Goal: Navigation & Orientation: Locate item on page

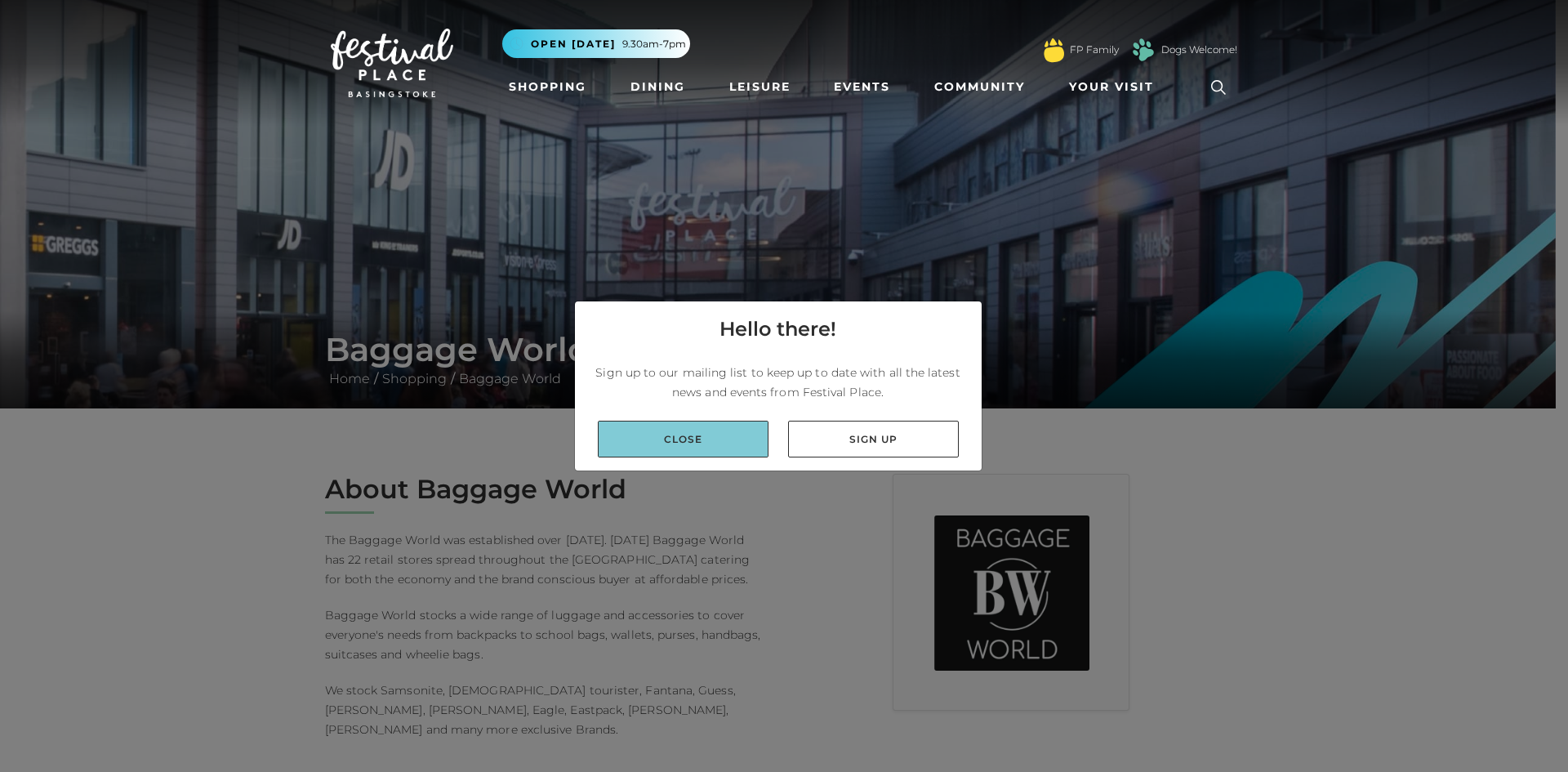
click at [639, 449] on link "Close" at bounding box center [683, 438] width 171 height 36
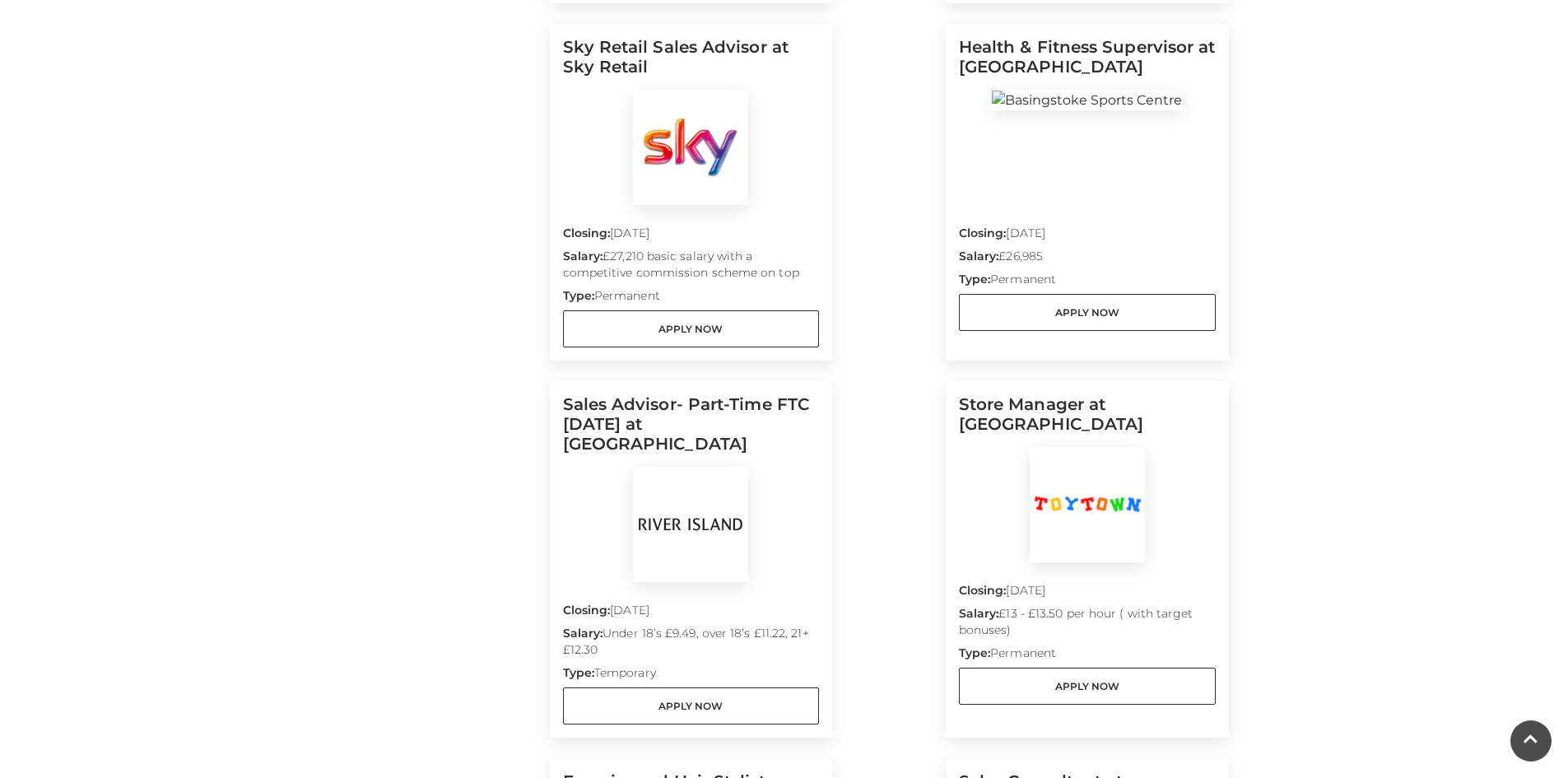
scroll to position [905, 0]
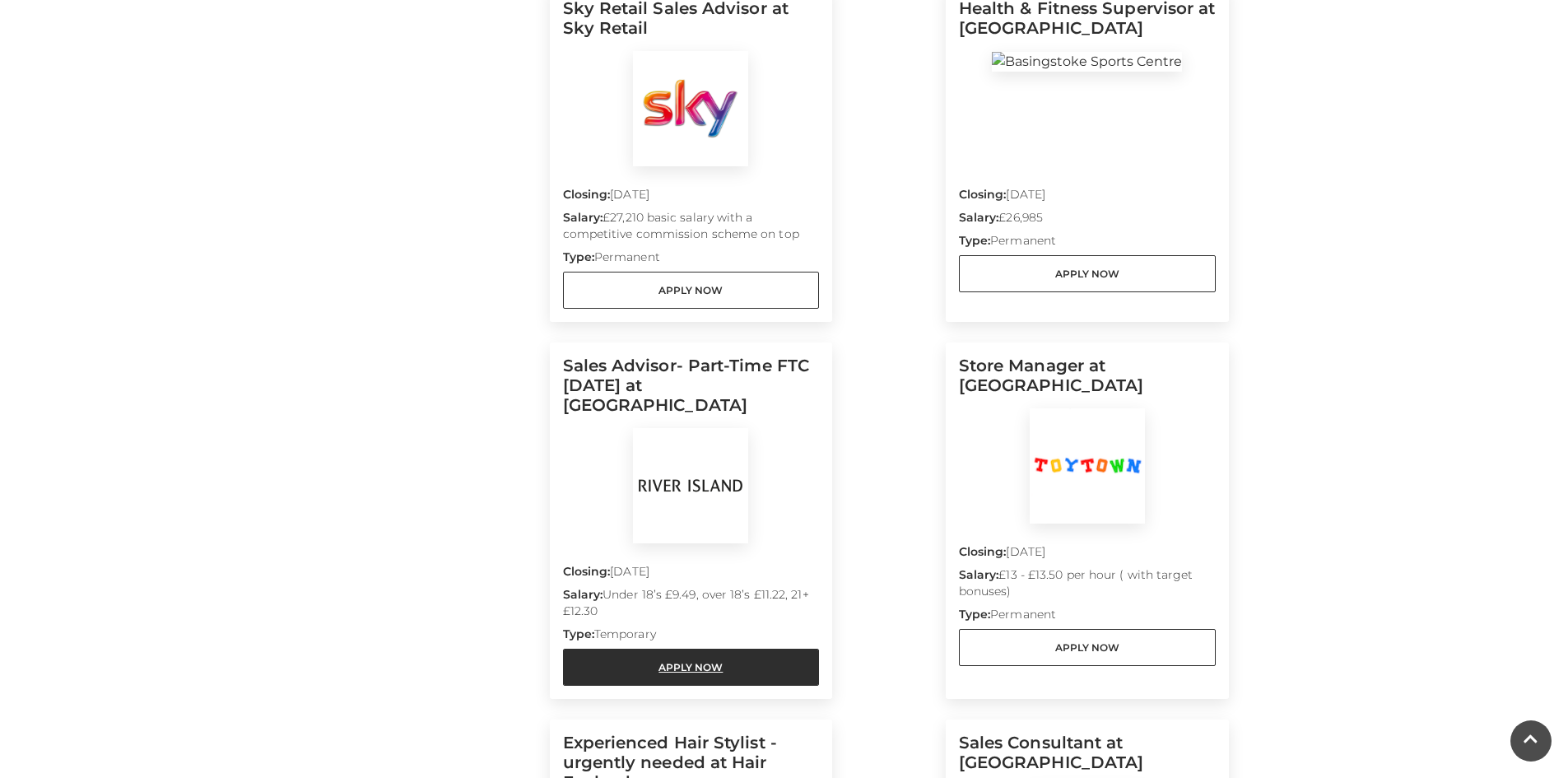
click at [662, 649] on link "Apply Now" at bounding box center [691, 667] width 257 height 37
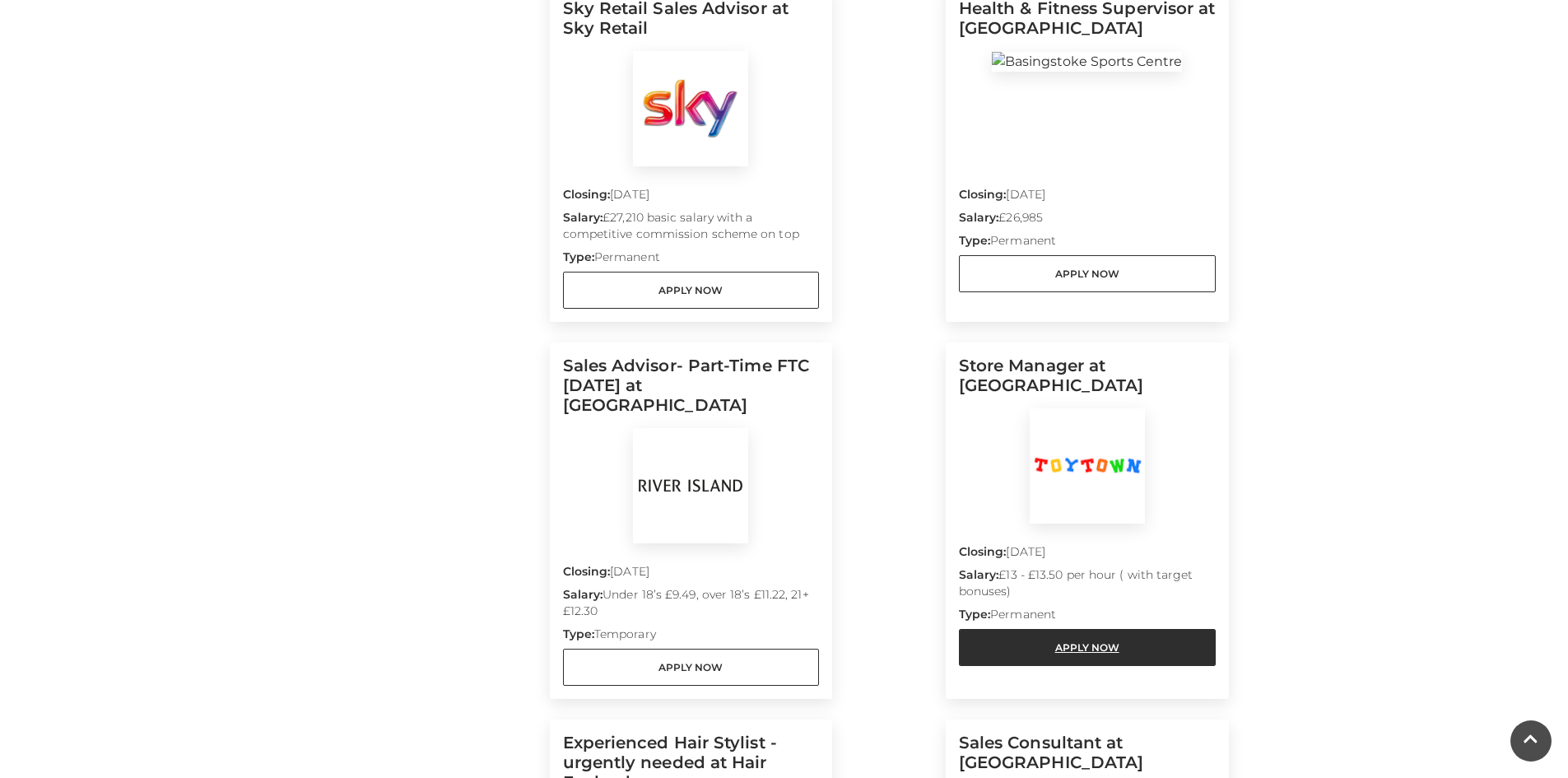
click at [1125, 629] on link "Apply Now" at bounding box center [1087, 647] width 257 height 37
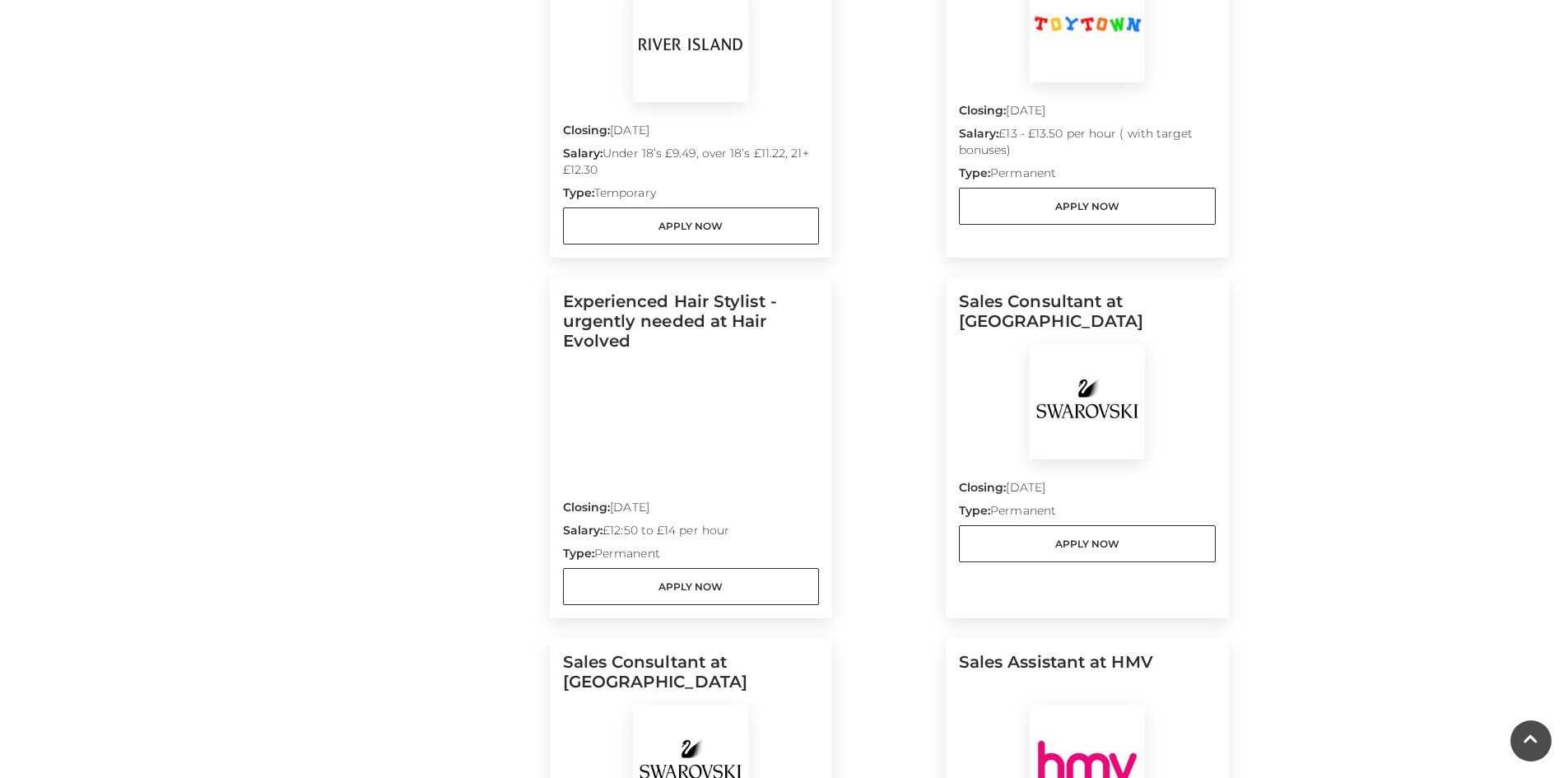
scroll to position [1317, 0]
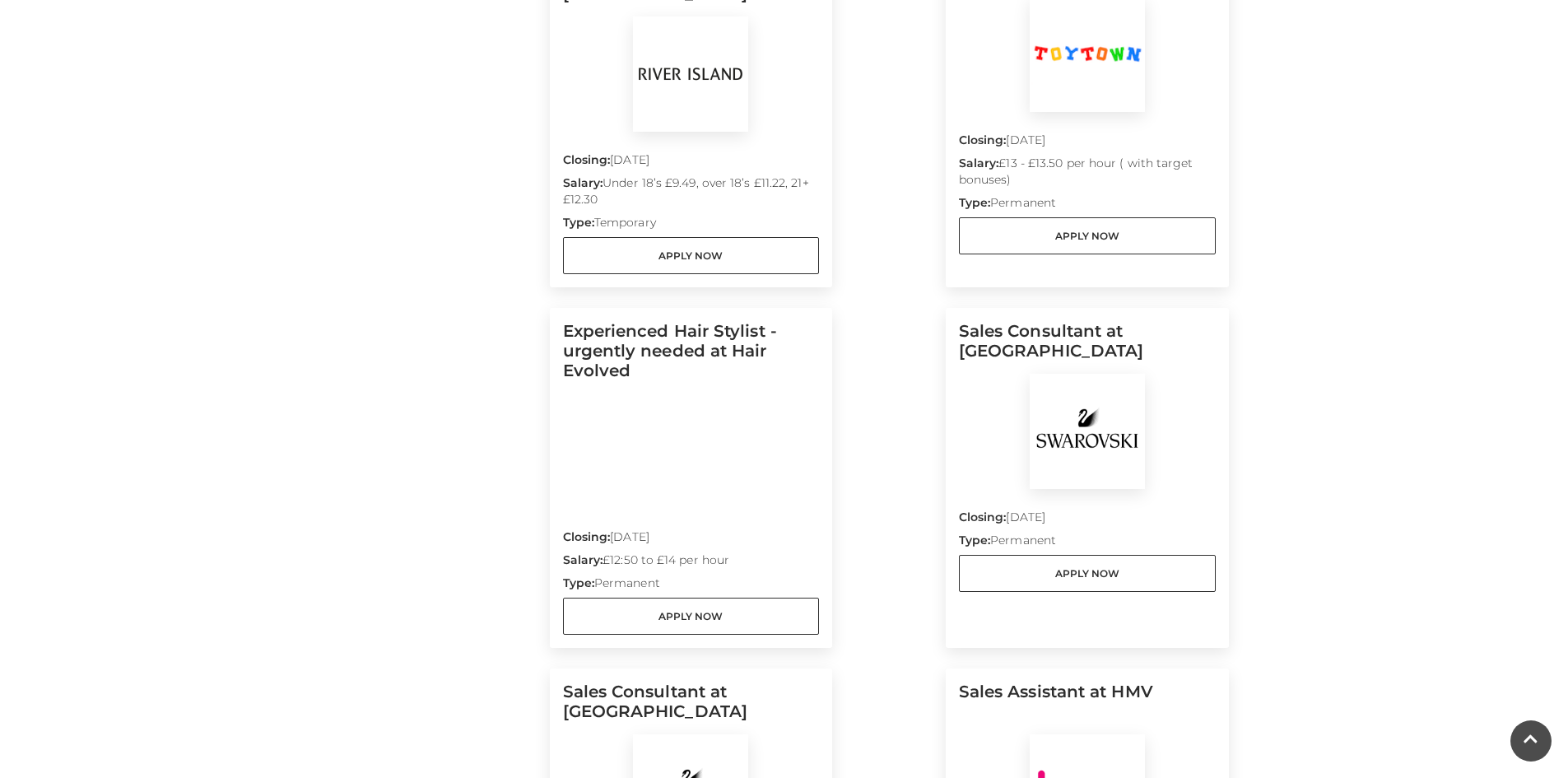
click at [662, 411] on div at bounding box center [691, 451] width 257 height 115
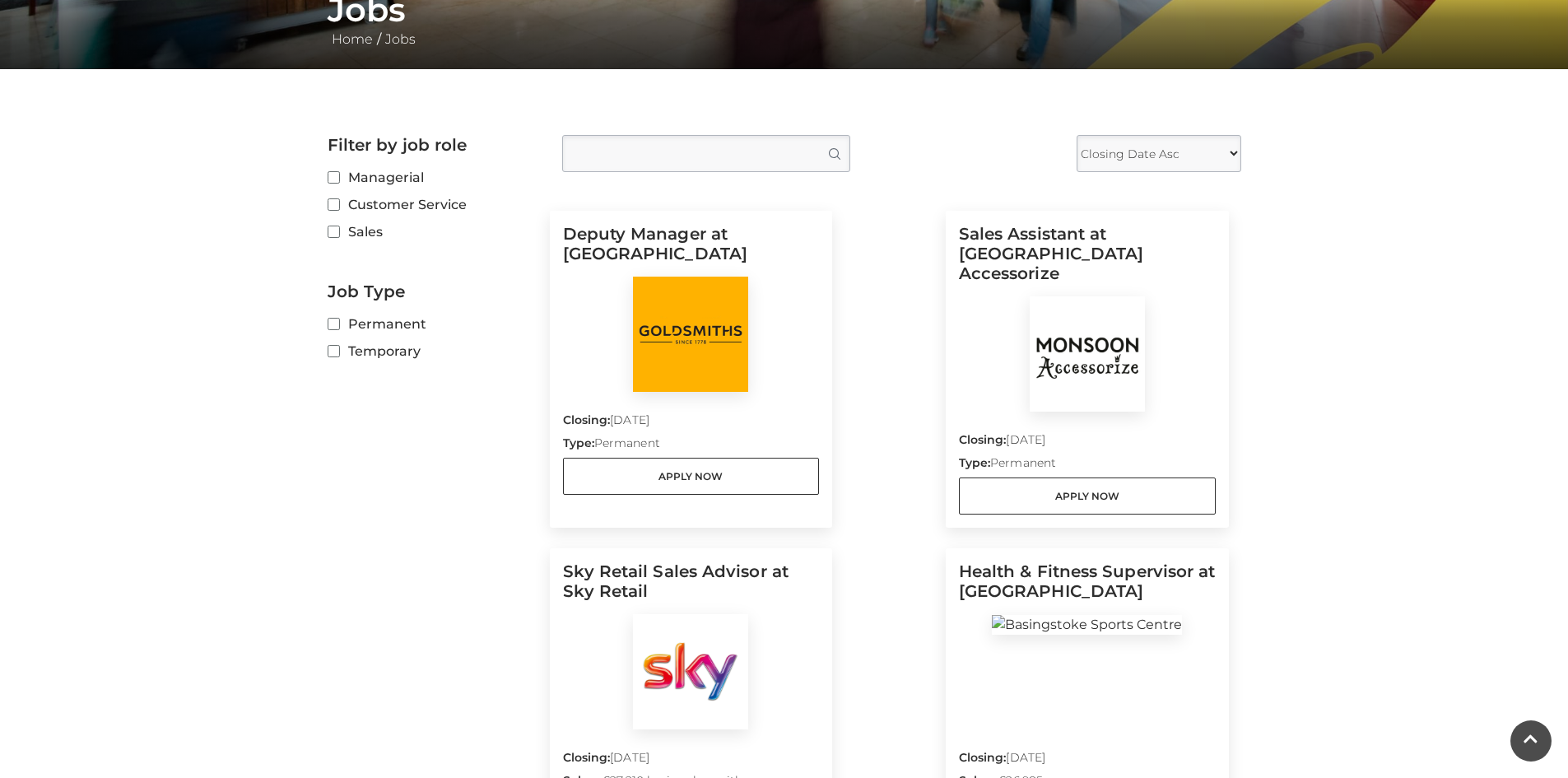
scroll to position [247, 0]
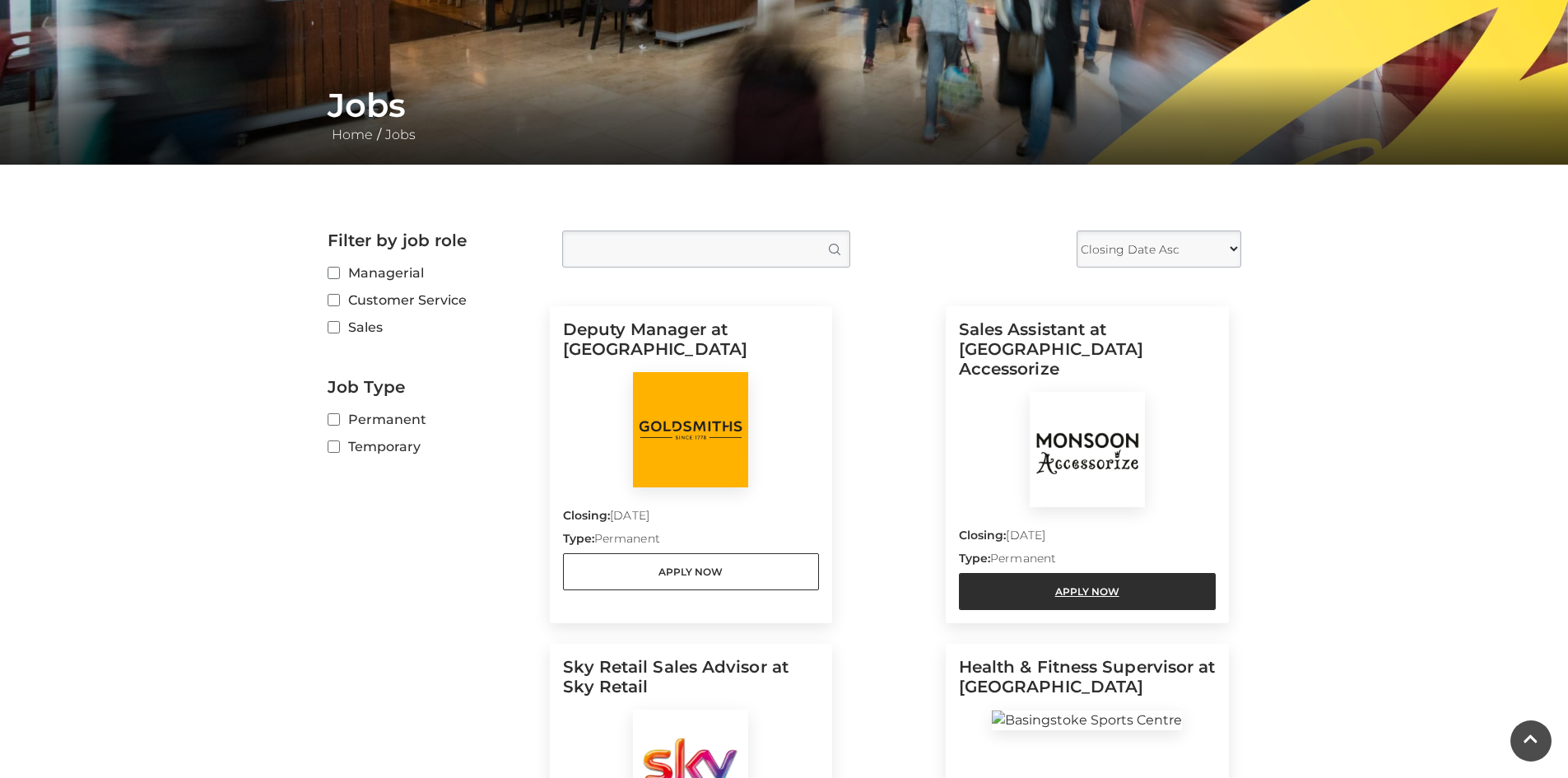
click at [1091, 587] on link "Apply Now" at bounding box center [1087, 591] width 257 height 37
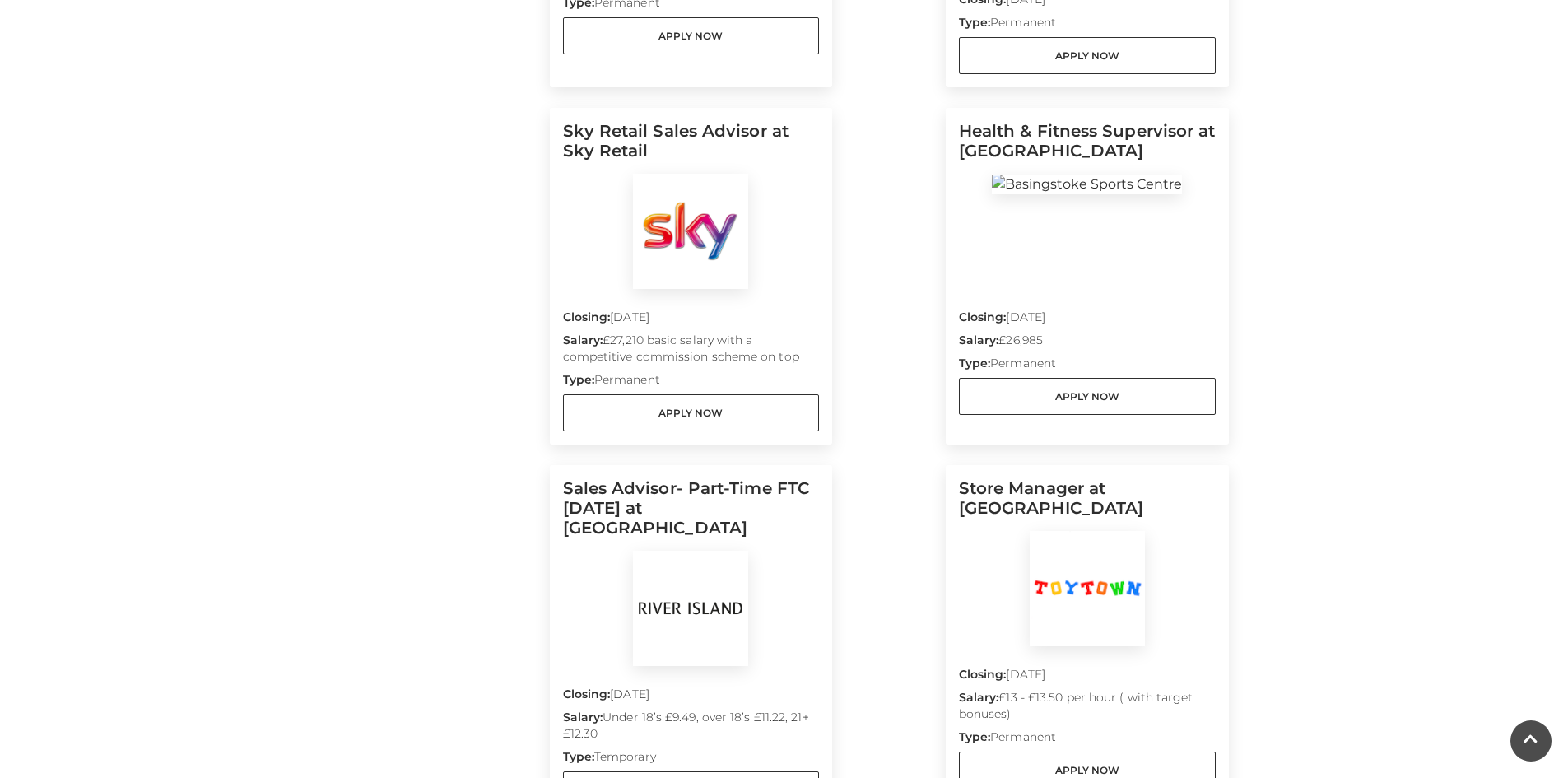
scroll to position [823, 0]
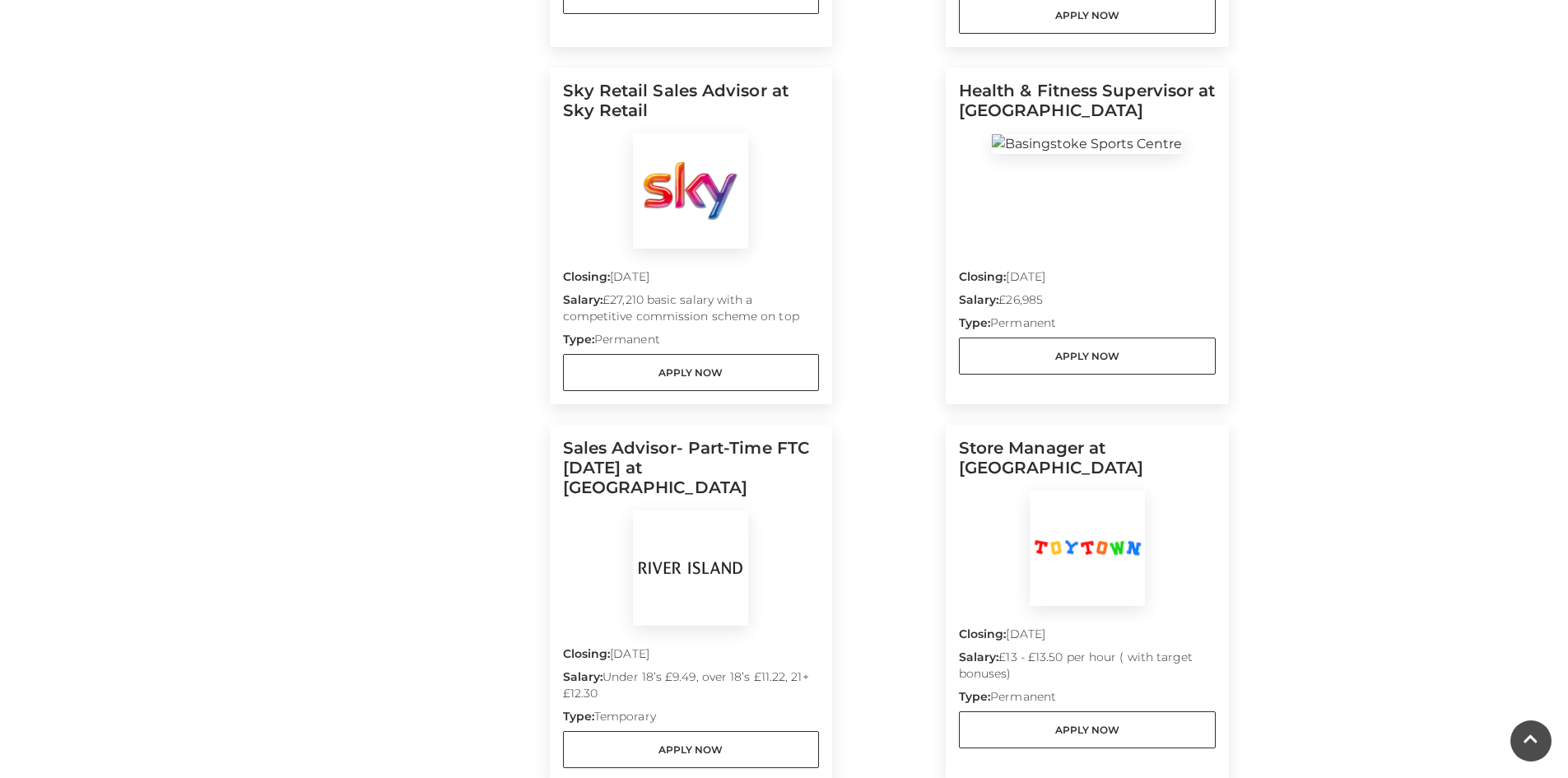
click at [1095, 211] on div at bounding box center [1087, 191] width 257 height 115
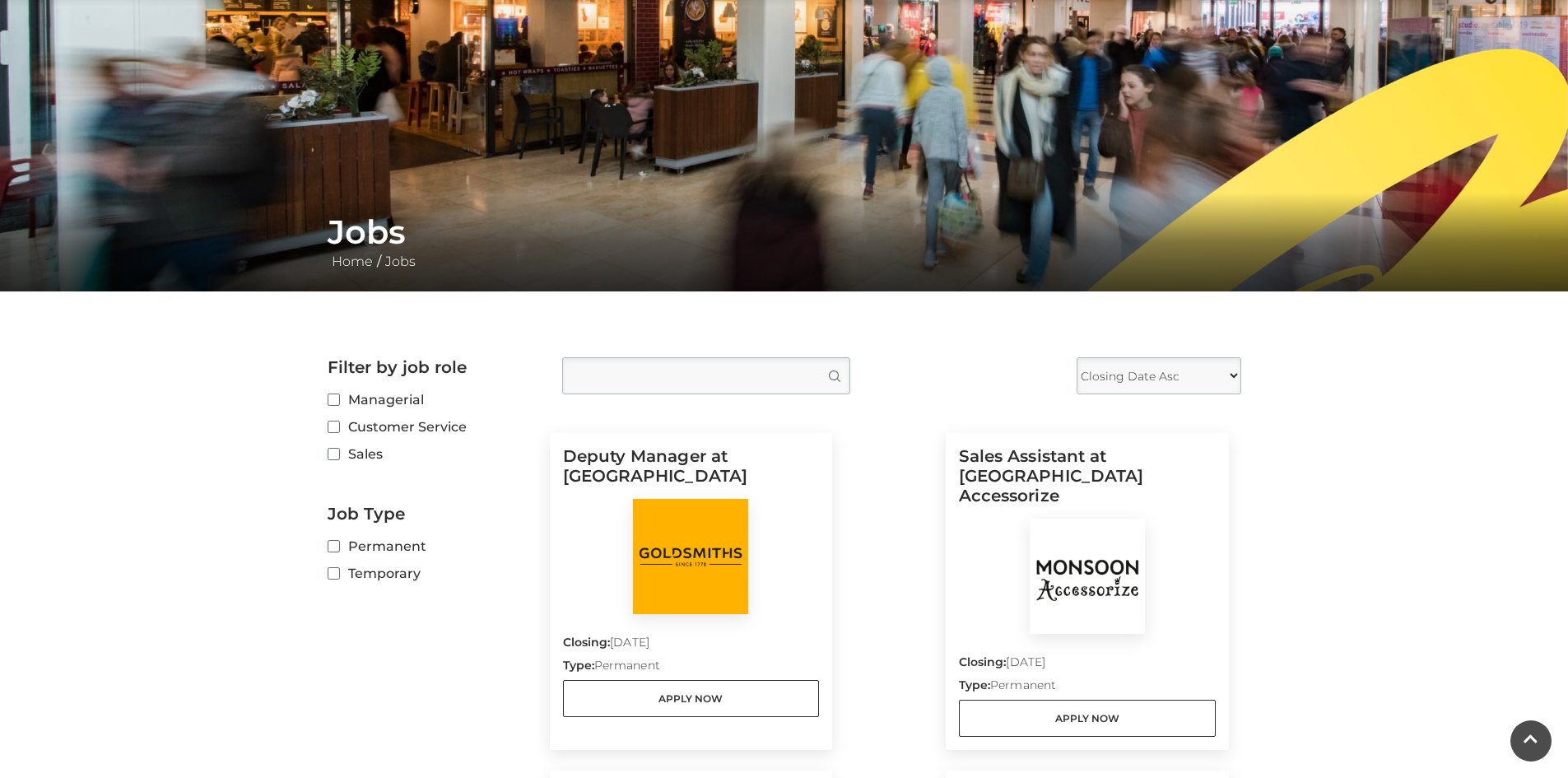
scroll to position [0, 0]
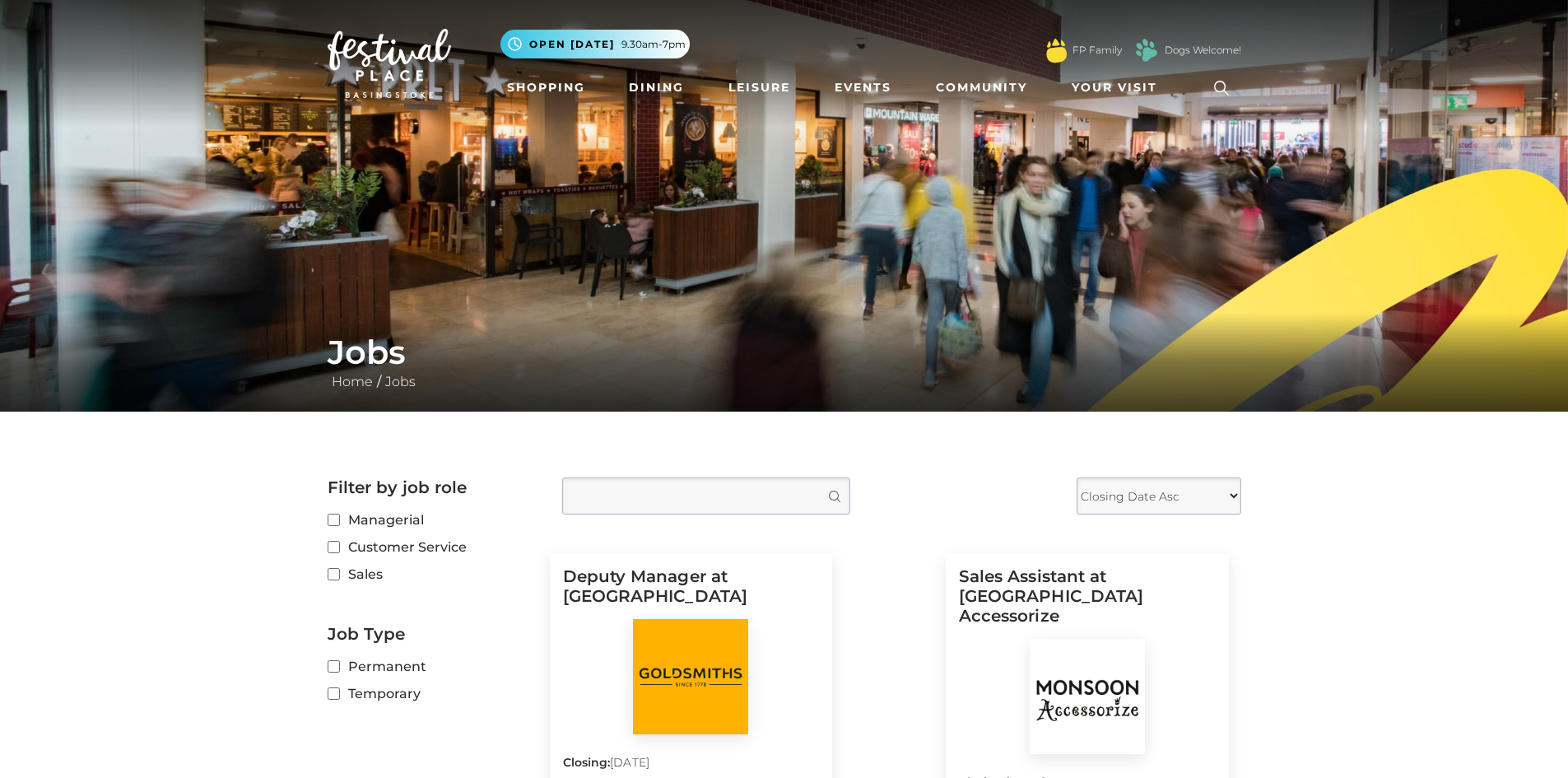
click at [379, 687] on label "Temporary" at bounding box center [432, 693] width 210 height 21
click at [338, 689] on input "Temporary" at bounding box center [332, 693] width 10 height 10
checkbox input "true"
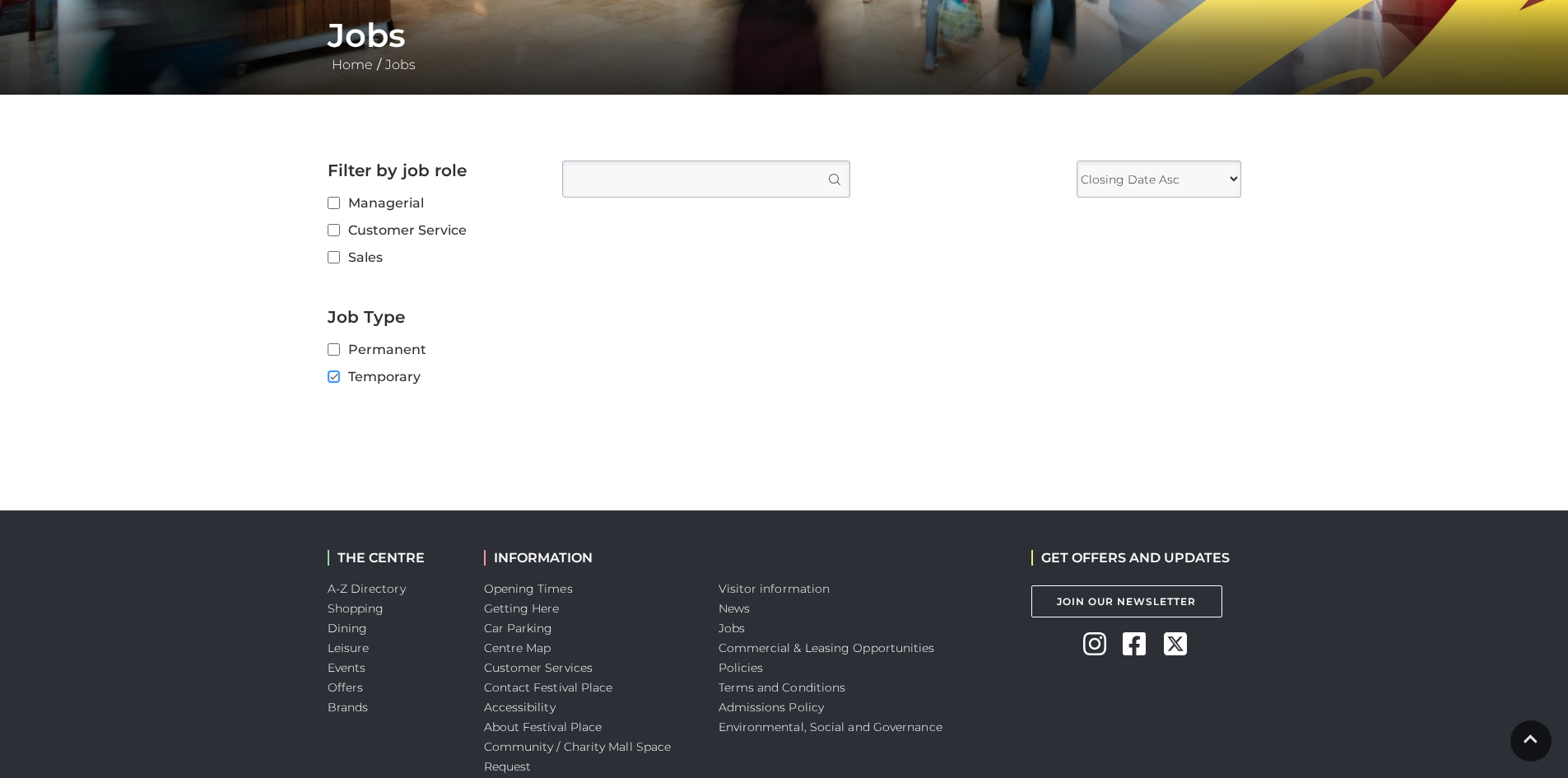
scroll to position [330, 0]
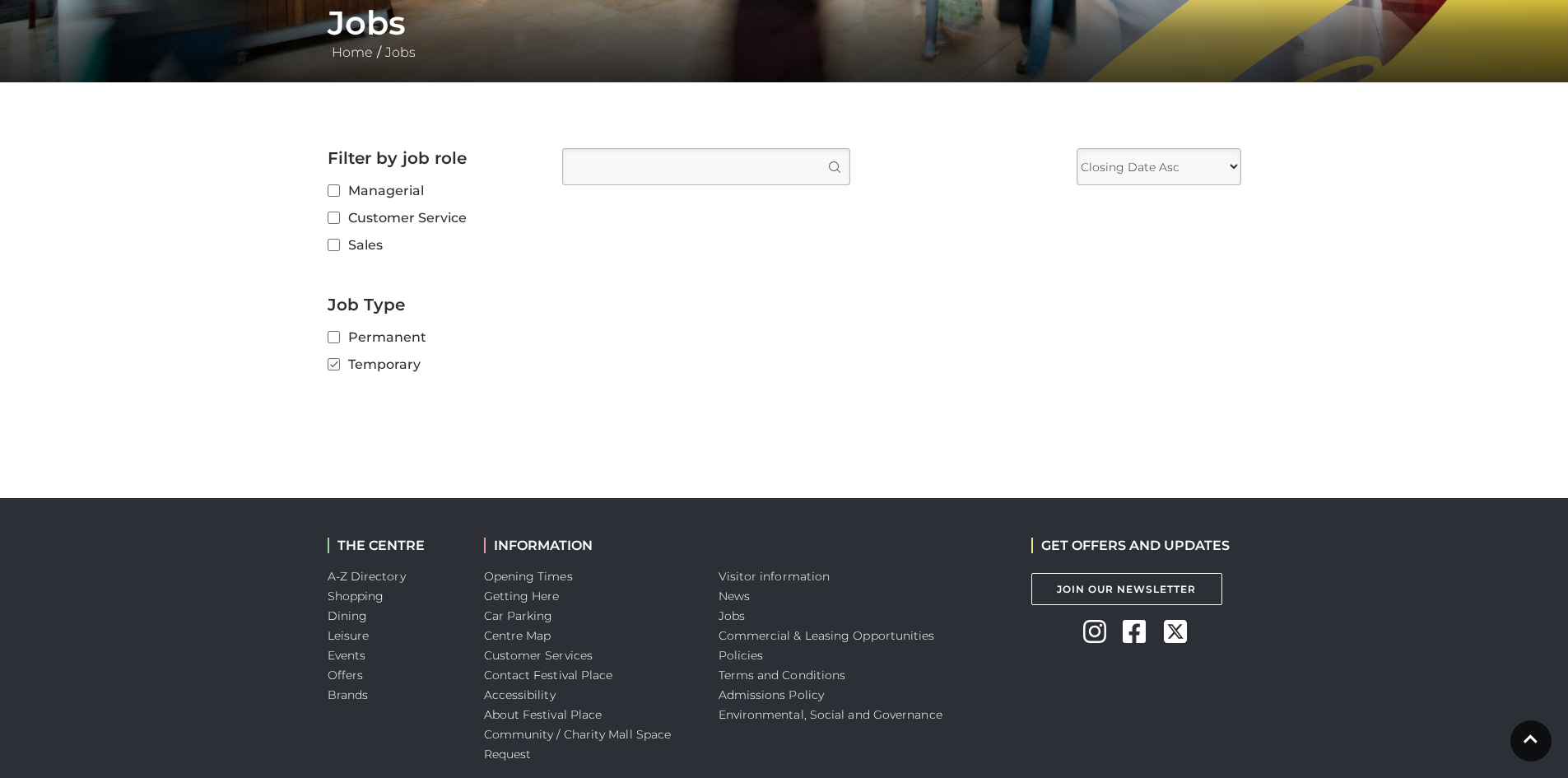
click at [384, 329] on label "Permanent" at bounding box center [432, 337] width 210 height 21
click at [338, 332] on input "Permanent" at bounding box center [332, 337] width 10 height 10
checkbox input "true"
checkbox input "false"
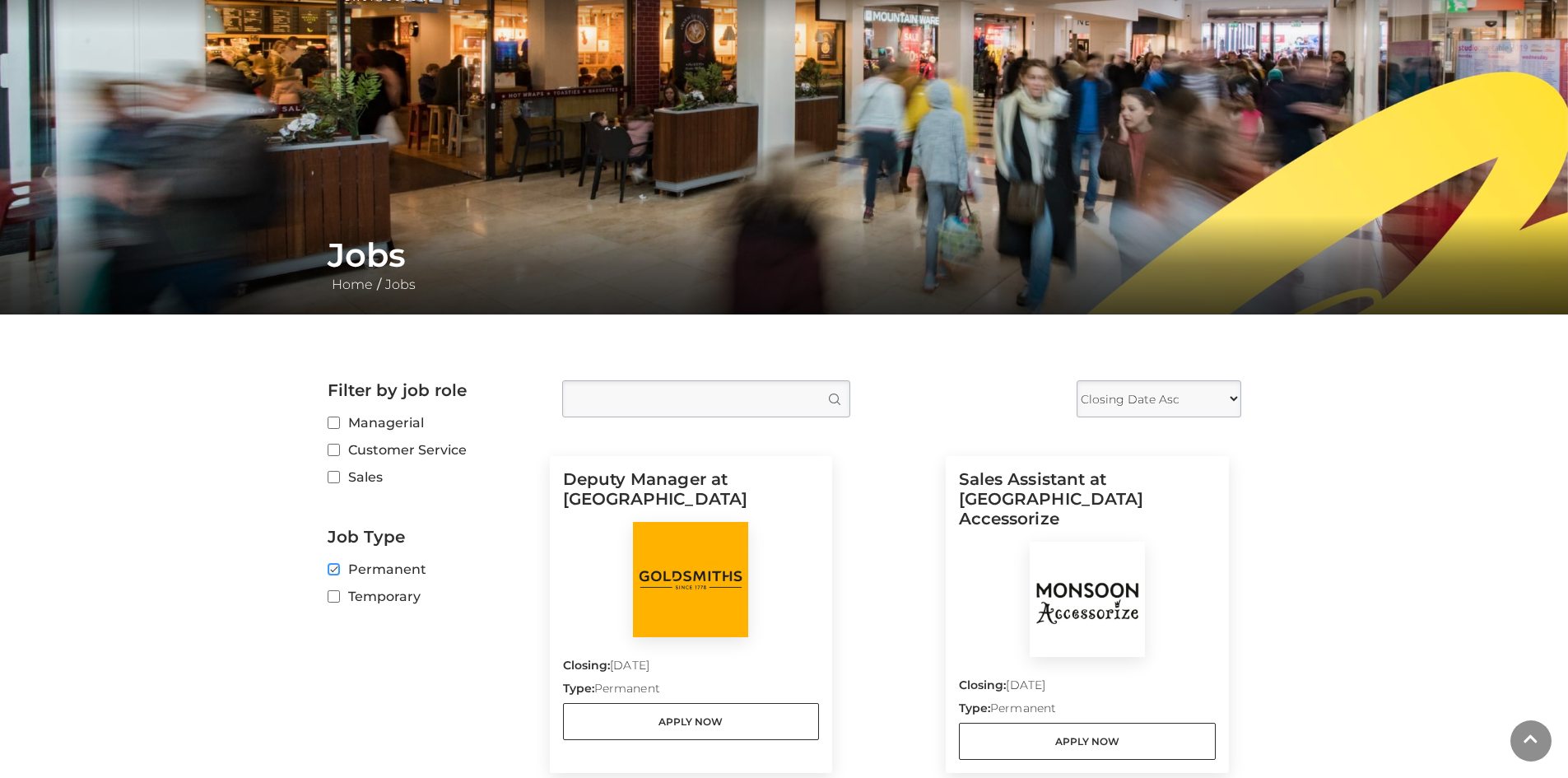
scroll to position [0, 0]
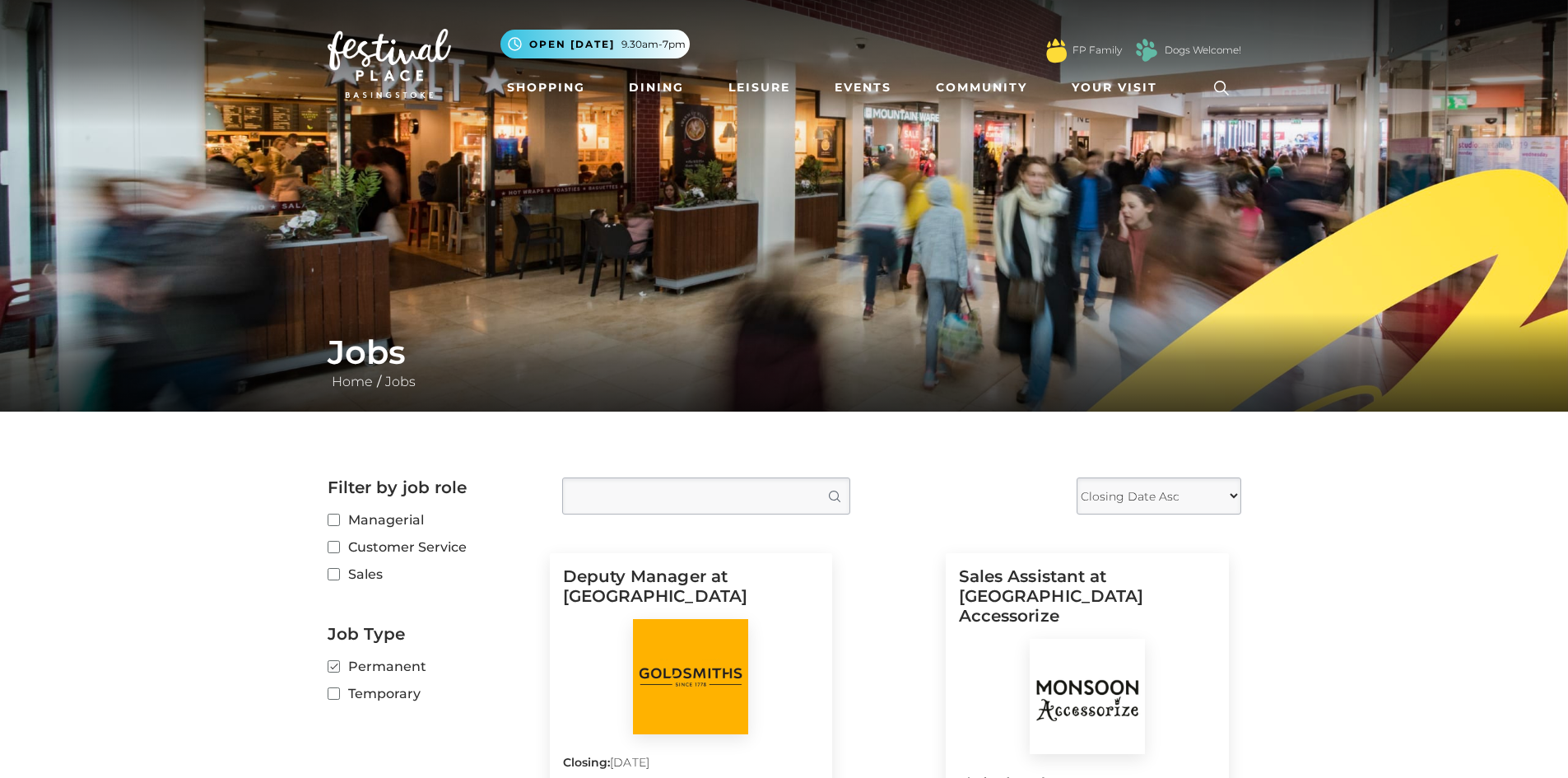
click at [613, 489] on input "Type job position" at bounding box center [706, 495] width 288 height 37
click at [1132, 501] on select "Closing Date Asc Closing Date Desc" at bounding box center [1158, 495] width 165 height 37
select select "DESC"
click at [1076, 478] on select "Closing Date Asc Closing Date Desc" at bounding box center [1158, 495] width 165 height 37
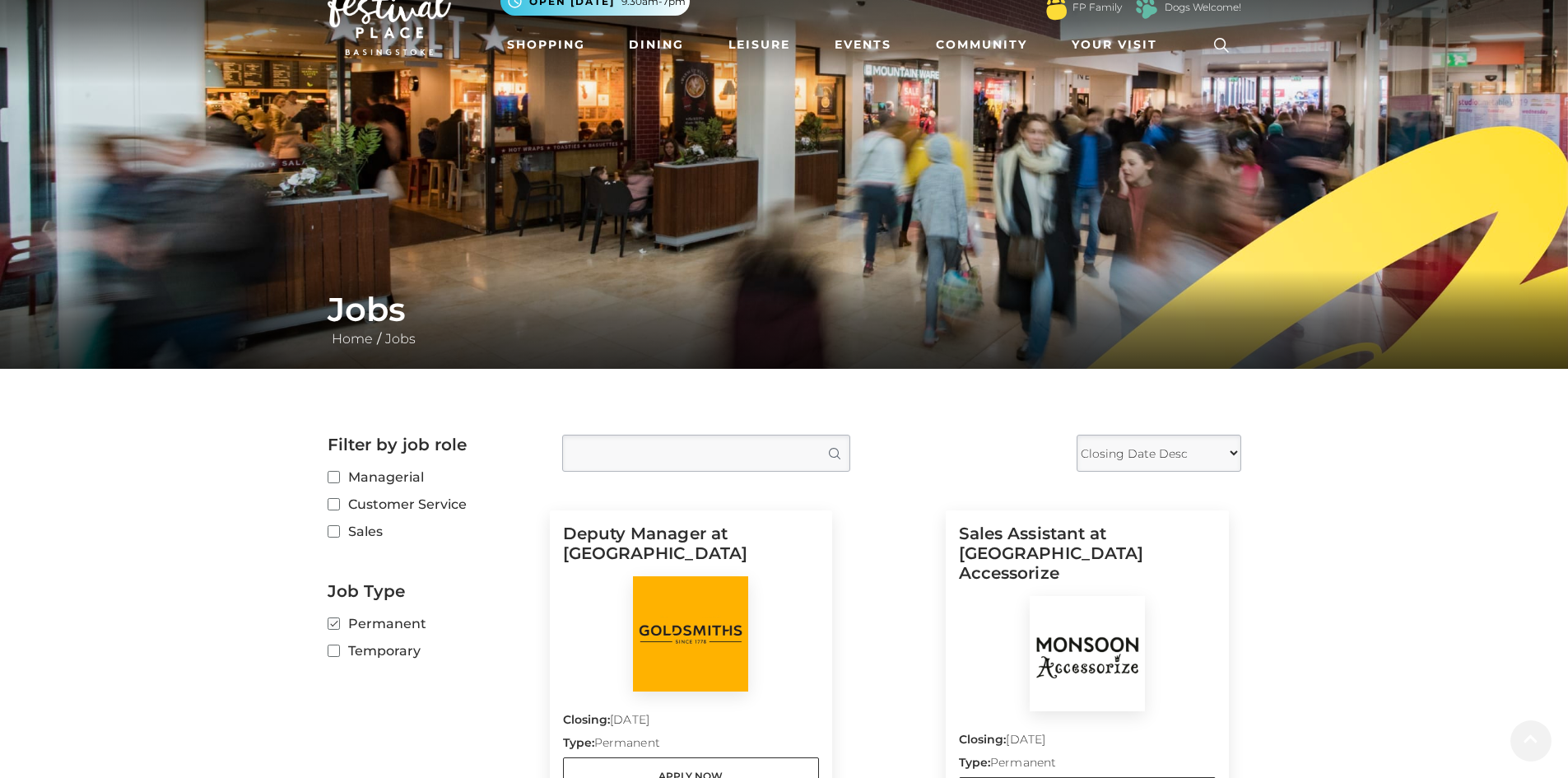
scroll to position [82, 0]
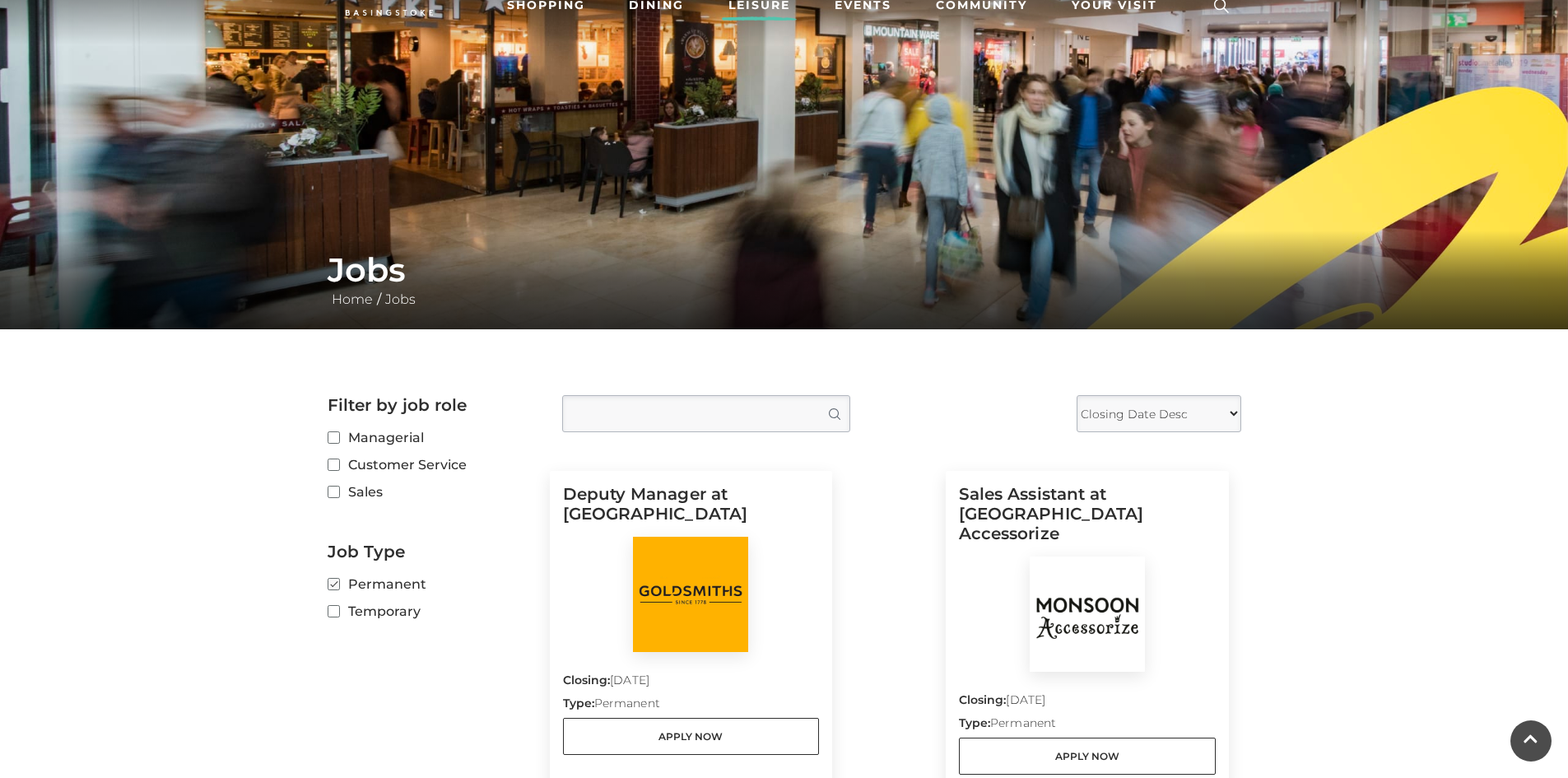
click at [750, 0] on link "Leisure" at bounding box center [759, 6] width 75 height 30
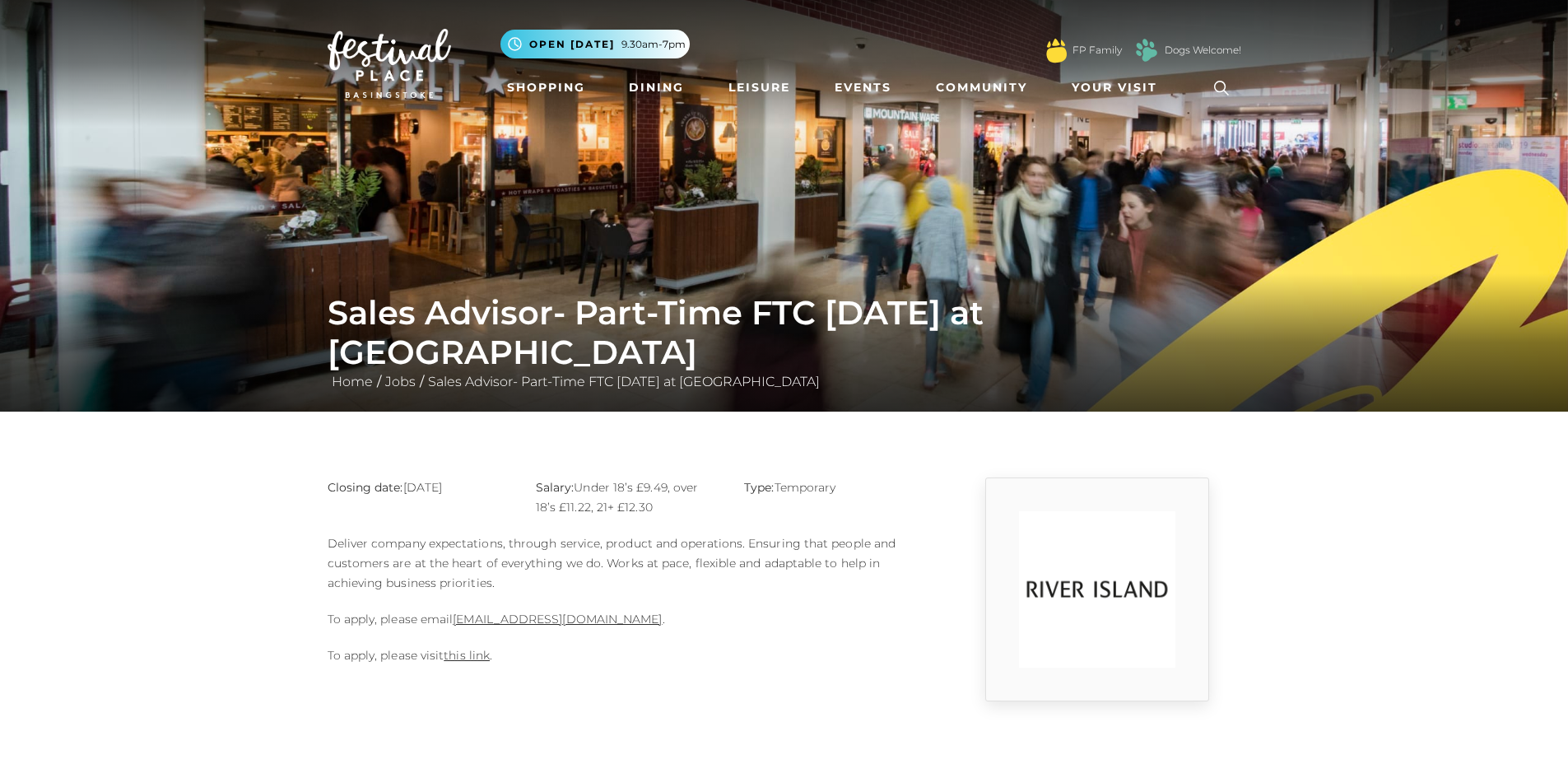
scroll to position [82, 0]
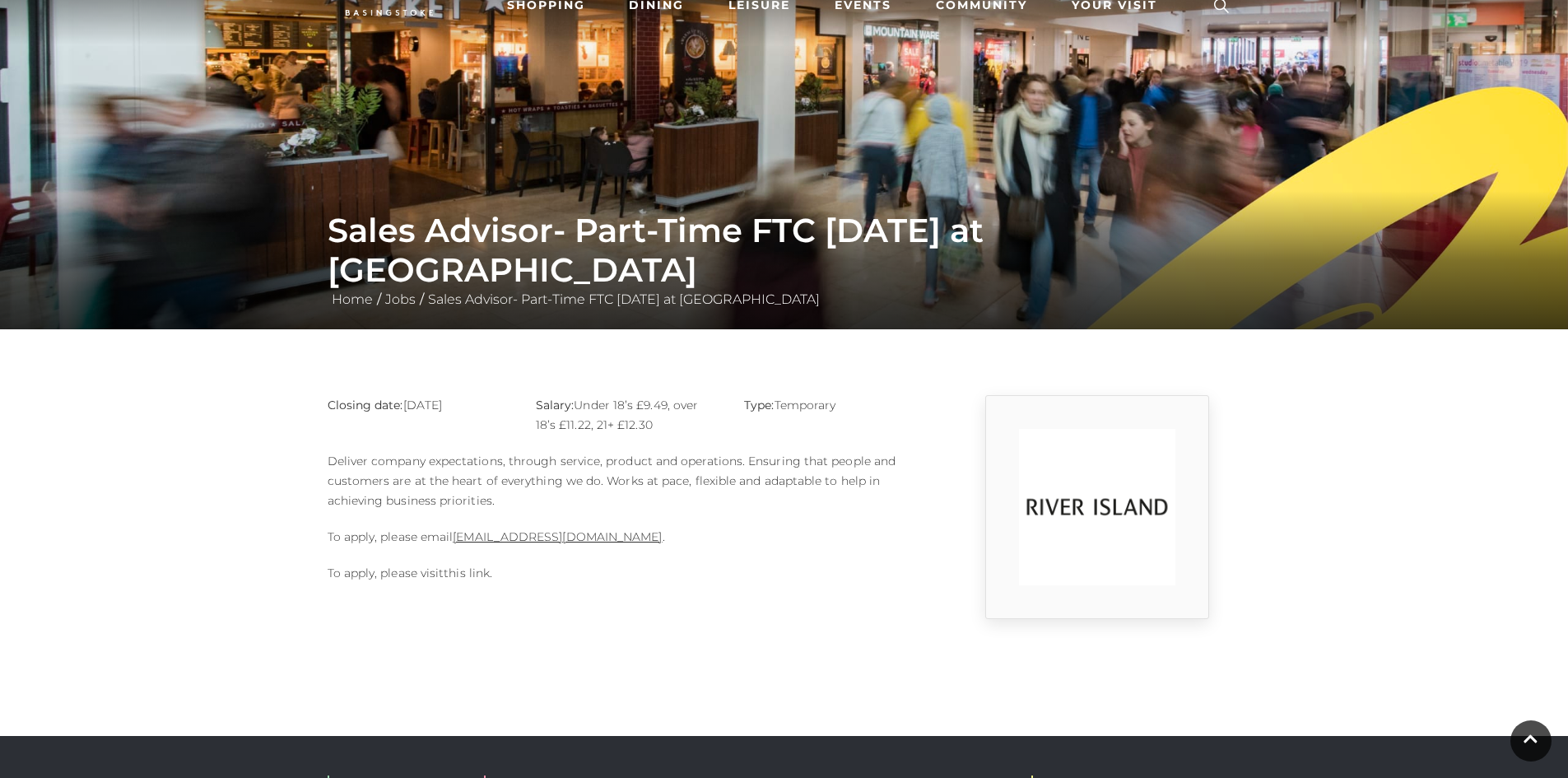
click at [452, 575] on link "this link" at bounding box center [466, 573] width 46 height 15
click at [483, 539] on link "Basingstoke@river-island.com" at bounding box center [558, 537] width 209 height 15
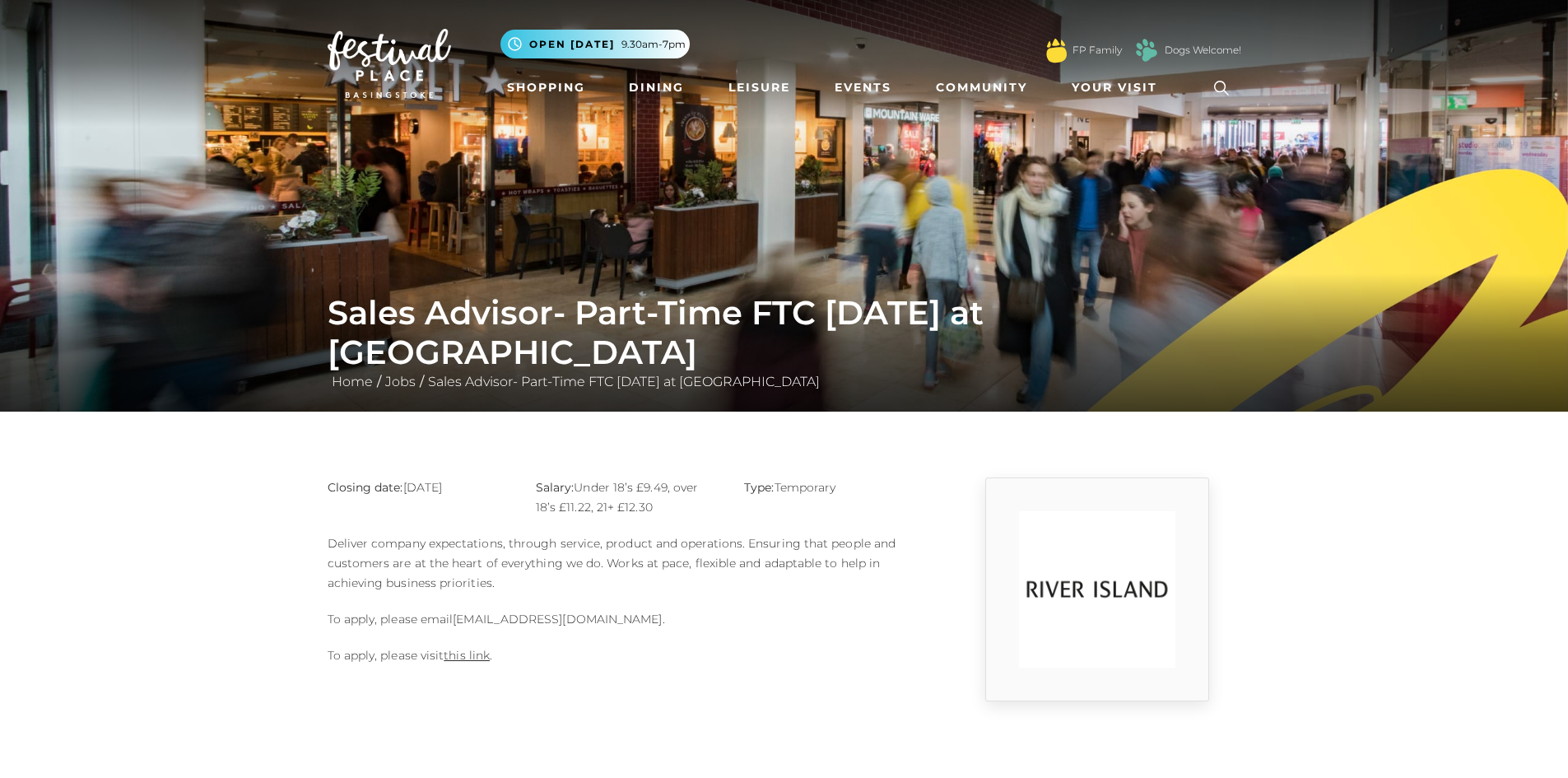
click at [542, 616] on link "Basingstoke@river-island.com" at bounding box center [558, 619] width 209 height 15
drag, startPoint x: 622, startPoint y: 619, endPoint x: 526, endPoint y: 604, distance: 97.2
drag, startPoint x: 526, startPoint y: 604, endPoint x: 775, endPoint y: 658, distance: 254.8
click at [775, 658] on p "To apply, please visit this link ." at bounding box center [628, 655] width 601 height 20
drag, startPoint x: 574, startPoint y: 620, endPoint x: 565, endPoint y: 651, distance: 32.3
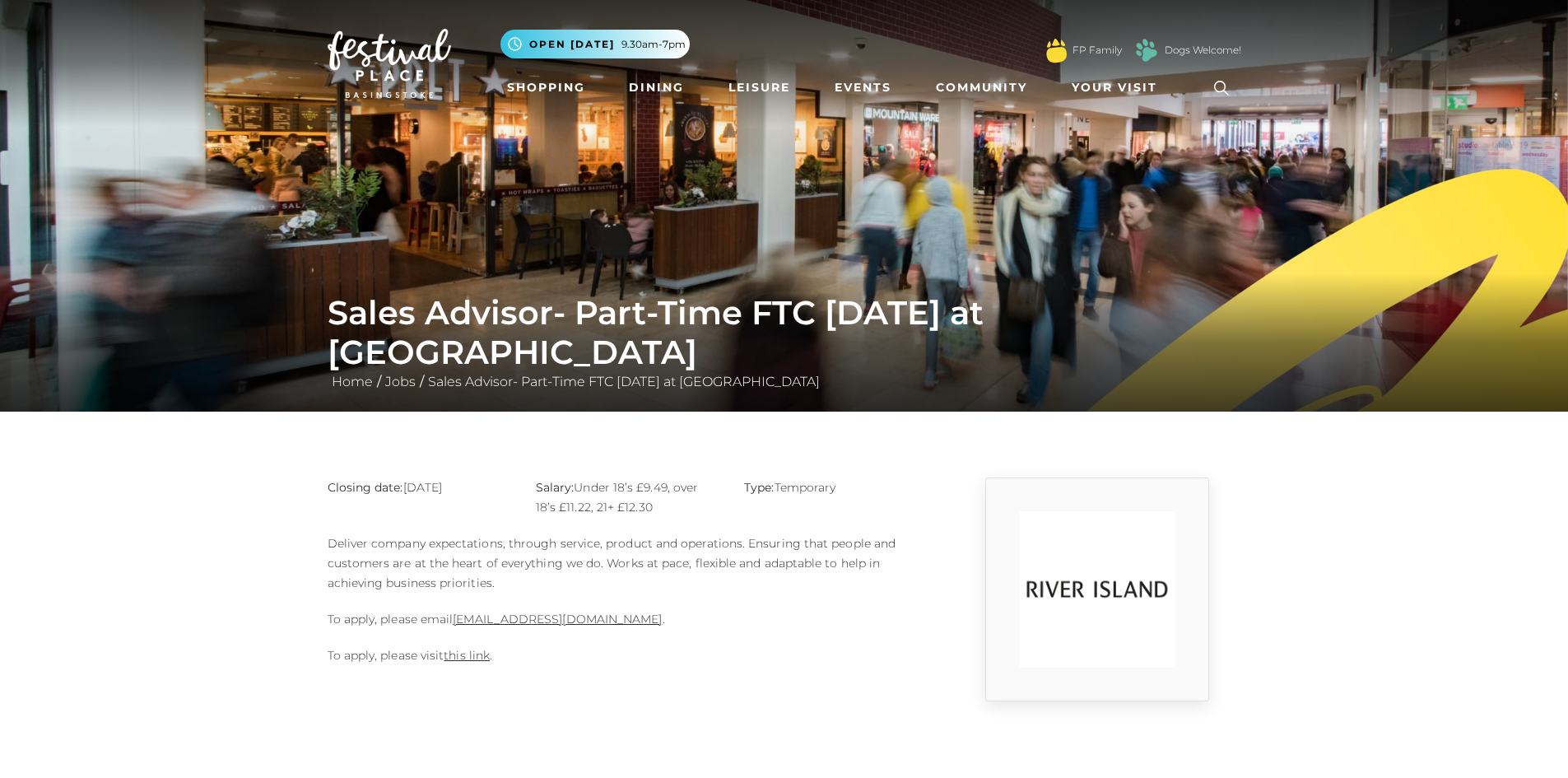
drag, startPoint x: 565, startPoint y: 651, endPoint x: 999, endPoint y: 617, distance: 435.3
click at [999, 617] on div at bounding box center [1097, 590] width 224 height 224
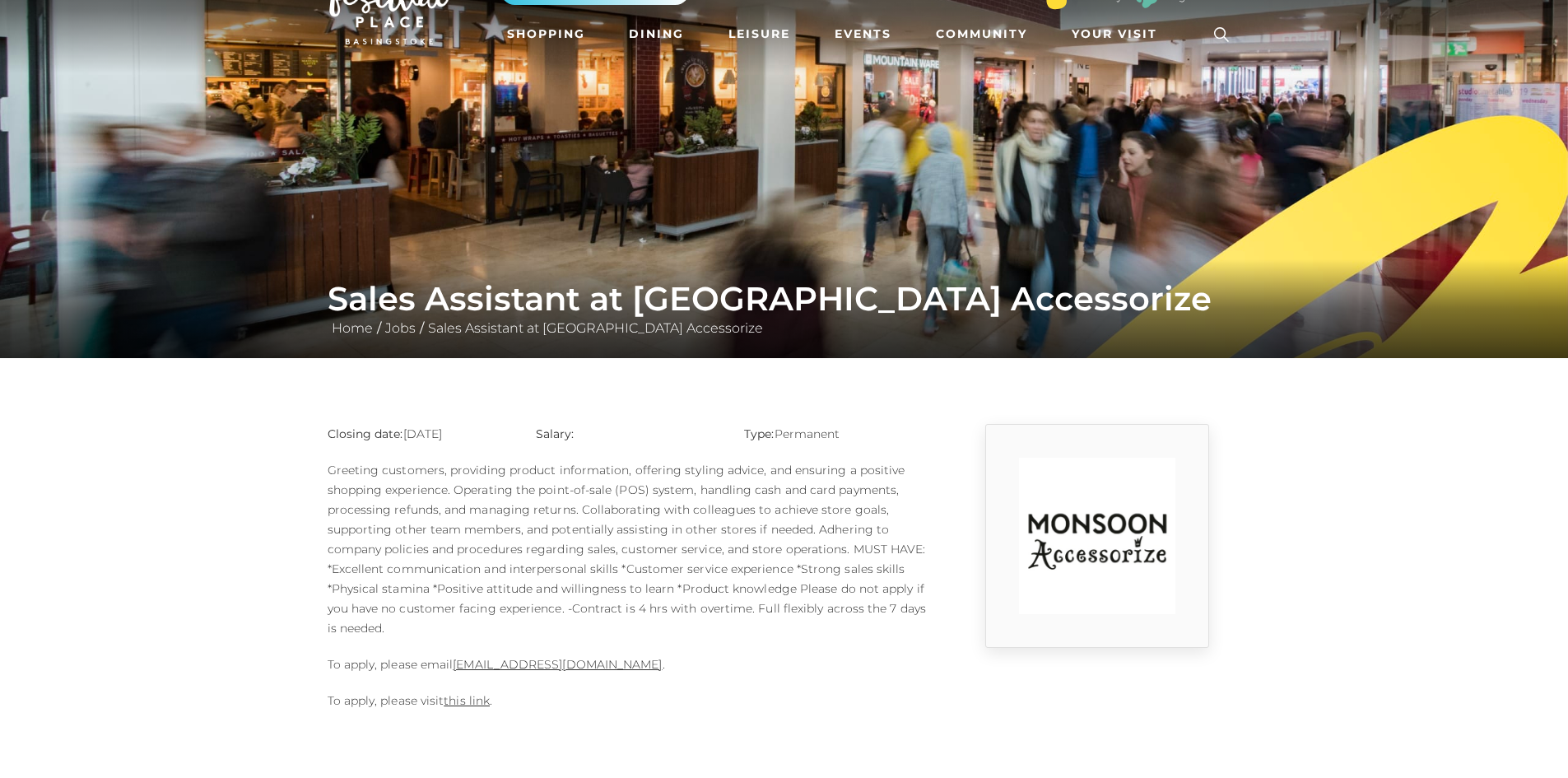
scroll to position [82, 0]
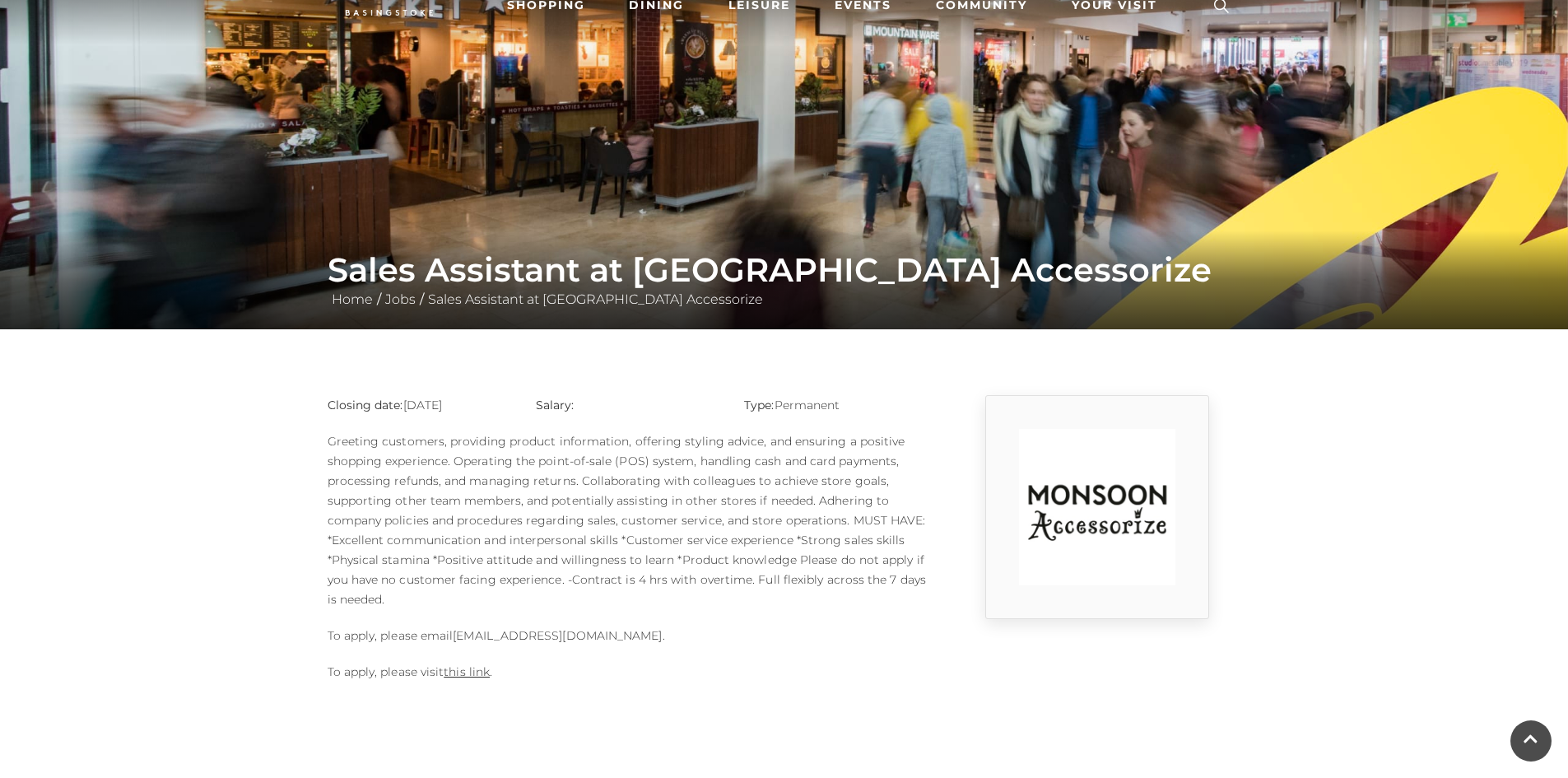
click at [498, 640] on link "[EMAIL_ADDRESS][DOMAIN_NAME]" at bounding box center [558, 636] width 209 height 15
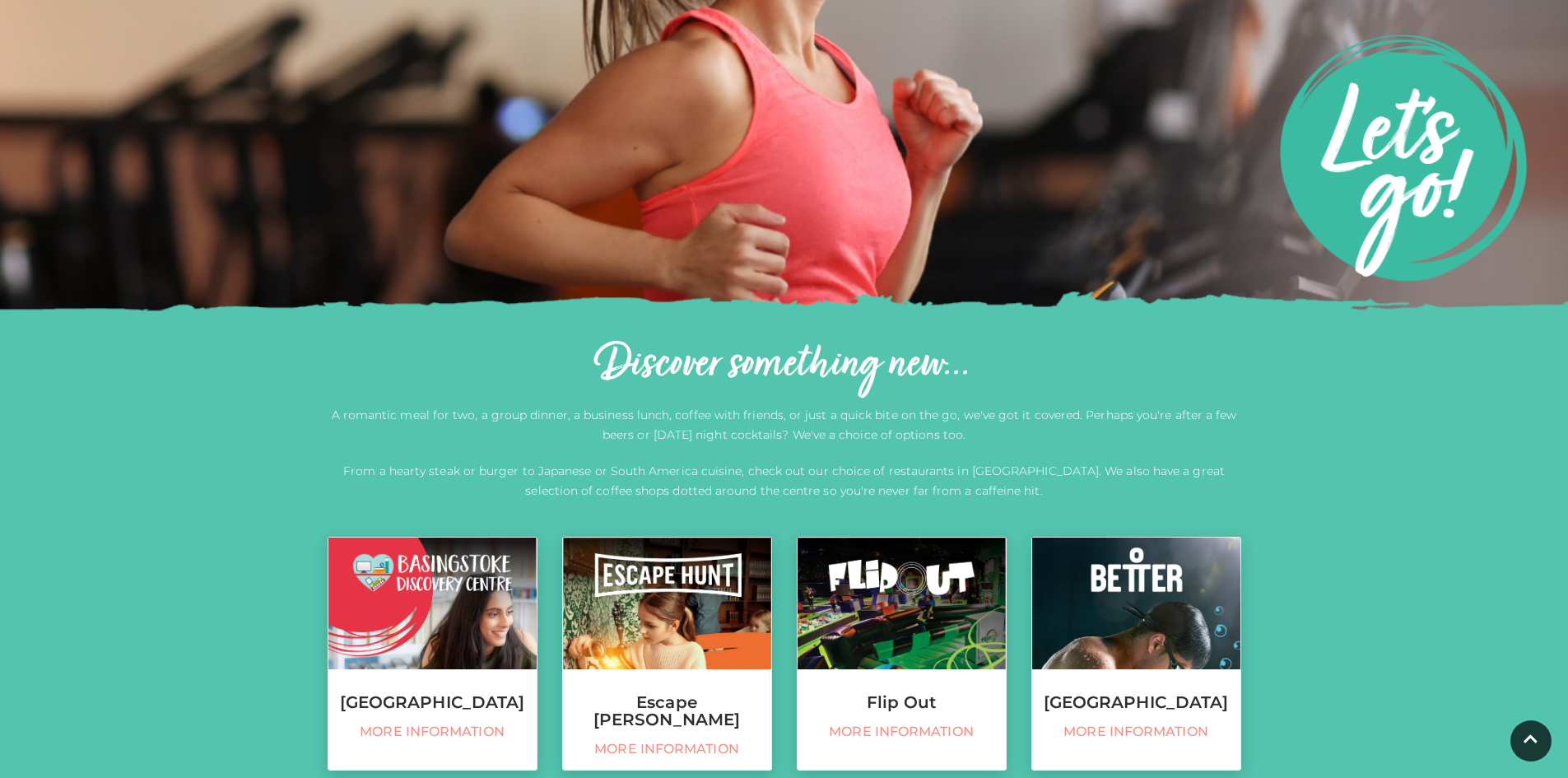
scroll to position [330, 0]
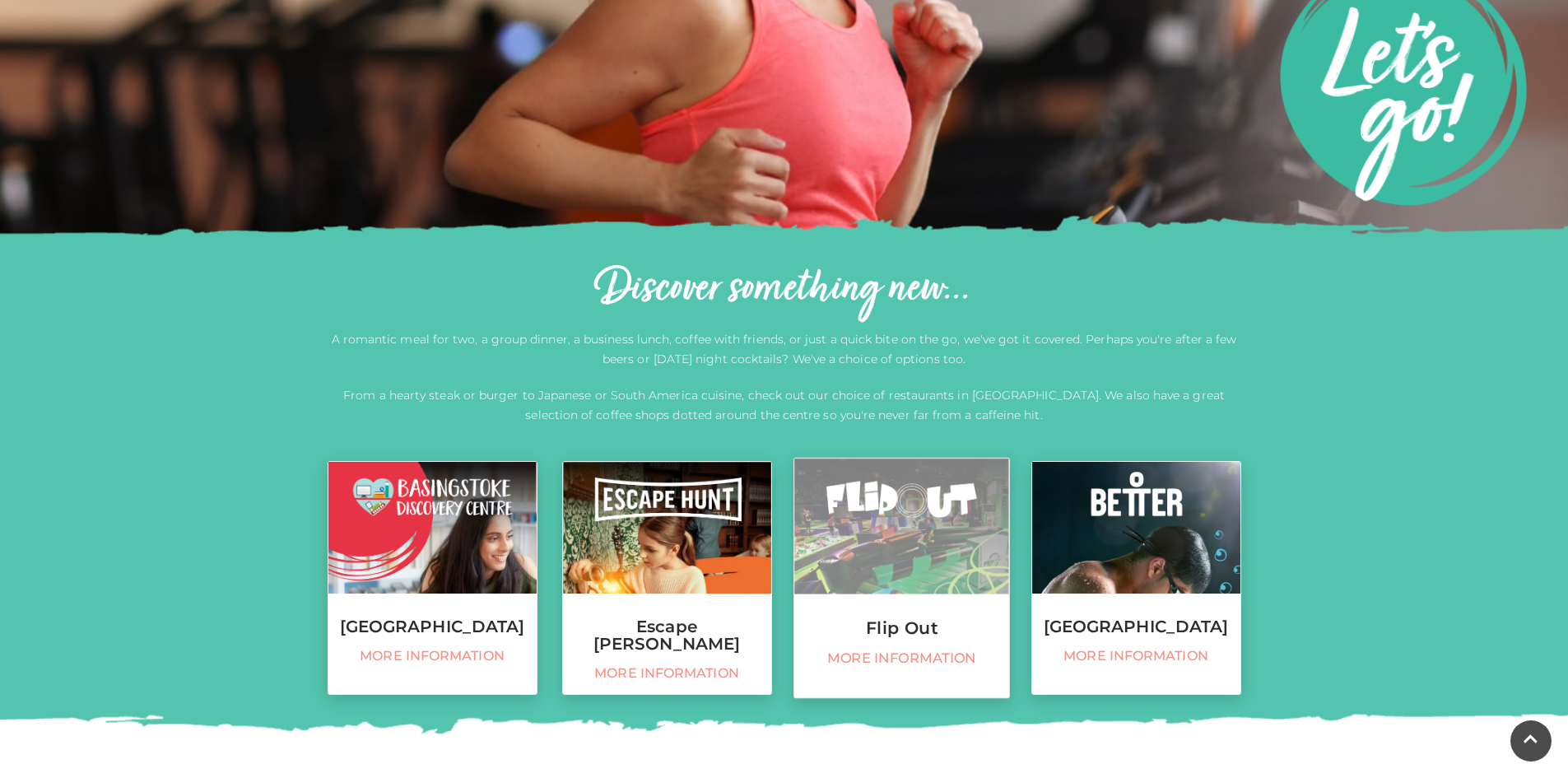
click at [822, 667] on span "More information" at bounding box center [901, 658] width 198 height 17
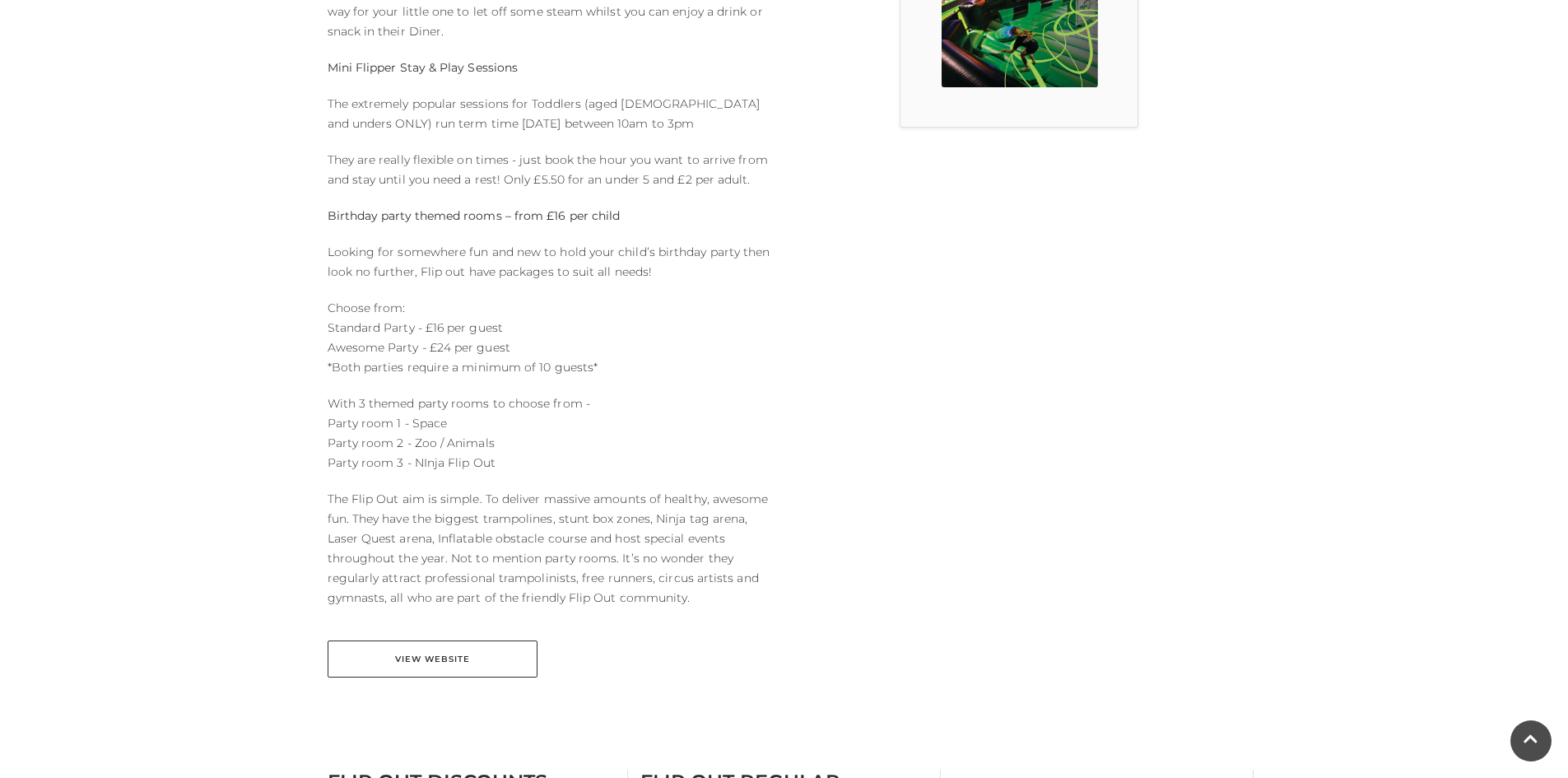
scroll to position [576, 0]
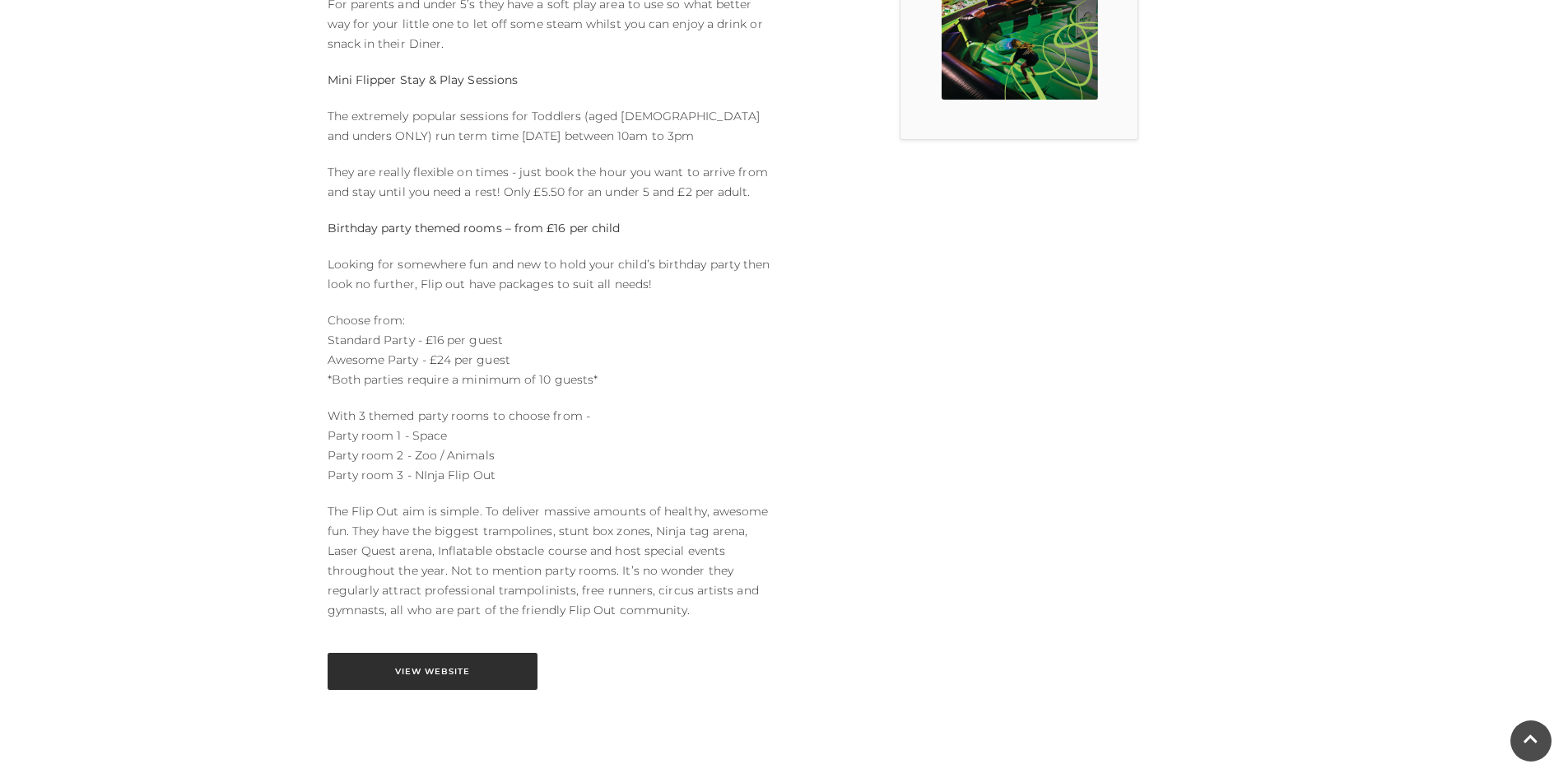
click at [475, 684] on link "View Website" at bounding box center [432, 671] width 210 height 37
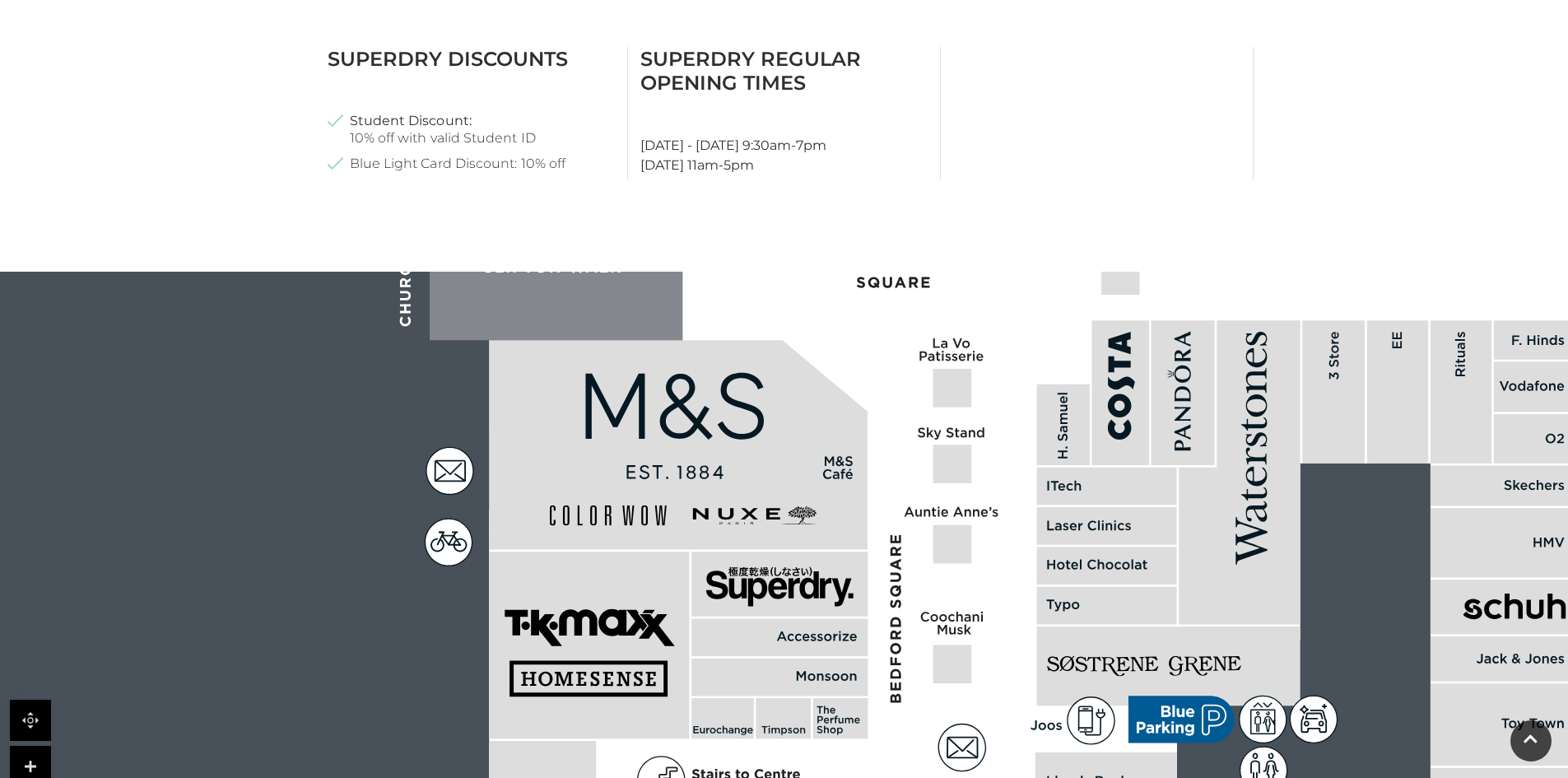
scroll to position [823, 0]
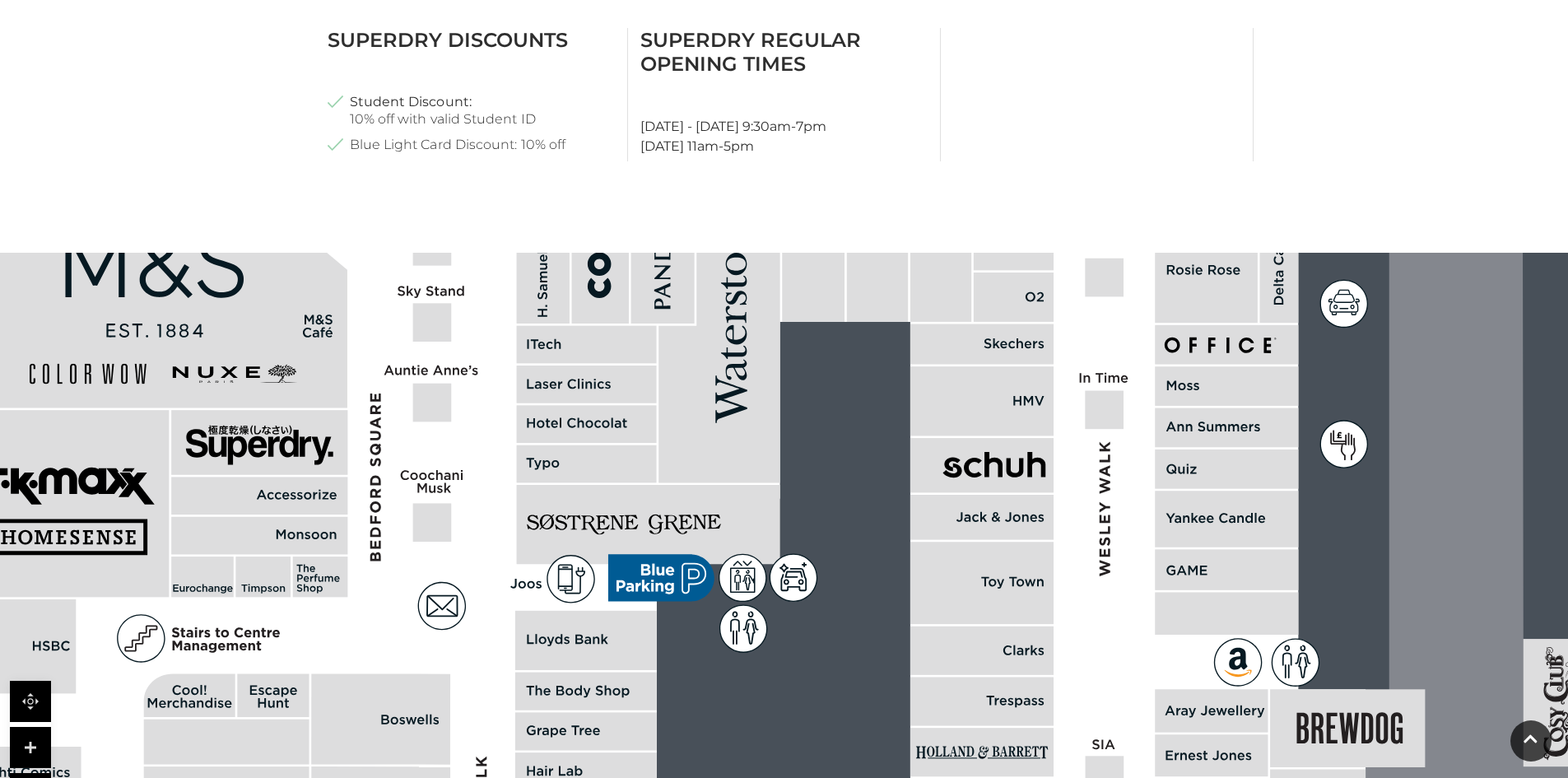
drag, startPoint x: 1158, startPoint y: 491, endPoint x: 660, endPoint y: 346, distance: 518.7
click at [660, 346] on polygon at bounding box center [719, 332] width 121 height 303
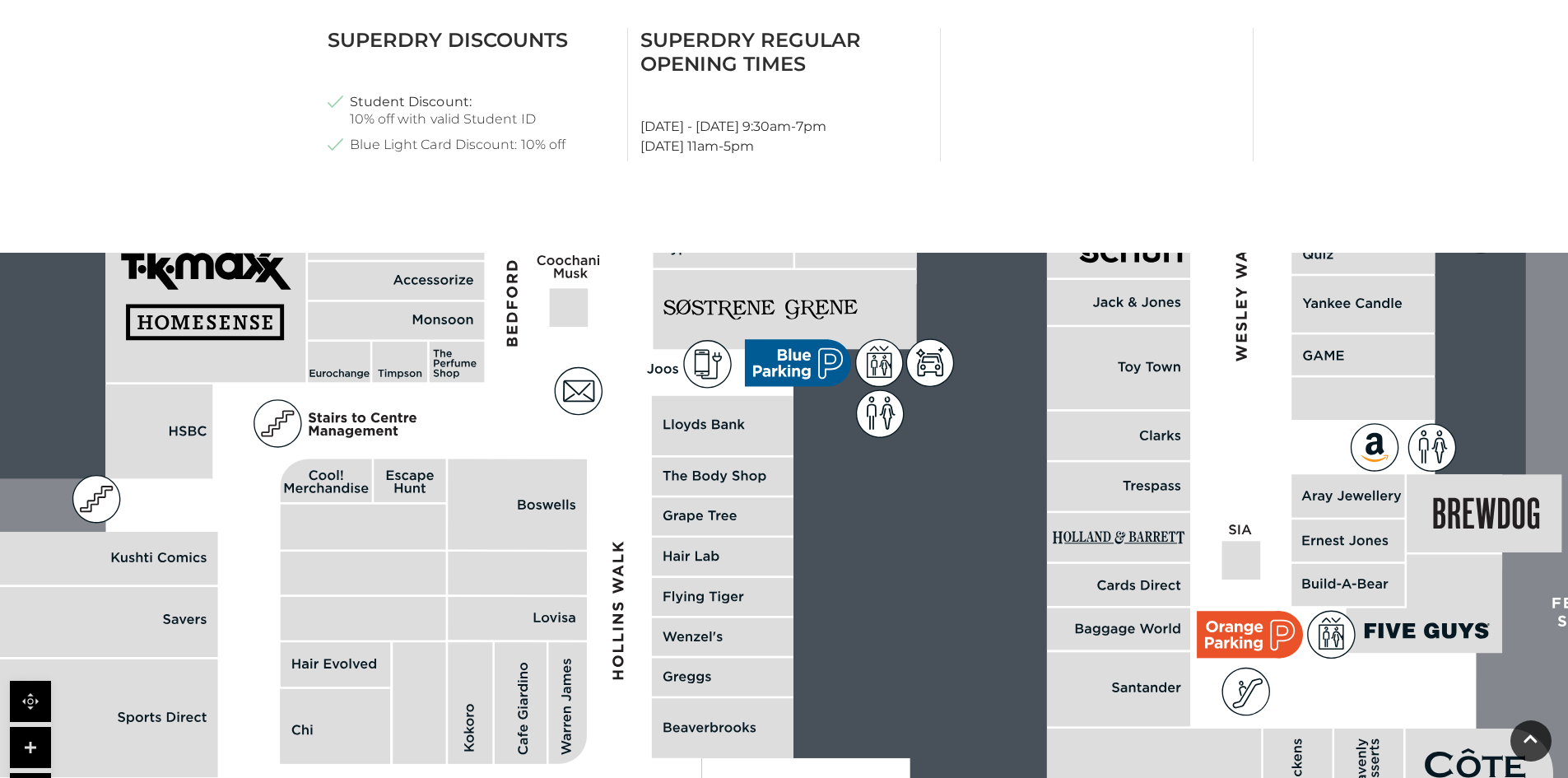
drag, startPoint x: 1109, startPoint y: 673, endPoint x: 1266, endPoint y: 438, distance: 282.6
click at [1265, 439] on polygon at bounding box center [725, 464] width 1553 height 1800
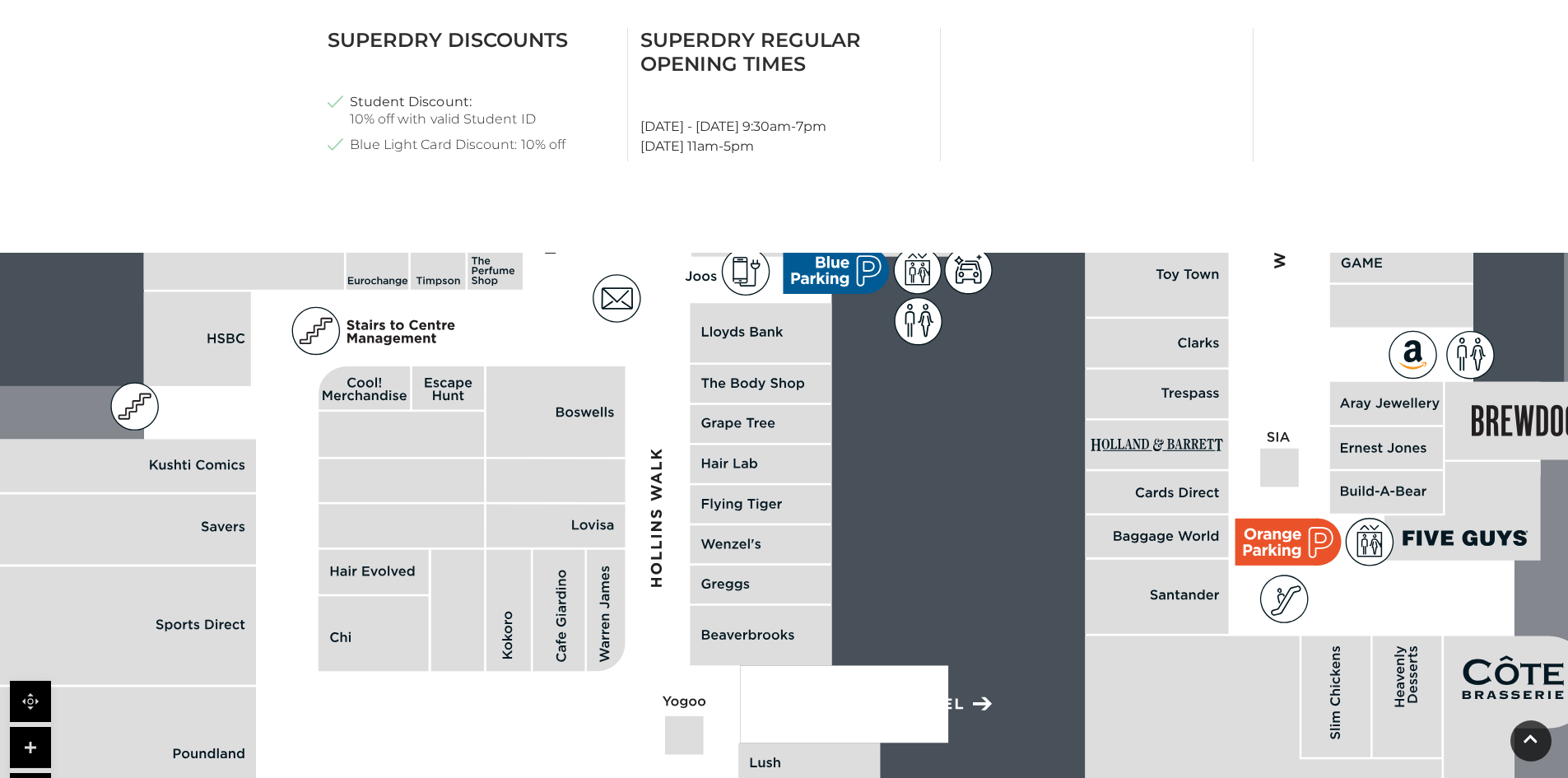
drag, startPoint x: 922, startPoint y: 624, endPoint x: 936, endPoint y: 566, distance: 59.7
click at [936, 566] on rect at bounding box center [1494, 183] width 3640 height 2569
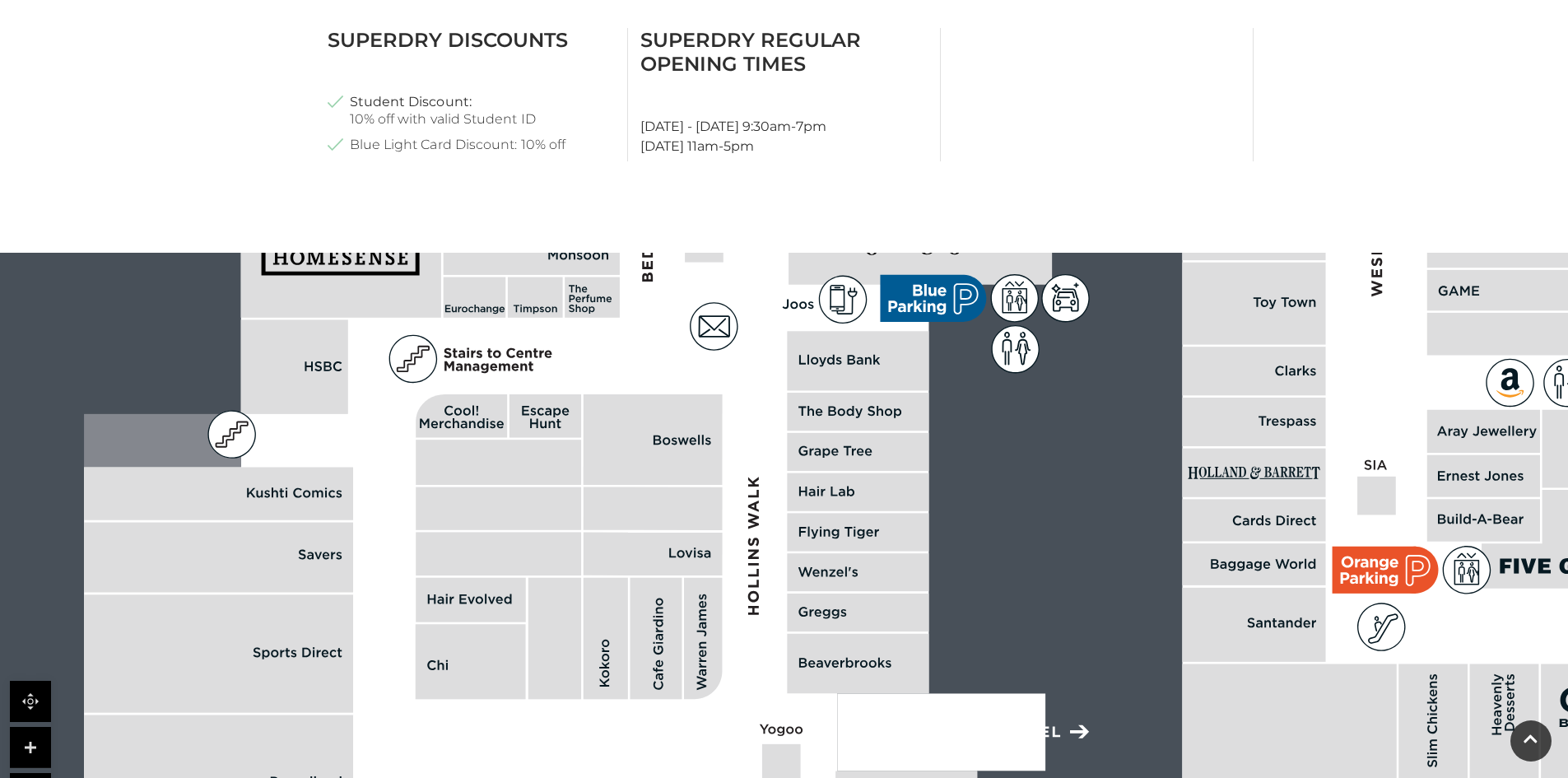
drag, startPoint x: 789, startPoint y: 662, endPoint x: 886, endPoint y: 690, distance: 101.0
click at [886, 690] on rect at bounding box center [857, 664] width 141 height 60
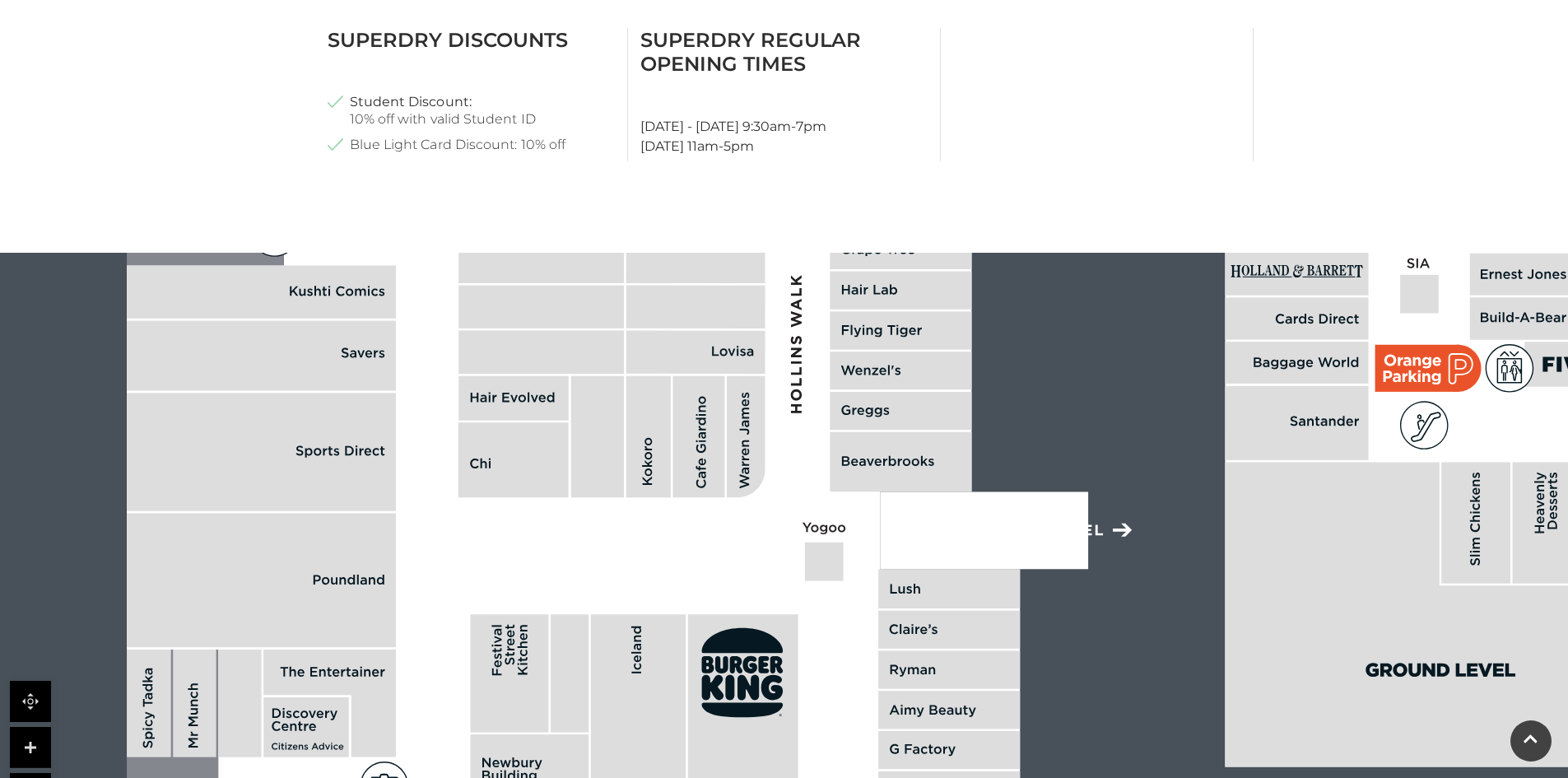
drag, startPoint x: 886, startPoint y: 690, endPoint x: 929, endPoint y: 473, distance: 221.2
click at [929, 473] on rect at bounding box center [900, 462] width 141 height 60
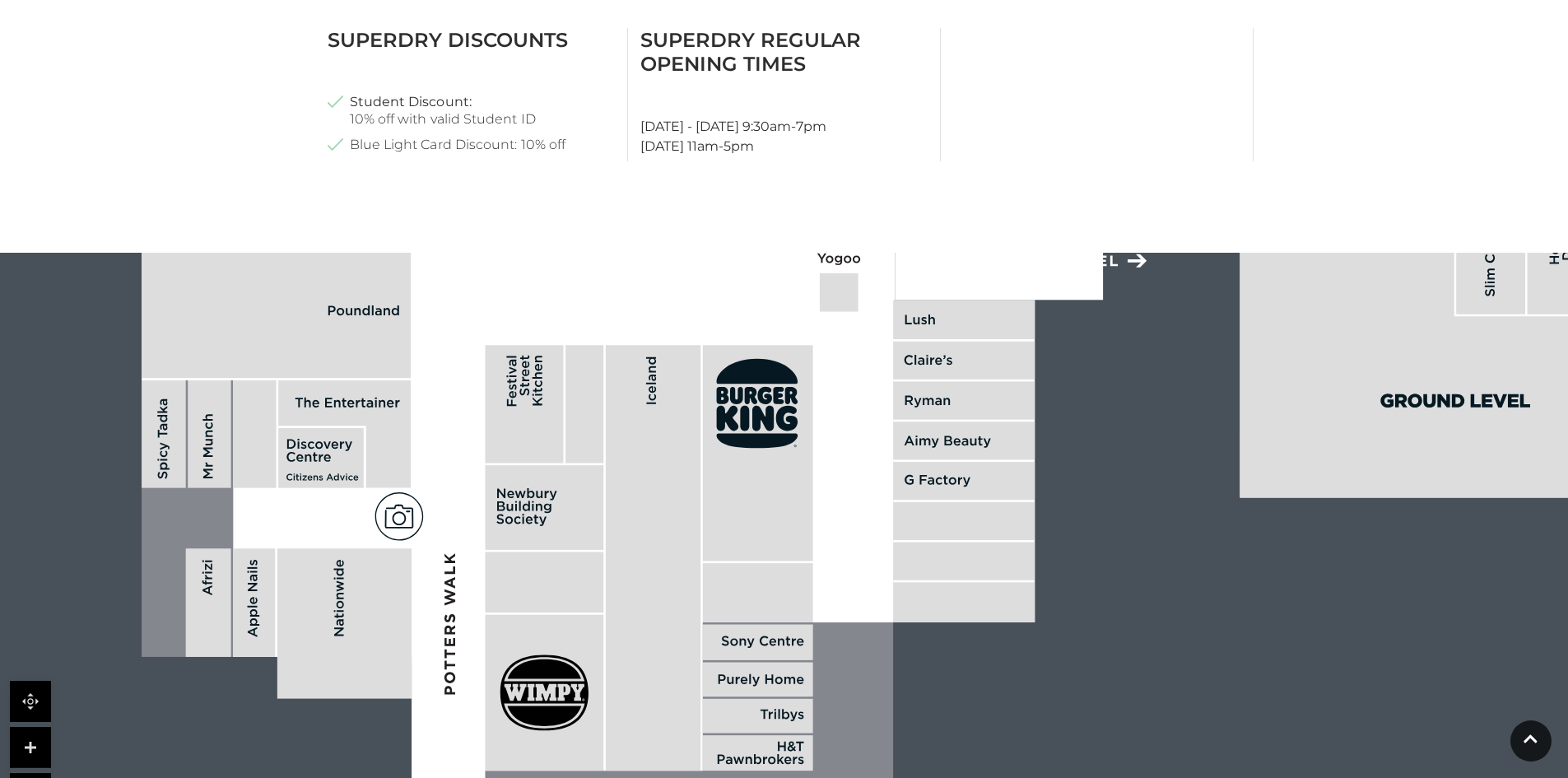
drag, startPoint x: 752, startPoint y: 662, endPoint x: 766, endPoint y: 410, distance: 252.4
click at [766, 410] on rect at bounding box center [757, 453] width 110 height 216
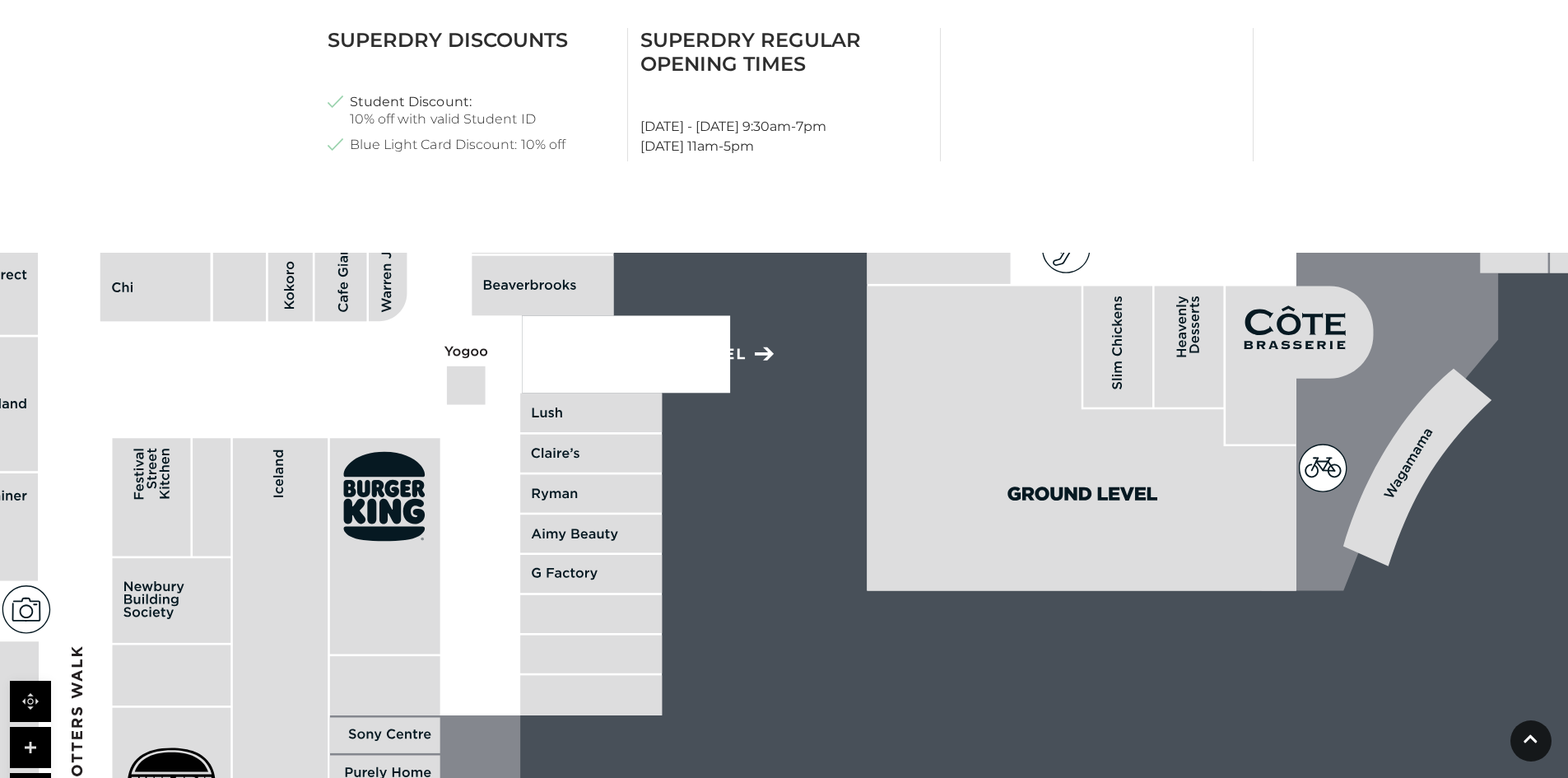
drag, startPoint x: 814, startPoint y: 681, endPoint x: 396, endPoint y: 754, distance: 424.3
click at [331, 777] on html "Skip to Navigation Skip to Content Toggle navigation .st5{fill:none;stroke:#FFF…" at bounding box center [784, 183] width 1568 height 2012
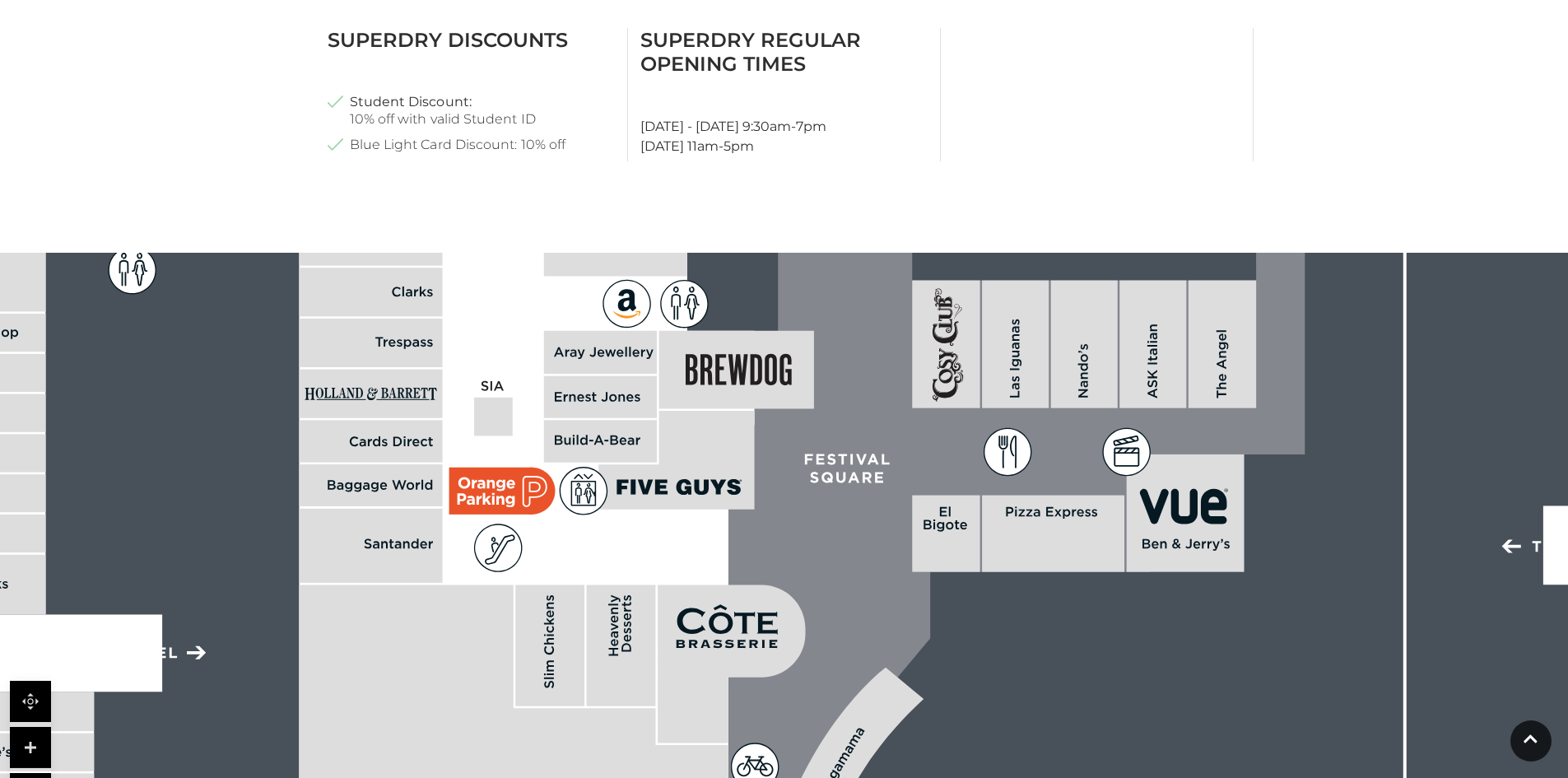
drag, startPoint x: 952, startPoint y: 474, endPoint x: 348, endPoint y: 810, distance: 691.2
click at [348, 777] on html "Skip to Navigation Skip to Content Toggle navigation .st5{fill:none;stroke:#FFF…" at bounding box center [784, 183] width 1568 height 2012
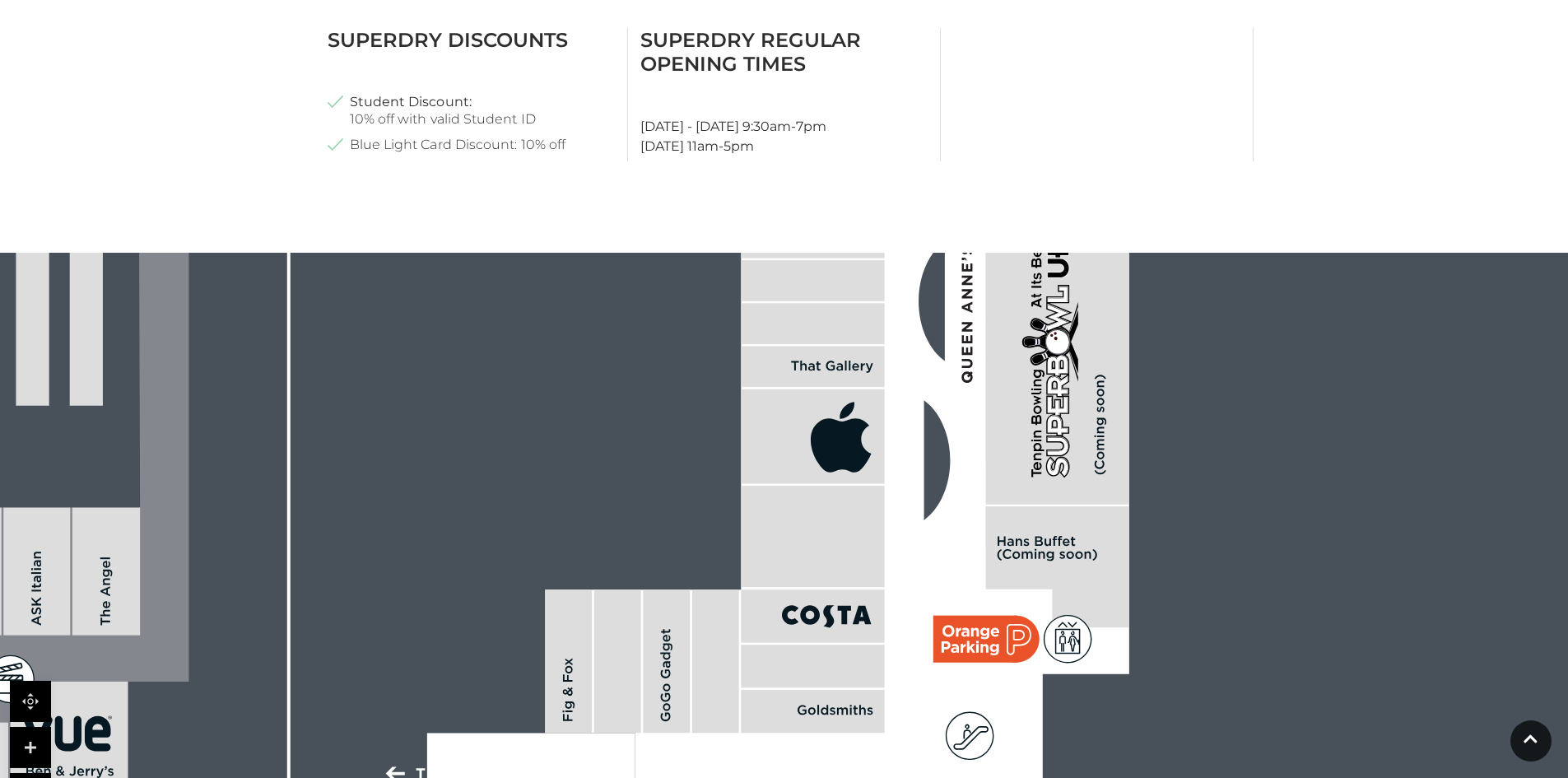
drag, startPoint x: 1116, startPoint y: 546, endPoint x: 0, endPoint y: 817, distance: 1148.4
click at [0, 777] on html "Skip to Navigation Skip to Content Toggle navigation .st5{fill:none;stroke:#FFF…" at bounding box center [784, 183] width 1568 height 2012
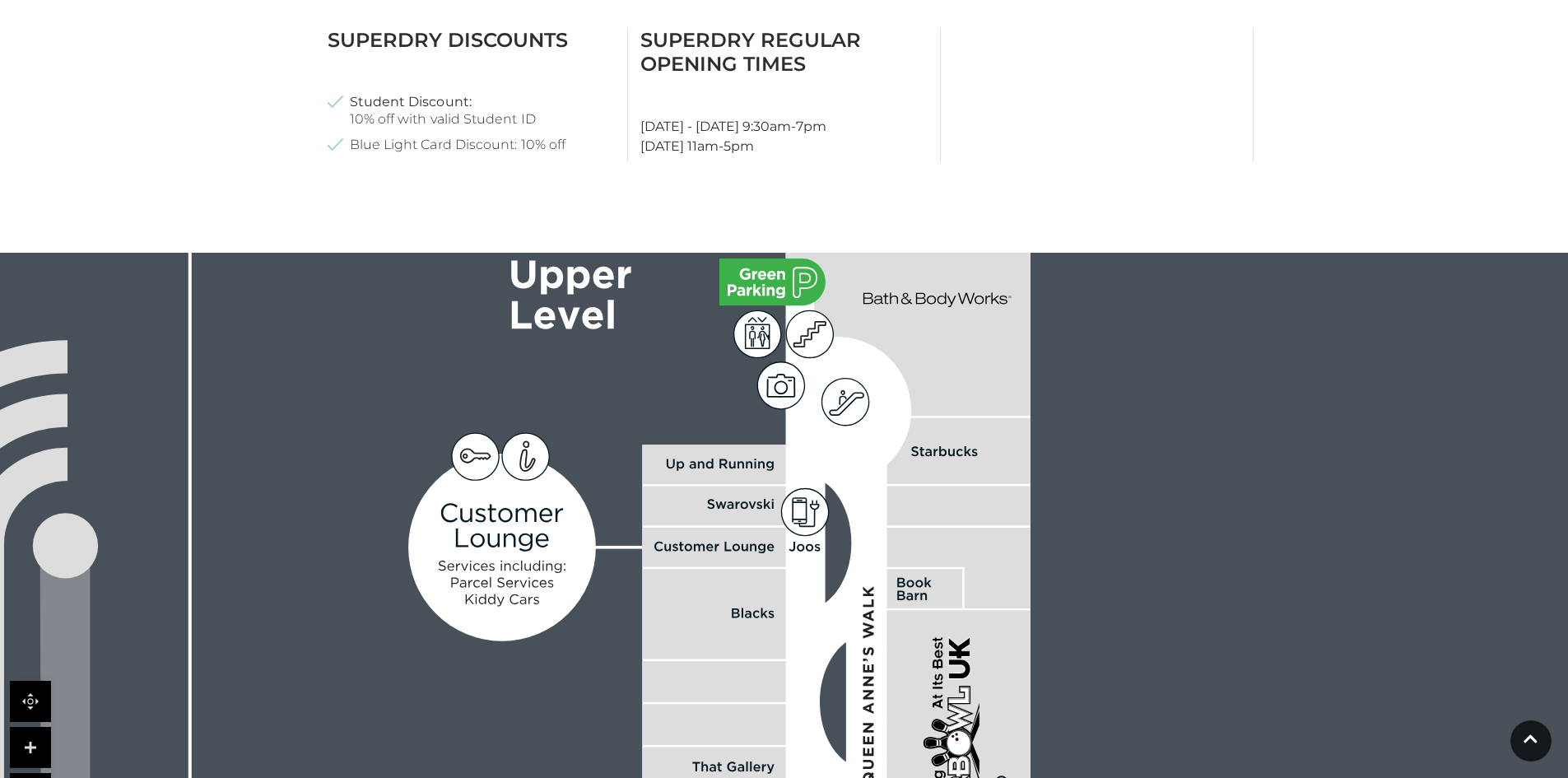
drag, startPoint x: 1077, startPoint y: 470, endPoint x: 947, endPoint y: 817, distance: 370.6
click at [947, 777] on html "Skip to Navigation Skip to Content Toggle navigation .st5{fill:none;stroke:#FFF…" at bounding box center [784, 183] width 1568 height 2012
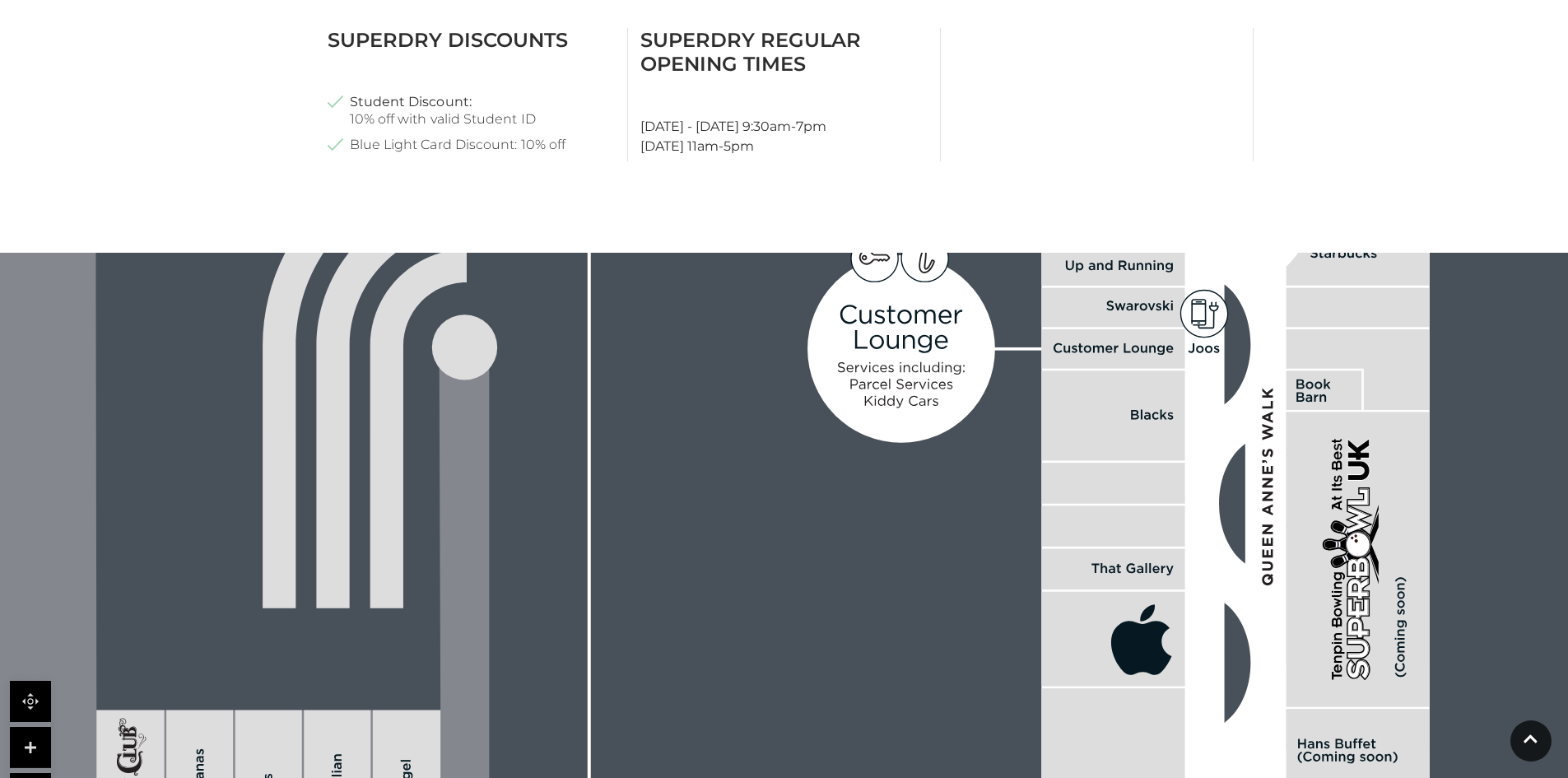
drag, startPoint x: 948, startPoint y: 474, endPoint x: 1406, endPoint y: 217, distance: 525.2
click at [1406, 217] on main "Superdry Home / Shopping / Superdry About Superdry Fusing iconic vintage Americ…" at bounding box center [784, 3] width 1568 height 1652
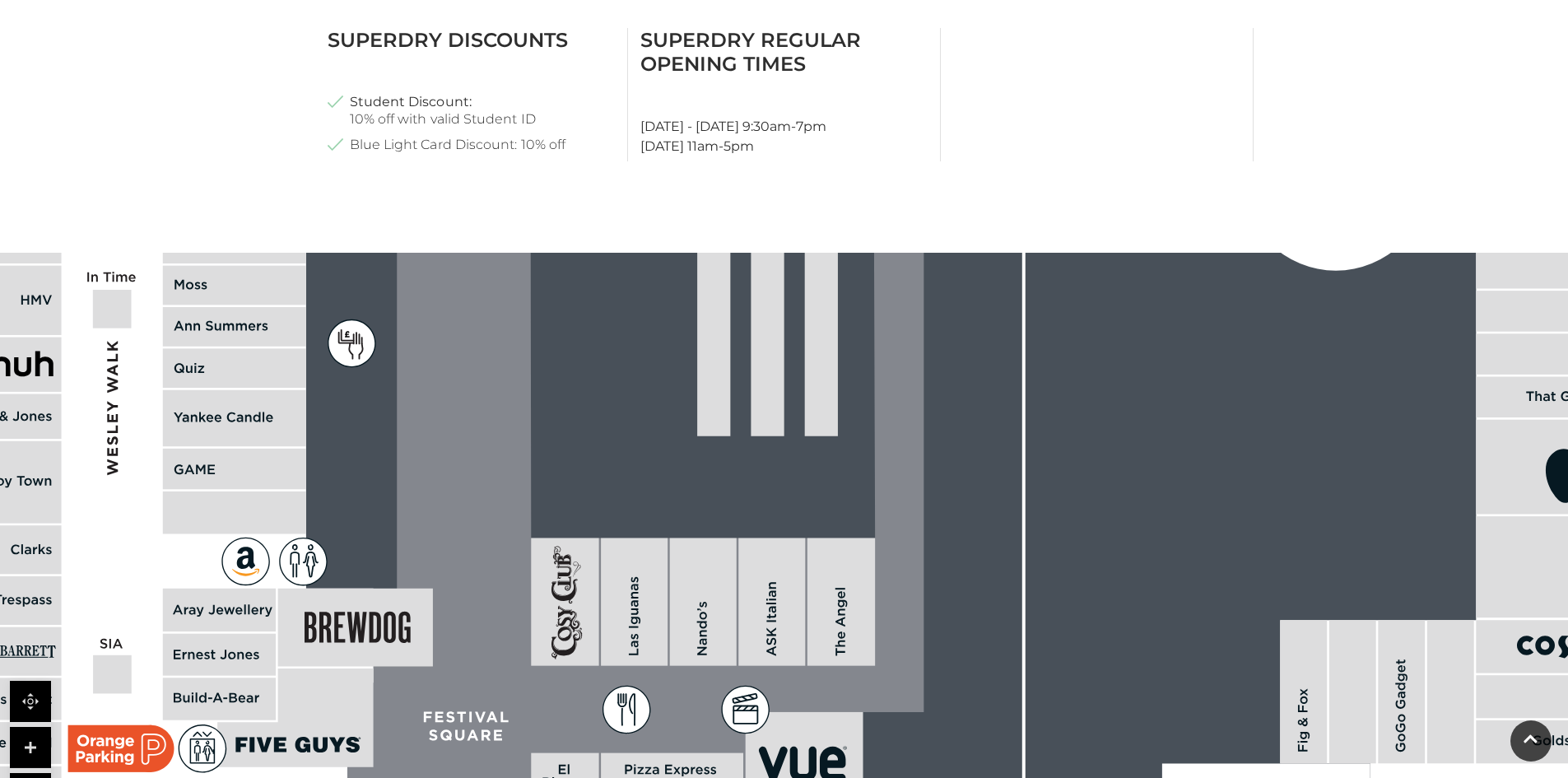
drag, startPoint x: 654, startPoint y: 451, endPoint x: 1293, endPoint y: 154, distance: 704.6
click at [1293, 154] on main "Superdry Home / Shopping / Superdry About Superdry Fusing iconic vintage Americ…" at bounding box center [784, 3] width 1568 height 1652
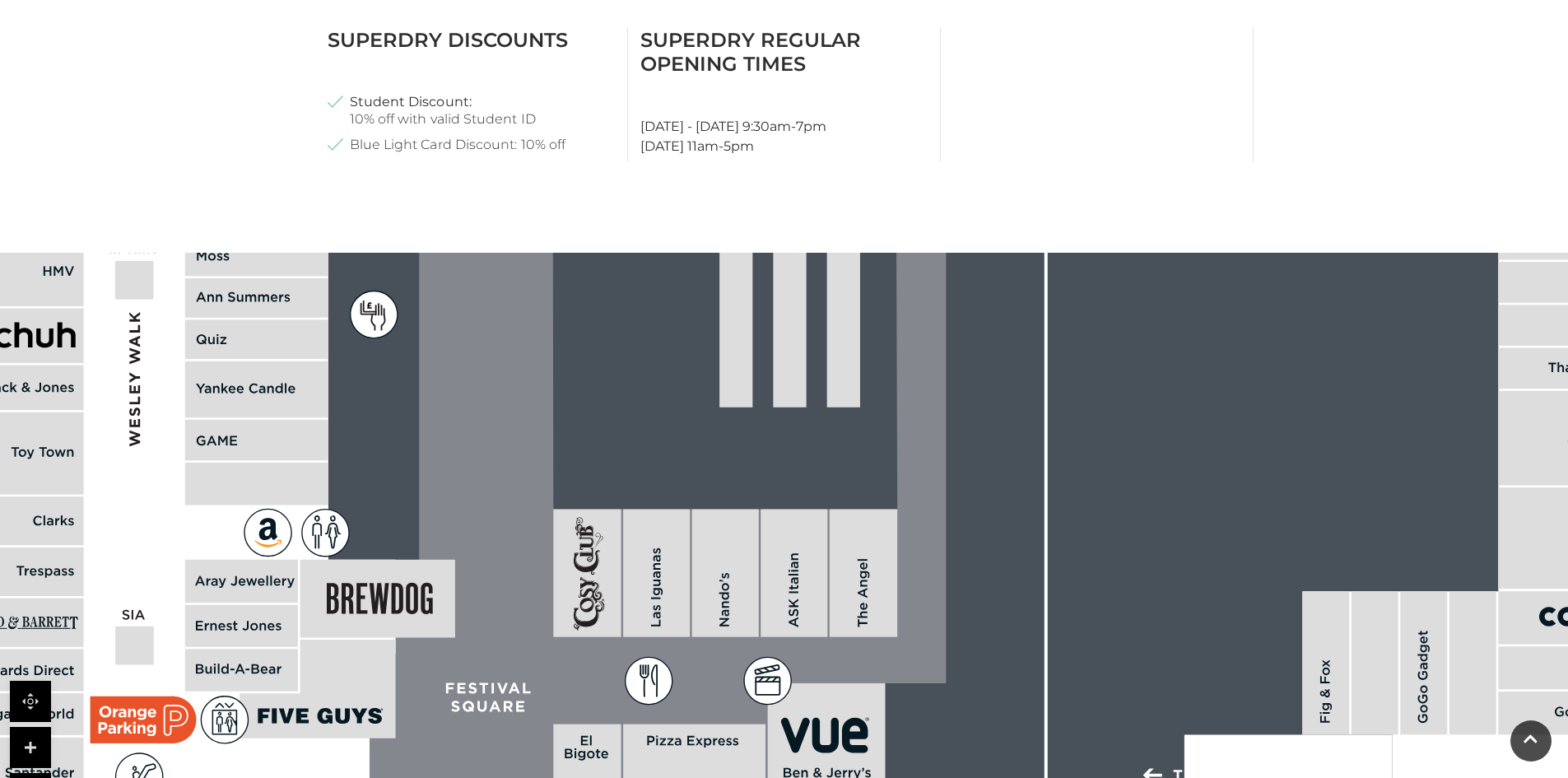
drag, startPoint x: 895, startPoint y: 529, endPoint x: 1010, endPoint y: 154, distance: 392.2
click at [1011, 170] on main "Superdry Home / Shopping / Superdry About Superdry Fusing iconic vintage Americ…" at bounding box center [784, 3] width 1568 height 1652
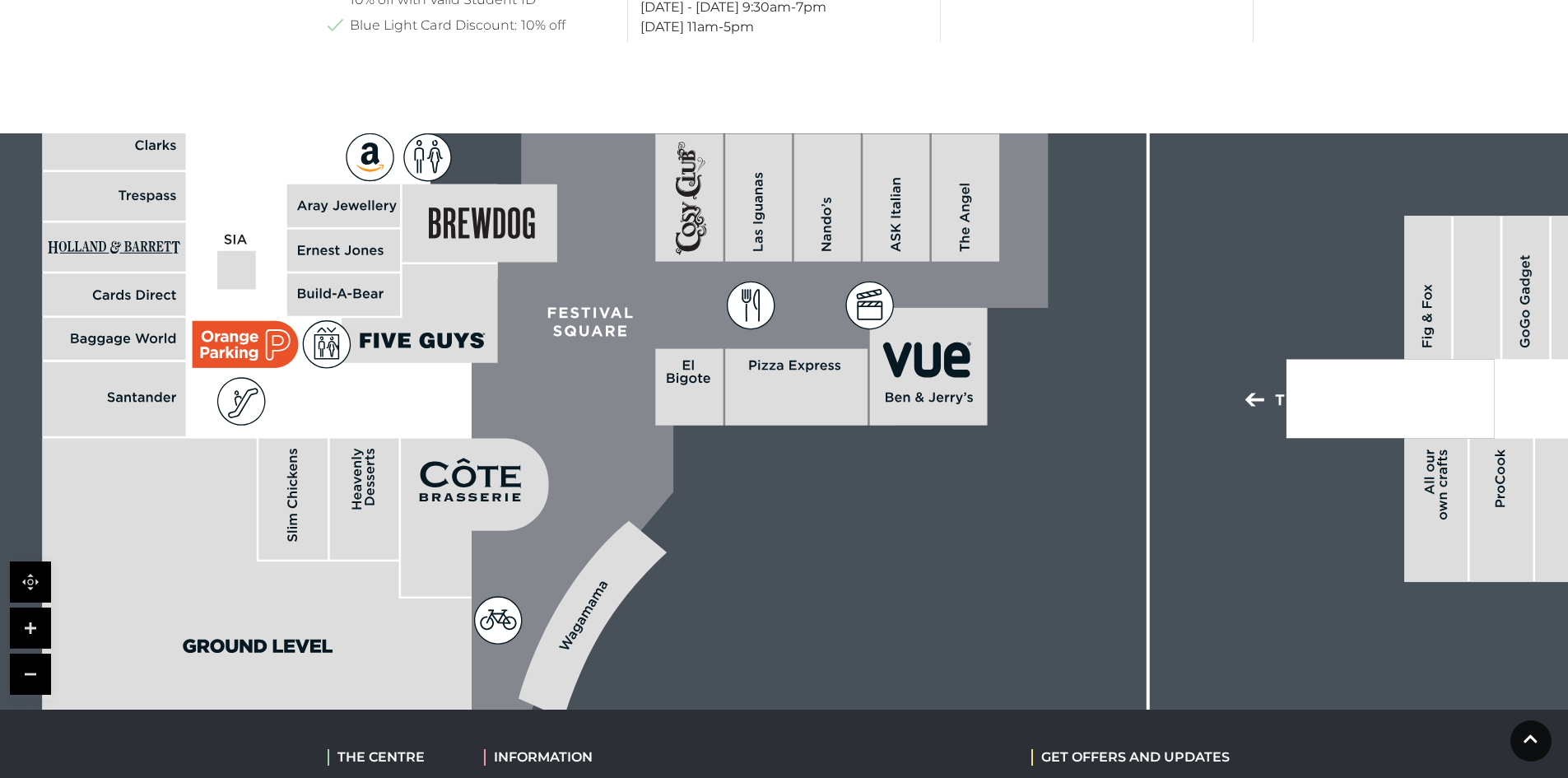
scroll to position [1070, 0]
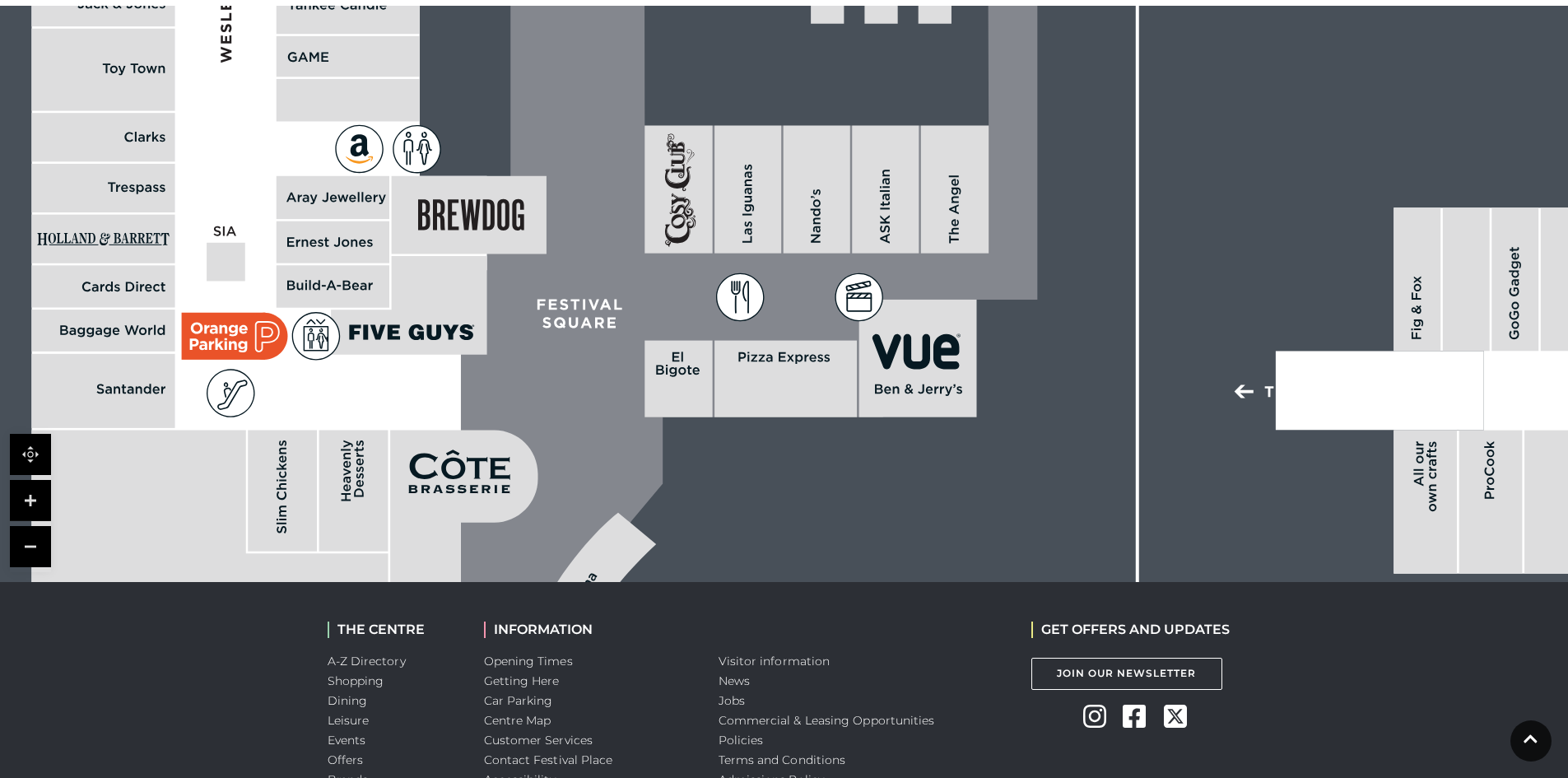
drag, startPoint x: 747, startPoint y: 782, endPoint x: 747, endPoint y: 817, distance: 35.0
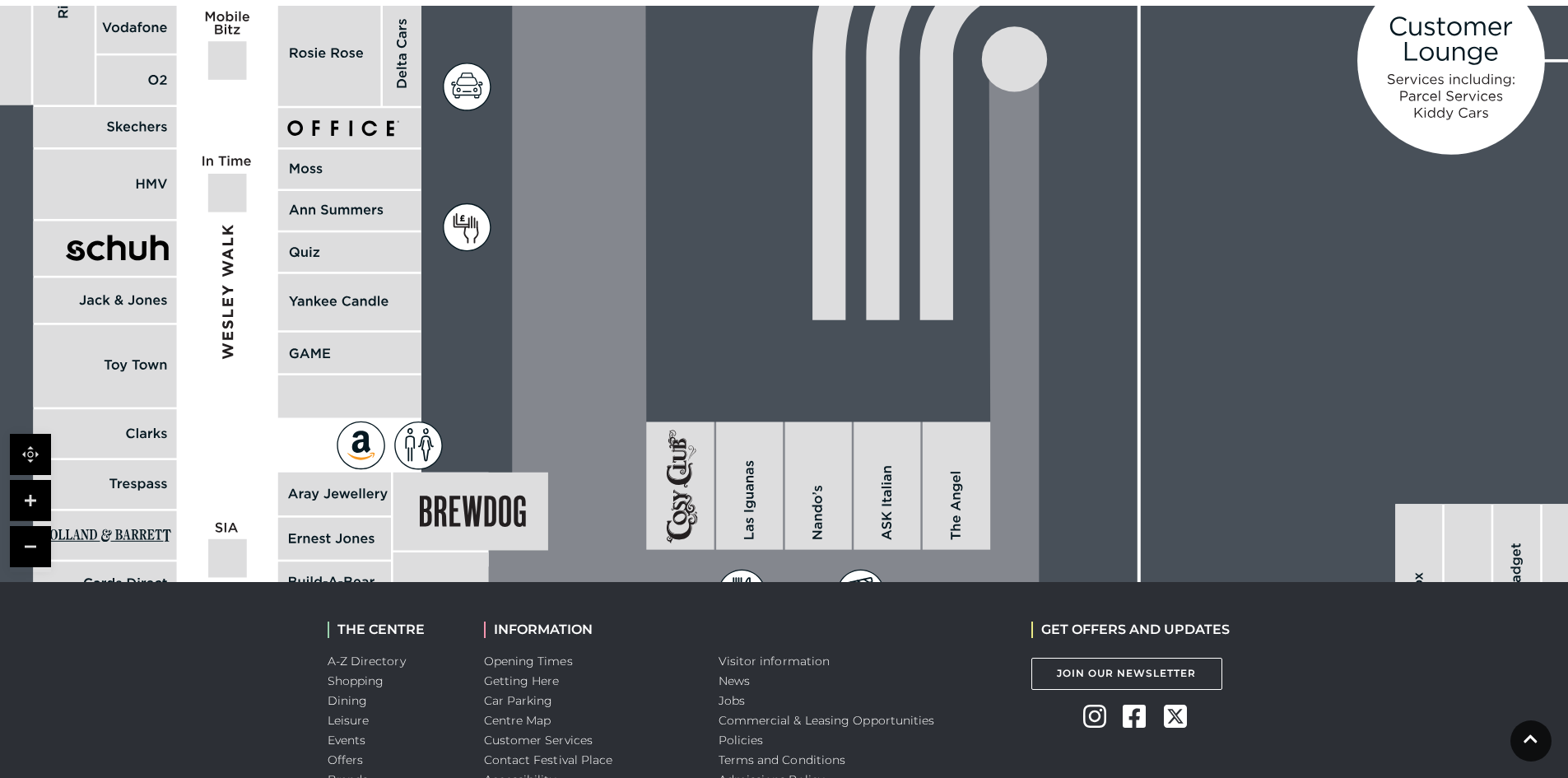
drag, startPoint x: 943, startPoint y: 610, endPoint x: 945, endPoint y: 620, distance: 10.2
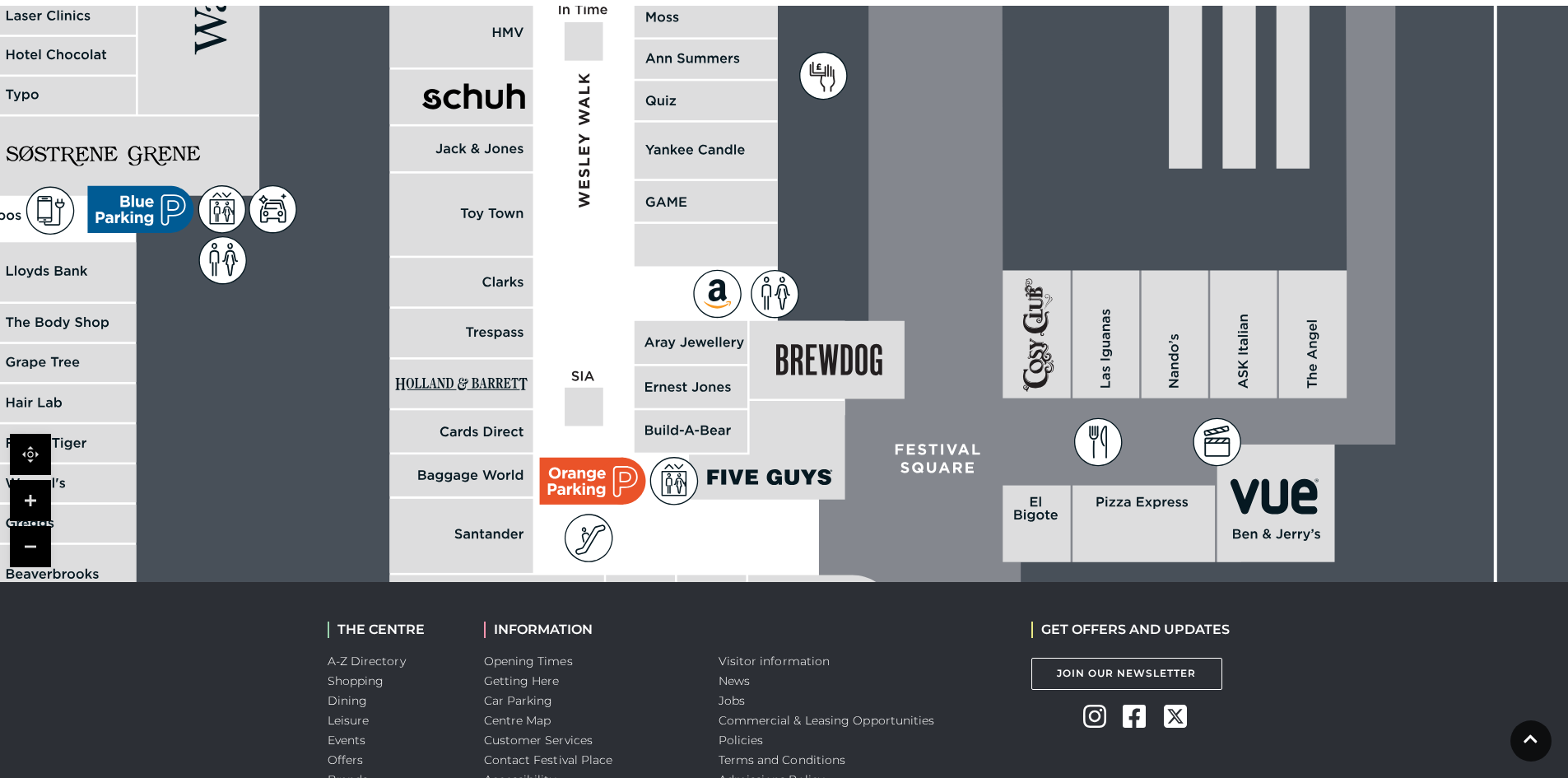
drag, startPoint x: 246, startPoint y: 365, endPoint x: 486, endPoint y: 321, distance: 244.0
click at [486, 321] on rect at bounding box center [461, 333] width 143 height 49
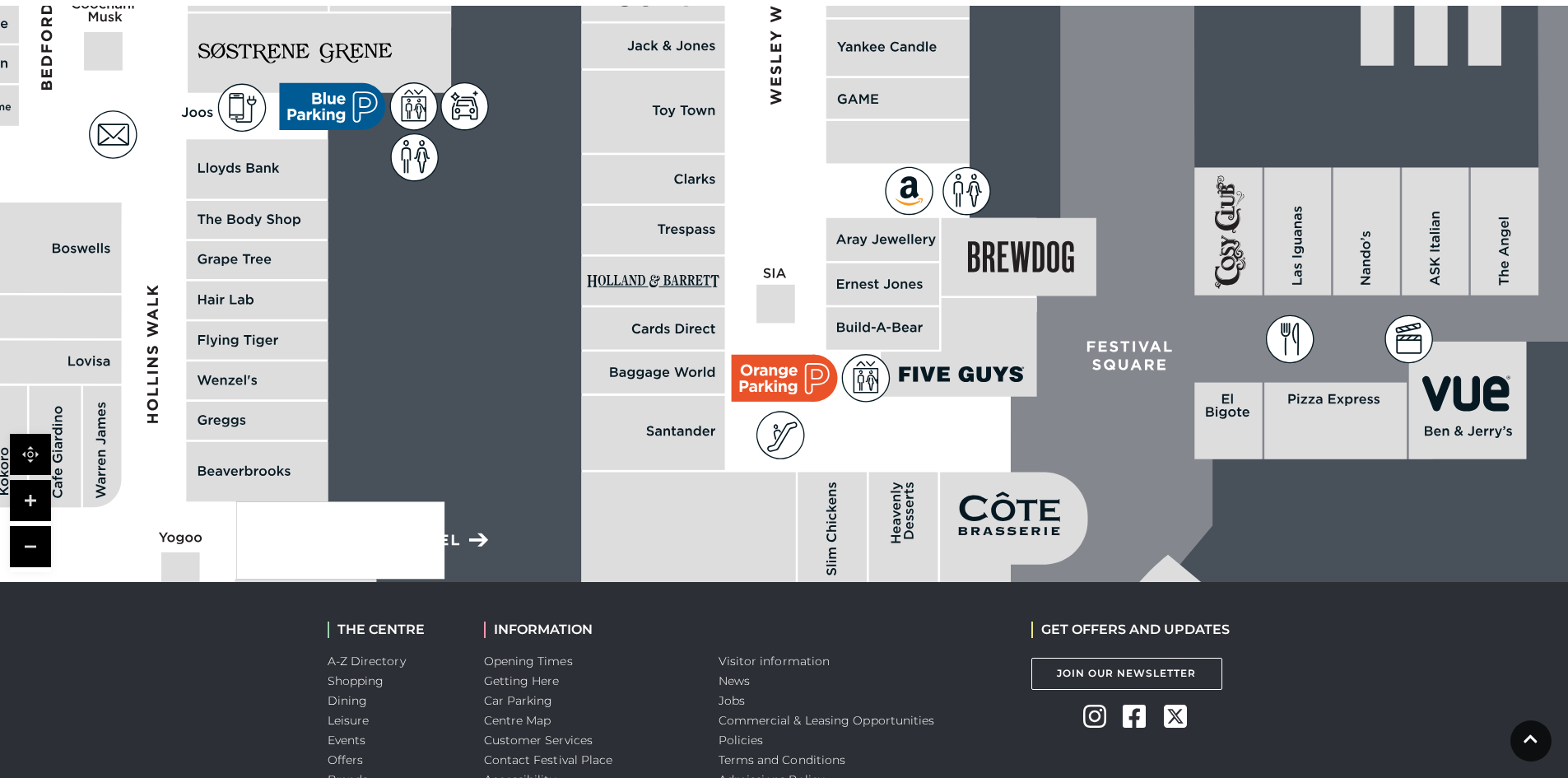
drag, startPoint x: 641, startPoint y: 519, endPoint x: 832, endPoint y: 416, distance: 217.0
click at [832, 416] on polygon at bounding box center [259, 208] width 1553 height 1800
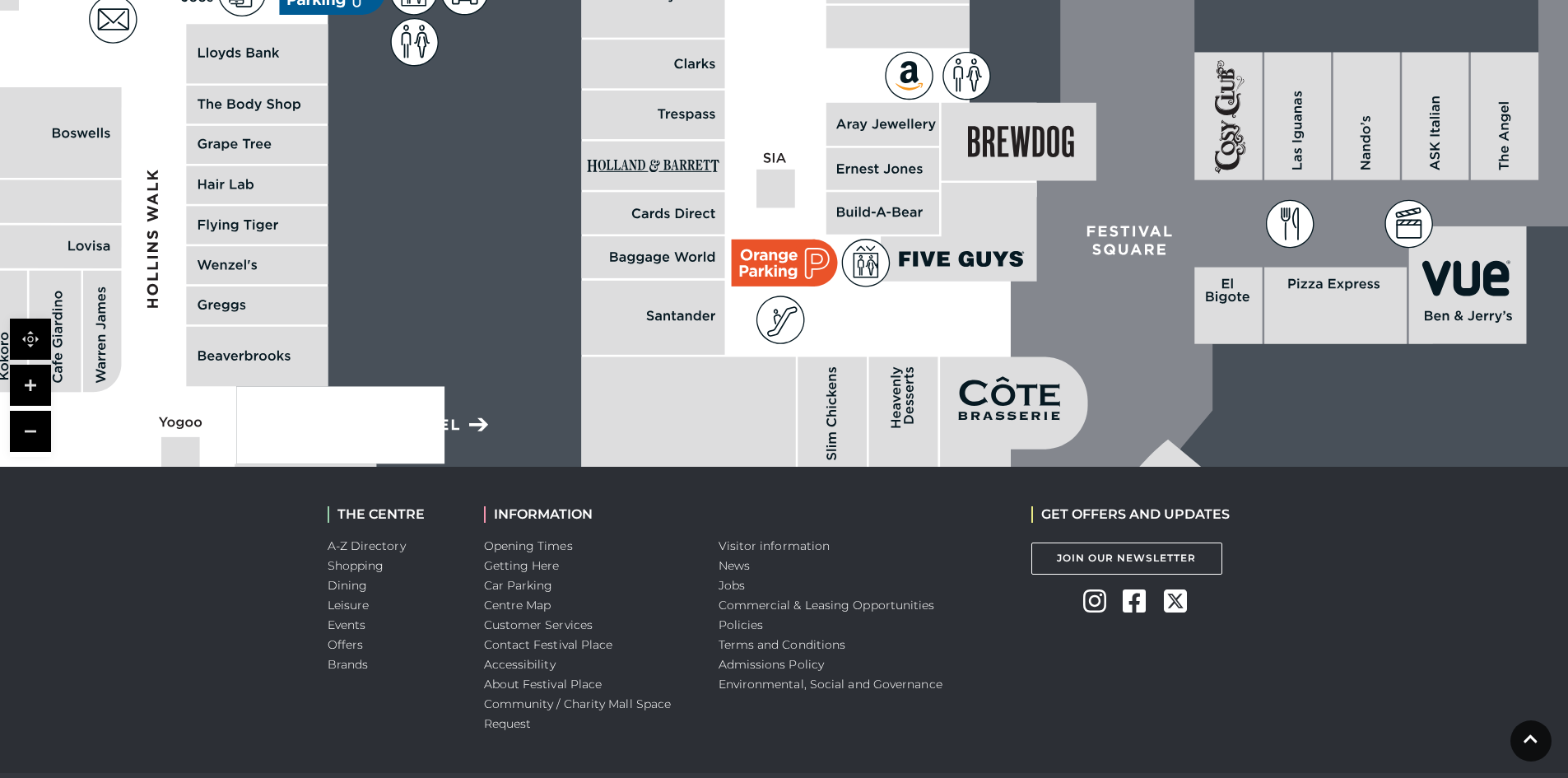
scroll to position [987, 0]
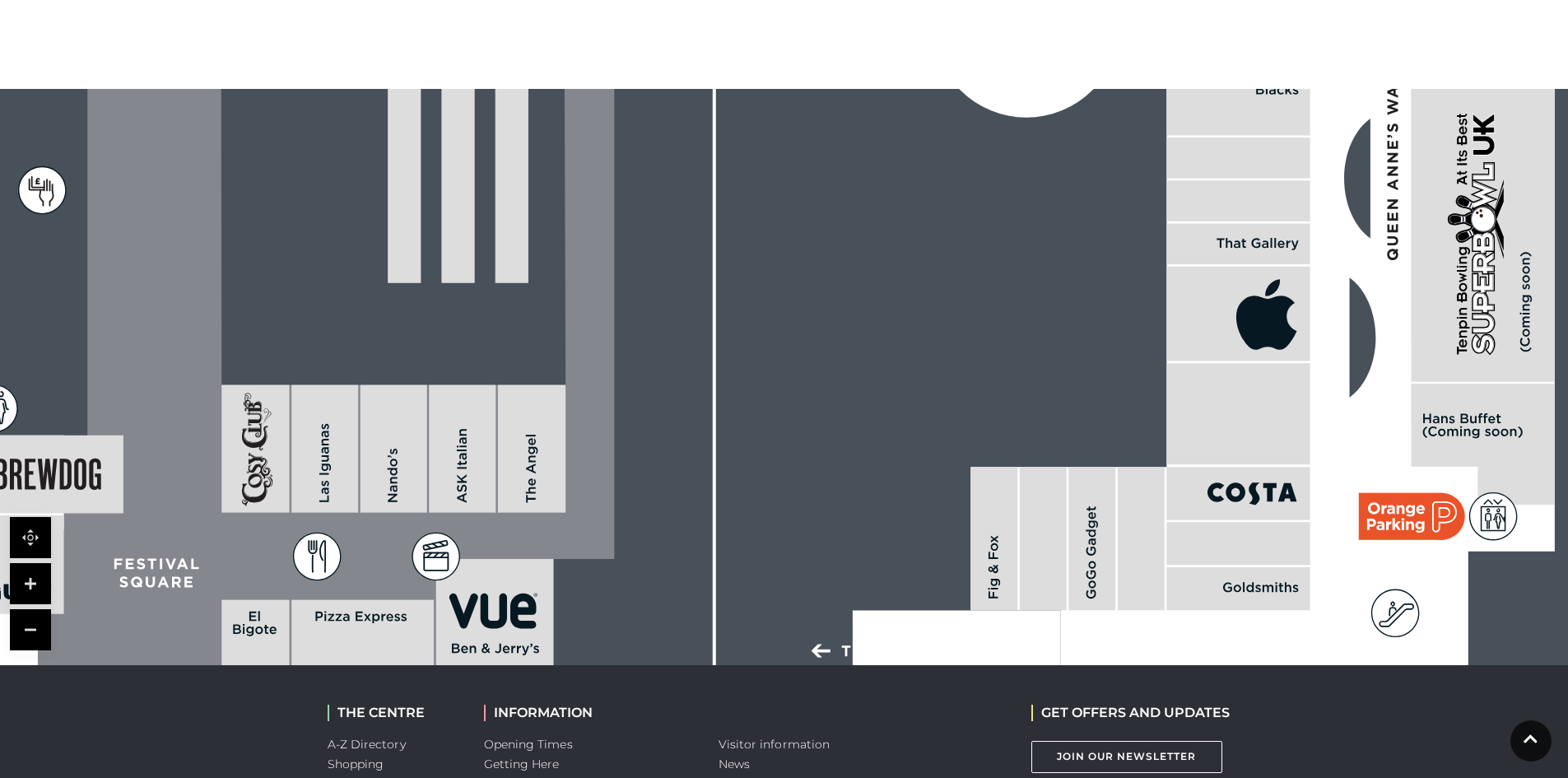
drag, startPoint x: 1488, startPoint y: 446, endPoint x: 513, endPoint y: 580, distance: 984.2
click at [513, 580] on rect at bounding box center [494, 617] width 118 height 118
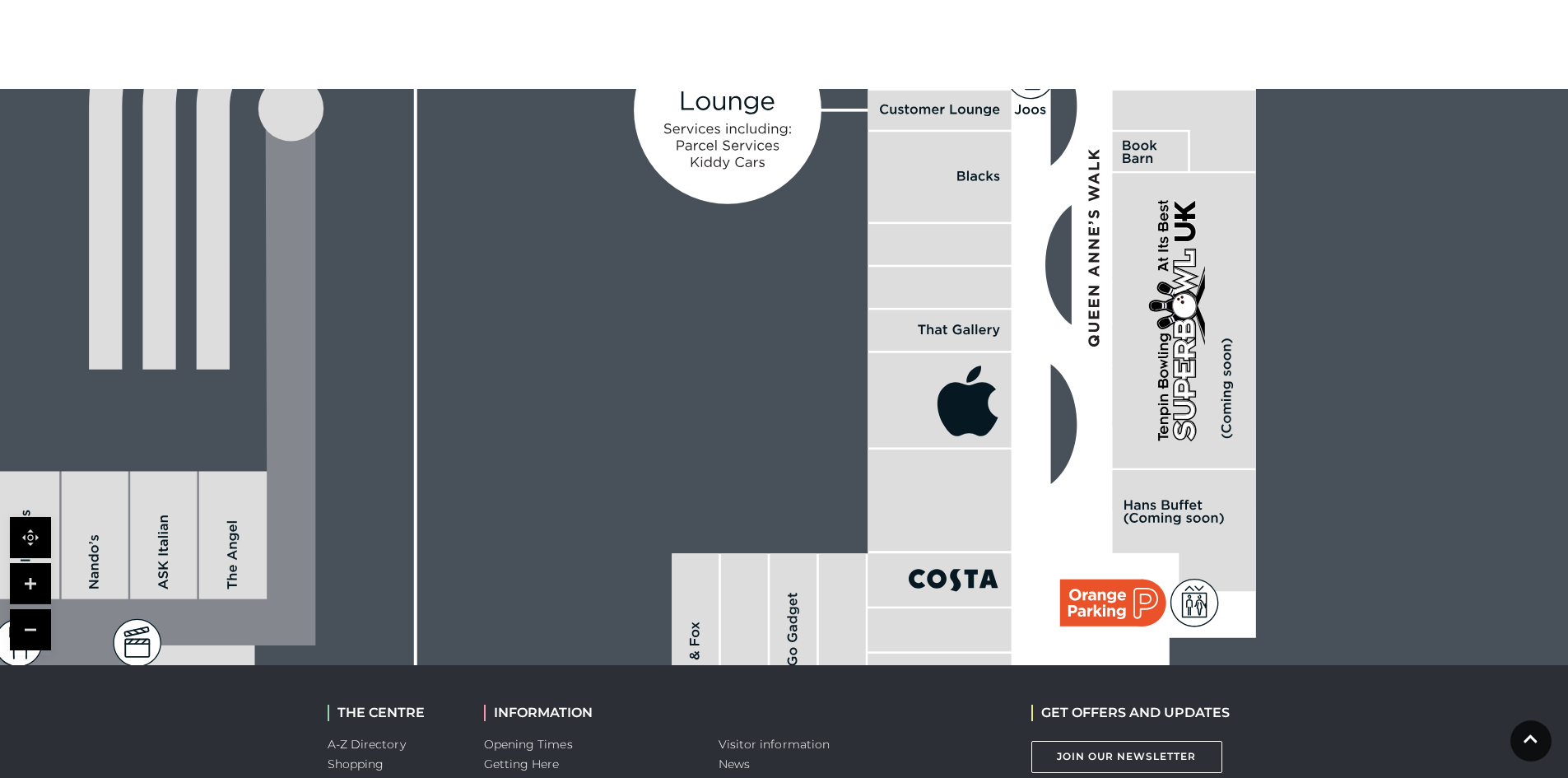
drag, startPoint x: 1157, startPoint y: 577, endPoint x: 849, endPoint y: 670, distance: 321.7
click at [849, 669] on body "Skip to Navigation Skip to Content Toggle navigation .st5{fill:none;stroke:#FFF…" at bounding box center [784, 19] width 1568 height 2012
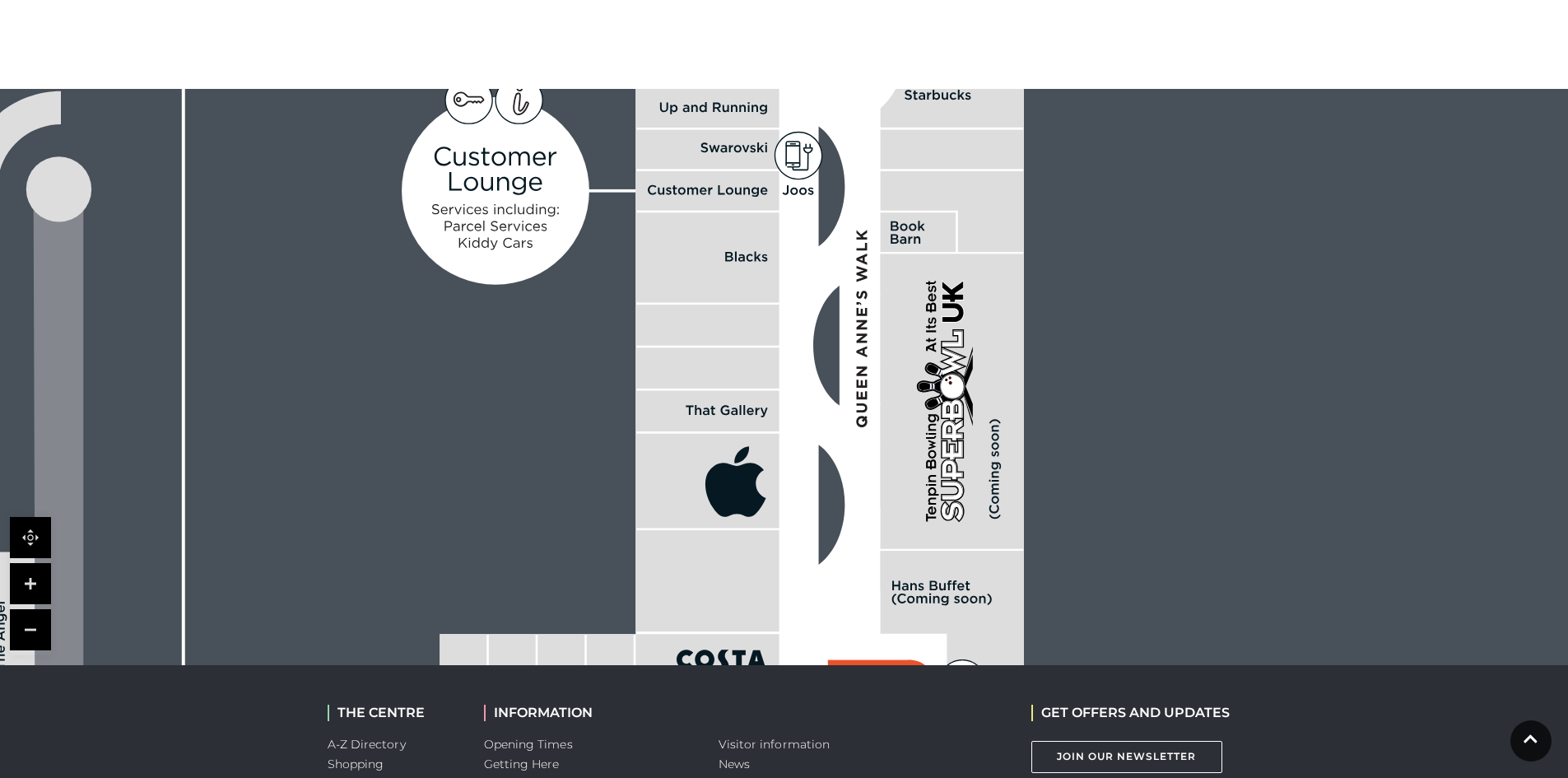
drag, startPoint x: 982, startPoint y: 466, endPoint x: 750, endPoint y: 547, distance: 245.7
click at [750, 547] on rect at bounding box center [707, 581] width 143 height 101
click at [1022, 462] on rect at bounding box center [952, 401] width 143 height 295
click at [927, 454] on rect at bounding box center [952, 401] width 143 height 295
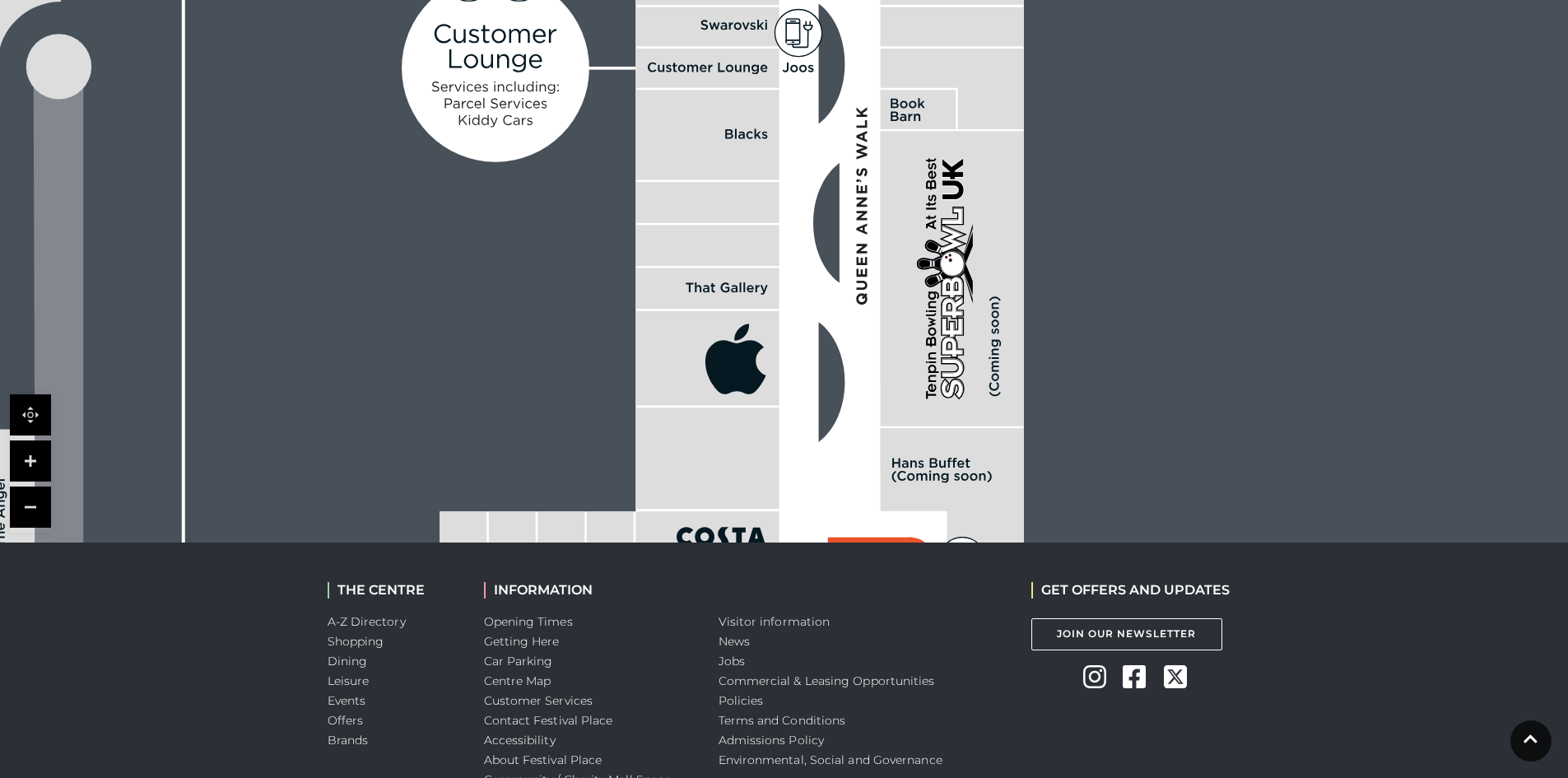
scroll to position [1234, 0]
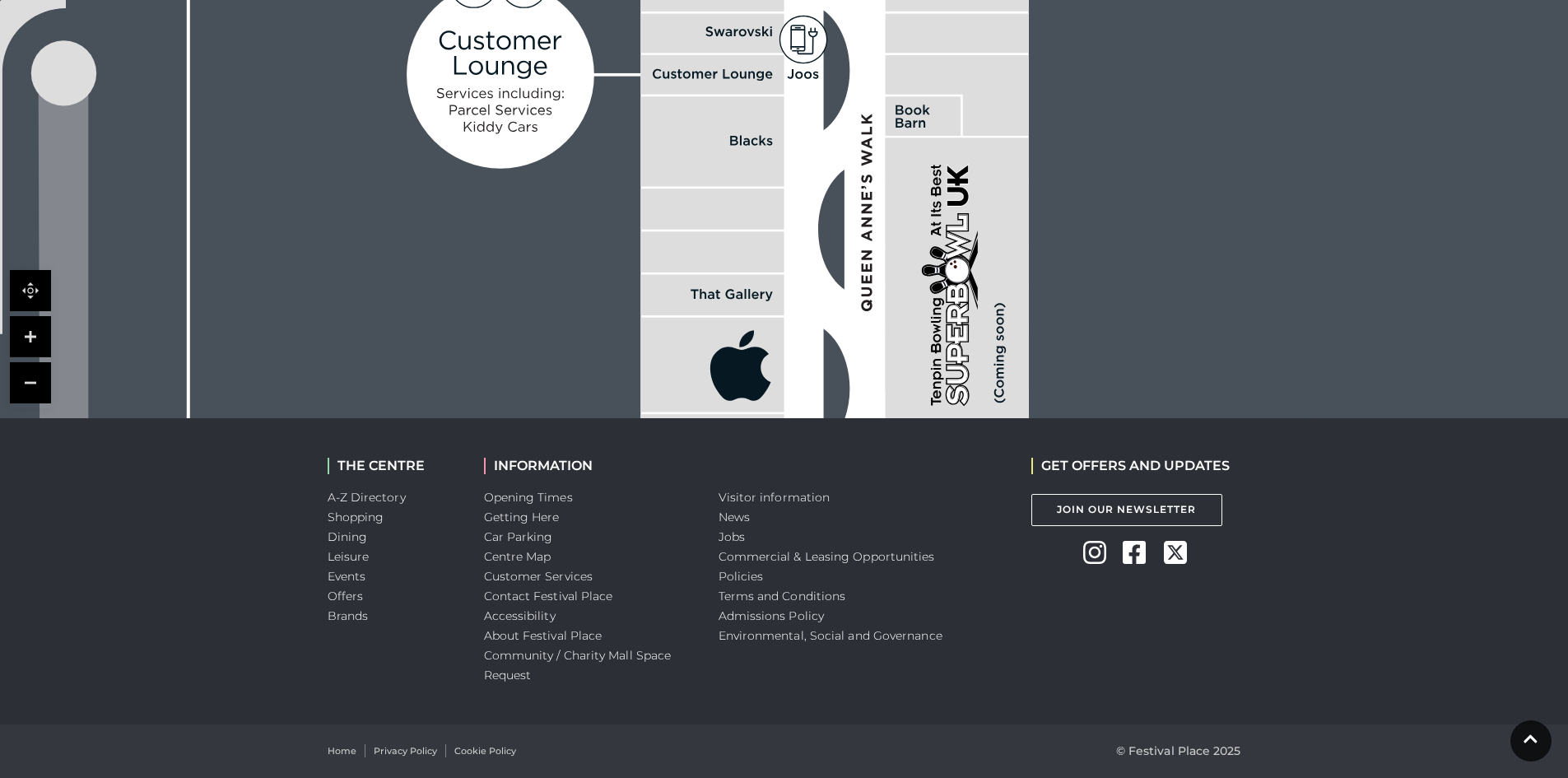
drag, startPoint x: 919, startPoint y: 345, endPoint x: 917, endPoint y: 413, distance: 68.0
click at [917, 413] on rect at bounding box center [957, 285] width 143 height 295
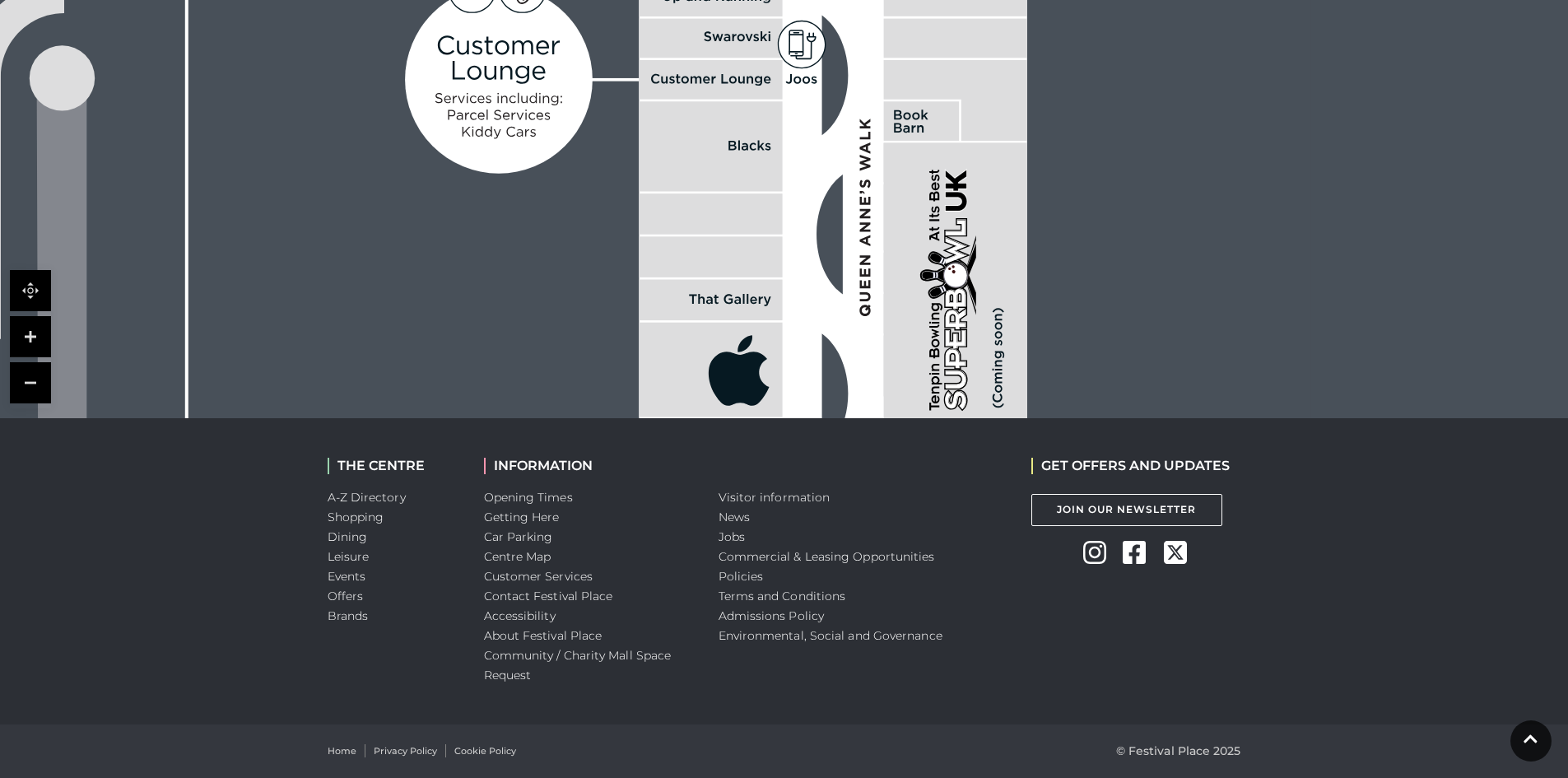
scroll to position [987, 0]
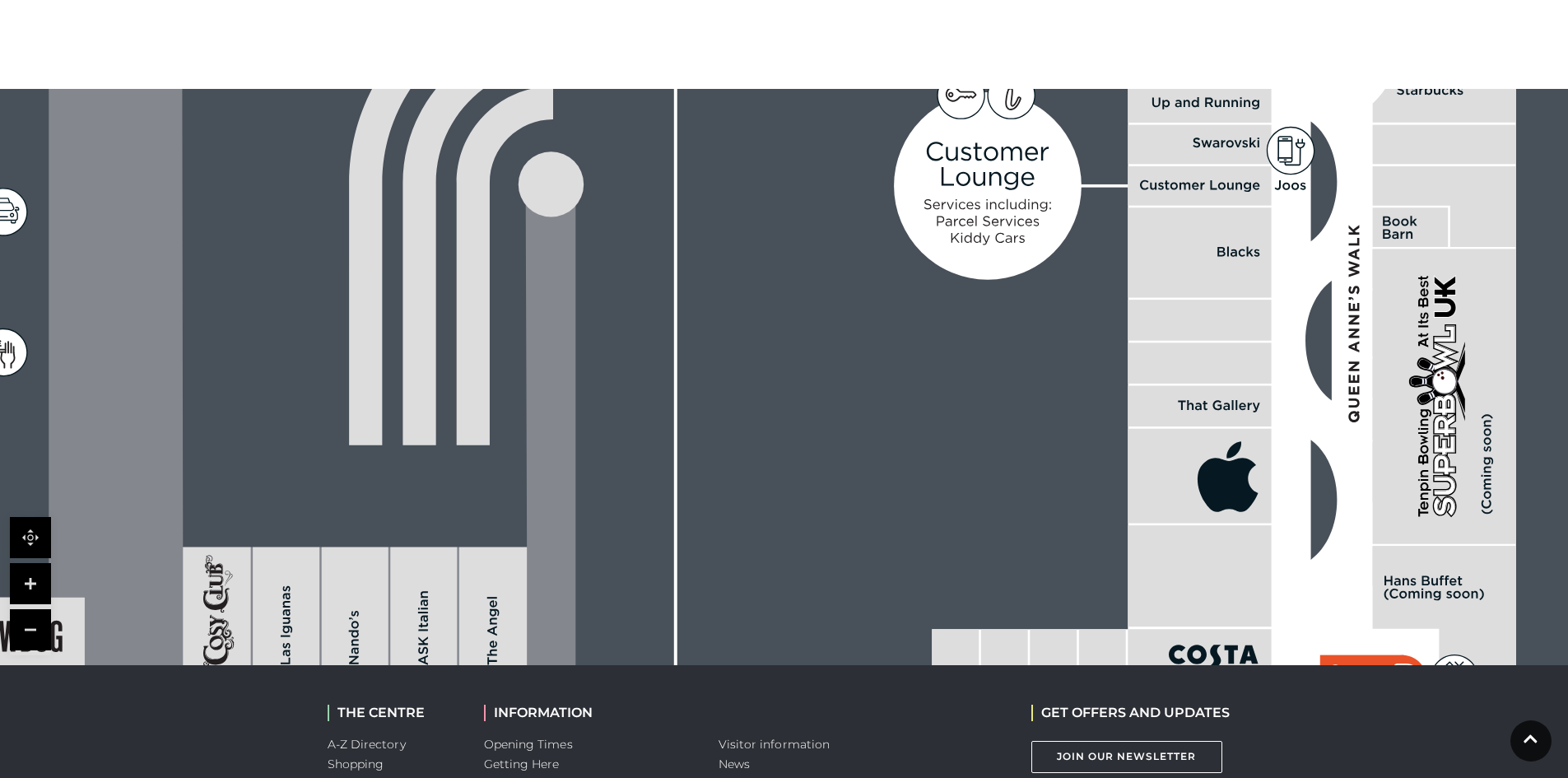
drag, startPoint x: 827, startPoint y: 430, endPoint x: 1316, endPoint y: 290, distance: 508.6
click at [1316, 290] on icon at bounding box center [1223, 439] width 584 height 1113
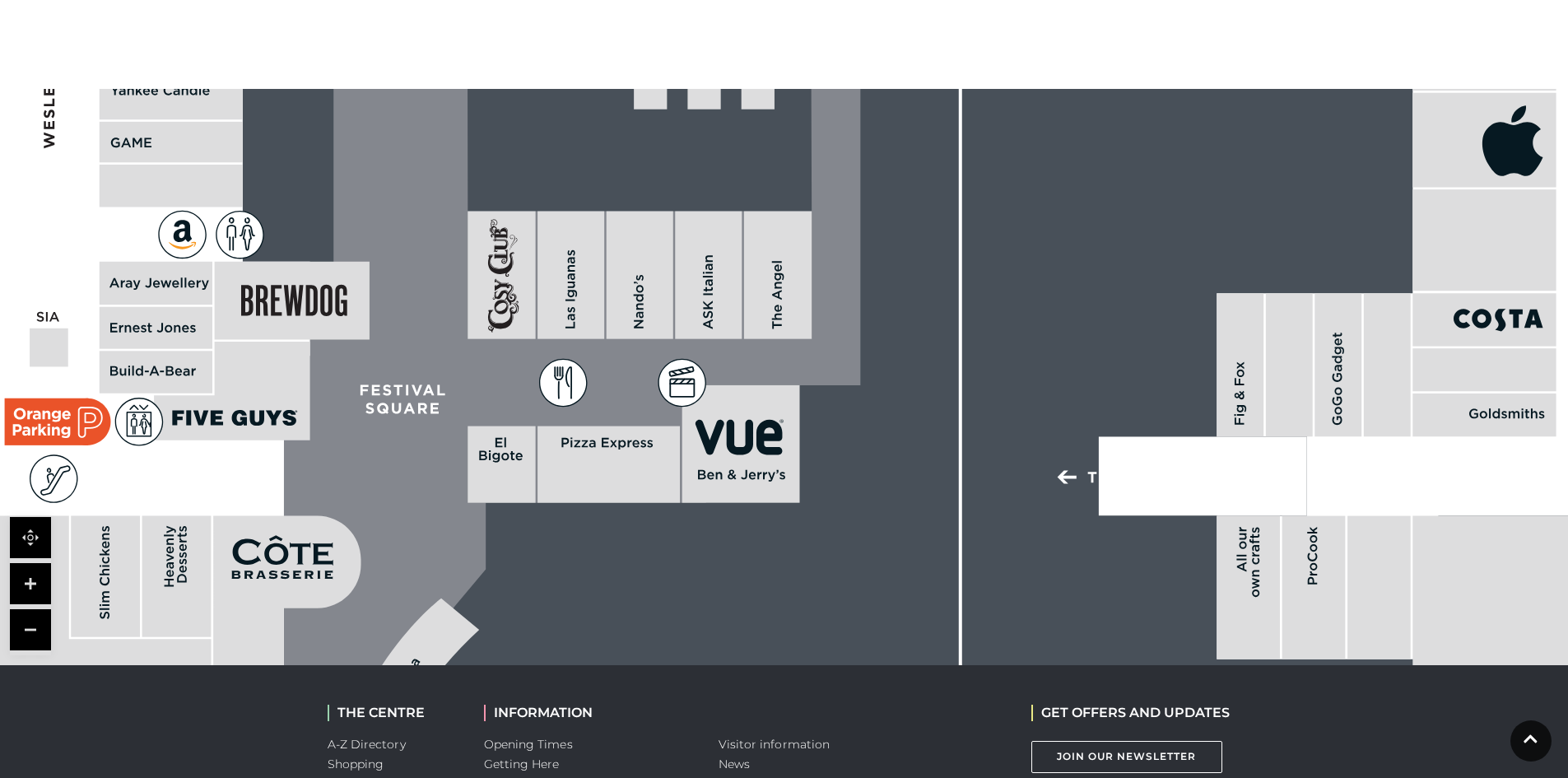
drag, startPoint x: 670, startPoint y: 248, endPoint x: 1026, endPoint y: 174, distance: 363.6
click at [923, 113] on rect at bounding box center [263, 62] width 3640 height 2569
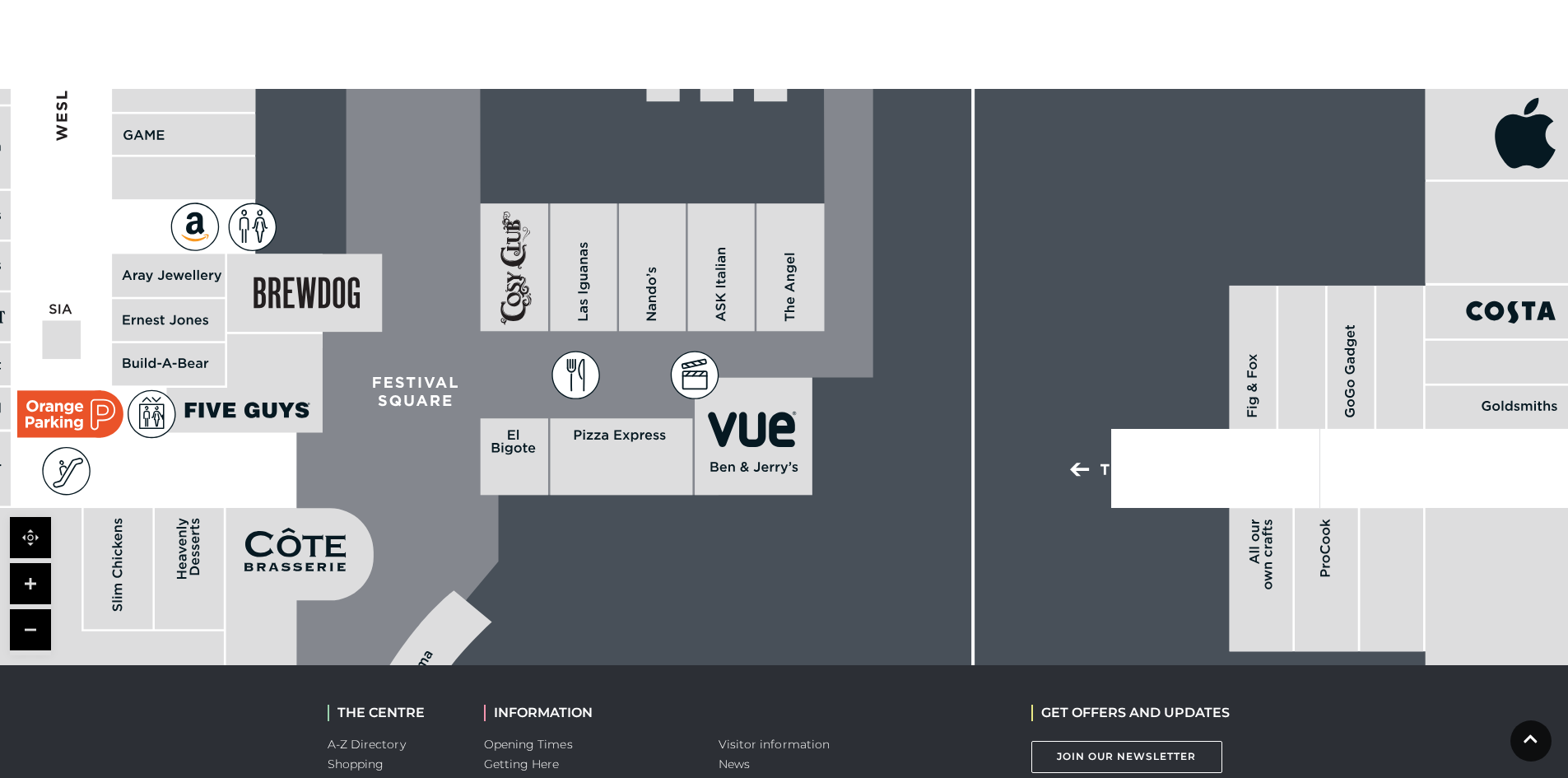
click at [34, 636] on link at bounding box center [30, 630] width 41 height 41
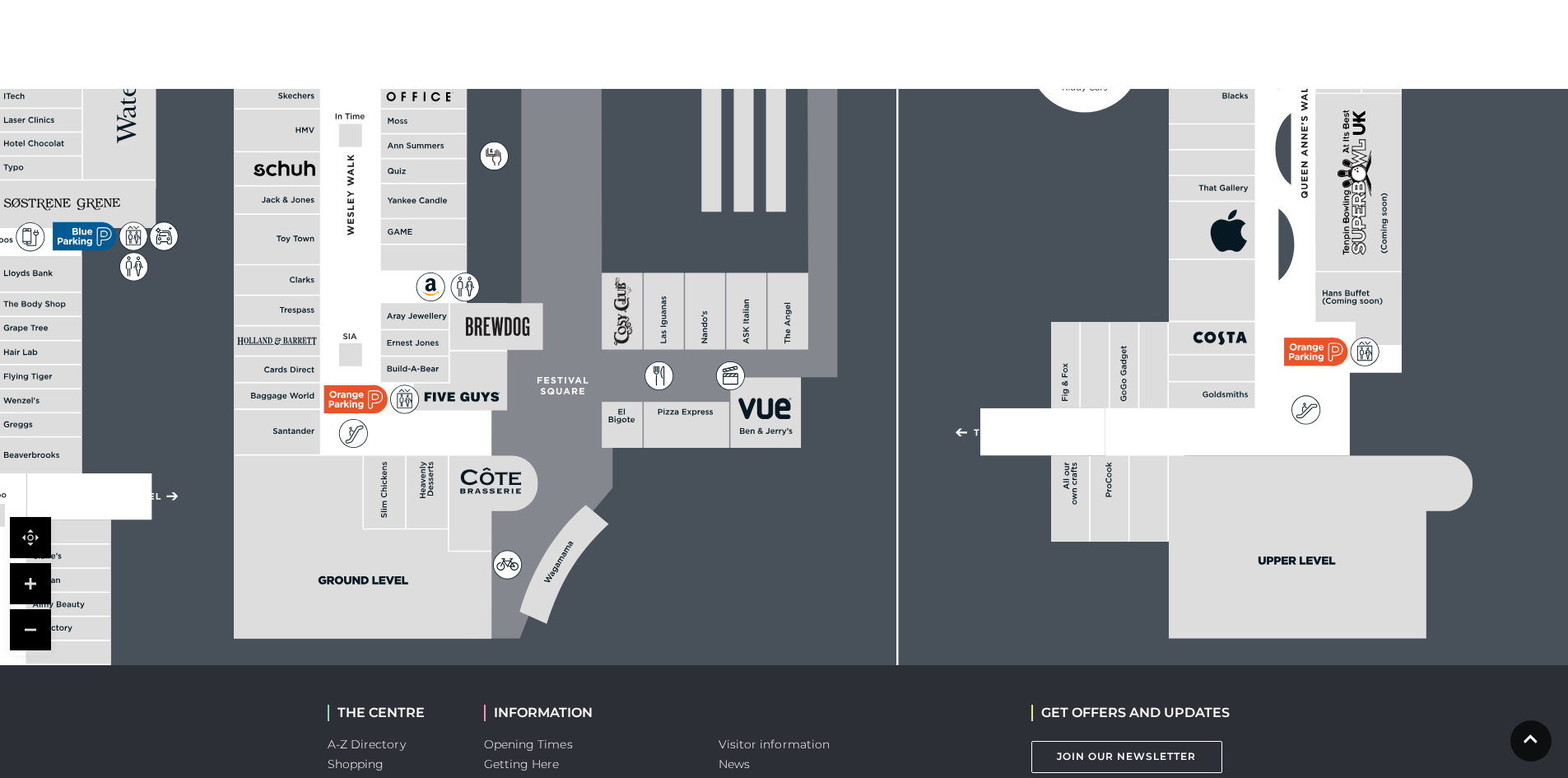
click at [37, 636] on link at bounding box center [30, 630] width 41 height 41
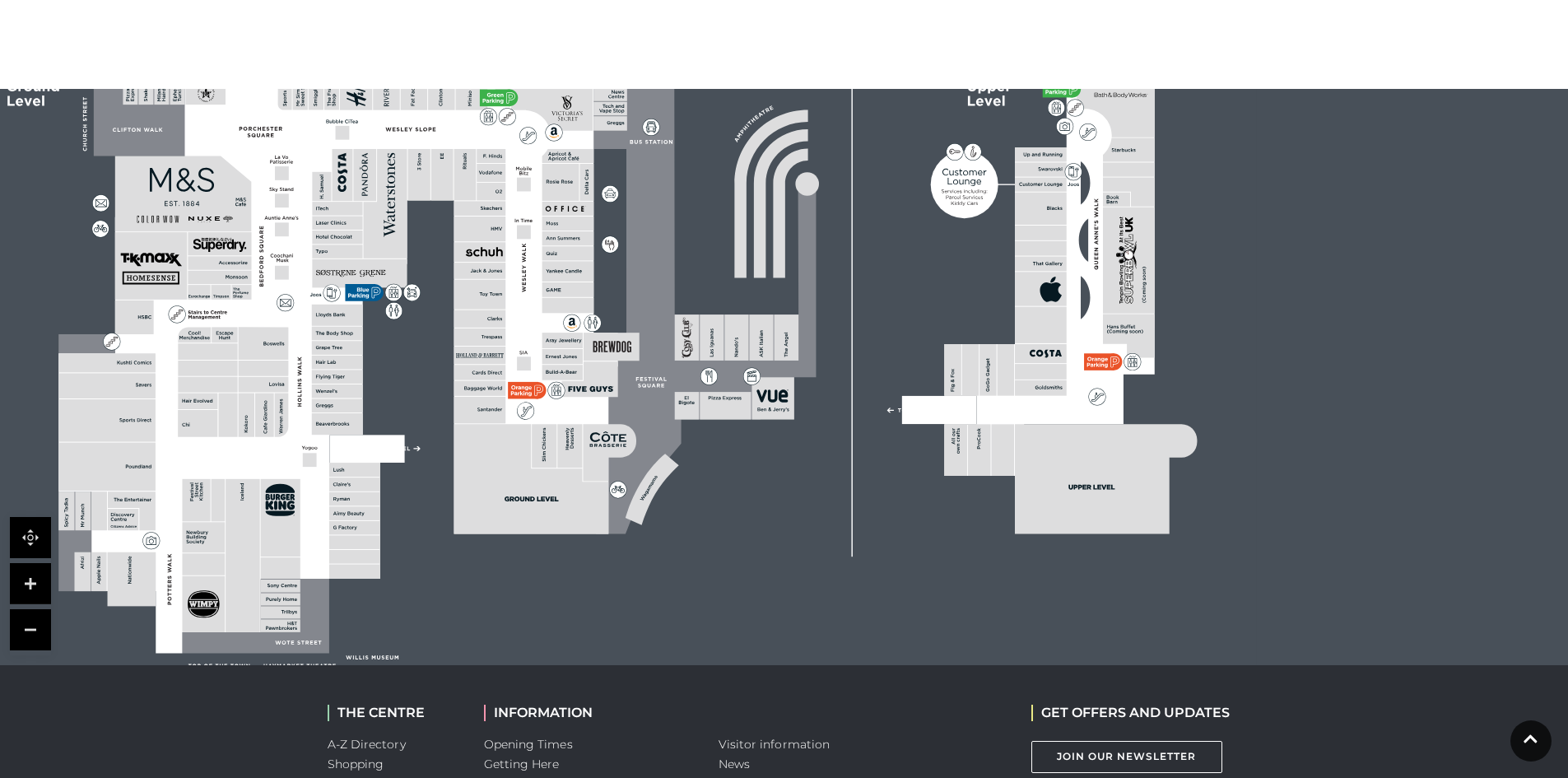
click at [29, 598] on link at bounding box center [30, 584] width 41 height 41
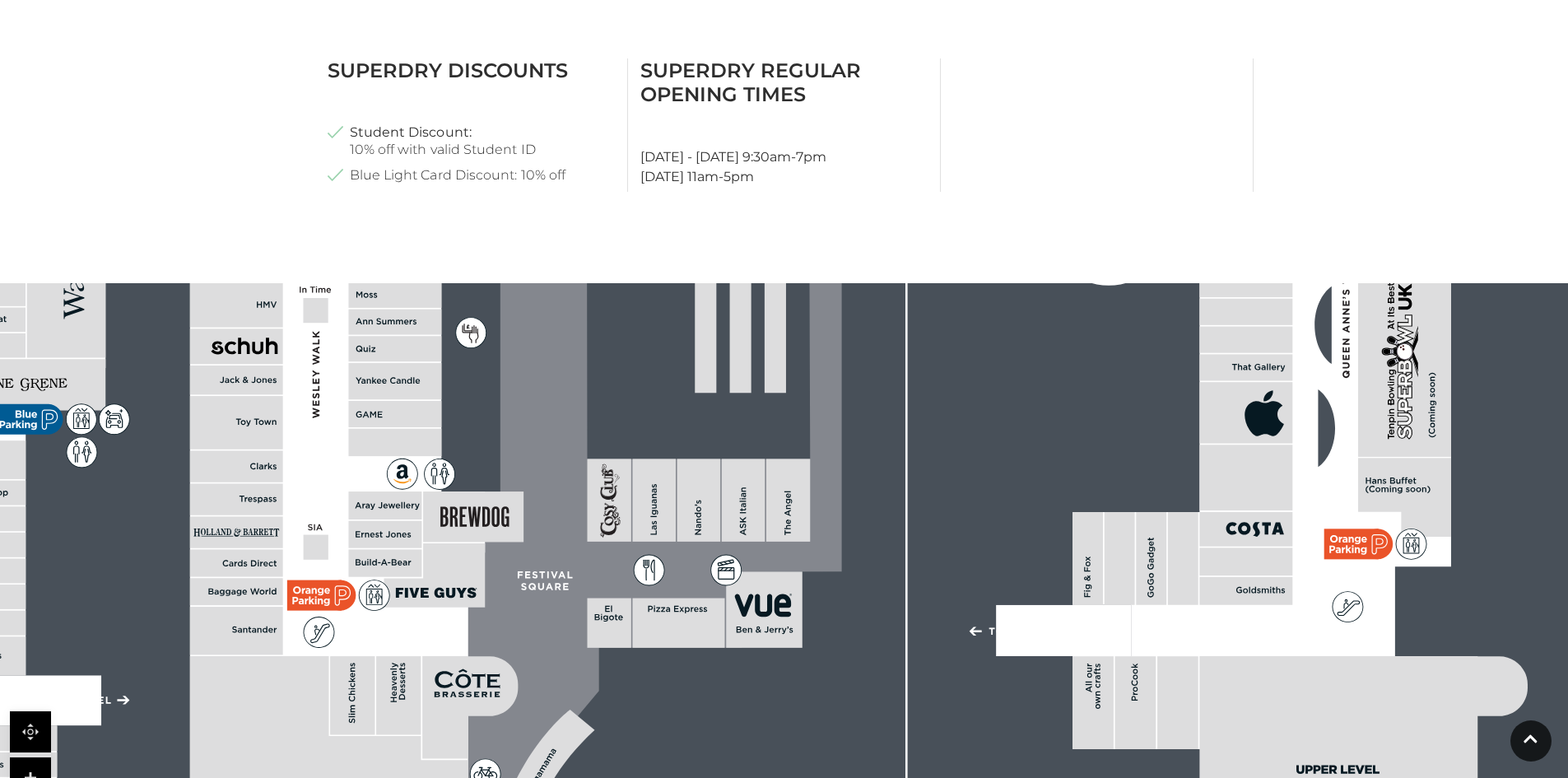
scroll to position [822, 0]
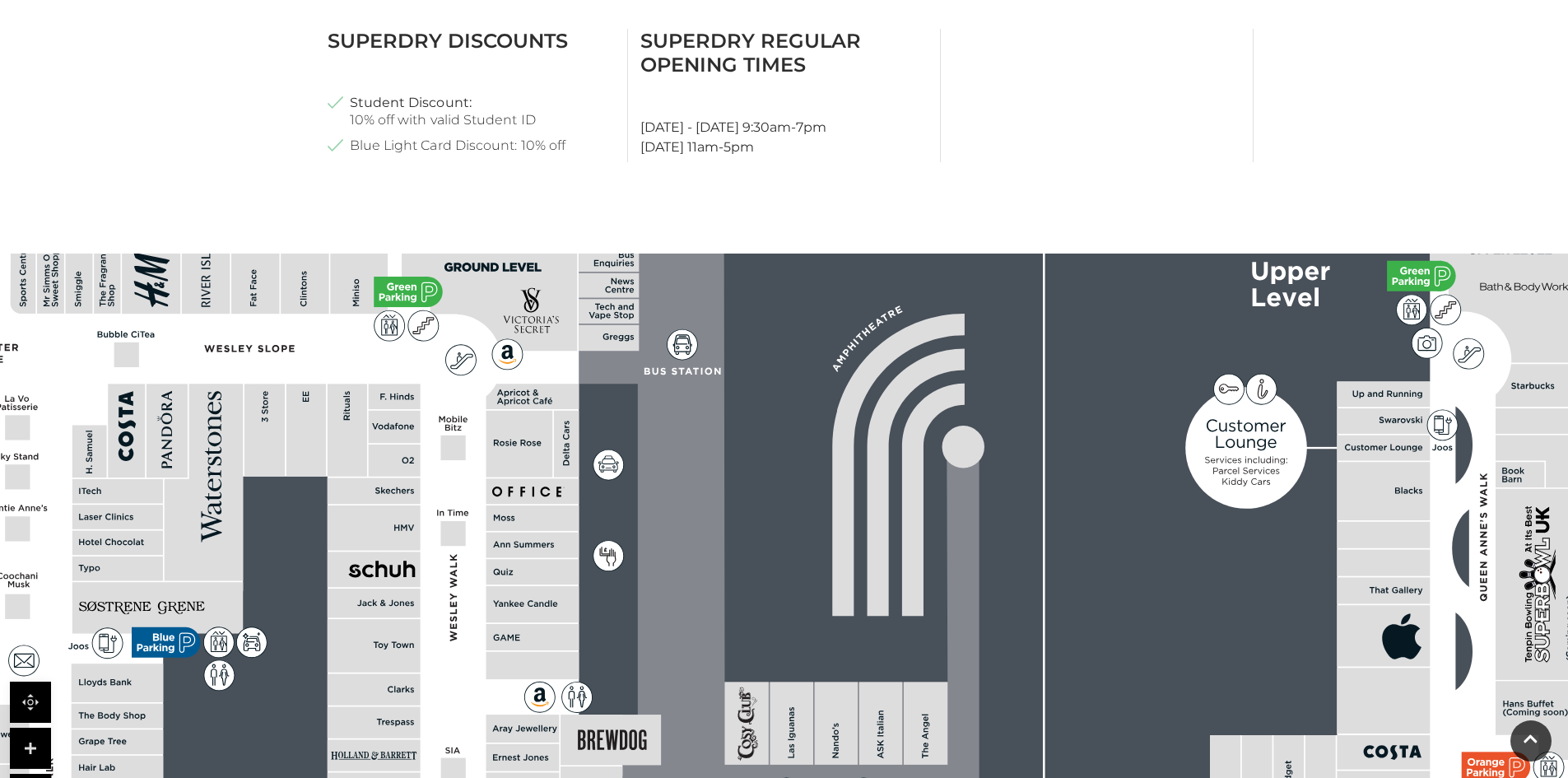
drag, startPoint x: 582, startPoint y: 656, endPoint x: 691, endPoint y: 743, distance: 139.5
click at [741, 777] on html "Skip to Navigation Skip to Content Toggle navigation .st5{fill:none;stroke:#FFF…" at bounding box center [784, 184] width 1568 height 2012
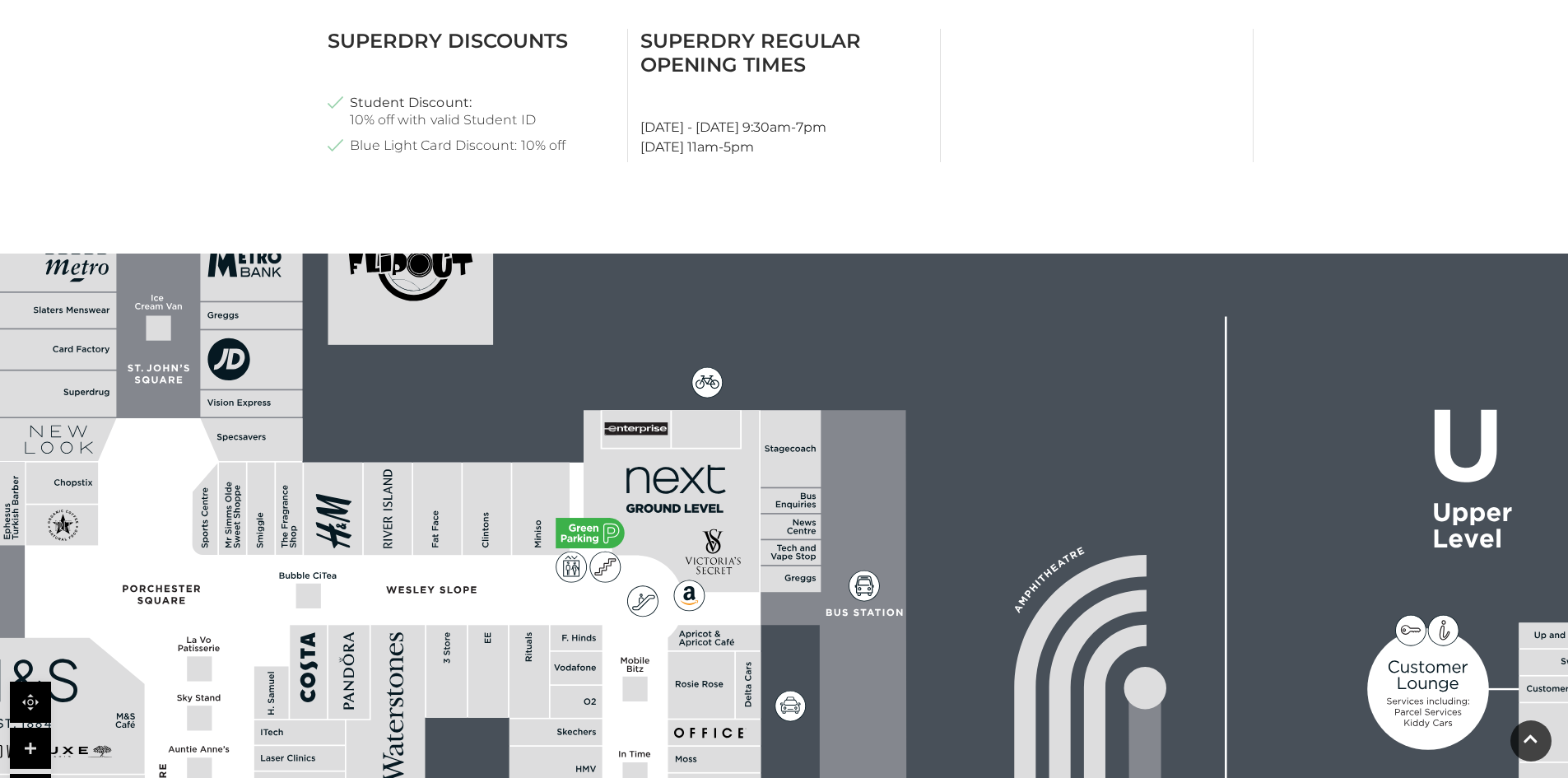
drag, startPoint x: 614, startPoint y: 705, endPoint x: 551, endPoint y: 575, distance: 144.5
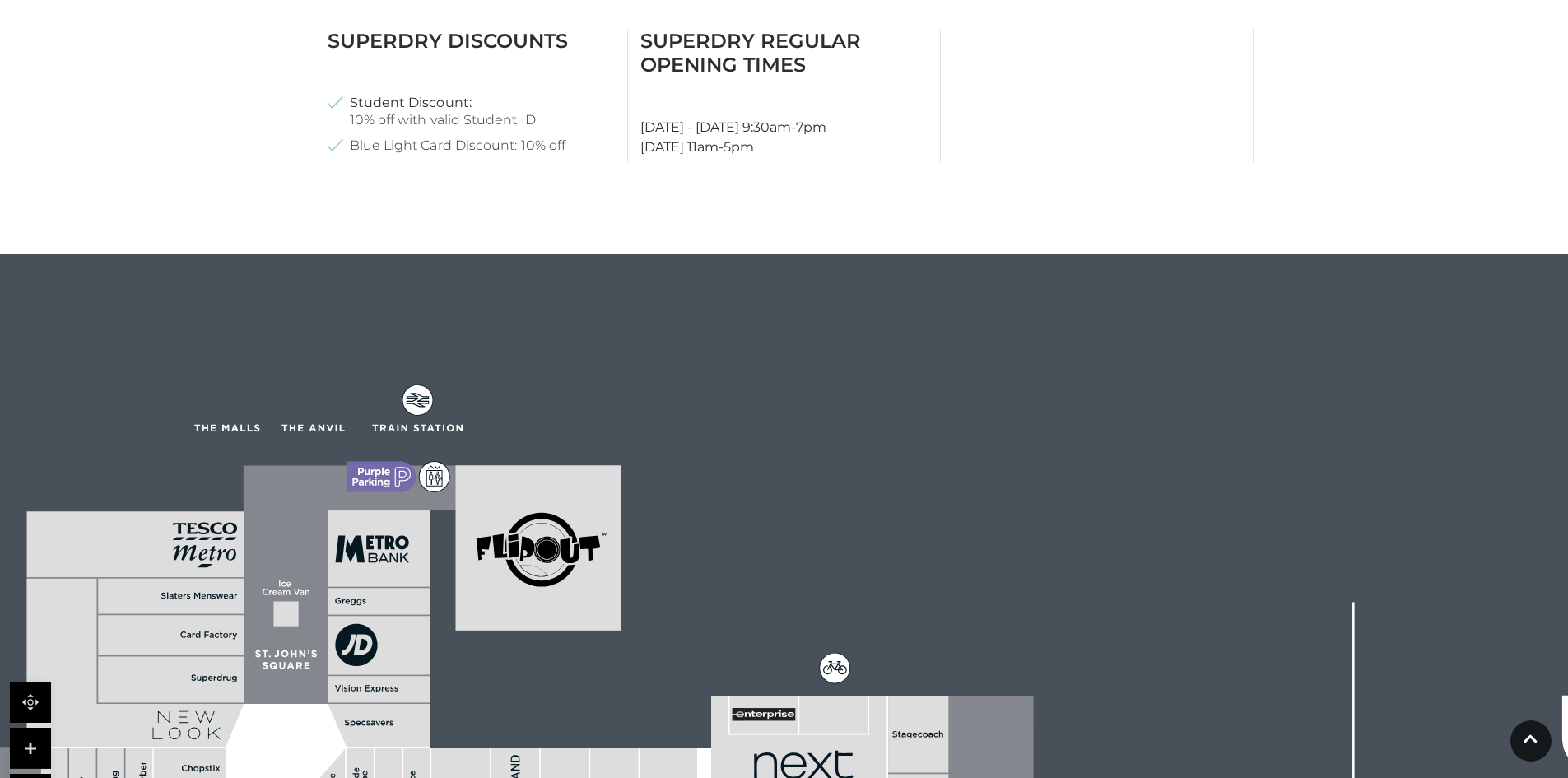
drag, startPoint x: 498, startPoint y: 638, endPoint x: 694, endPoint y: 817, distance: 265.4
click at [694, 777] on html "Skip to Navigation Skip to Content Toggle navigation .st5{fill:none;stroke:#FFF…" at bounding box center [784, 184] width 1568 height 2012
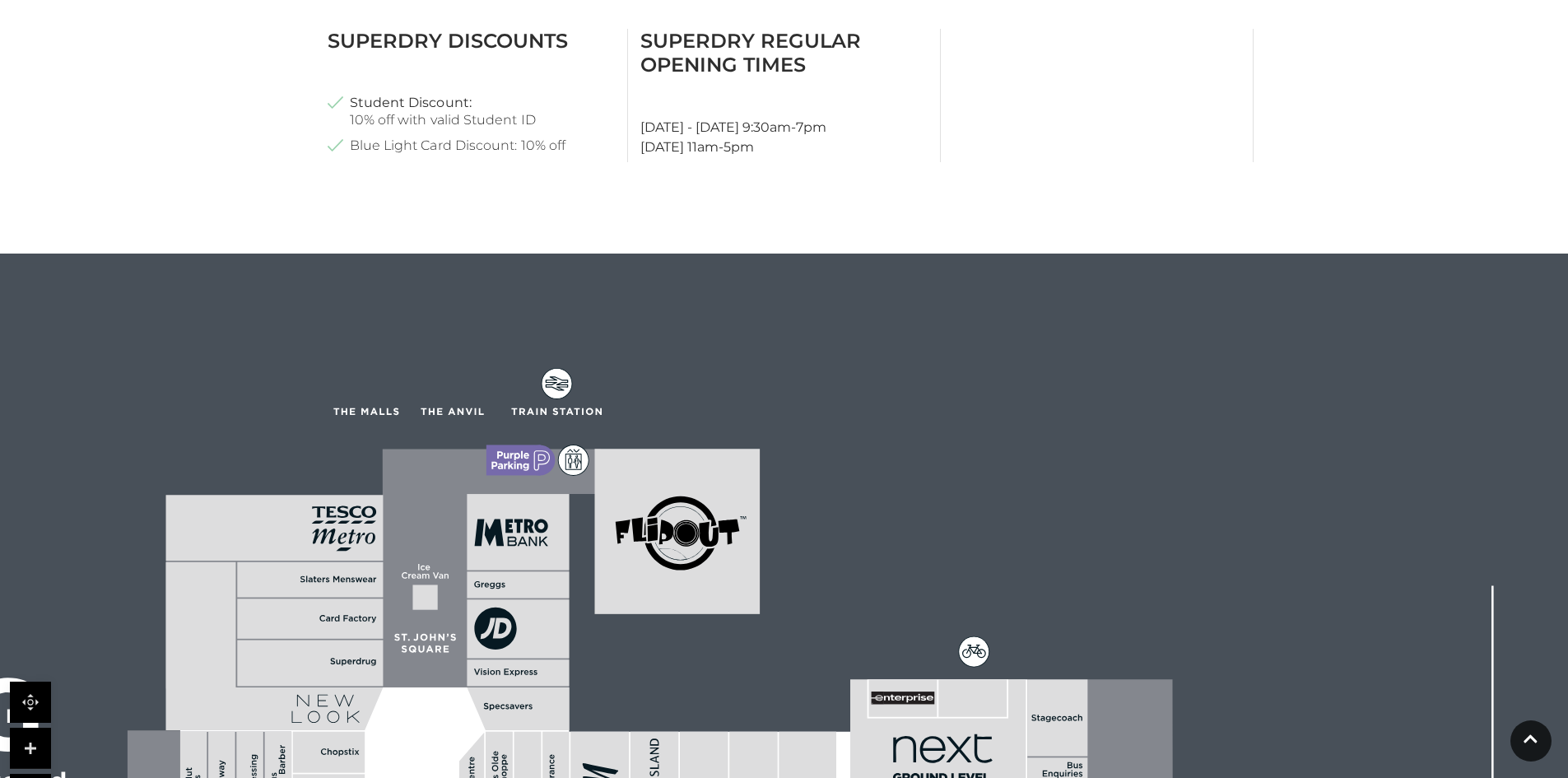
drag, startPoint x: 470, startPoint y: 548, endPoint x: 609, endPoint y: 532, distance: 139.9
click at [609, 532] on rect at bounding box center [678, 532] width 166 height 166
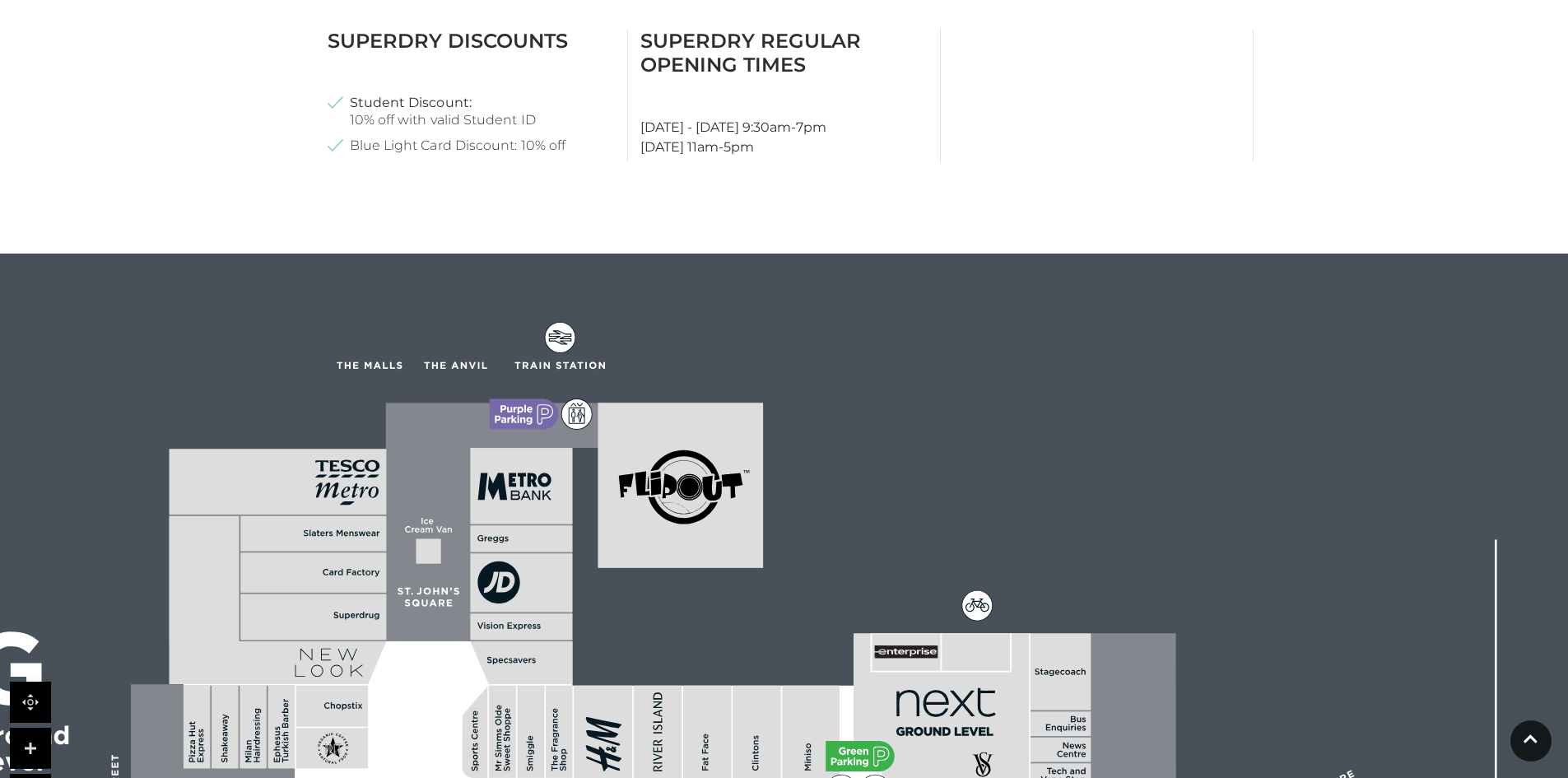
drag, startPoint x: 336, startPoint y: 584, endPoint x: 339, endPoint y: 529, distance: 55.1
click at [339, 529] on rect at bounding box center [313, 534] width 146 height 36
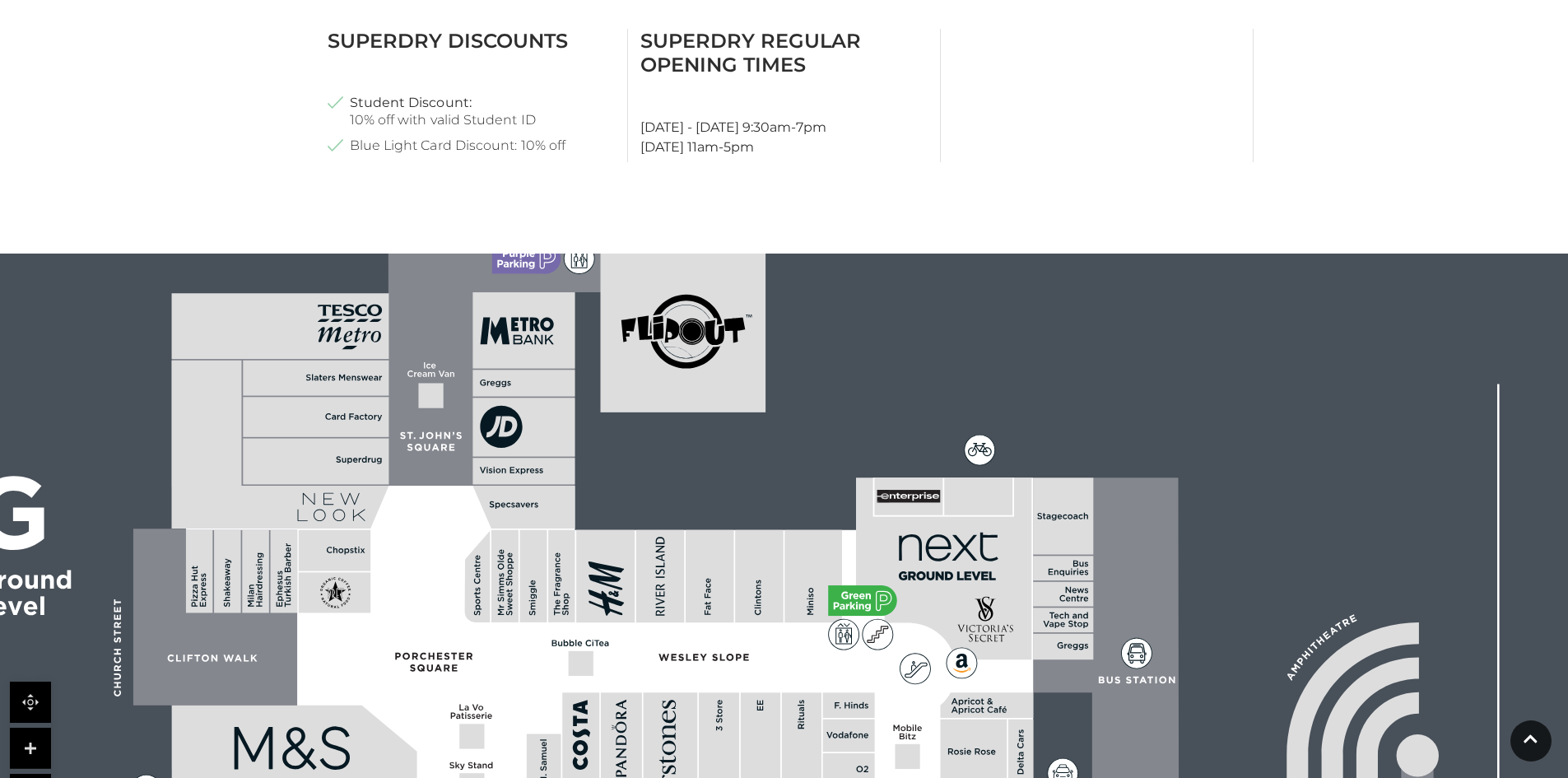
drag, startPoint x: 529, startPoint y: 633, endPoint x: 532, endPoint y: 483, distance: 150.0
click at [532, 483] on polygon at bounding box center [390, 367] width 435 height 239
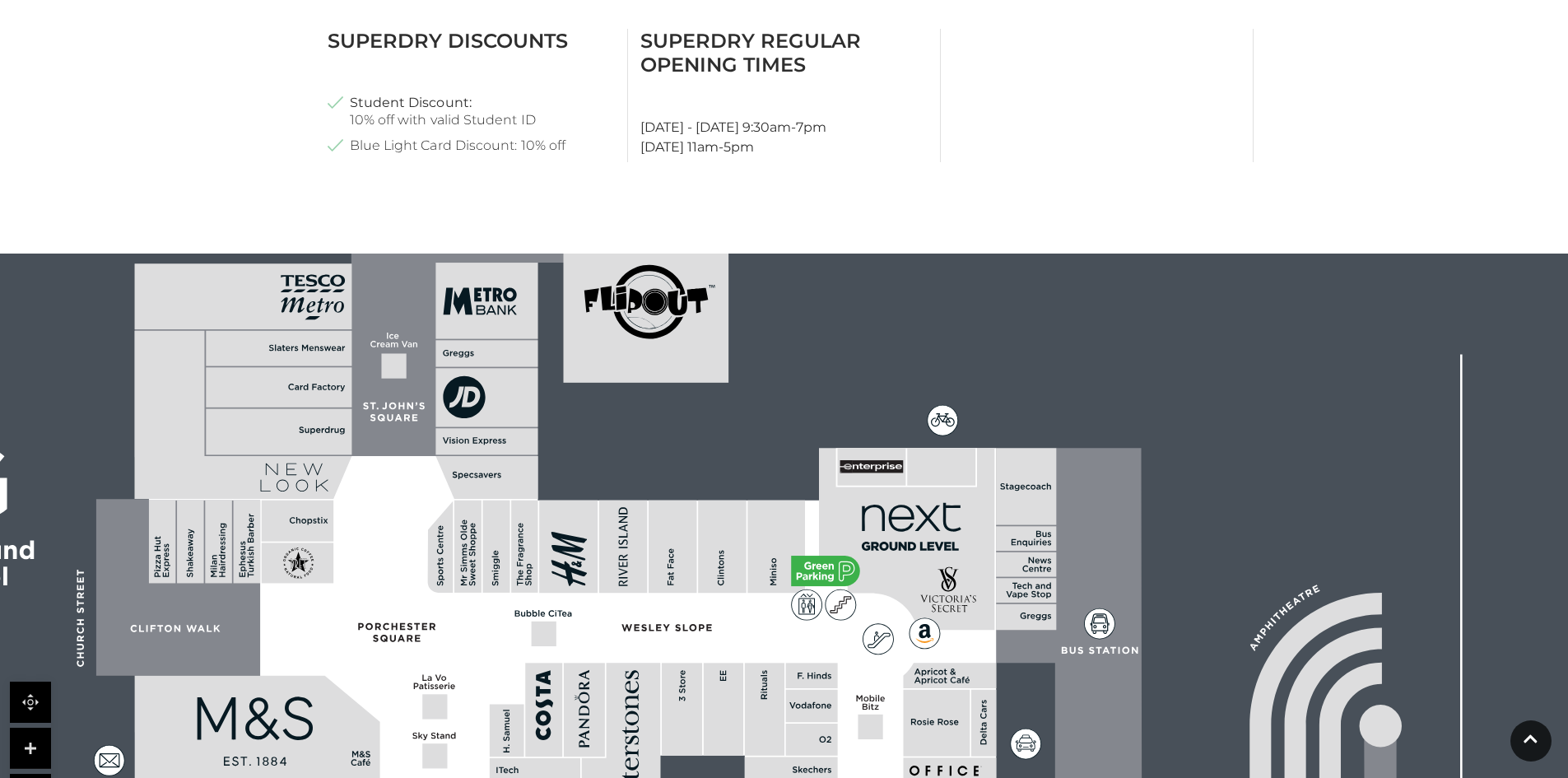
drag, startPoint x: 358, startPoint y: 668, endPoint x: 321, endPoint y: 640, distance: 46.4
click at [321, 640] on rect at bounding box center [312, 575] width 105 height 238
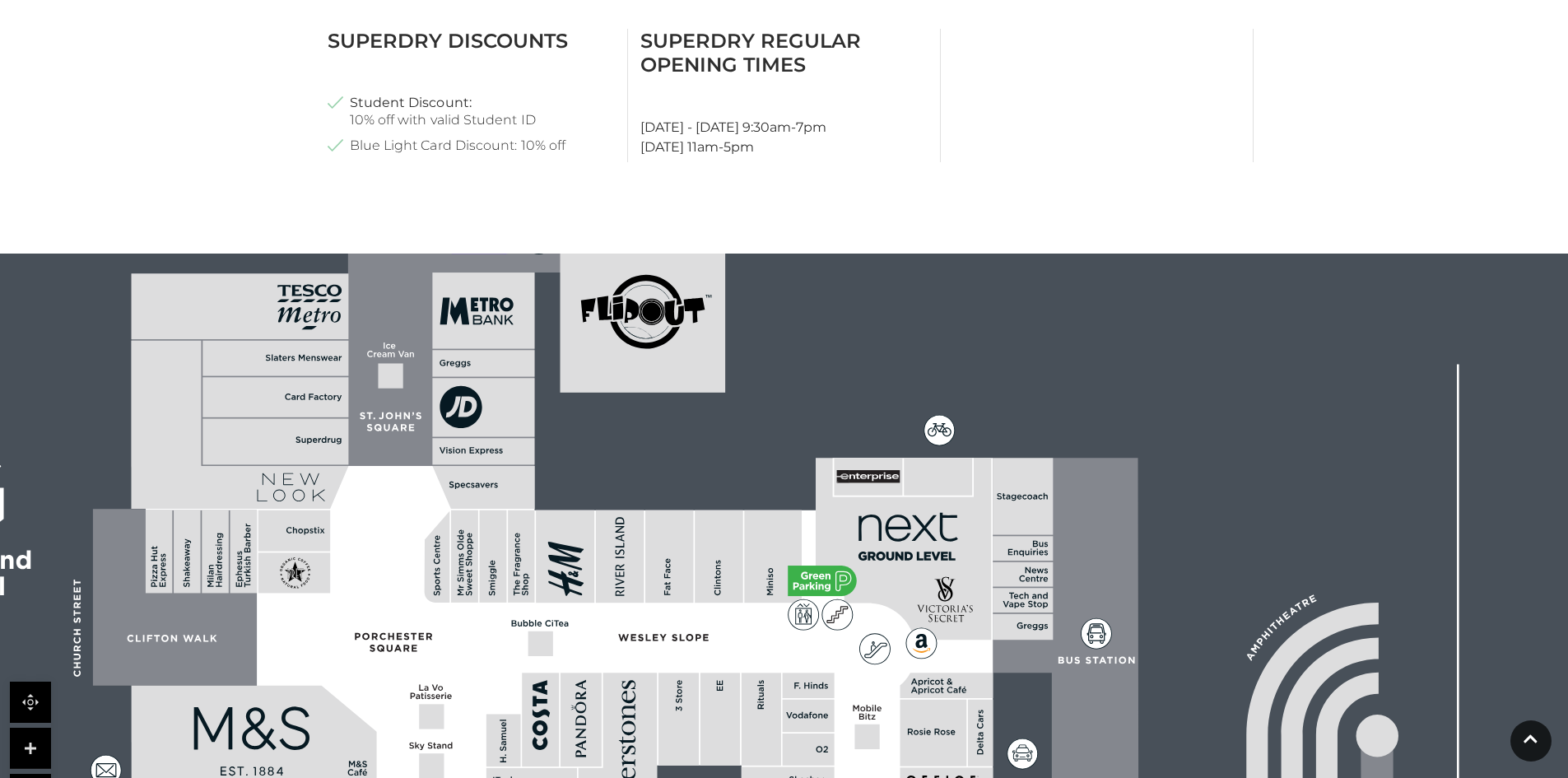
drag, startPoint x: 738, startPoint y: 591, endPoint x: 735, endPoint y: 600, distance: 9.5
click at [735, 600] on rect at bounding box center [719, 557] width 48 height 93
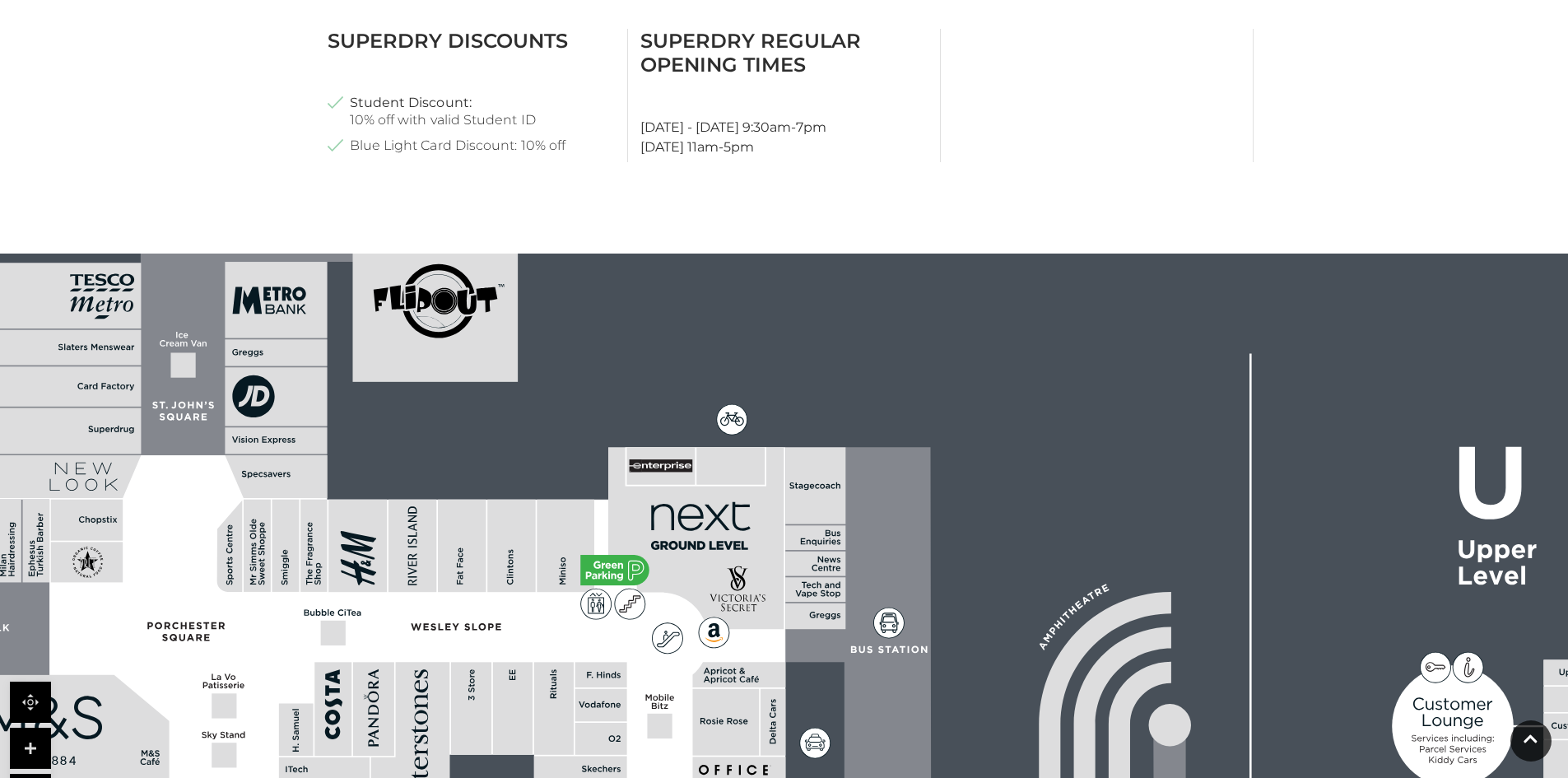
drag, startPoint x: 735, startPoint y: 600, endPoint x: 527, endPoint y: 590, distance: 208.2
click at [527, 590] on rect at bounding box center [510, 545] width 48 height 93
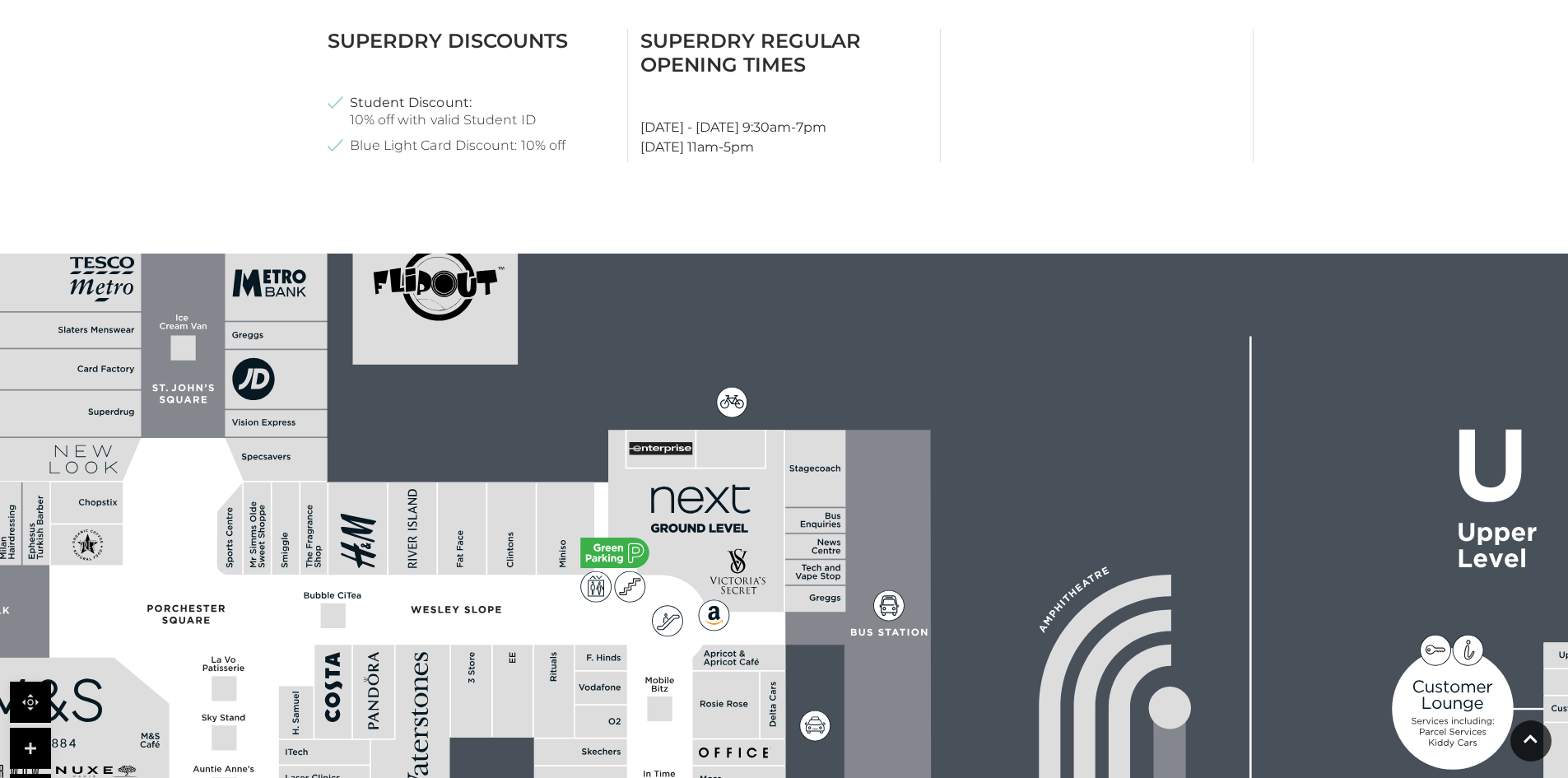
drag, startPoint x: 606, startPoint y: 715, endPoint x: 606, endPoint y: 698, distance: 17.0
click at [606, 698] on rect at bounding box center [601, 688] width 52 height 33
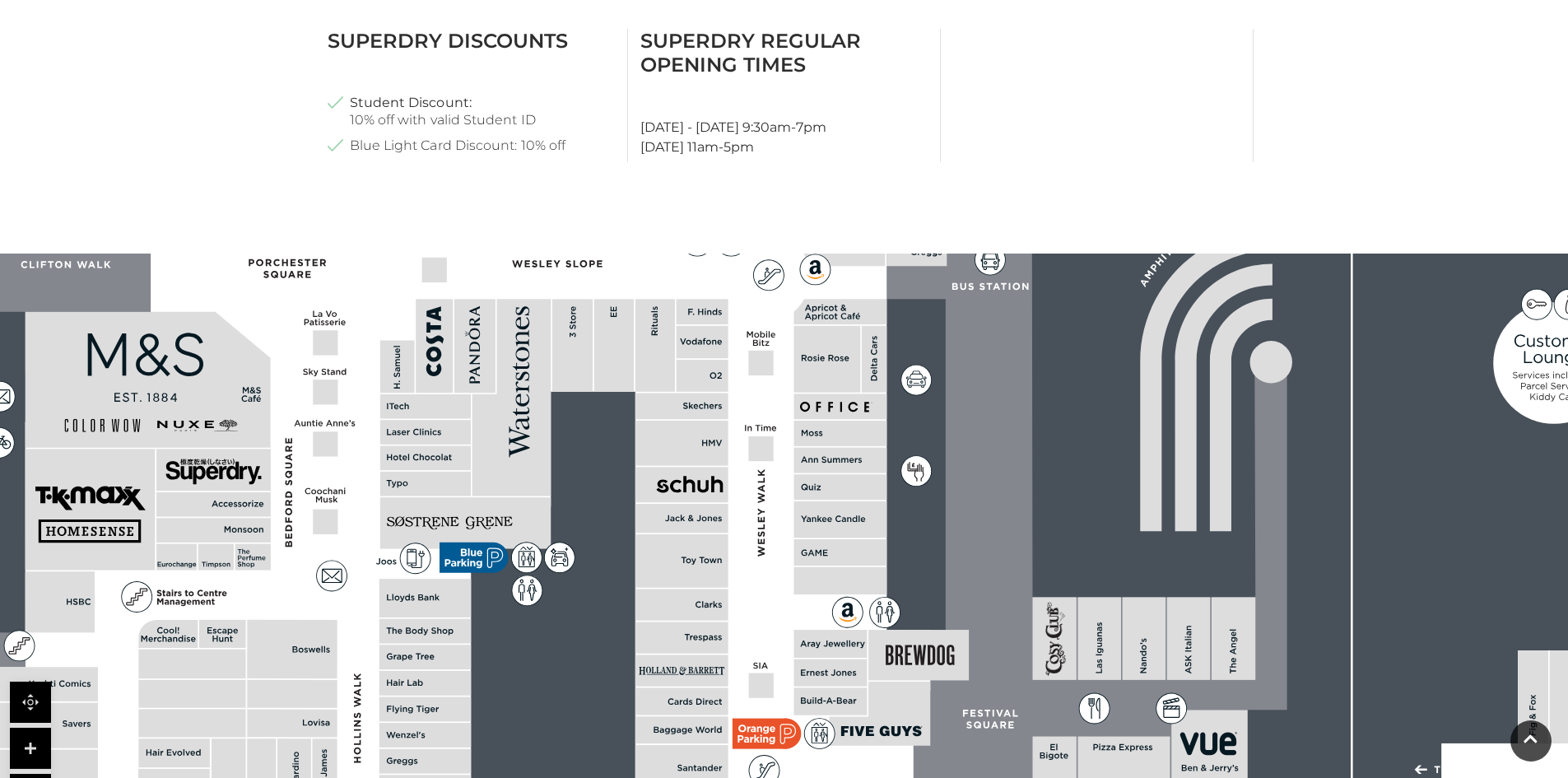
drag, startPoint x: 733, startPoint y: 721, endPoint x: 837, endPoint y: 365, distance: 370.9
click at [837, 365] on rect at bounding box center [826, 359] width 67 height 67
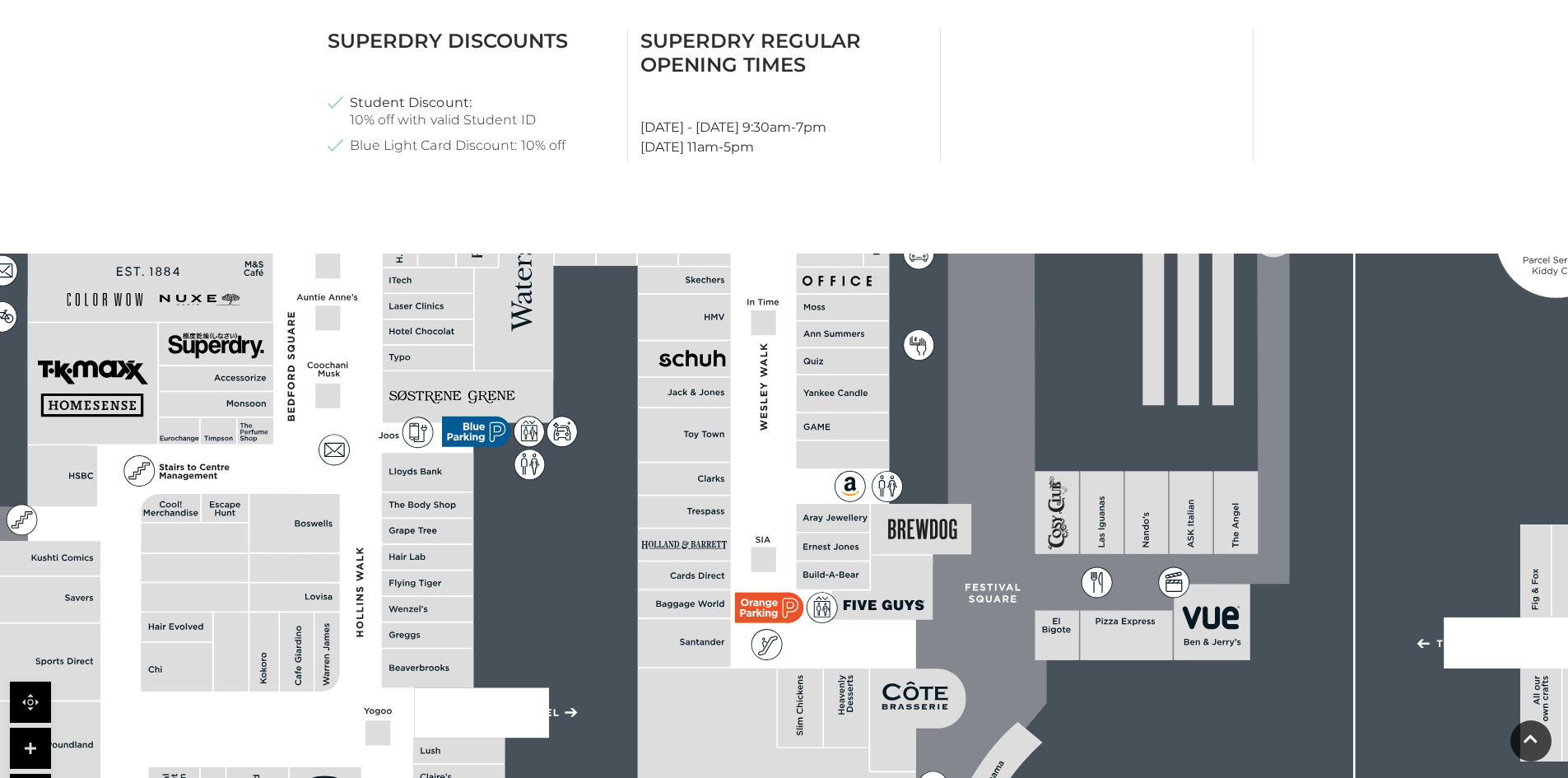
drag, startPoint x: 812, startPoint y: 687, endPoint x: 800, endPoint y: 547, distance: 140.5
click at [807, 565] on rect at bounding box center [832, 575] width 73 height 27
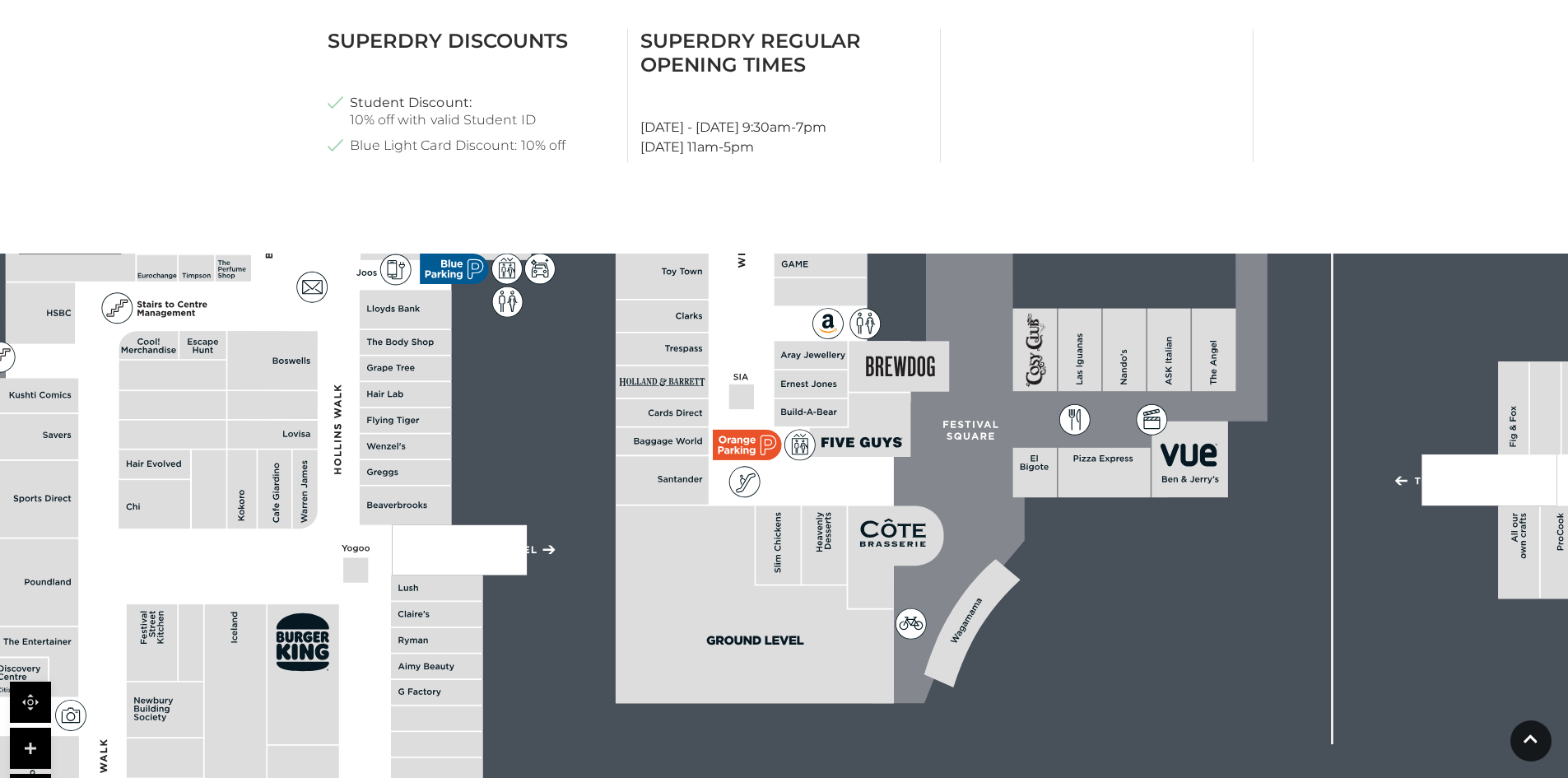
drag, startPoint x: 795, startPoint y: 526, endPoint x: 781, endPoint y: 377, distance: 149.7
click at [781, 377] on rect at bounding box center [811, 383] width 73 height 27
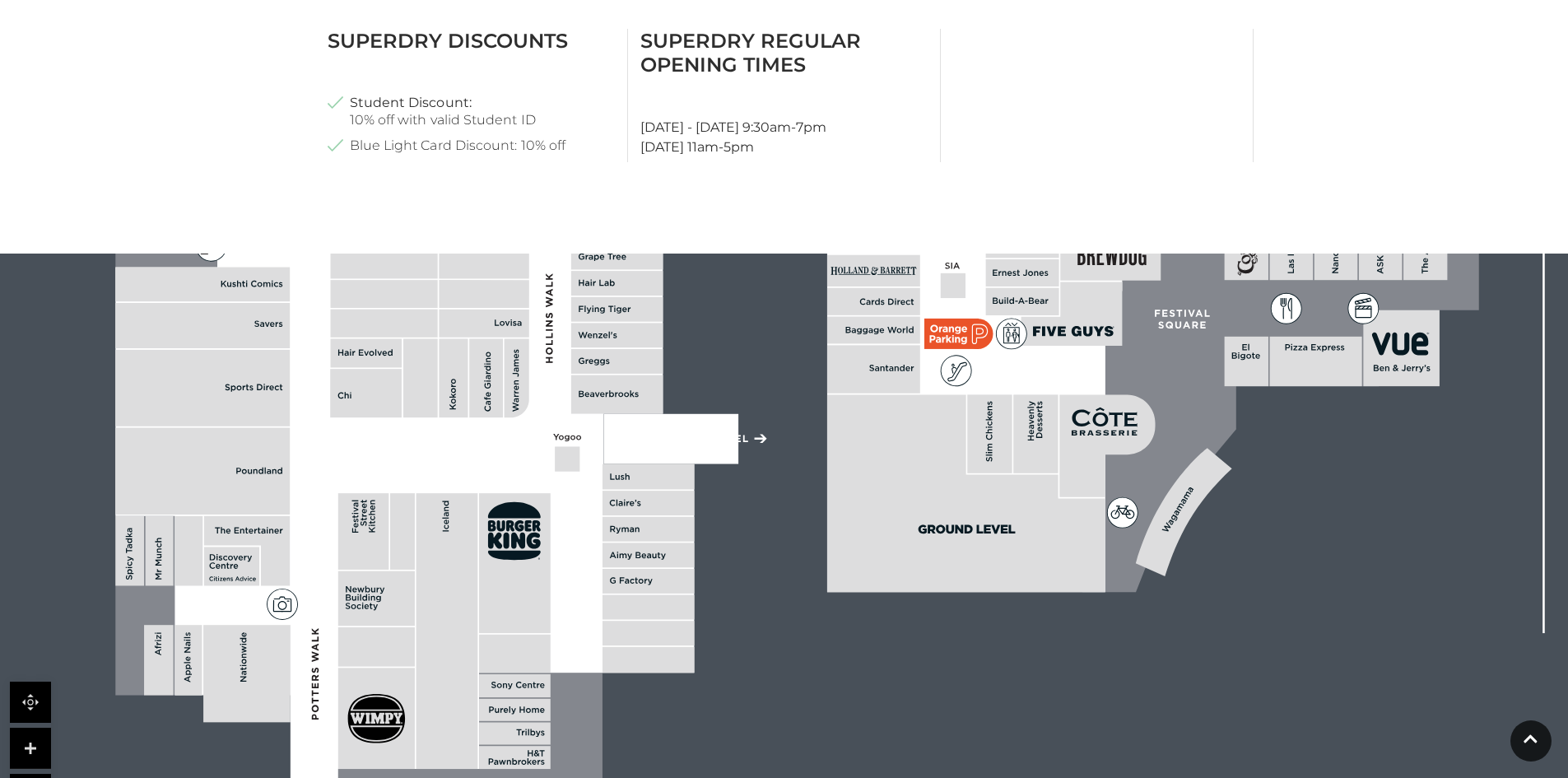
drag, startPoint x: 426, startPoint y: 679, endPoint x: 638, endPoint y: 572, distance: 237.5
click at [637, 570] on polygon at bounding box center [618, 224] width 1007 height 1166
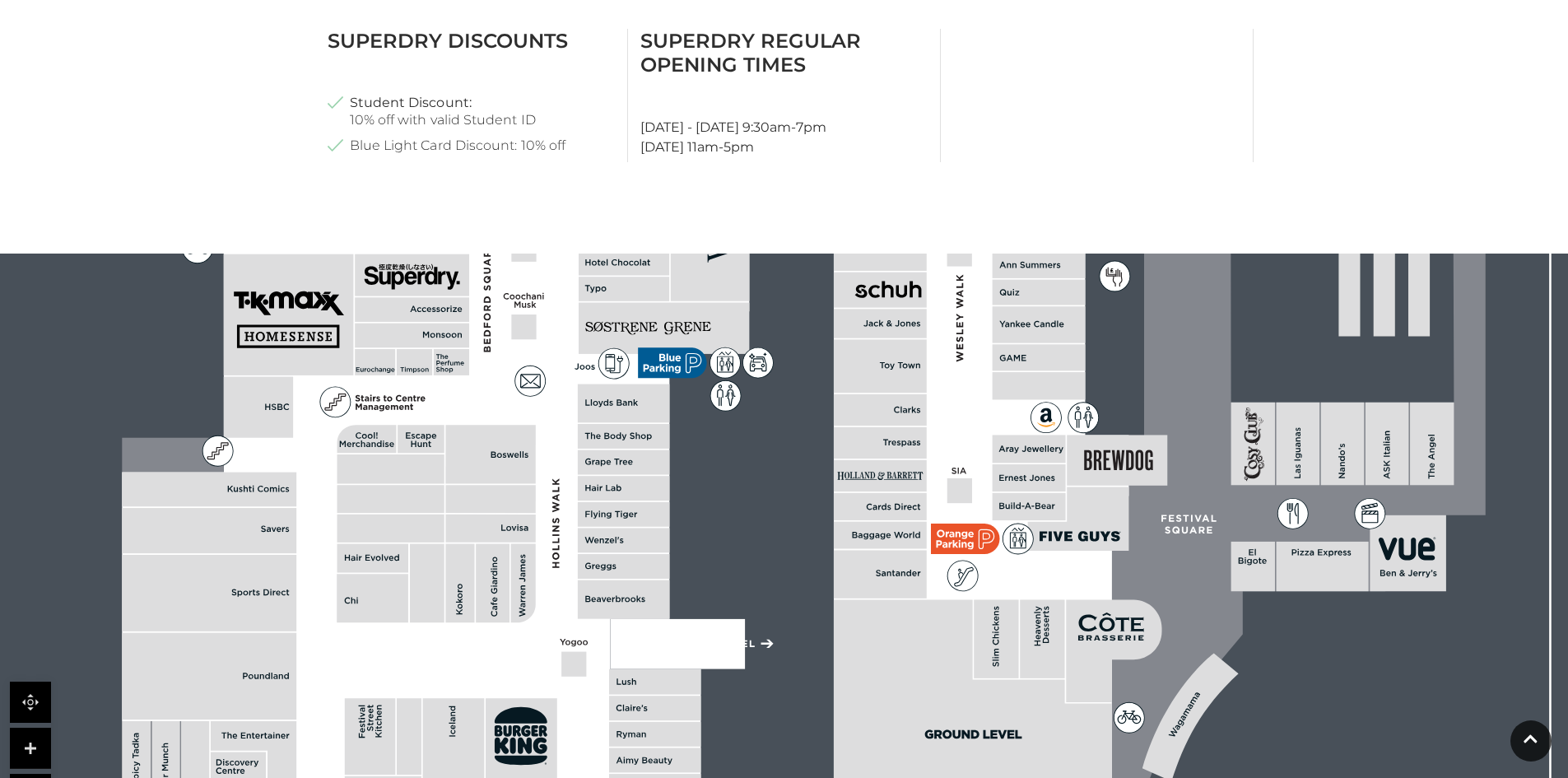
drag, startPoint x: 639, startPoint y: 583, endPoint x: 645, endPoint y: 788, distance: 205.1
click at [645, 777] on html "Skip to Navigation Skip to Content Toggle navigation .st5{fill:none;stroke:#FFF…" at bounding box center [784, 184] width 1568 height 2012
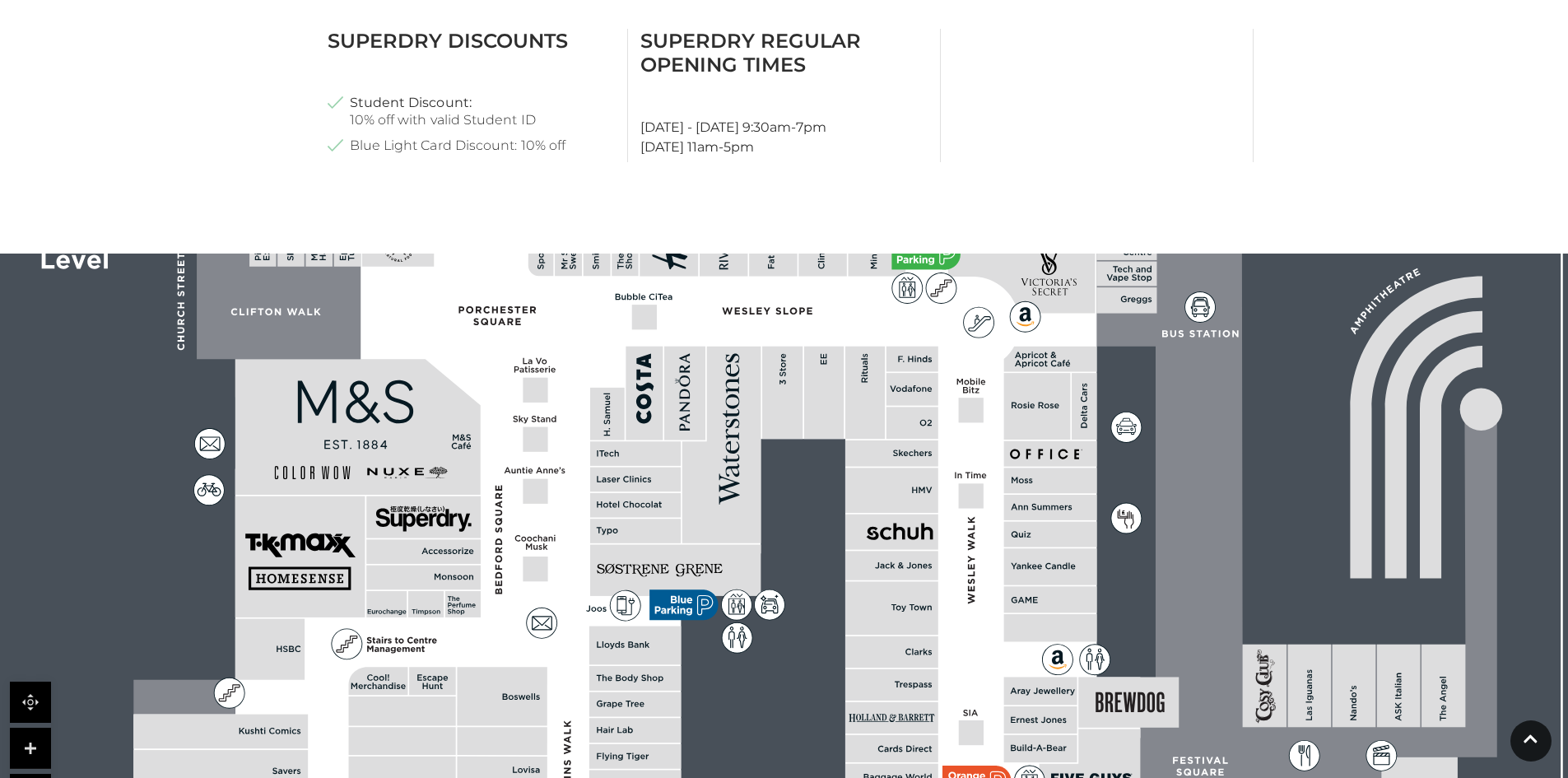
drag, startPoint x: 687, startPoint y: 523, endPoint x: 699, endPoint y: 765, distance: 242.3
click at [699, 765] on rect at bounding box center [1110, 548] width 2359 height 1664
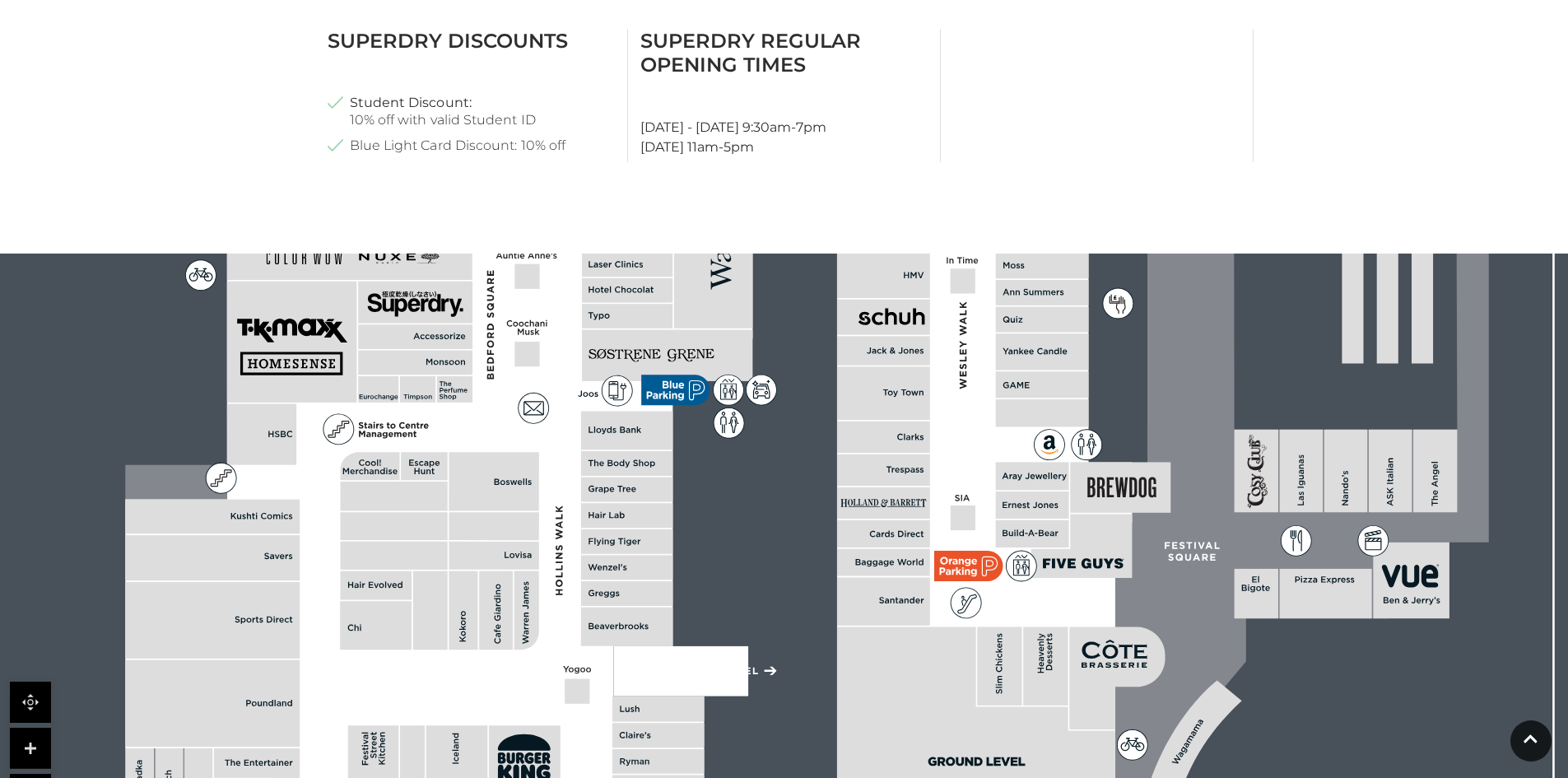
drag, startPoint x: 698, startPoint y: 688, endPoint x: 689, endPoint y: 446, distance: 242.2
click at [689, 446] on rect at bounding box center [1102, 332] width 2359 height 1664
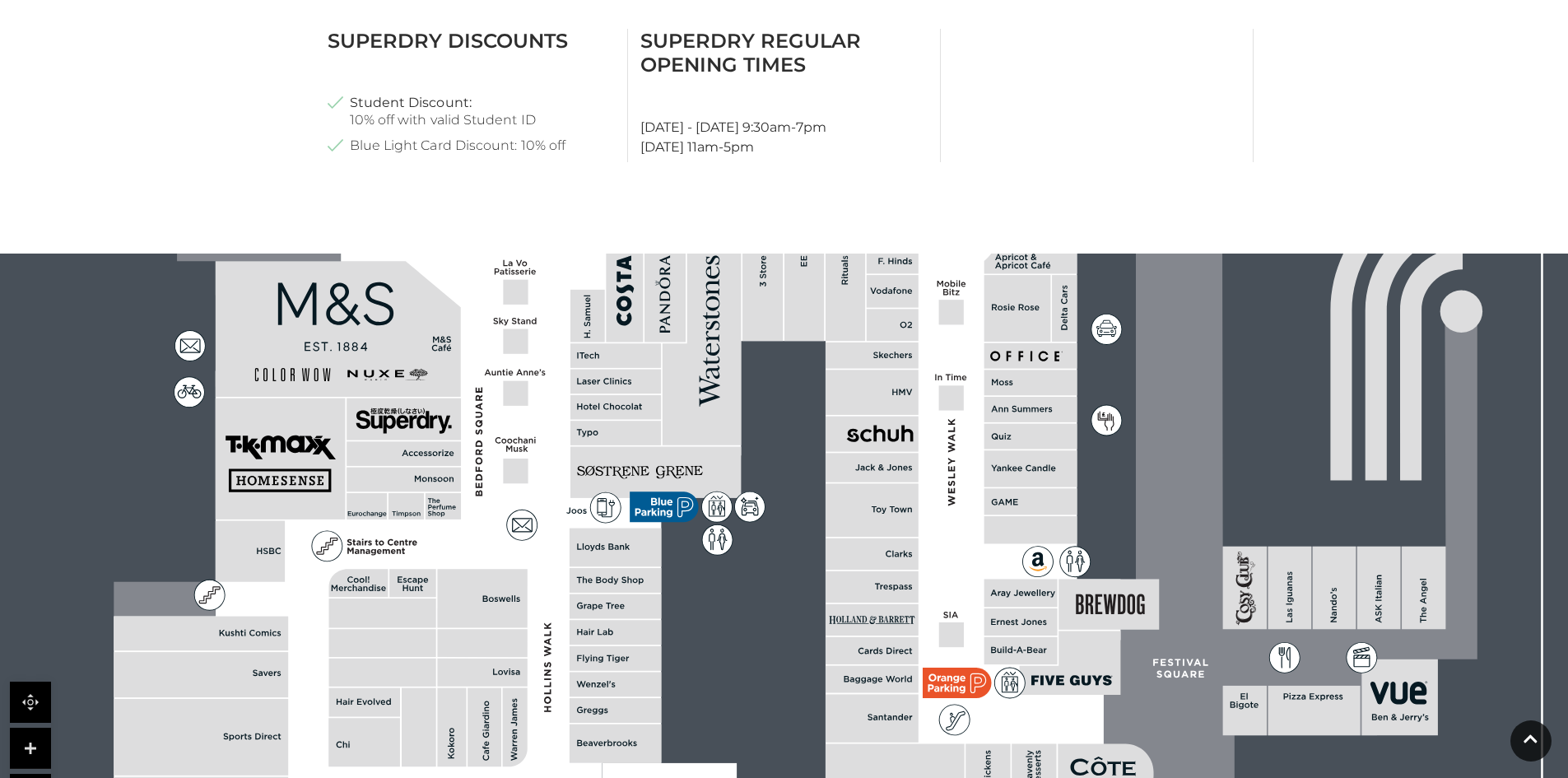
drag, startPoint x: 653, startPoint y: 633, endPoint x: 641, endPoint y: 795, distance: 162.4
click at [641, 777] on html "Skip to Navigation Skip to Content Toggle navigation .st5{fill:none;stroke:#FFF…" at bounding box center [784, 184] width 1568 height 2012
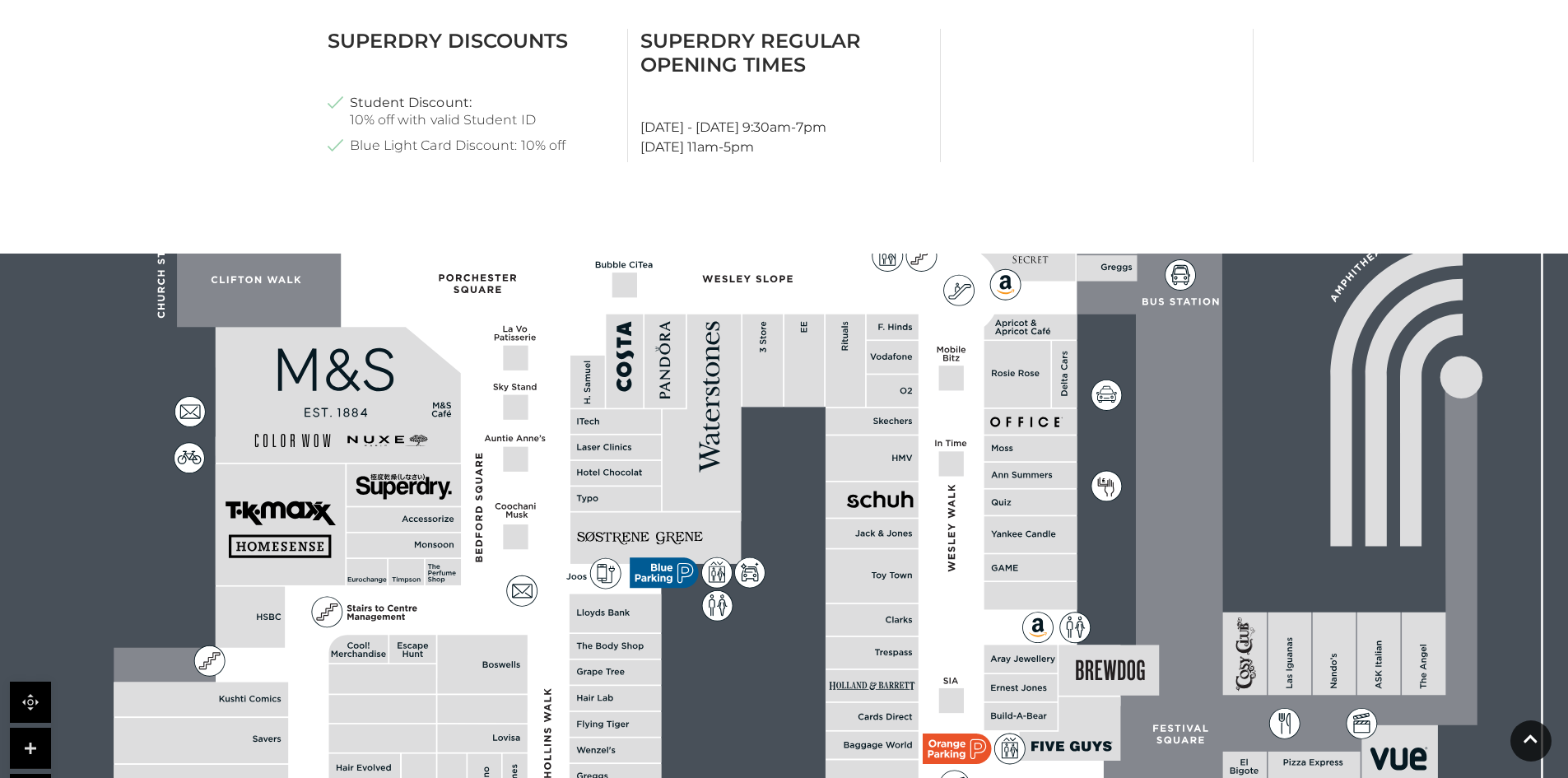
drag, startPoint x: 619, startPoint y: 522, endPoint x: 619, endPoint y: 598, distance: 76.0
click at [619, 598] on polygon at bounding box center [617, 639] width 1007 height 1166
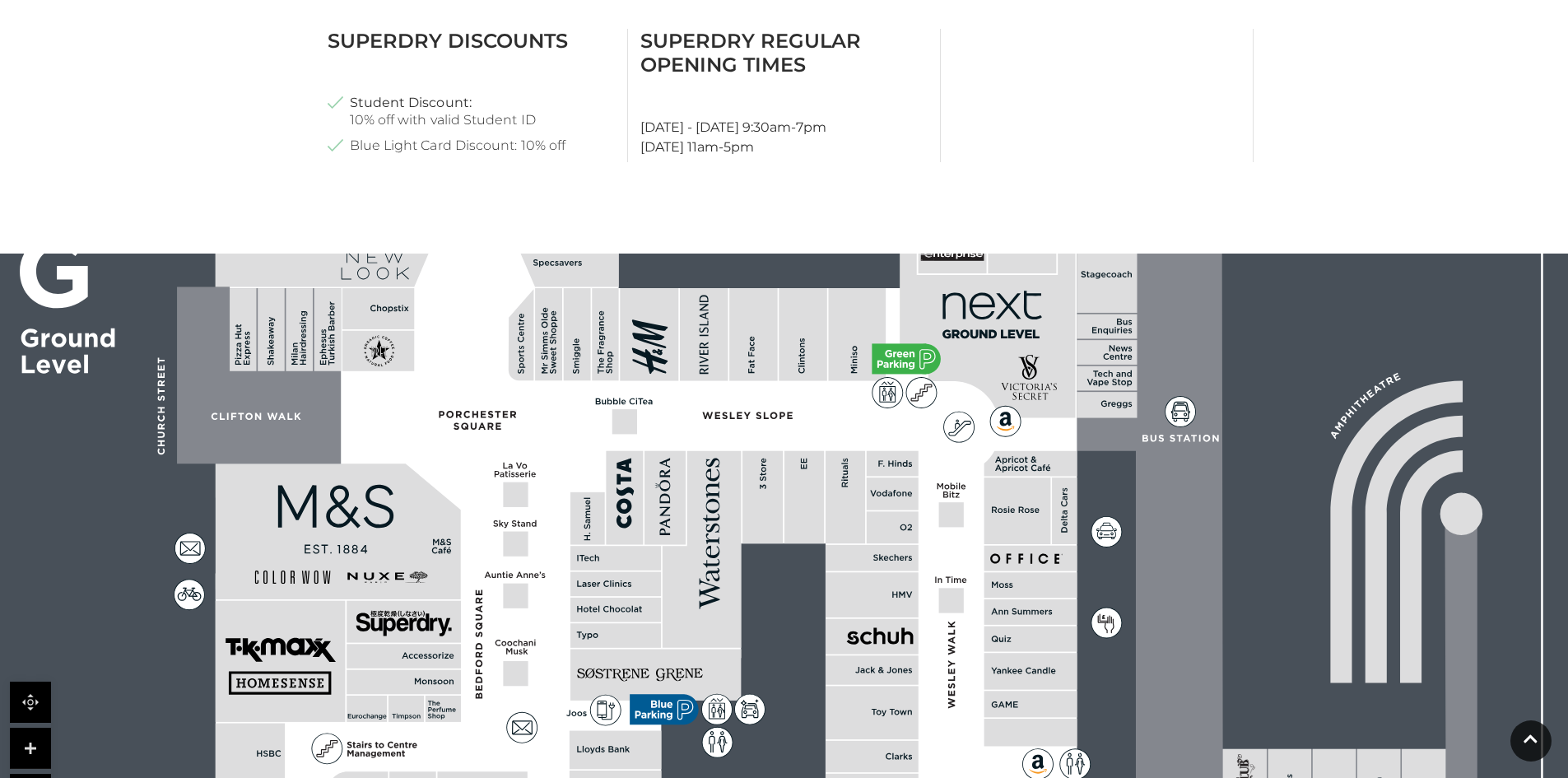
drag, startPoint x: 790, startPoint y: 548, endPoint x: 790, endPoint y: 664, distance: 116.0
click at [790, 664] on rect at bounding box center [1091, 652] width 2359 height 1664
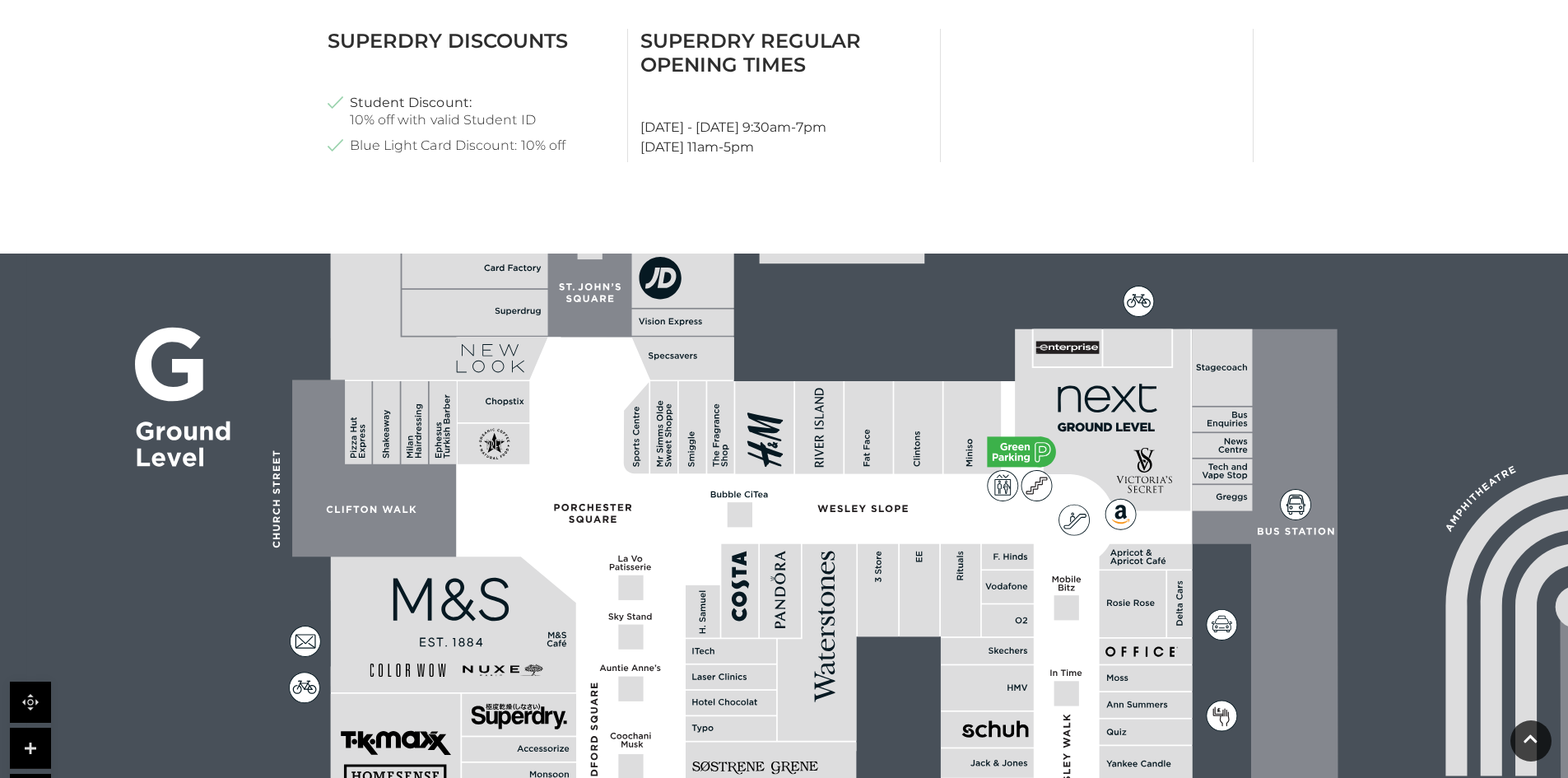
drag, startPoint x: 311, startPoint y: 423, endPoint x: 428, endPoint y: 516, distance: 149.5
click at [428, 516] on polygon at bounding box center [376, 469] width 169 height 177
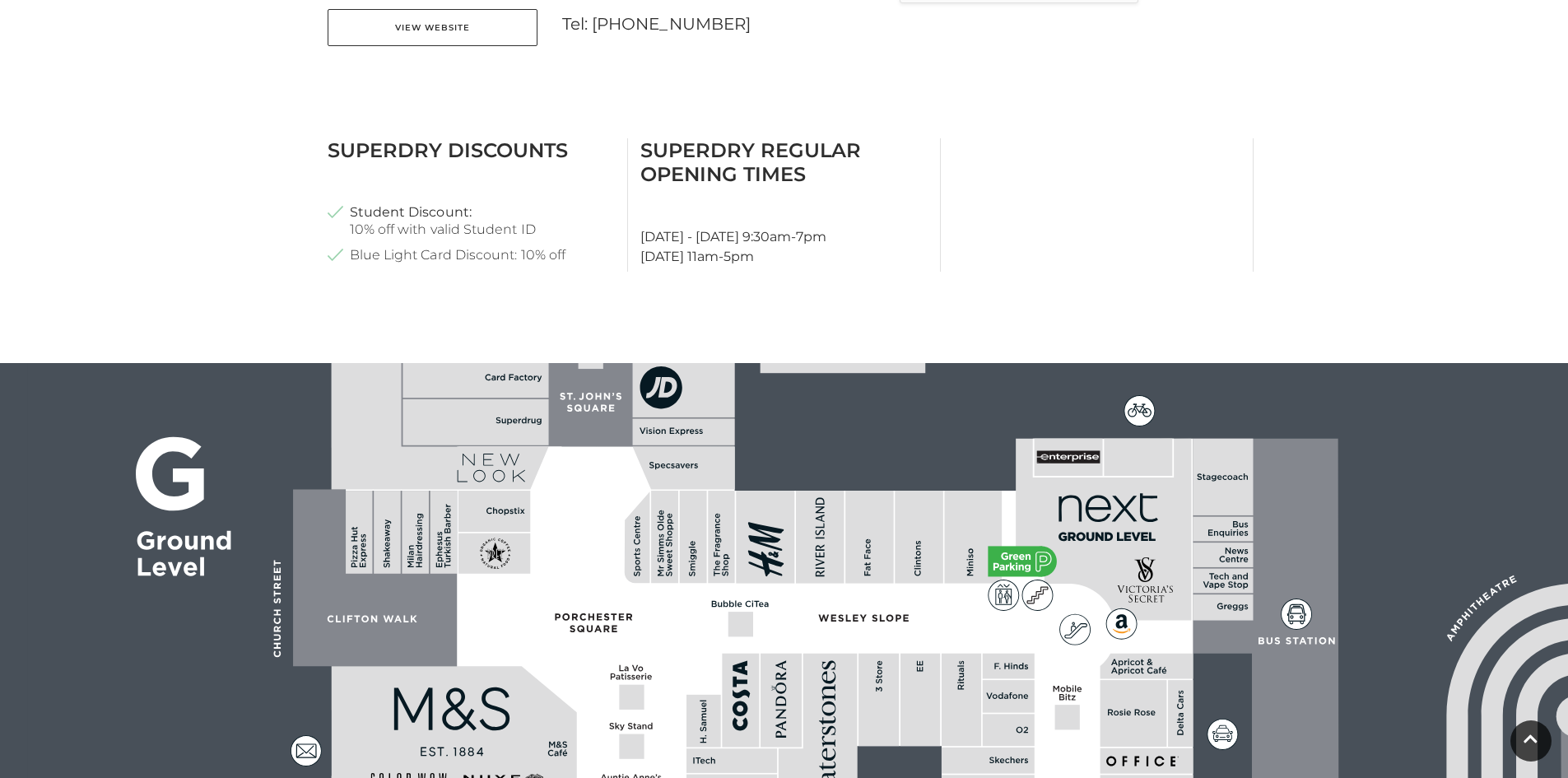
scroll to position [740, 0]
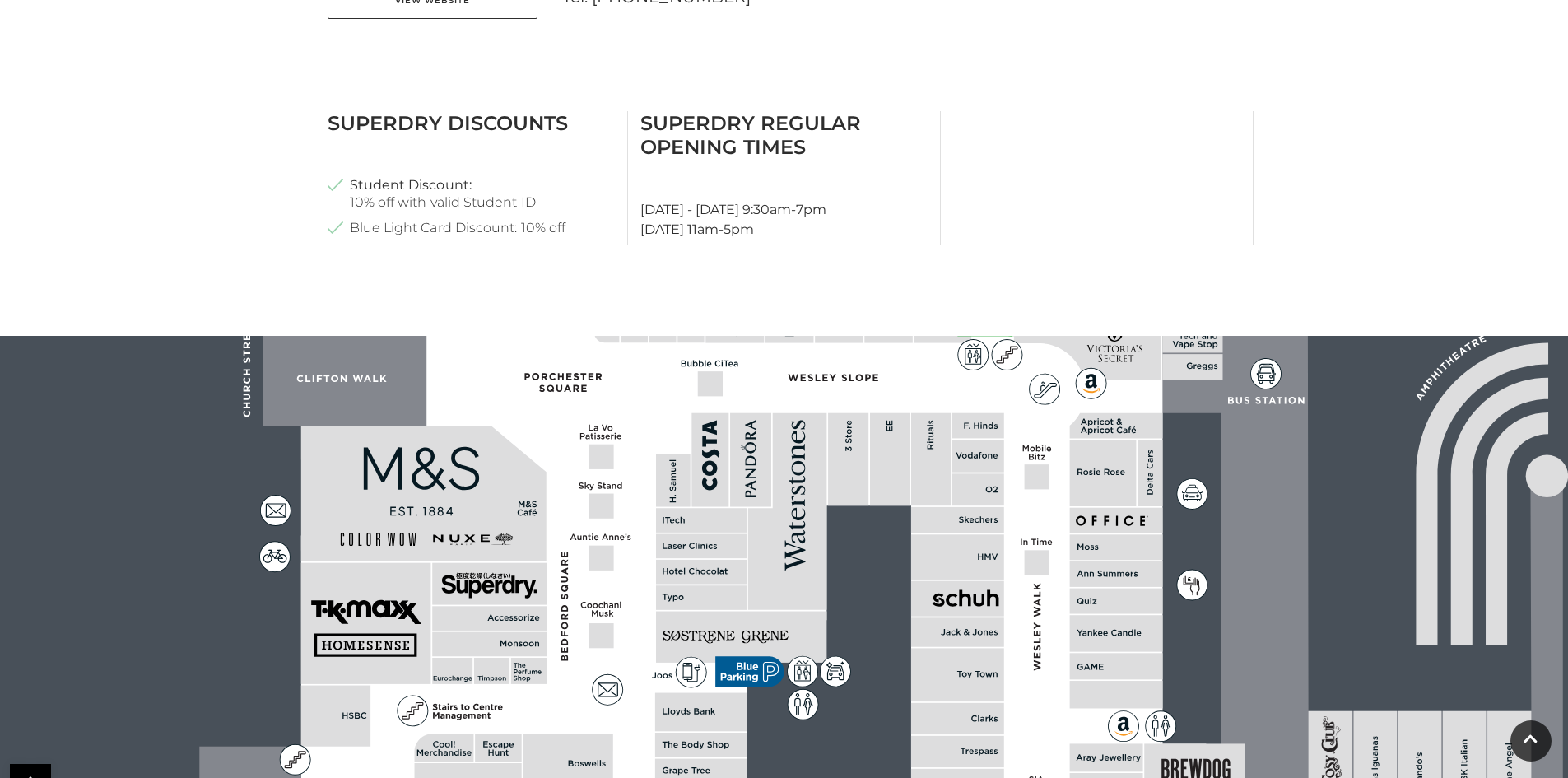
drag, startPoint x: 649, startPoint y: 686, endPoint x: 630, endPoint y: 461, distance: 225.8
click at [622, 467] on polygon at bounding box center [702, 737] width 1007 height 1166
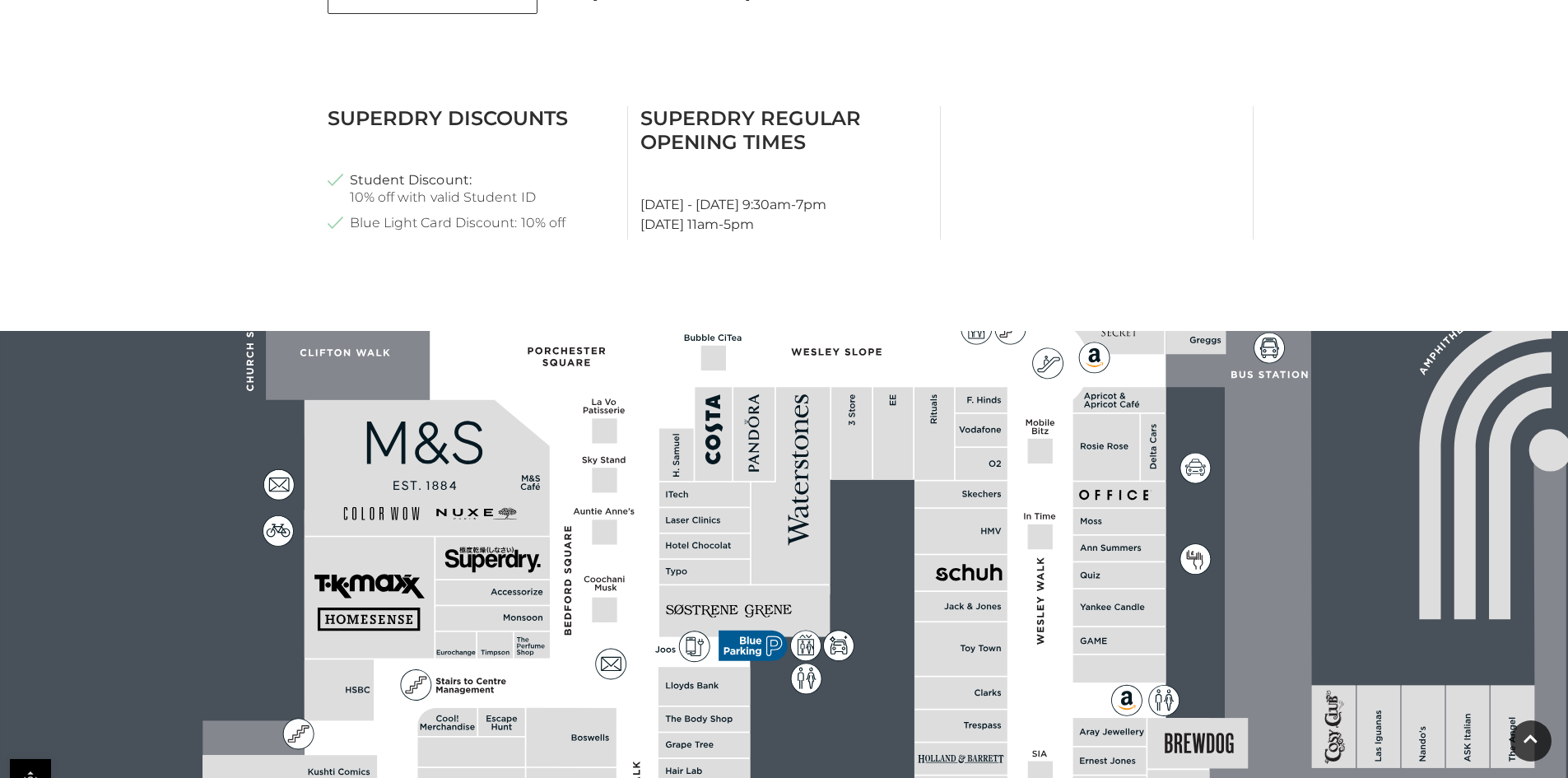
scroll to position [904, 0]
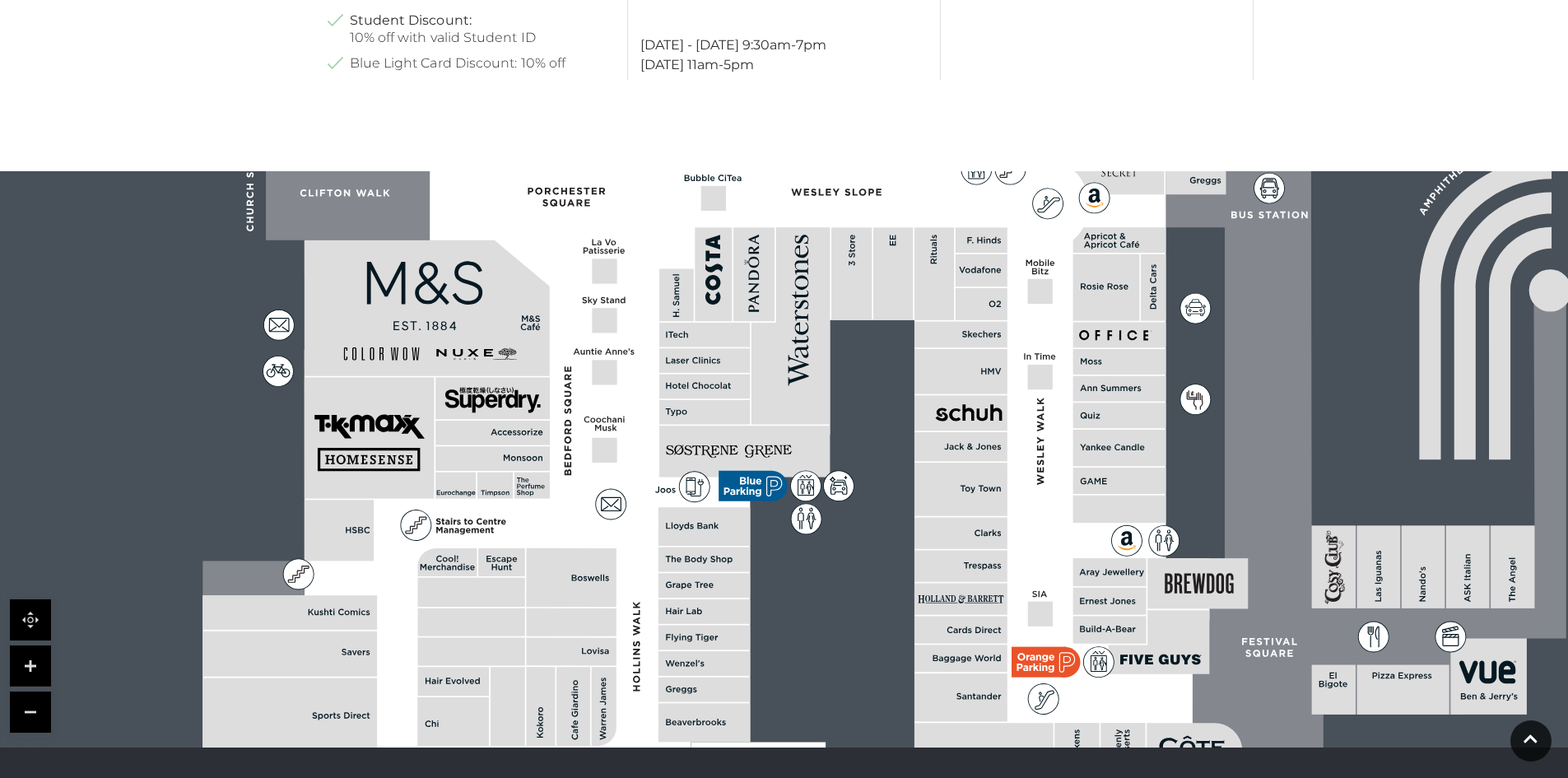
click at [17, 721] on link at bounding box center [30, 712] width 41 height 41
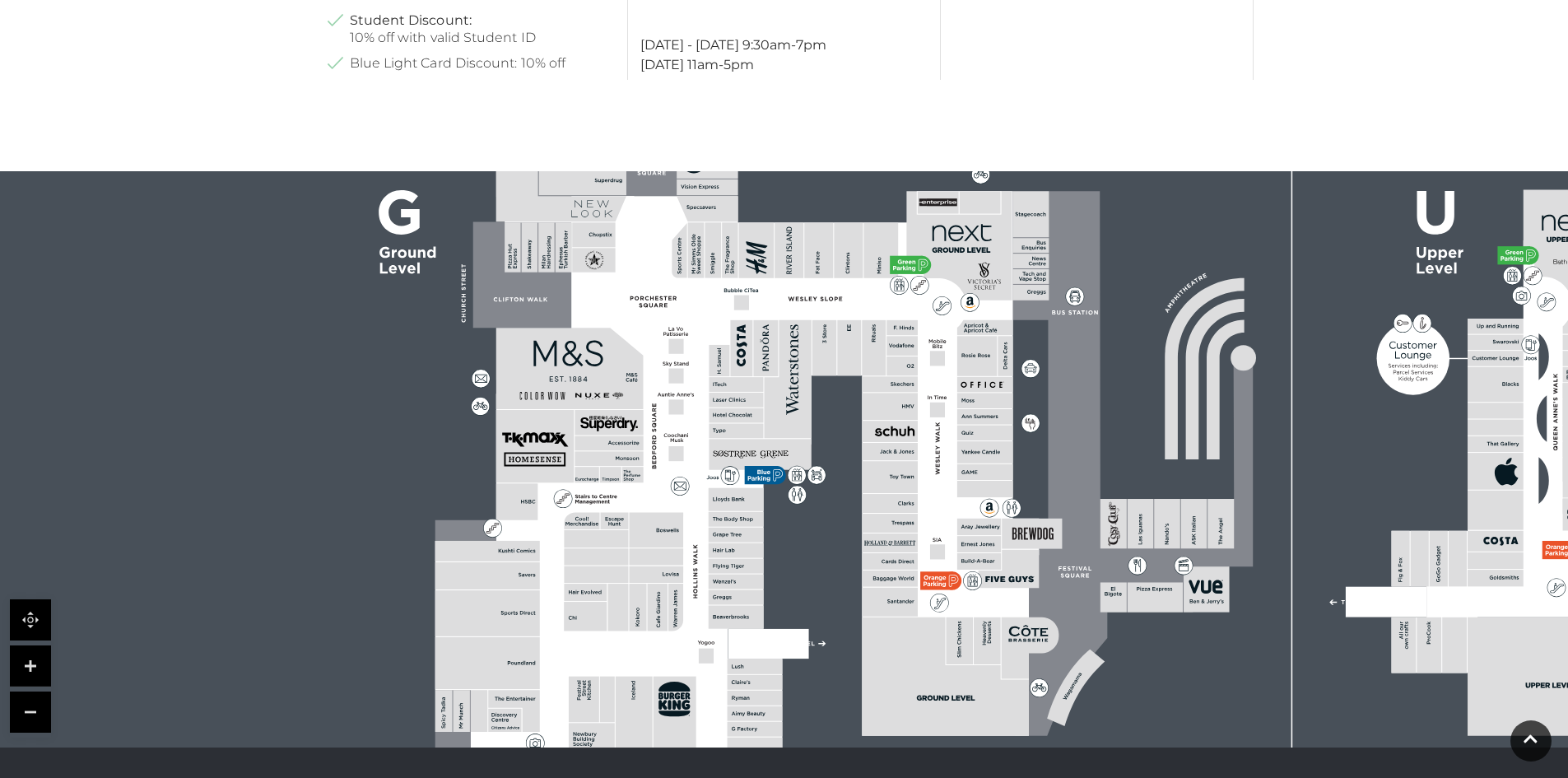
click at [17, 721] on link at bounding box center [30, 712] width 41 height 41
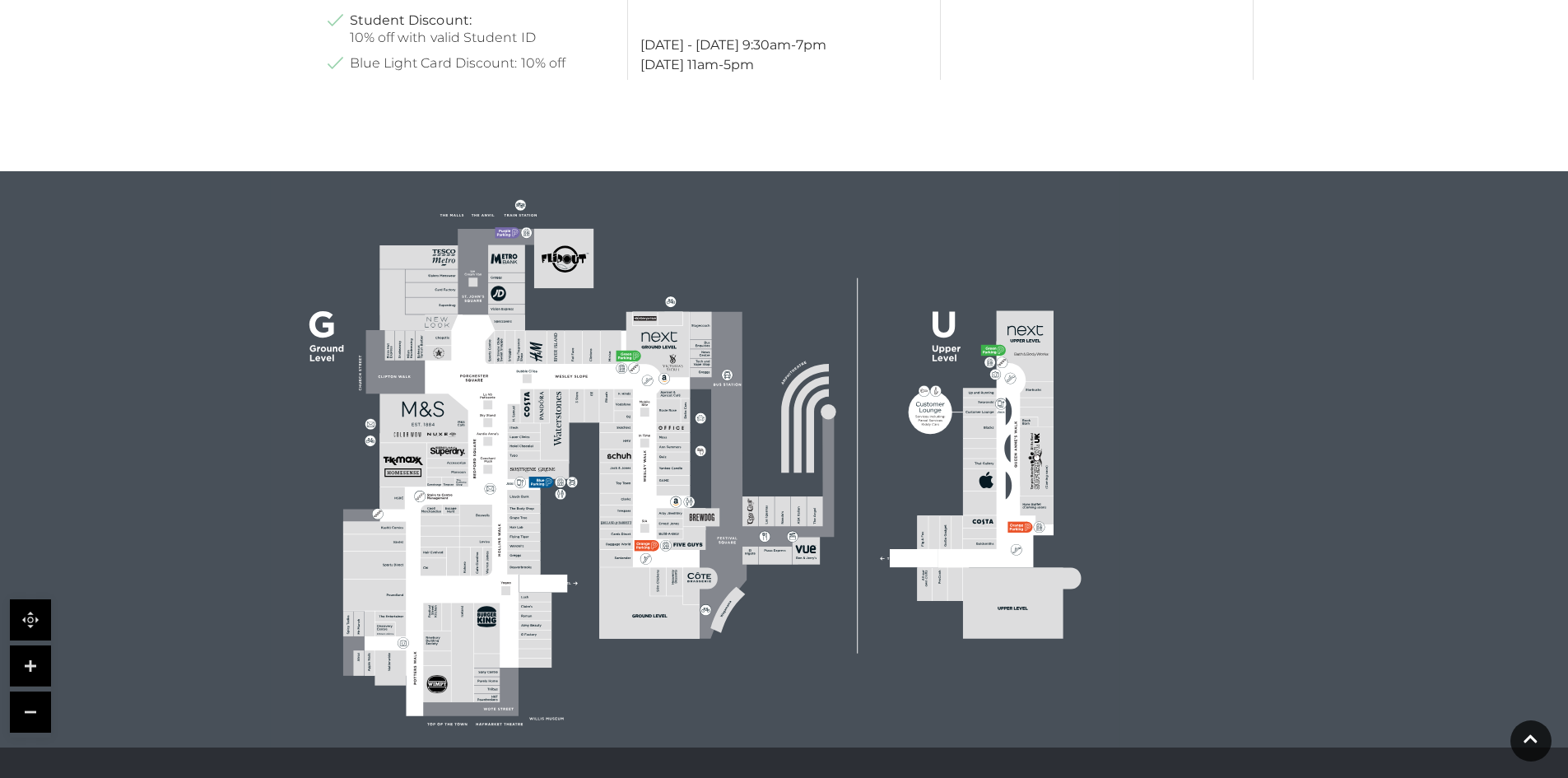
drag, startPoint x: 523, startPoint y: 590, endPoint x: 753, endPoint y: 603, distance: 230.4
click at [753, 603] on icon at bounding box center [695, 462] width 1083 height 599
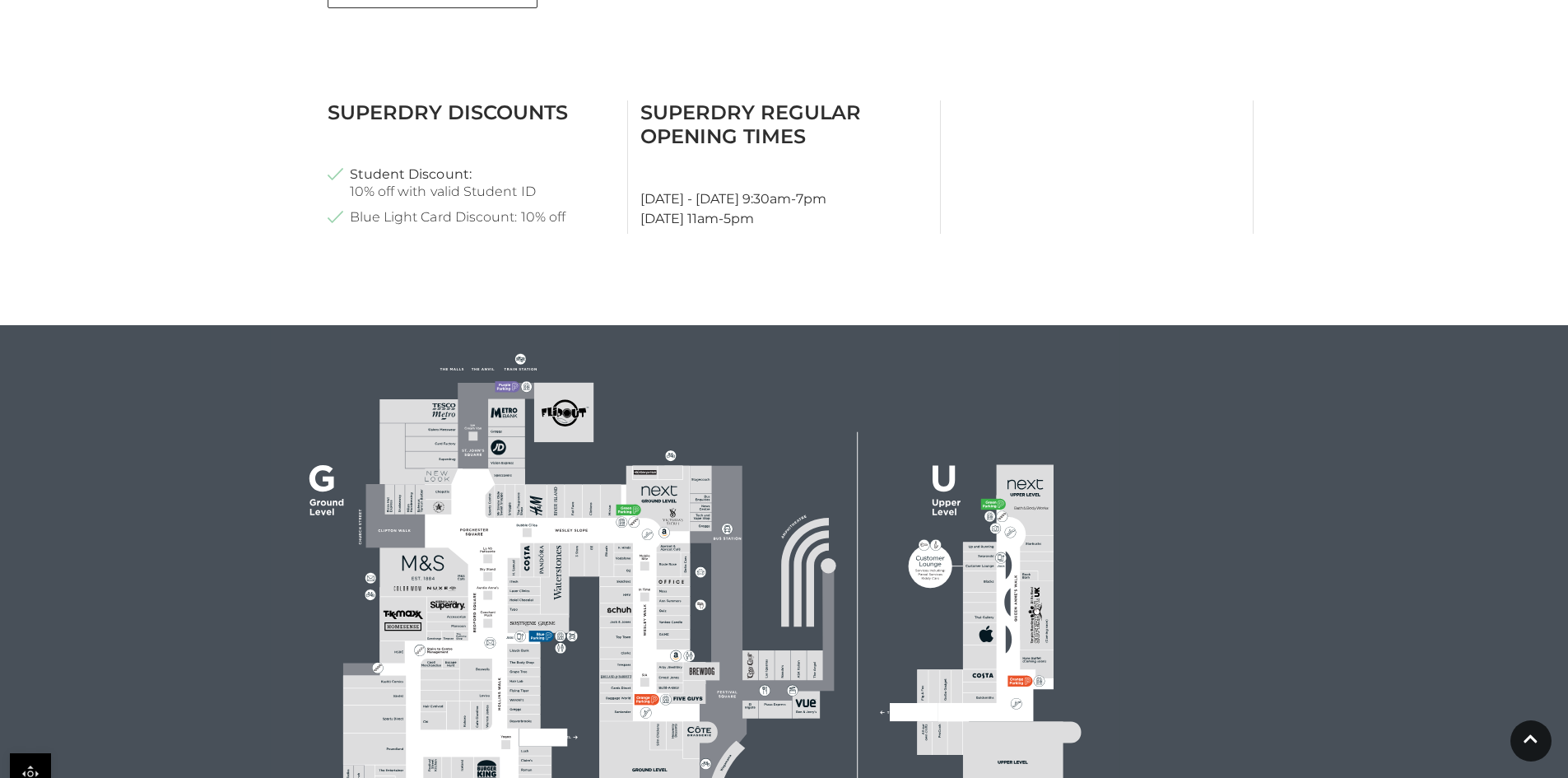
scroll to position [823, 0]
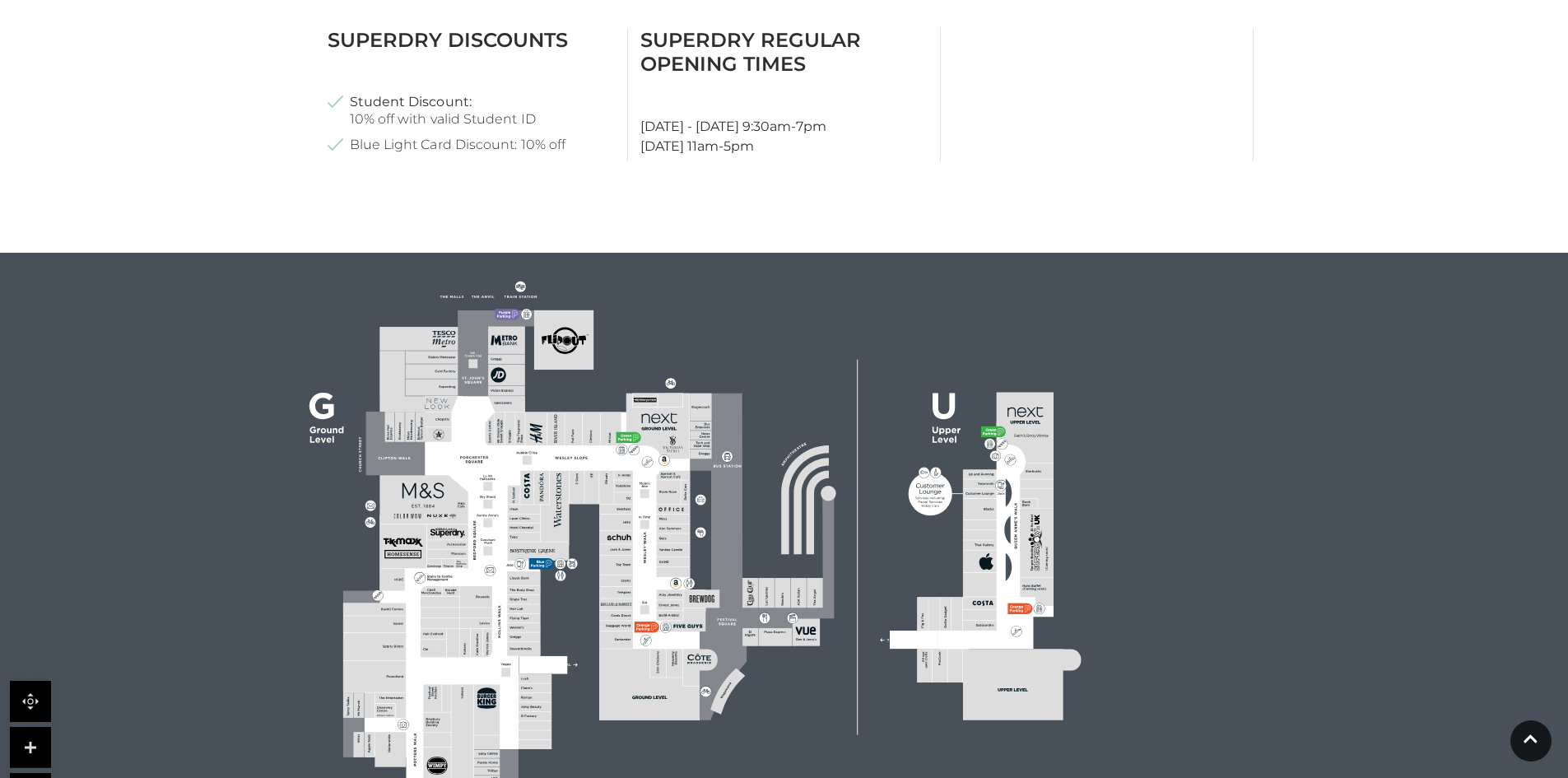
click at [222, 657] on icon at bounding box center [695, 543] width 1083 height 599
click at [473, 634] on rect at bounding box center [477, 642] width 12 height 28
click at [39, 736] on link at bounding box center [30, 748] width 41 height 41
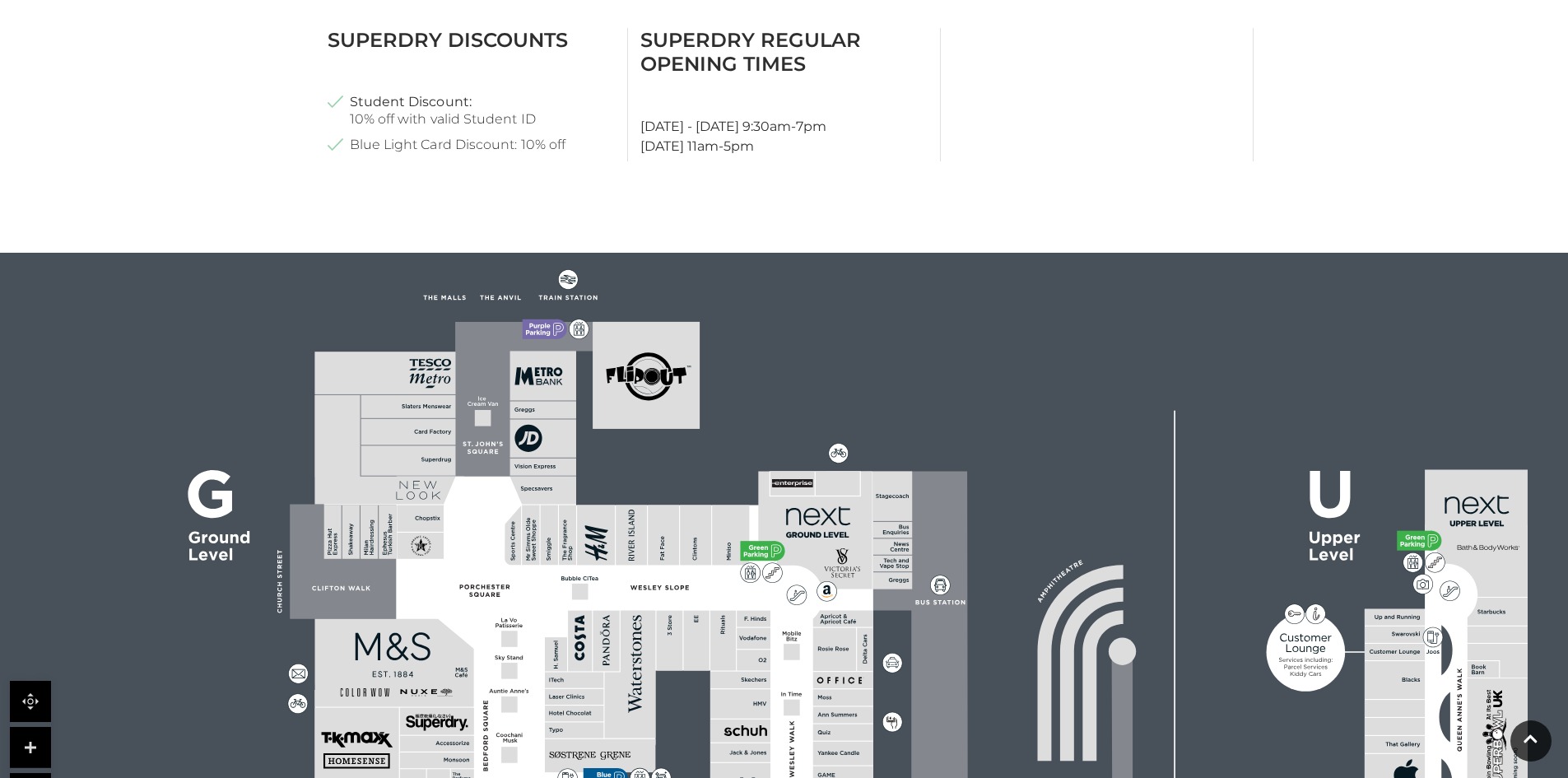
drag, startPoint x: 283, startPoint y: 479, endPoint x: 542, endPoint y: 676, distance: 325.4
click at [36, 754] on link at bounding box center [30, 748] width 41 height 41
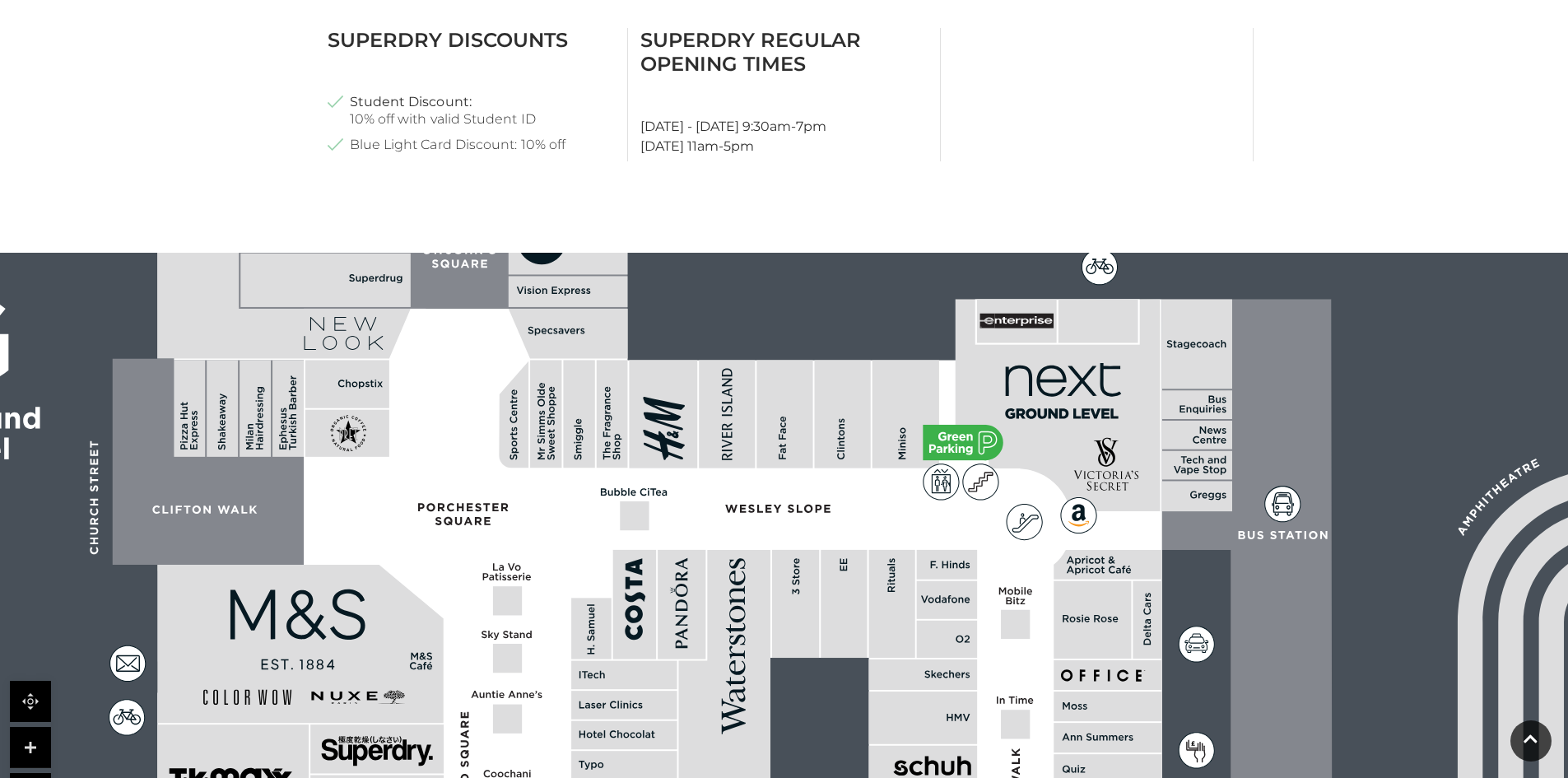
drag, startPoint x: 274, startPoint y: 689, endPoint x: 518, endPoint y: 558, distance: 276.9
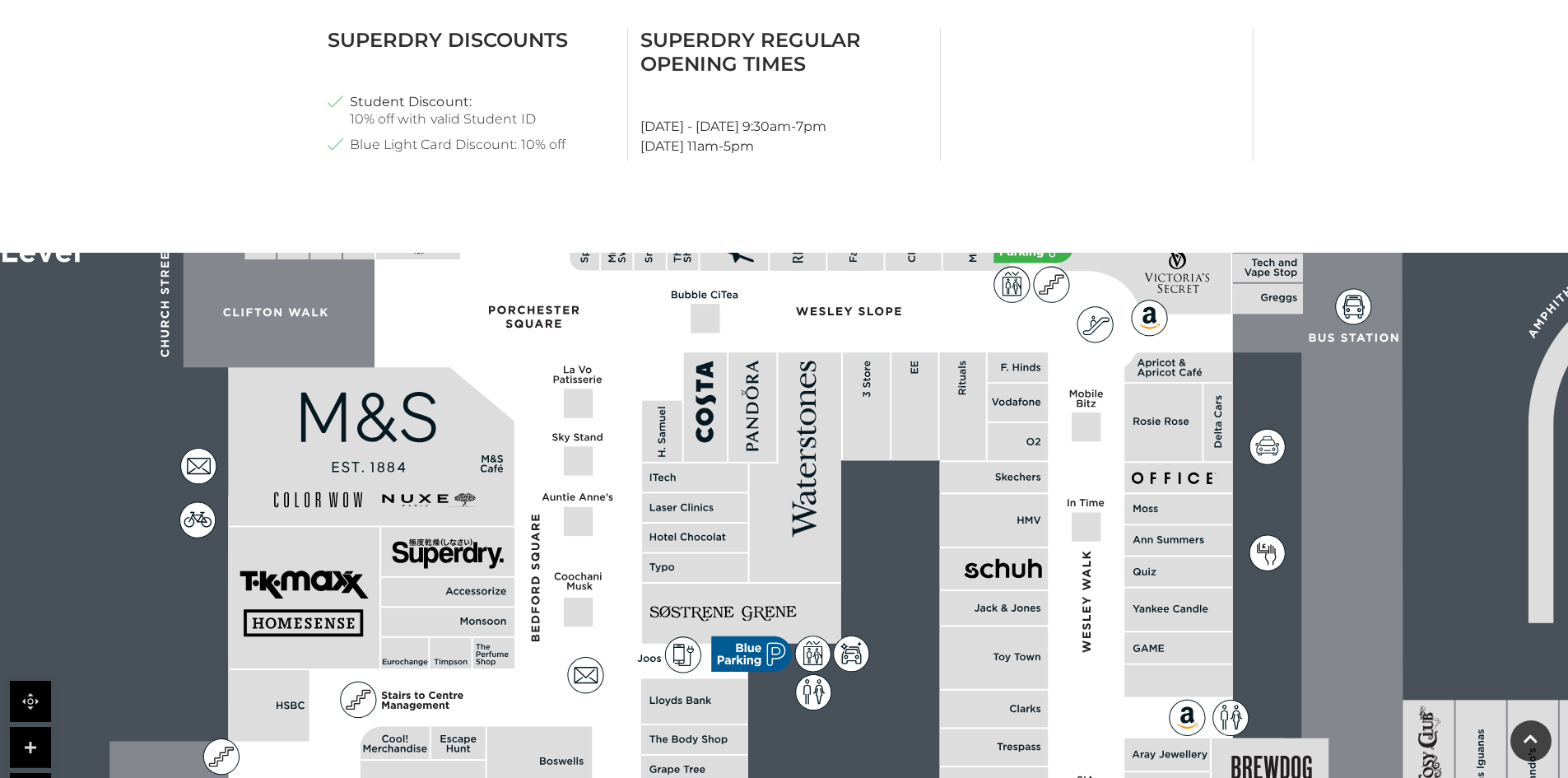
drag, startPoint x: 627, startPoint y: 622, endPoint x: 659, endPoint y: 524, distance: 103.1
click at [659, 524] on rect at bounding box center [695, 538] width 105 height 29
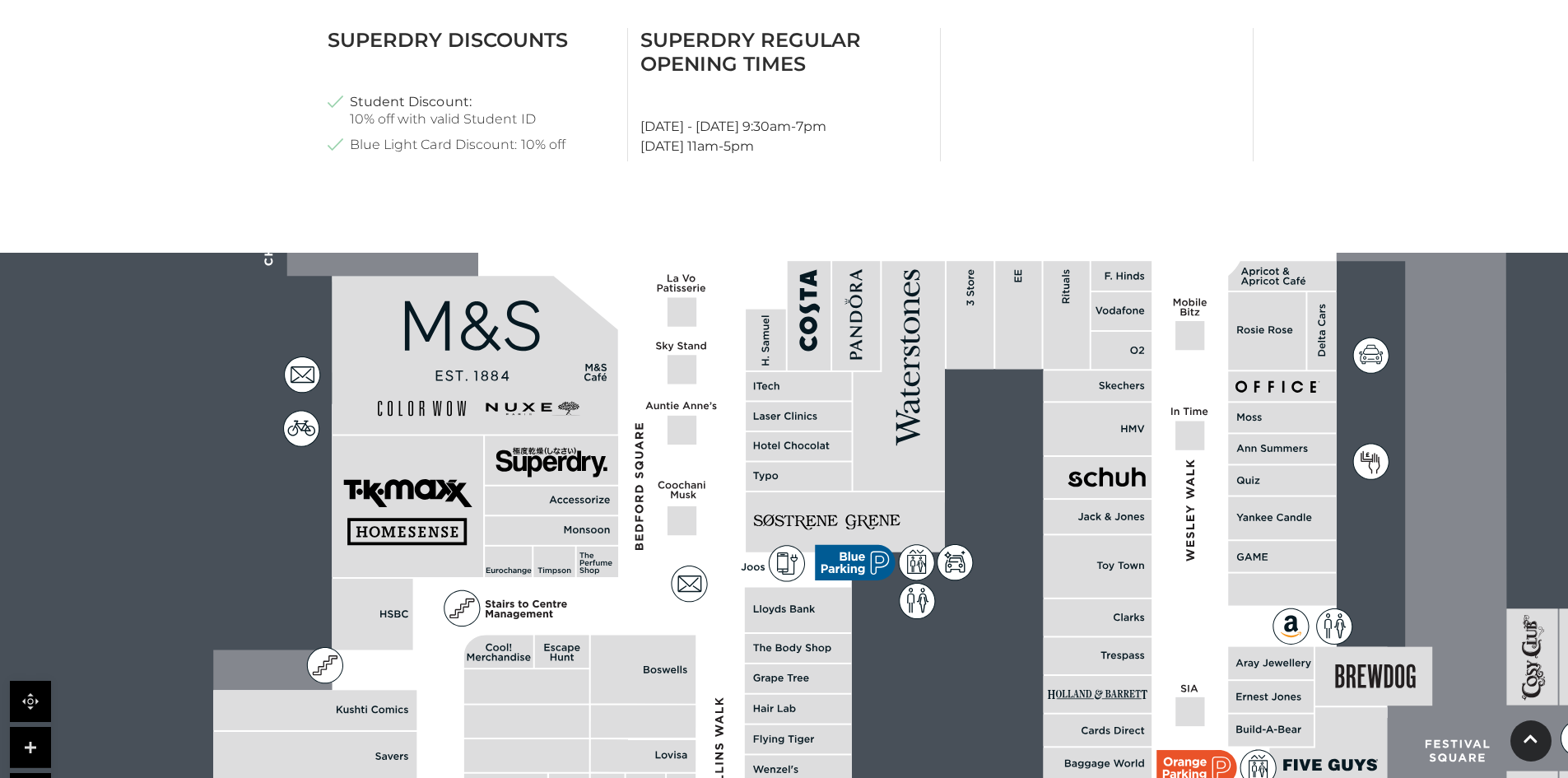
drag, startPoint x: 503, startPoint y: 672, endPoint x: 606, endPoint y: 580, distance: 138.1
click at [606, 580] on polygon at bounding box center [800, 640] width 1173 height 1361
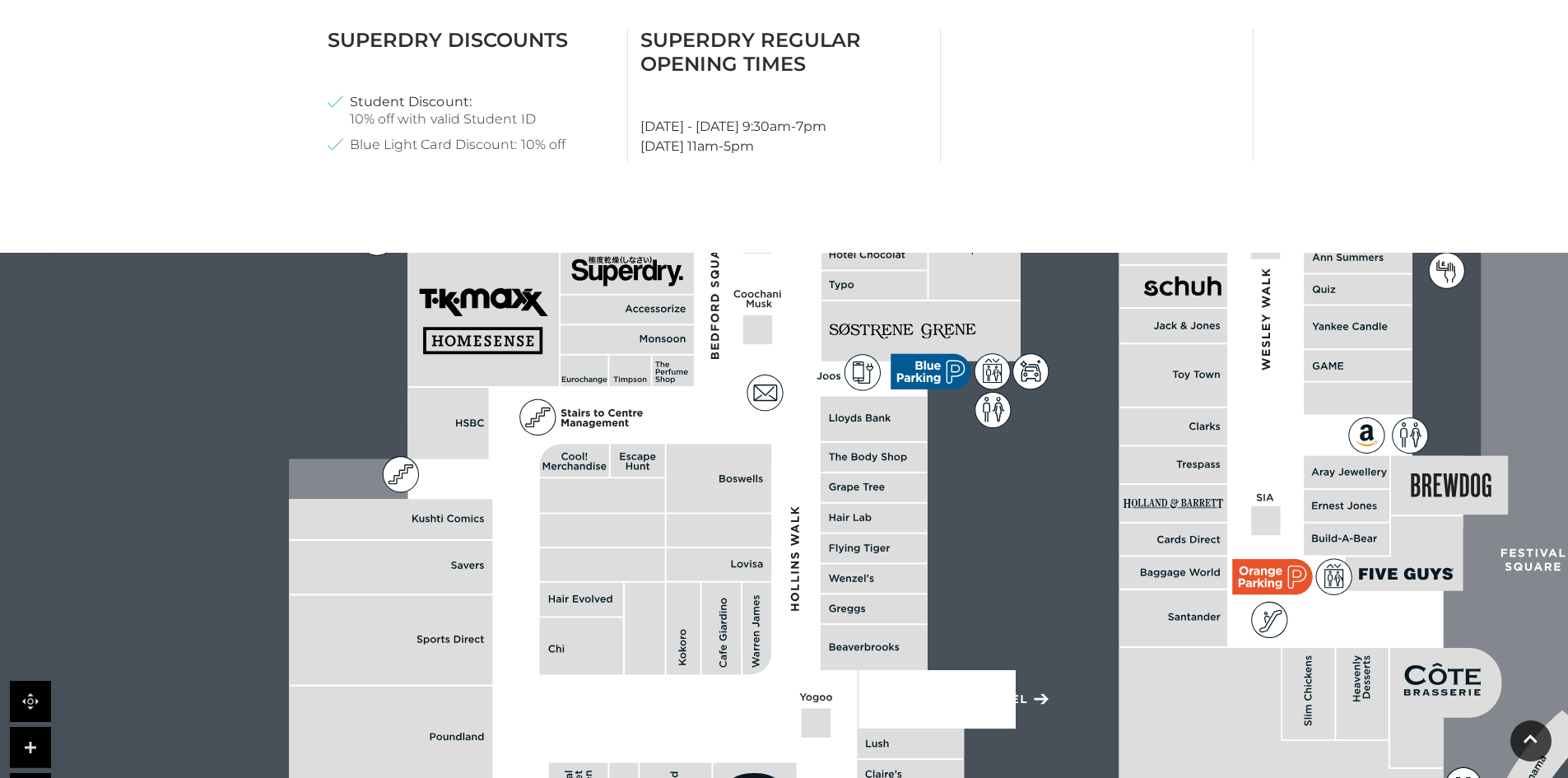
drag, startPoint x: 493, startPoint y: 631, endPoint x: 569, endPoint y: 441, distance: 204.6
click at [569, 441] on polygon at bounding box center [876, 448] width 1173 height 1361
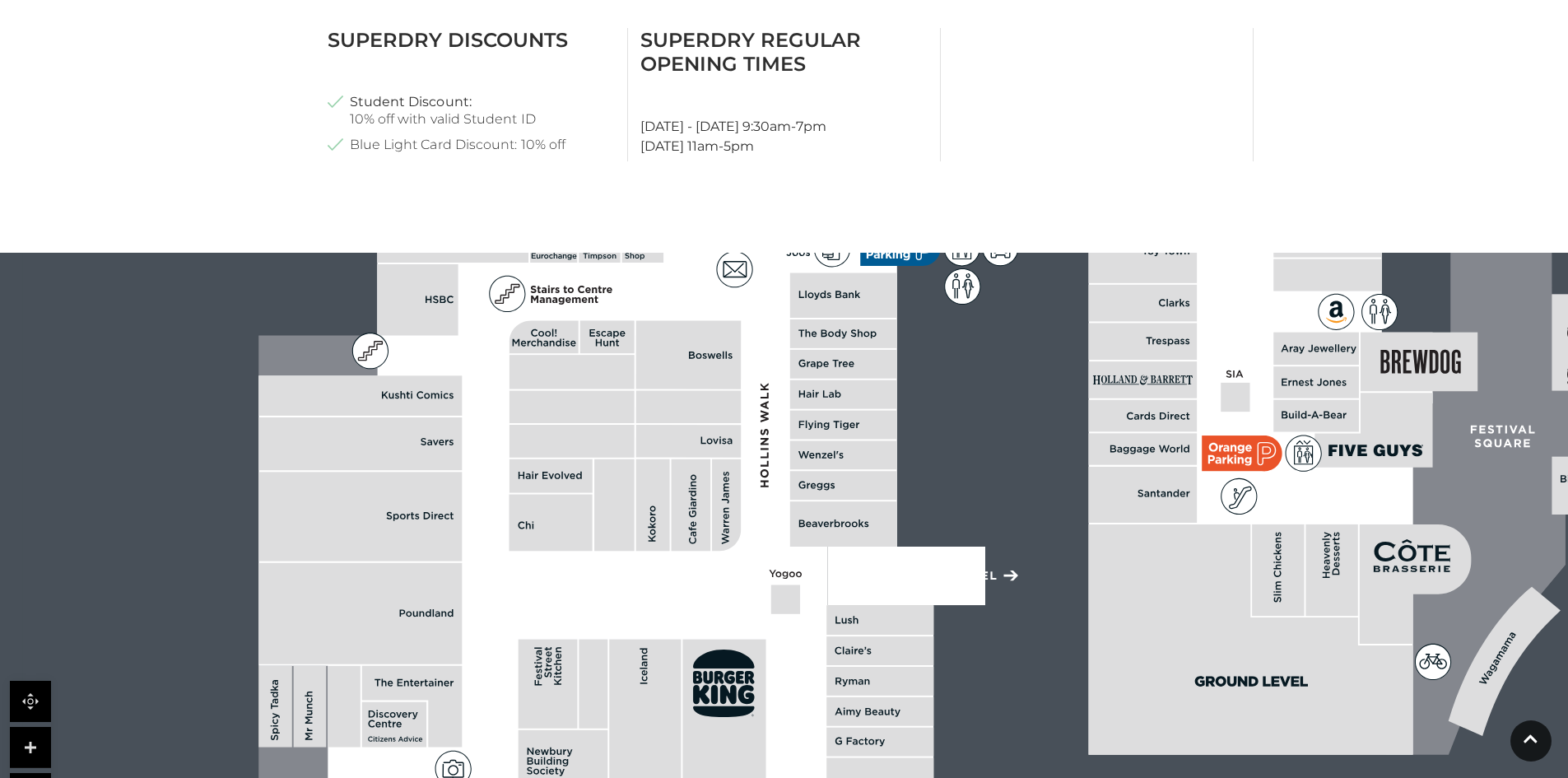
drag, startPoint x: 1183, startPoint y: 491, endPoint x: 1139, endPoint y: 425, distance: 79.3
click at [1139, 425] on rect at bounding box center [1142, 416] width 108 height 32
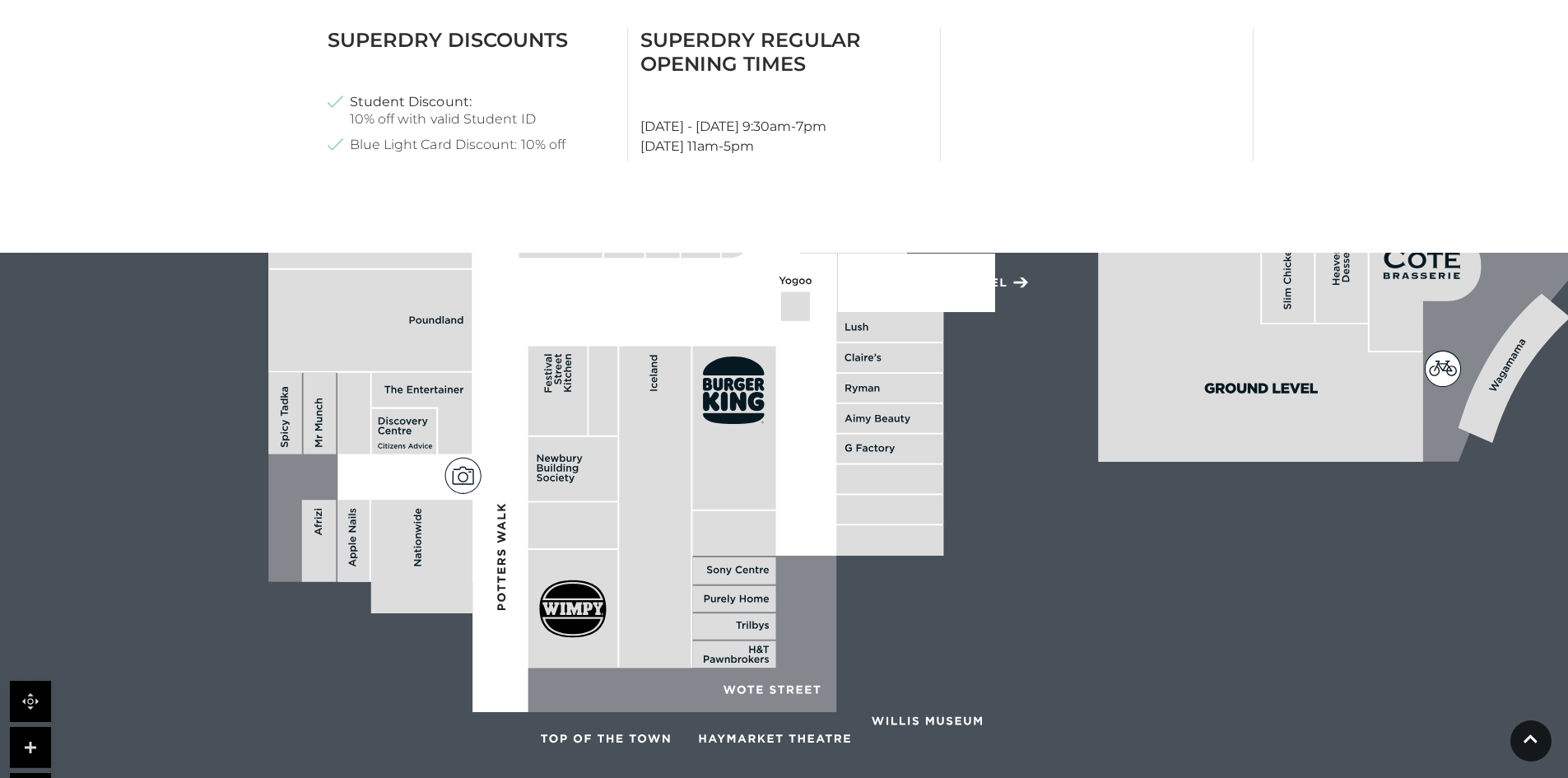
drag, startPoint x: 800, startPoint y: 670, endPoint x: 809, endPoint y: 377, distance: 293.1
click at [809, 377] on polygon at bounding box center [855, 32] width 1173 height 1361
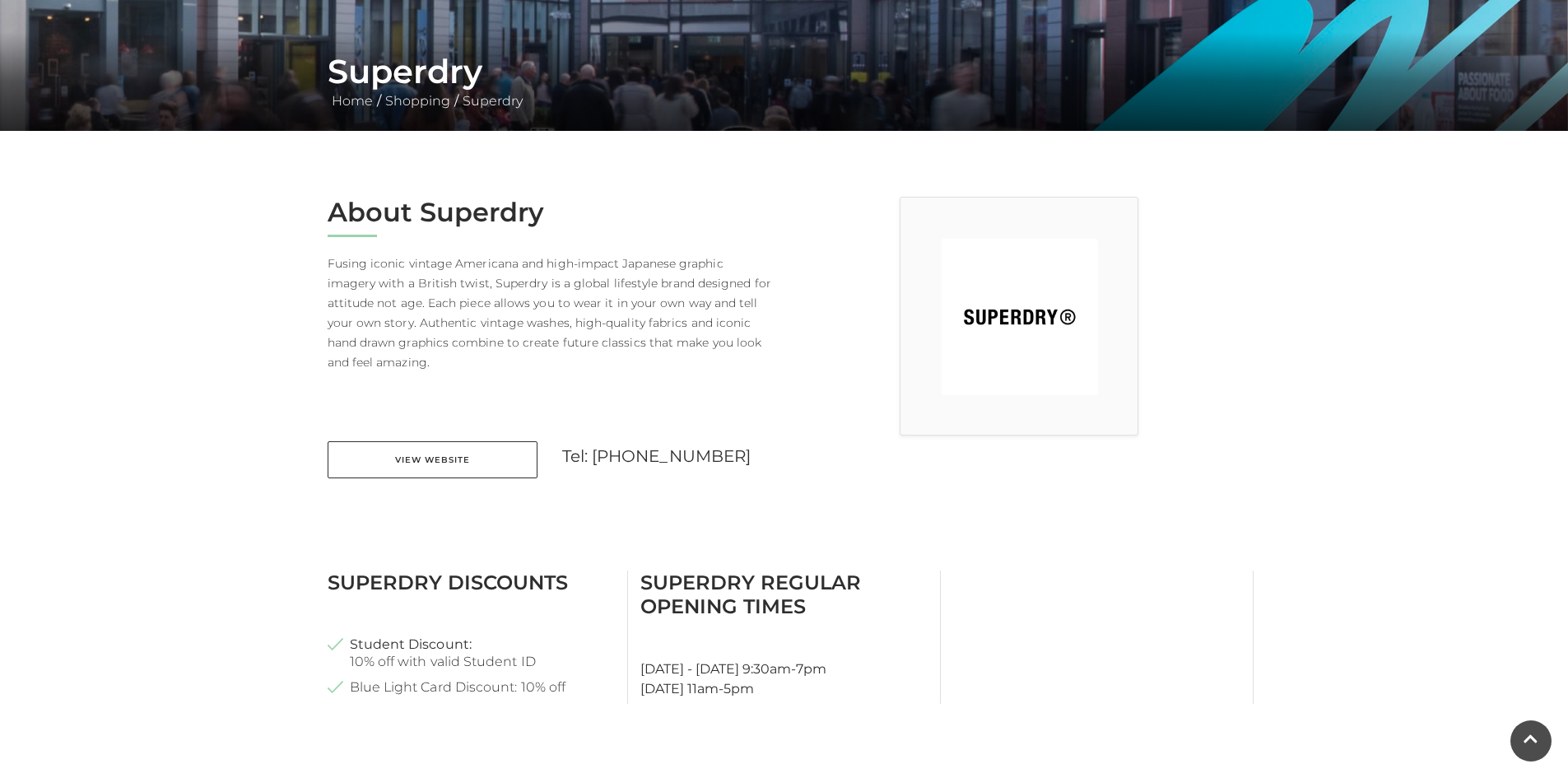
scroll to position [412, 0]
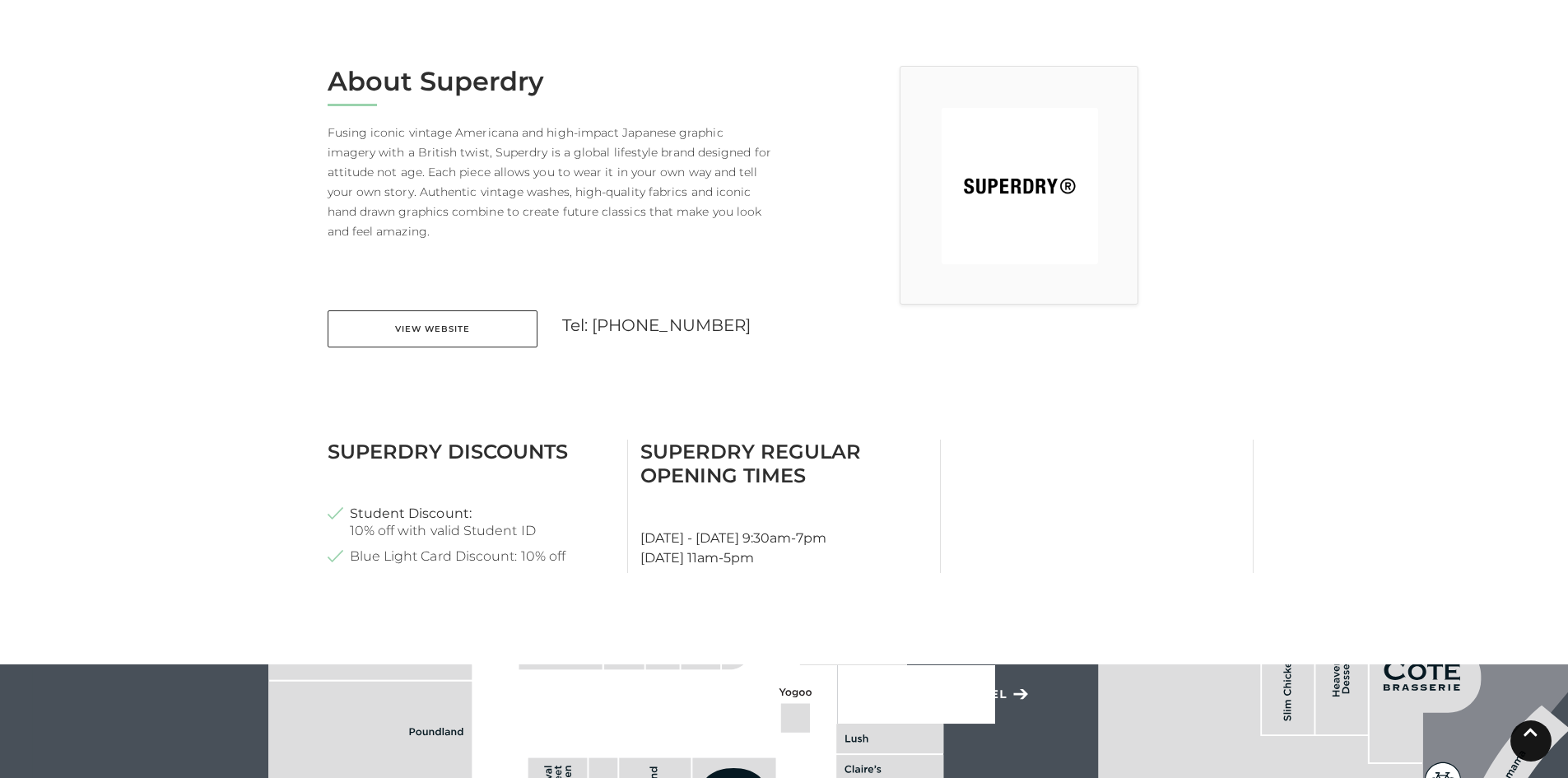
click at [1524, 735] on icon at bounding box center [1530, 732] width 14 height 16
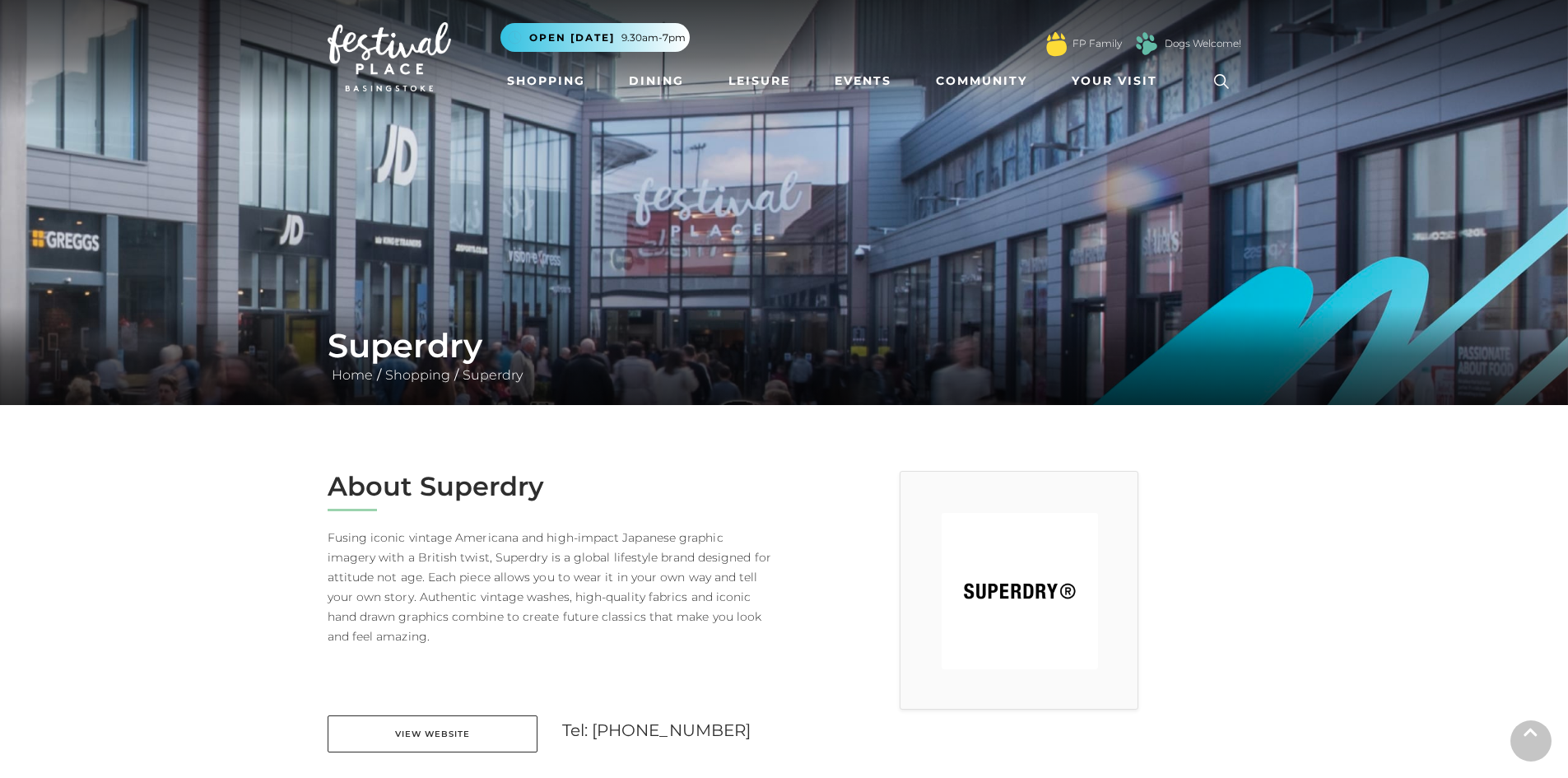
scroll to position [0, 0]
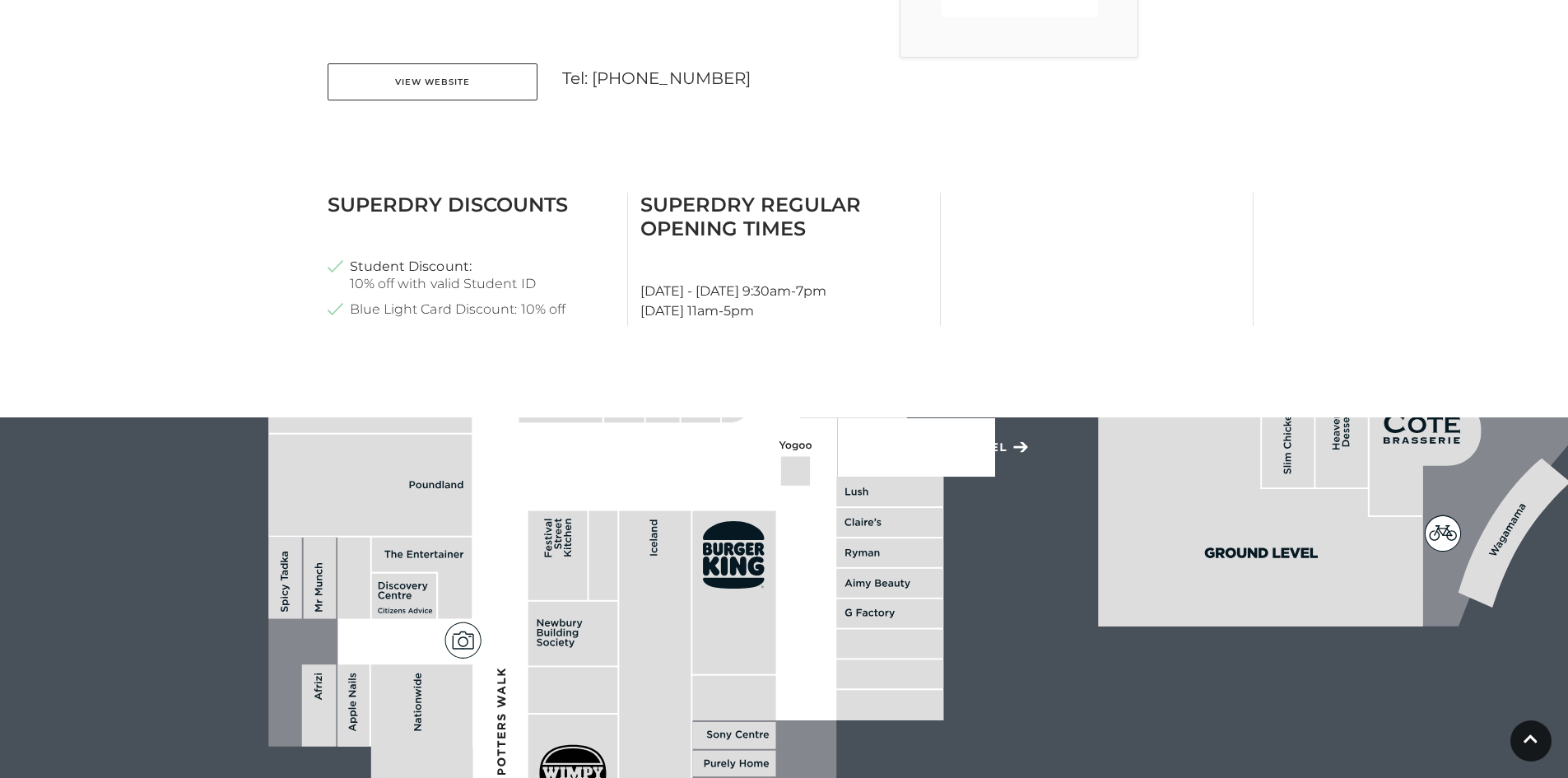
scroll to position [494, 0]
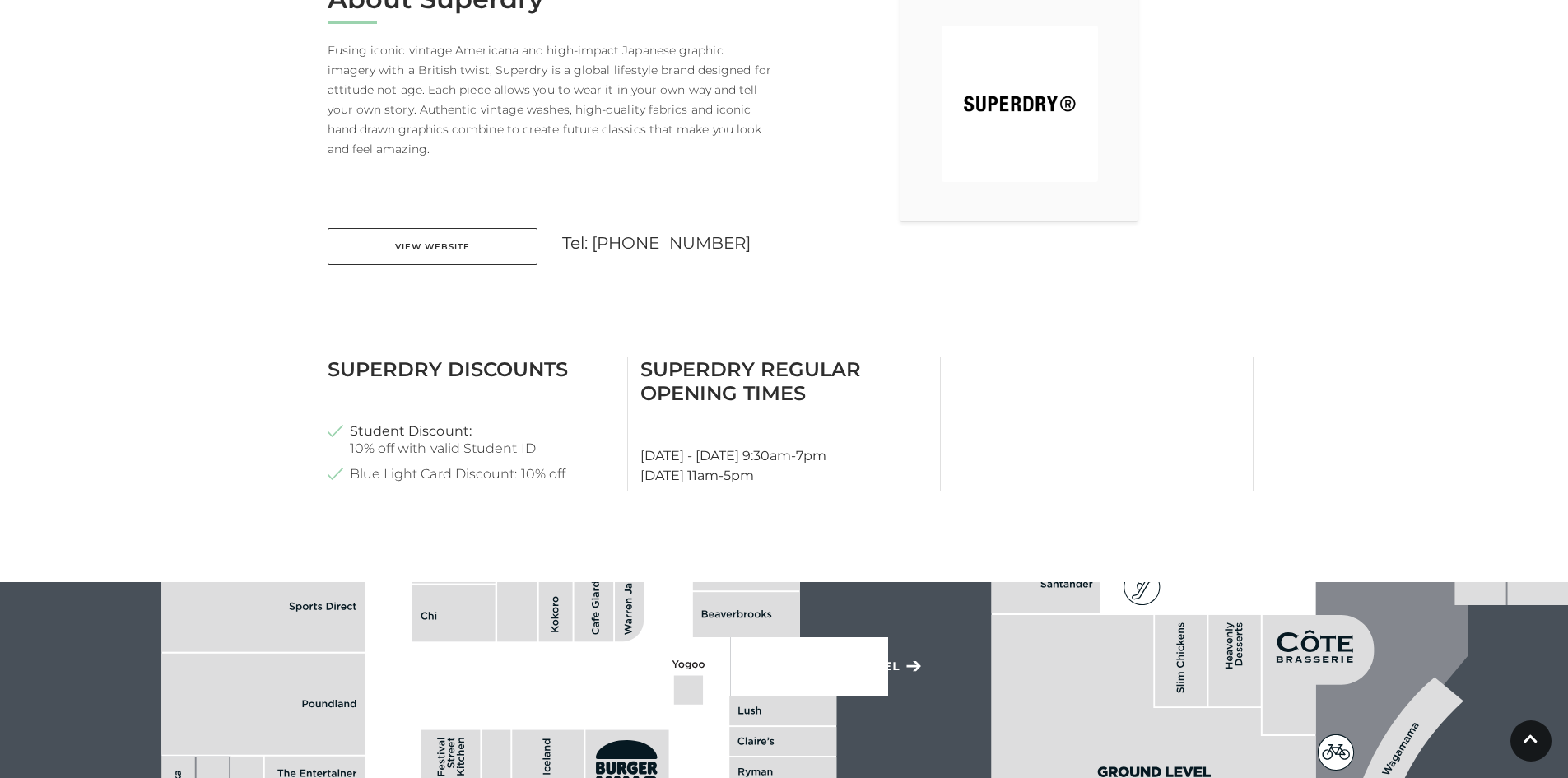
drag, startPoint x: 1296, startPoint y: 702, endPoint x: 1185, endPoint y: 808, distance: 153.5
click at [1185, 777] on html "Skip to Navigation Skip to Content Toggle navigation .st5{fill:none;stroke:#FFF…" at bounding box center [784, 512] width 1568 height 2012
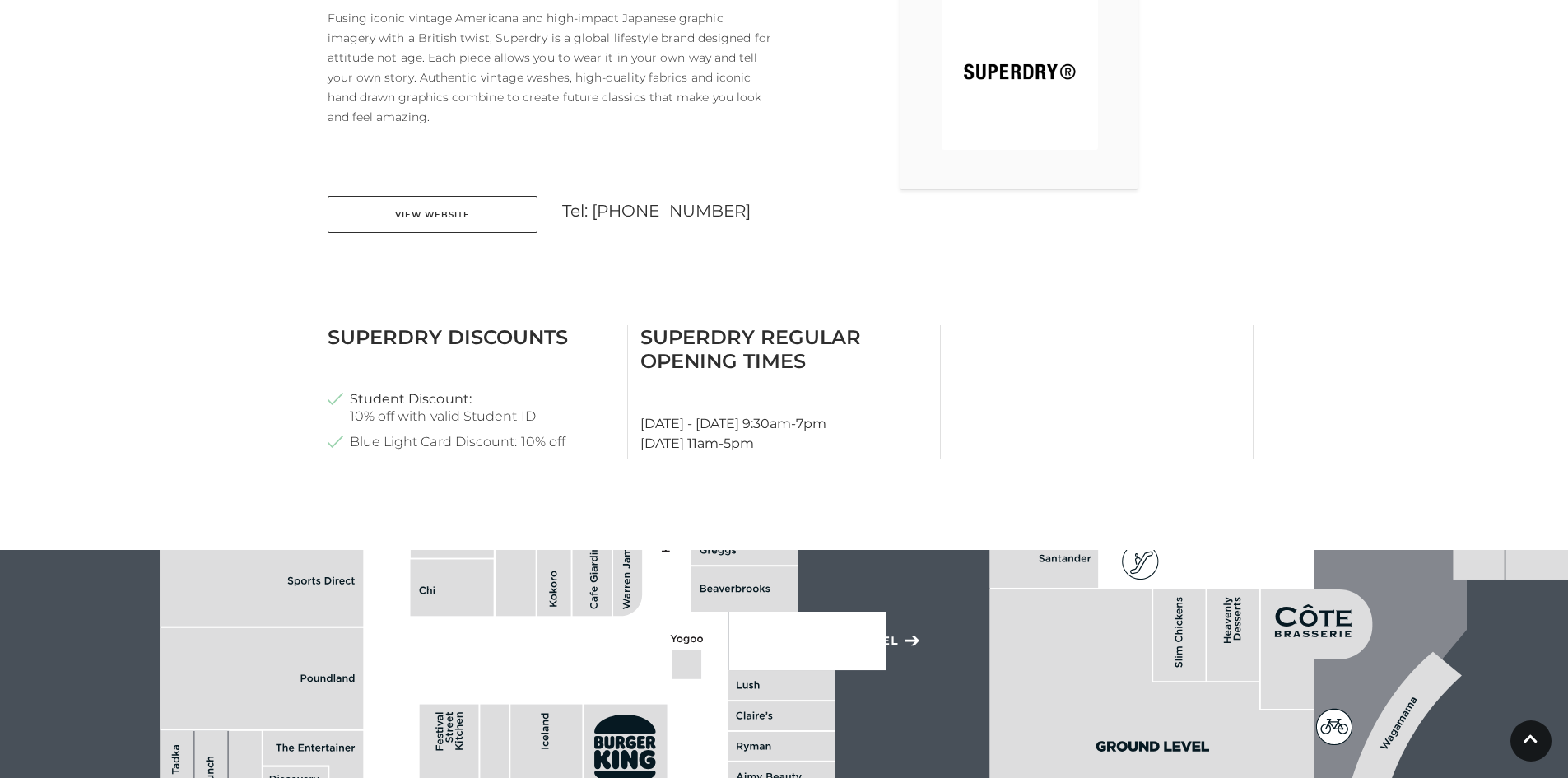
scroll to position [741, 0]
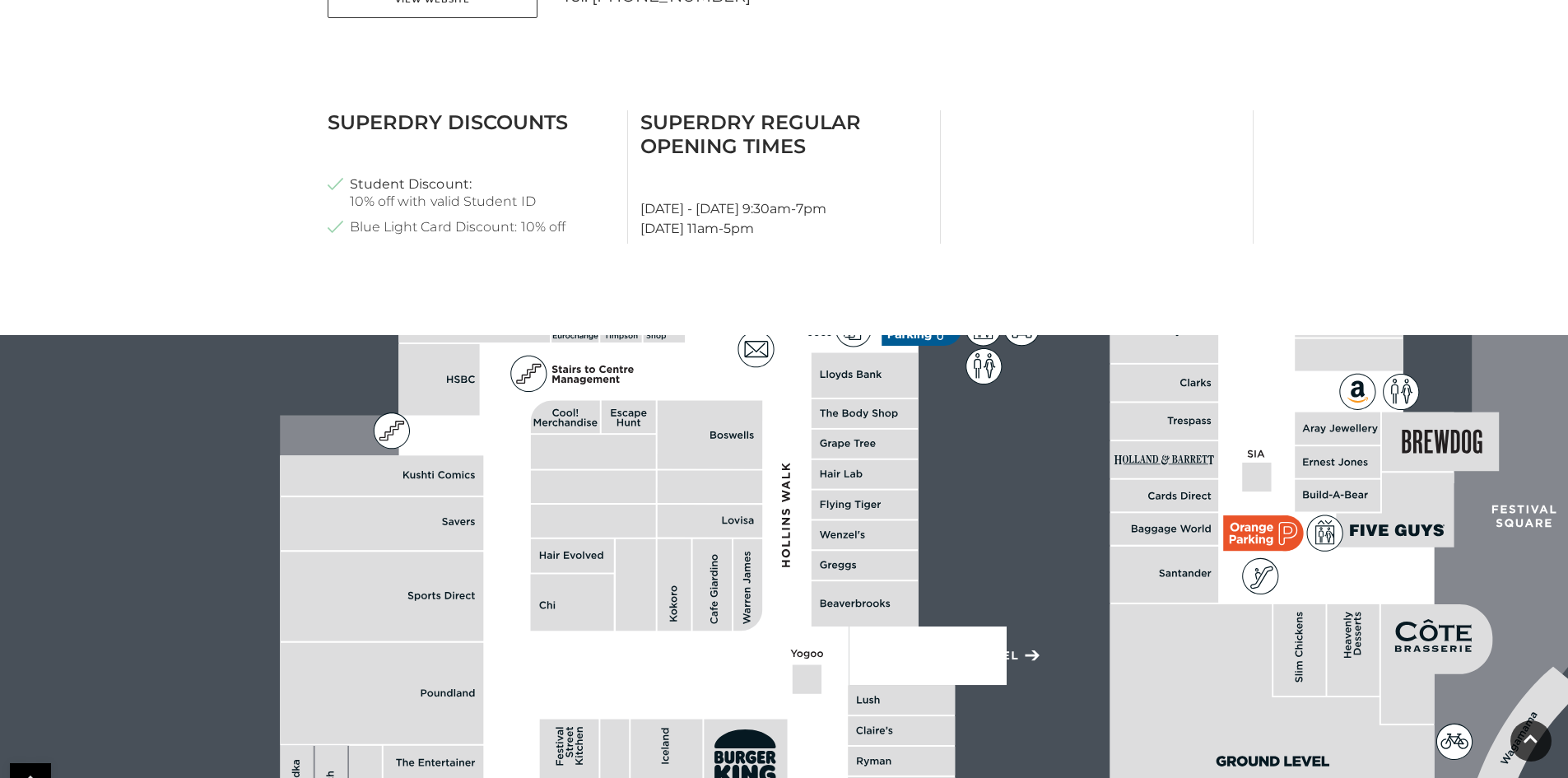
drag, startPoint x: 786, startPoint y: 597, endPoint x: 907, endPoint y: 817, distance: 251.1
click at [907, 777] on html "Skip to Navigation Skip to Content Toggle navigation .st5{fill:none;stroke:#FFF…" at bounding box center [784, 265] width 1568 height 2012
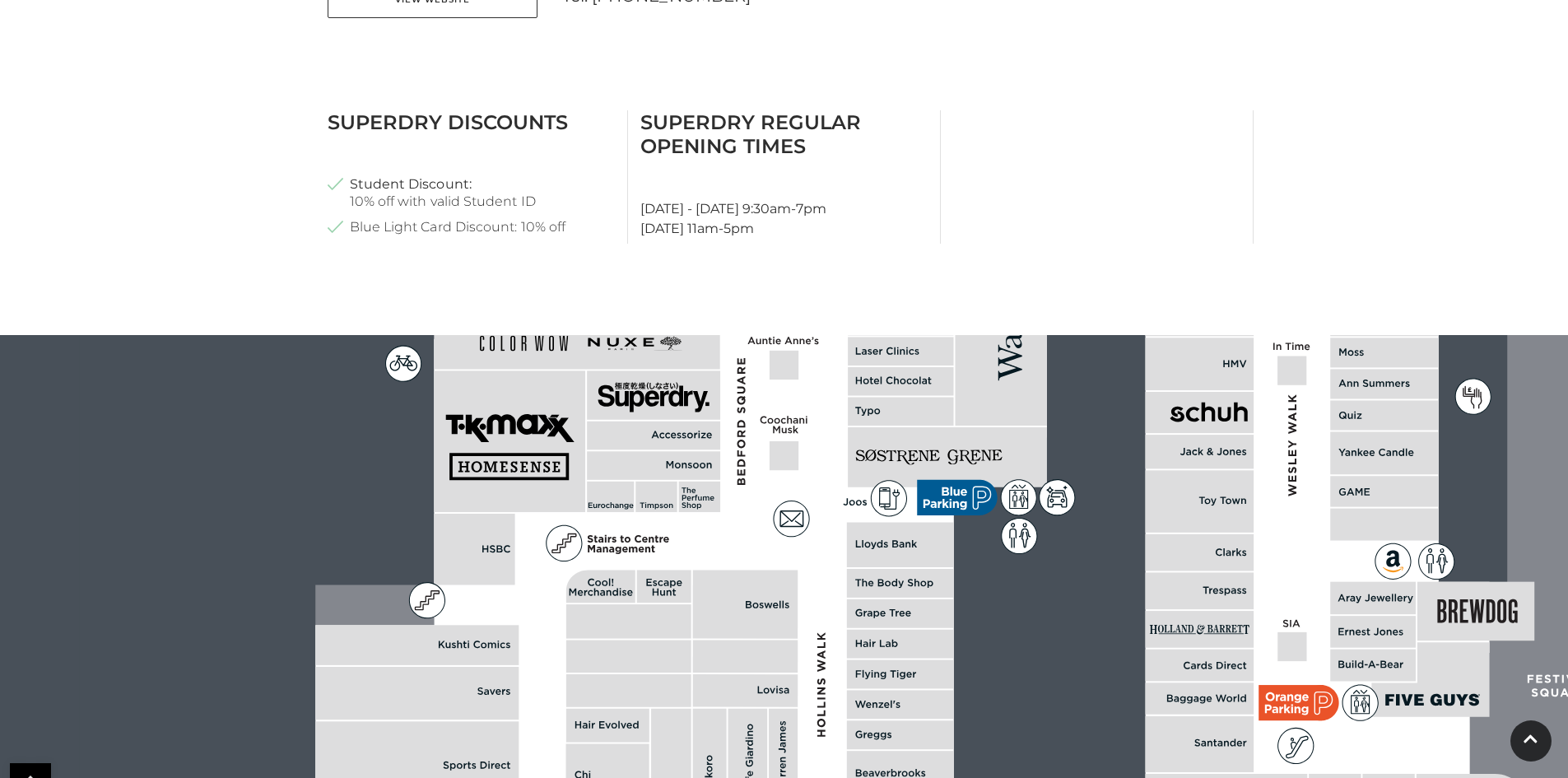
drag, startPoint x: 790, startPoint y: 643, endPoint x: 805, endPoint y: 744, distance: 102.1
click at [805, 744] on polygon at bounding box center [902, 575] width 1173 height 1361
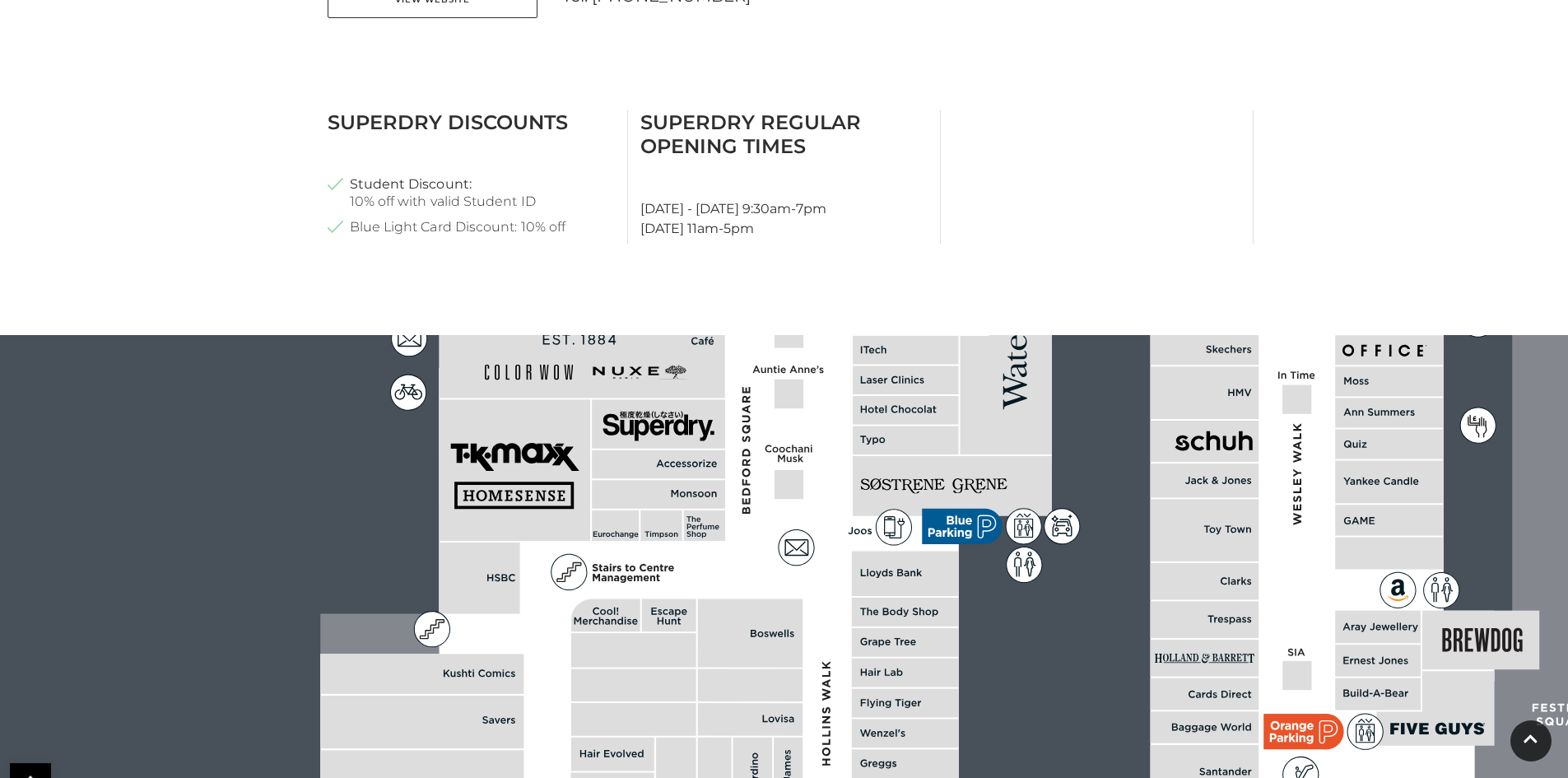
drag, startPoint x: 846, startPoint y: 515, endPoint x: 851, endPoint y: 544, distance: 29.4
click at [851, 544] on polygon at bounding box center [907, 604] width 1173 height 1361
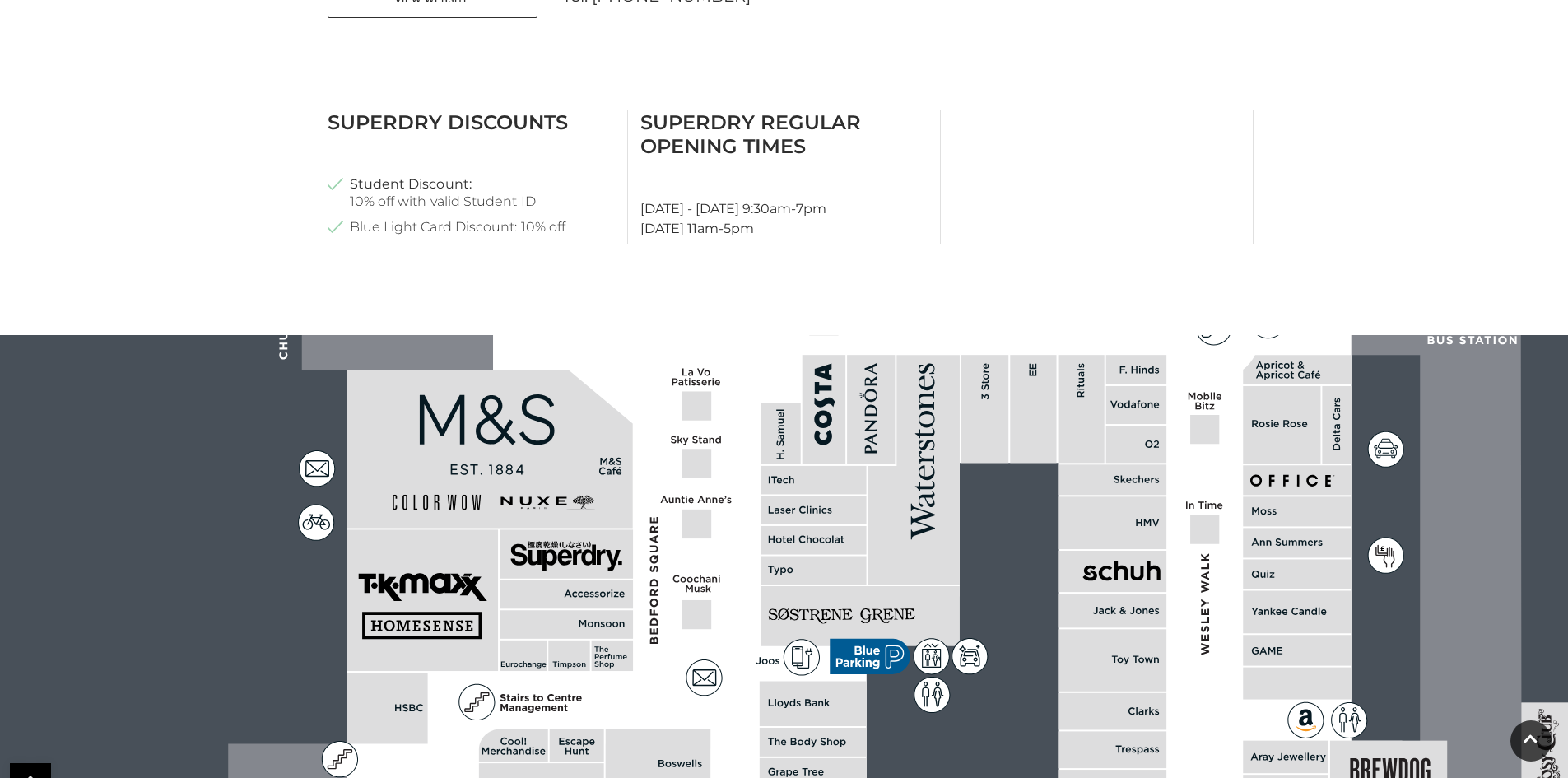
drag, startPoint x: 884, startPoint y: 395, endPoint x: 792, endPoint y: 519, distance: 154.4
click at [792, 519] on rect at bounding box center [813, 511] width 105 height 29
click at [1152, 677] on rect at bounding box center [1112, 661] width 108 height 62
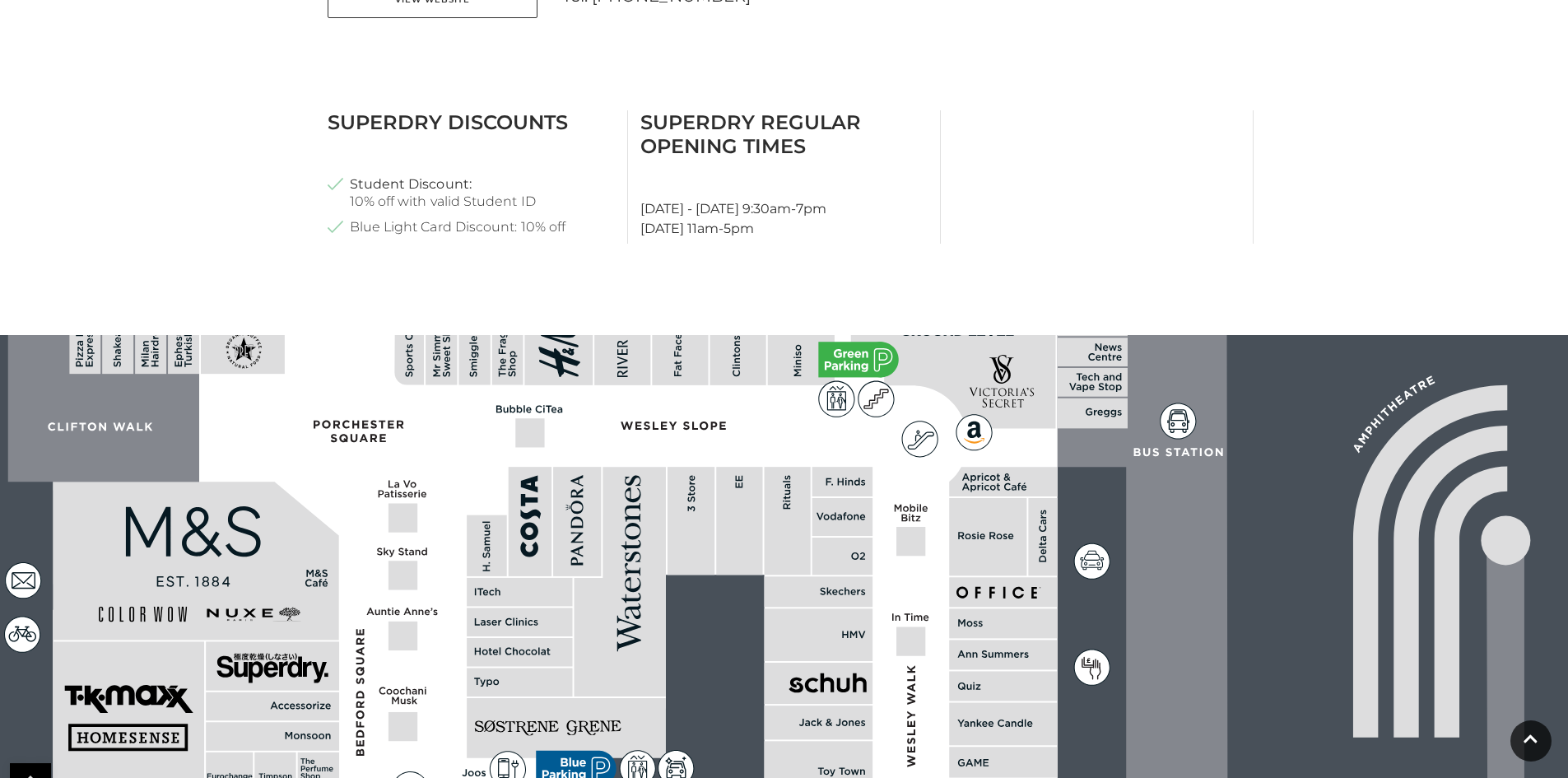
drag, startPoint x: 976, startPoint y: 693, endPoint x: 909, endPoint y: 810, distance: 134.8
click at [909, 777] on html "Skip to Navigation Skip to Content Toggle navigation .st5{fill:none;stroke:#FFF…" at bounding box center [784, 265] width 1568 height 2012
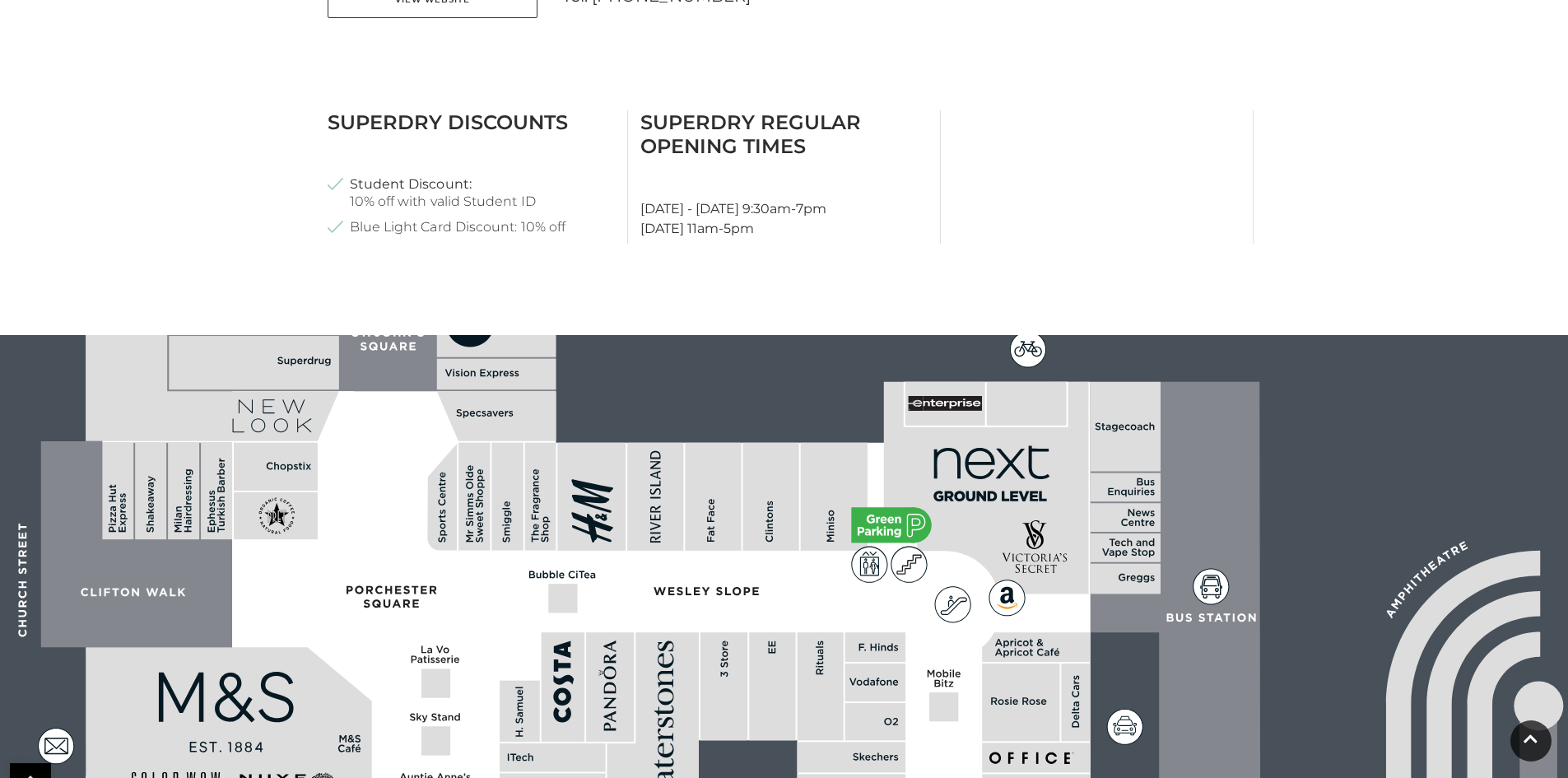
drag, startPoint x: 858, startPoint y: 613, endPoint x: 893, endPoint y: 817, distance: 207.0
click at [893, 777] on html "Skip to Navigation Skip to Content Toggle navigation .st5{fill:none;stroke:#FFF…" at bounding box center [784, 265] width 1568 height 2012
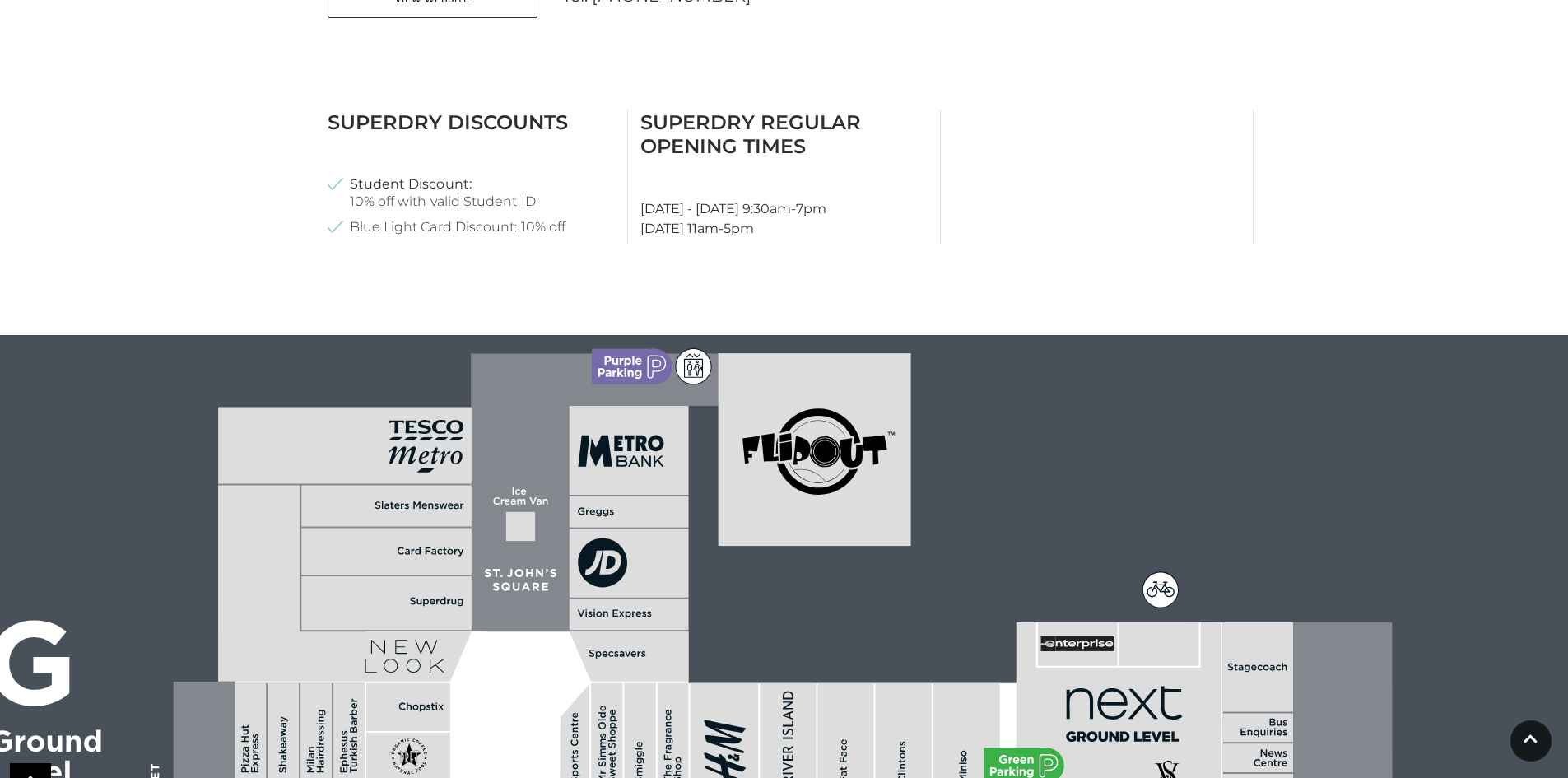
drag, startPoint x: 643, startPoint y: 629, endPoint x: 707, endPoint y: 780, distance: 164.0
click at [707, 777] on html "Skip to Navigation Skip to Content Toggle navigation .st5{fill:none;stroke:#FFF…" at bounding box center [784, 265] width 1568 height 2012
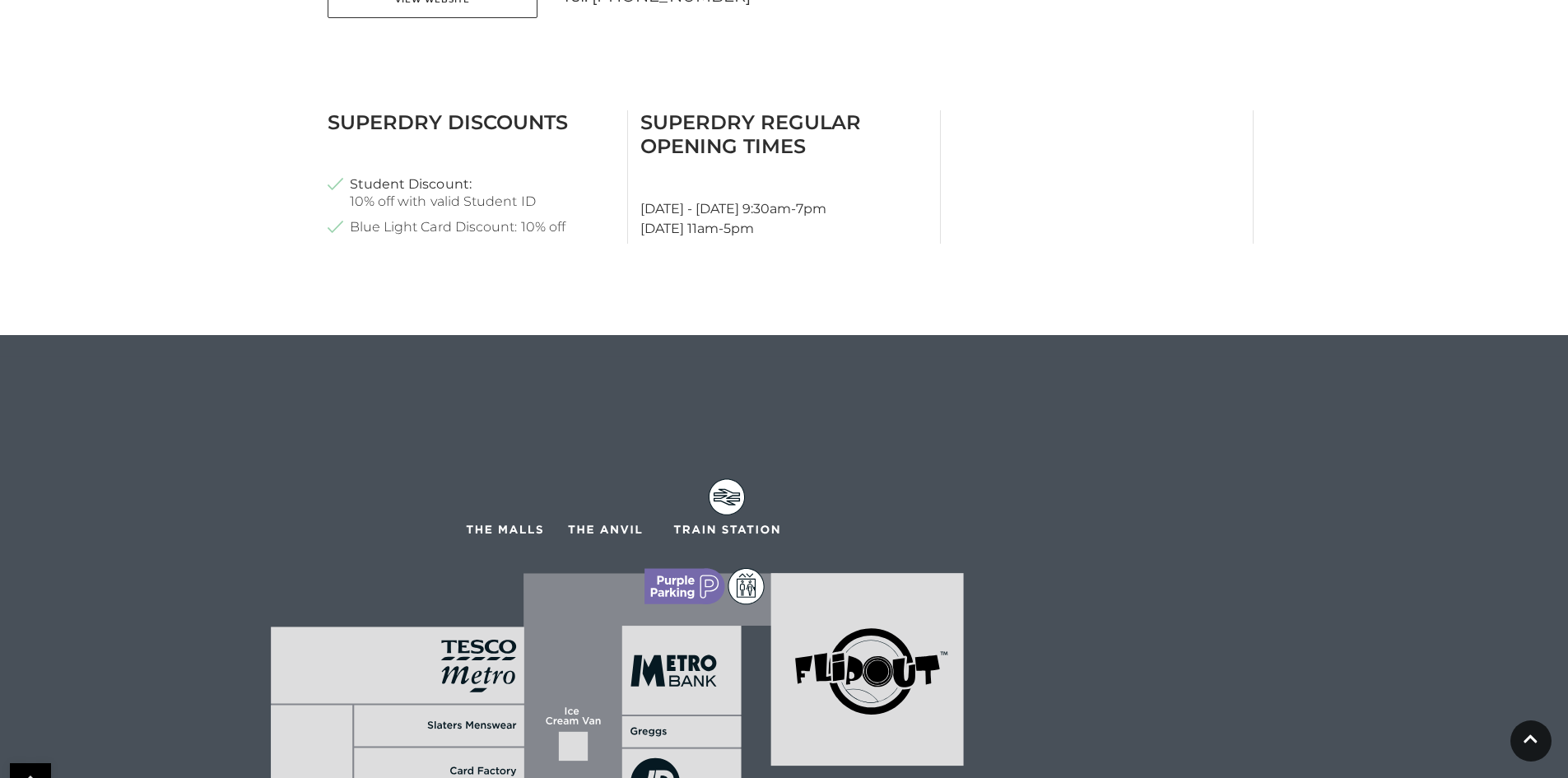
drag, startPoint x: 655, startPoint y: 615, endPoint x: 676, endPoint y: 802, distance: 188.2
click at [676, 777] on html "Skip to Navigation Skip to Content Toggle navigation .st5{fill:none;stroke:#FFF…" at bounding box center [784, 265] width 1568 height 2012
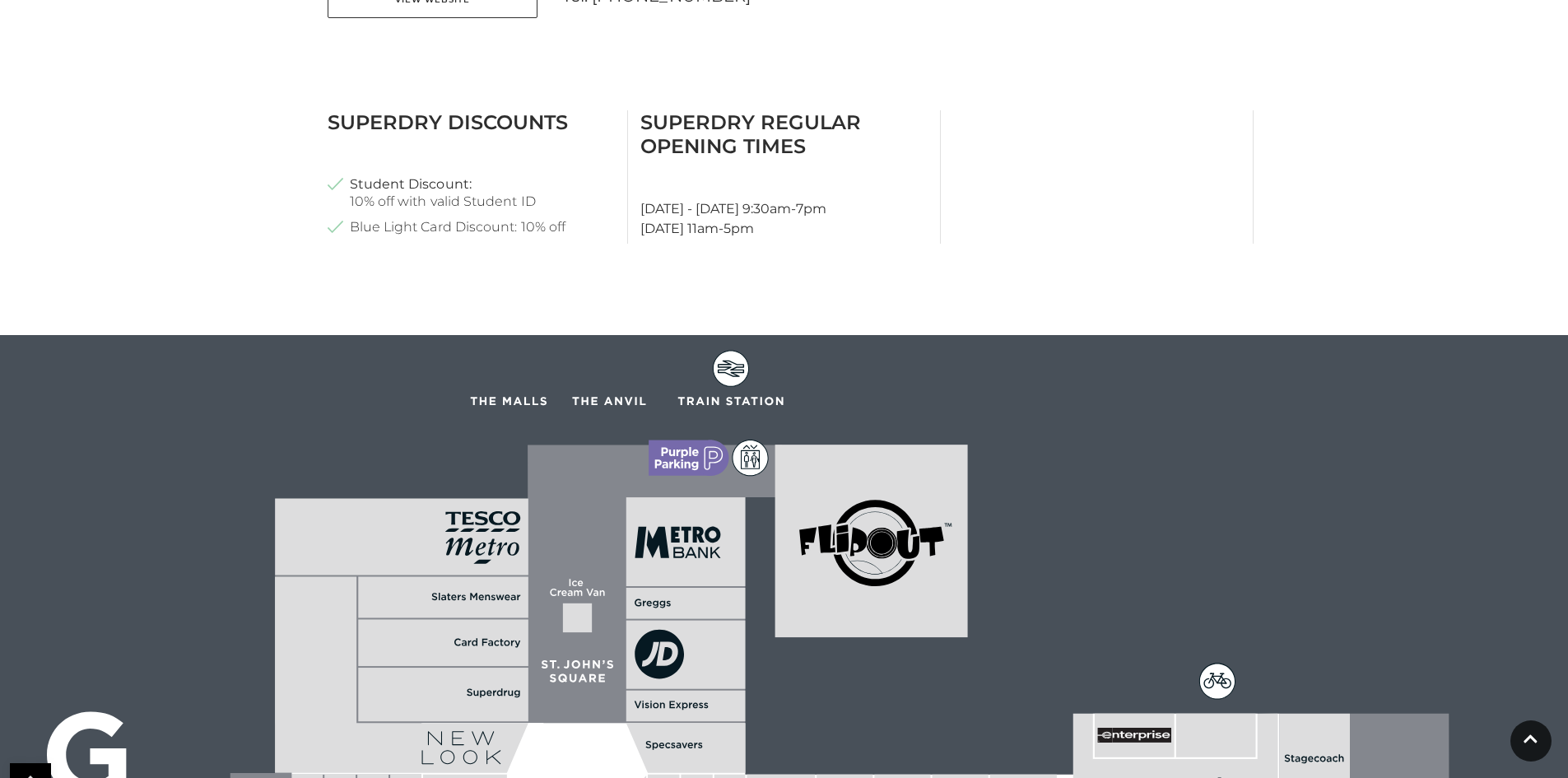
drag, startPoint x: 720, startPoint y: 651, endPoint x: 724, endPoint y: 523, distance: 128.1
click at [724, 523] on rect at bounding box center [686, 543] width 120 height 89
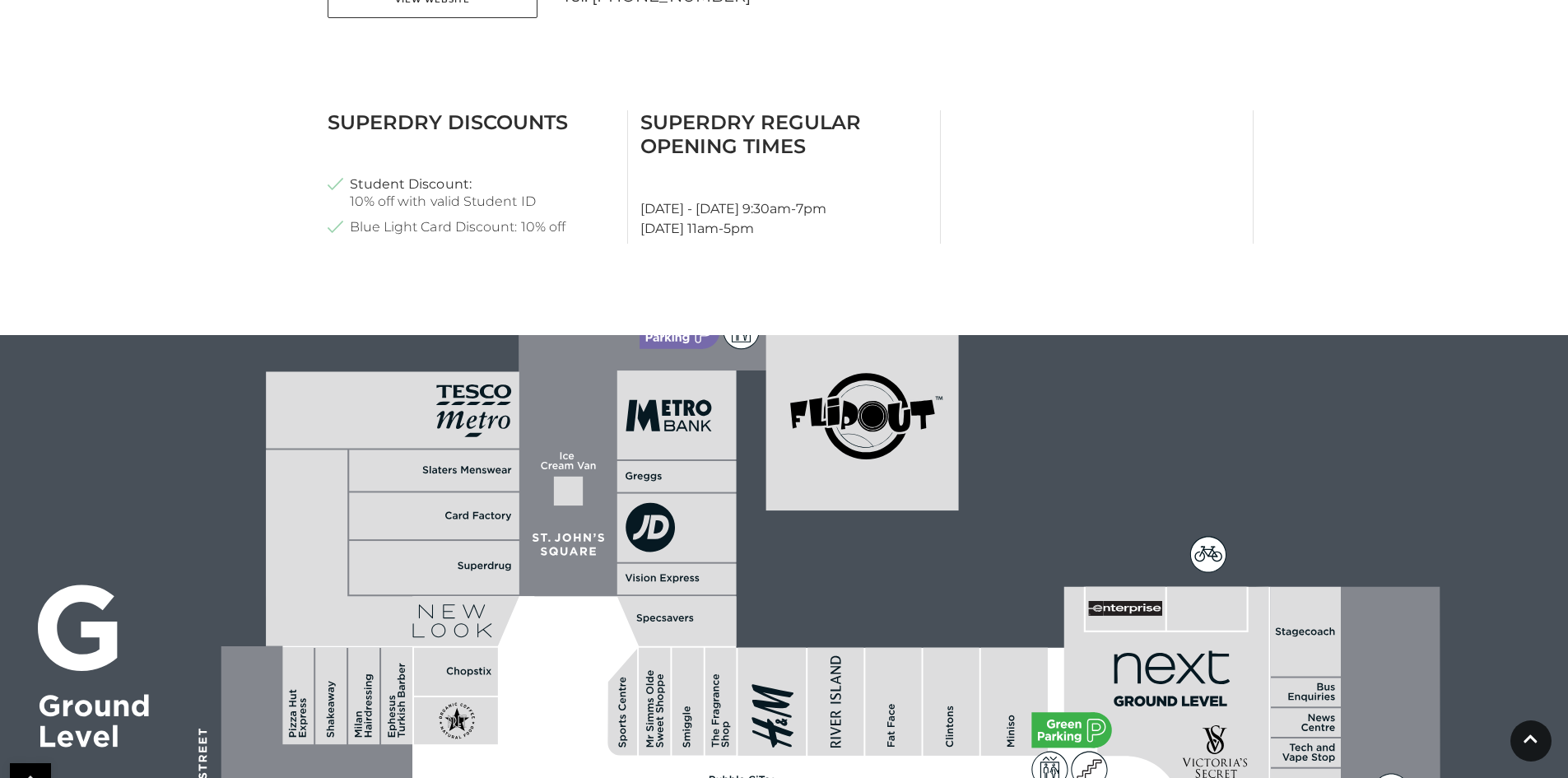
drag, startPoint x: 611, startPoint y: 754, endPoint x: 603, endPoint y: 629, distance: 125.3
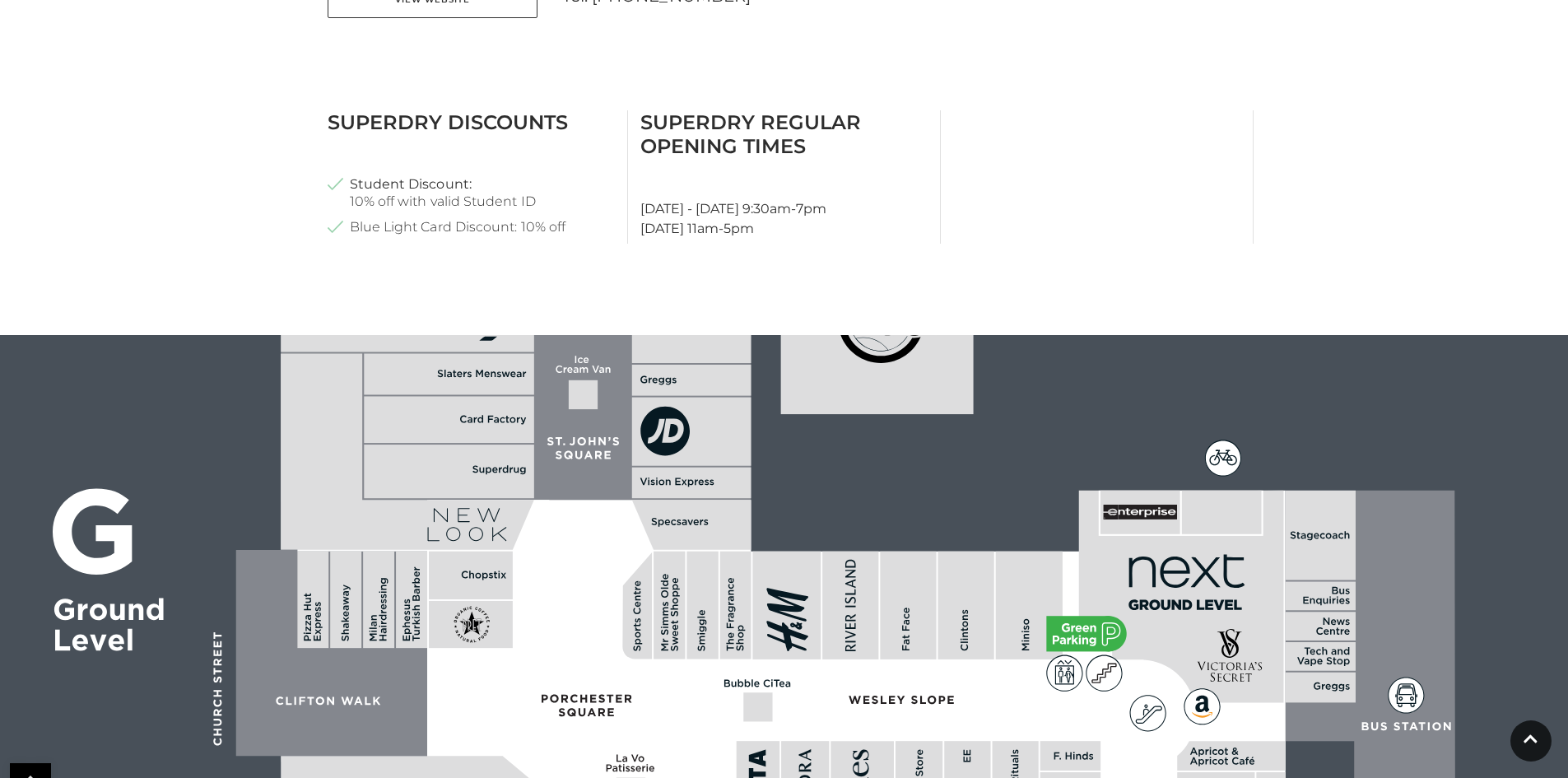
drag, startPoint x: 608, startPoint y: 682, endPoint x: 621, endPoint y: 604, distance: 79.1
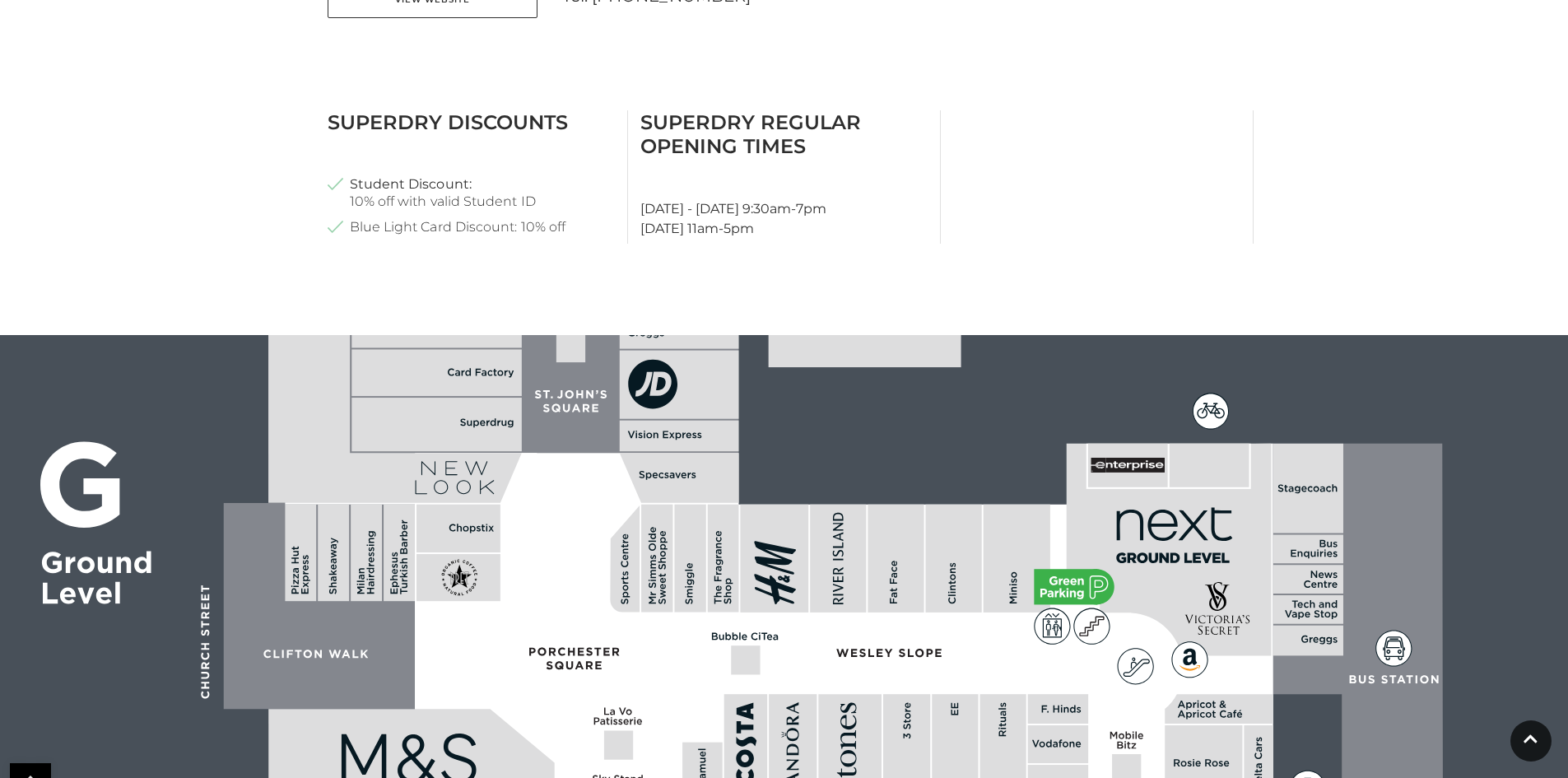
drag, startPoint x: 630, startPoint y: 696, endPoint x: 617, endPoint y: 656, distance: 42.1
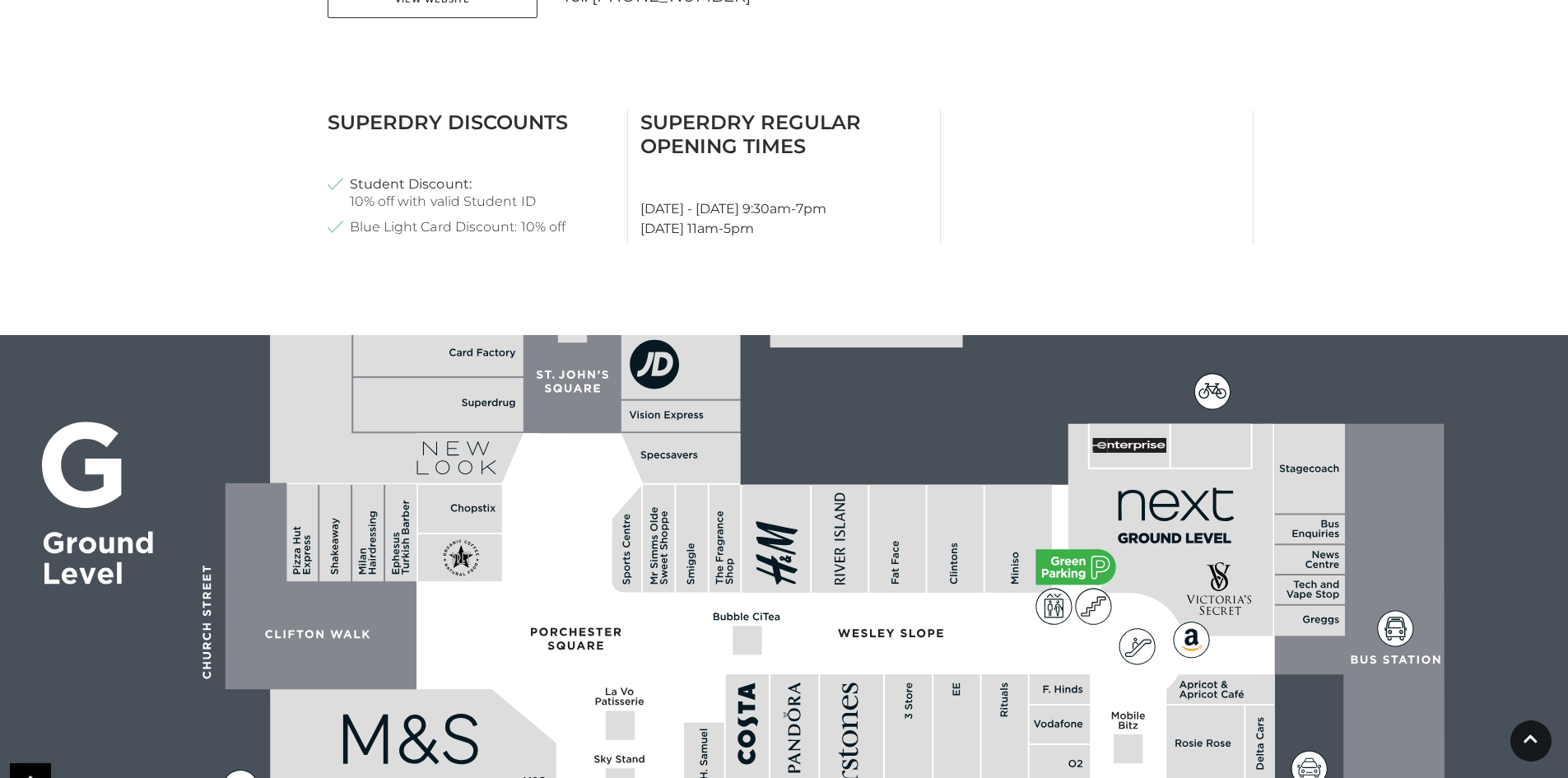
drag, startPoint x: 665, startPoint y: 687, endPoint x: 632, endPoint y: 656, distance: 45.3
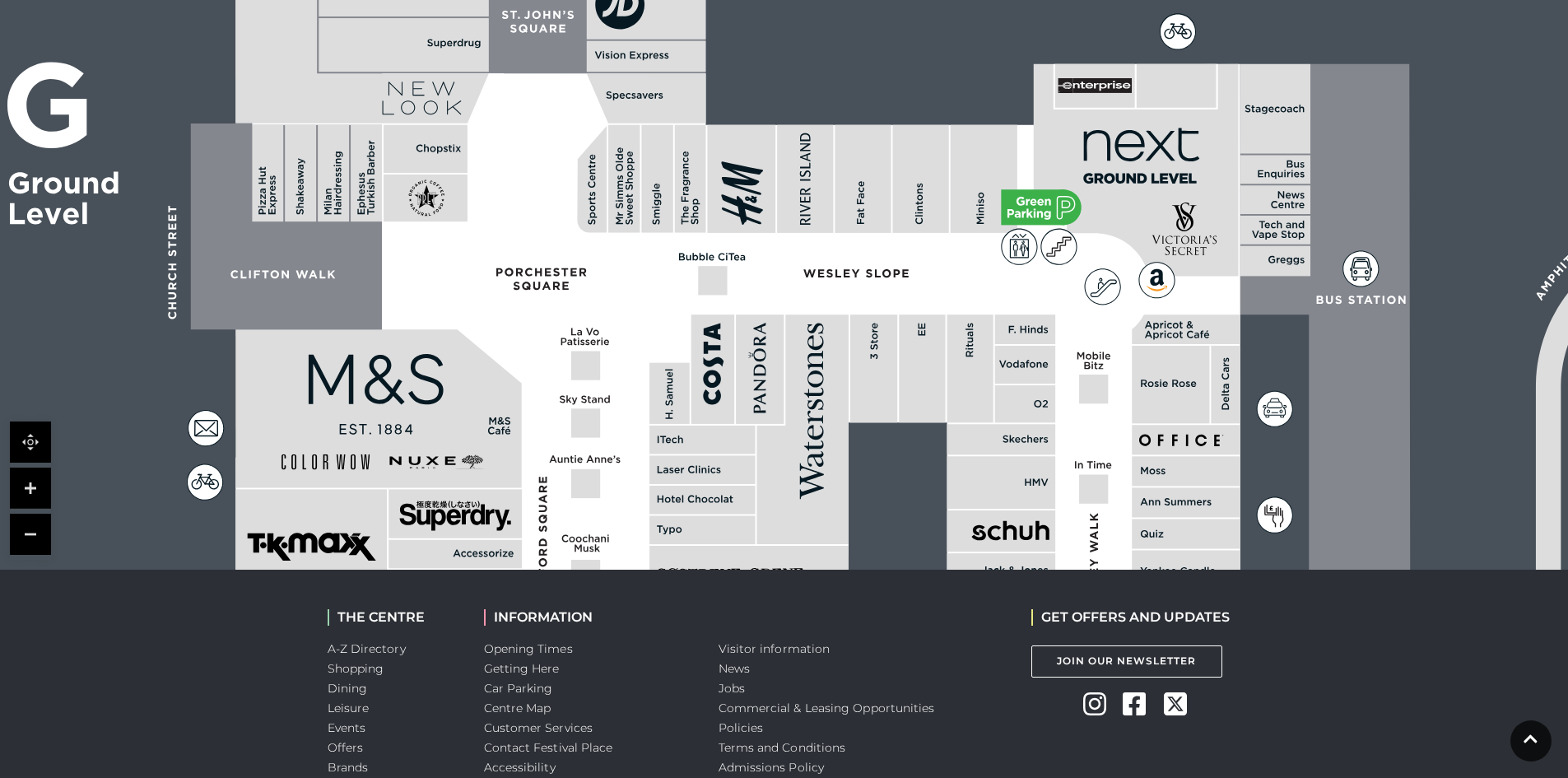
scroll to position [1234, 0]
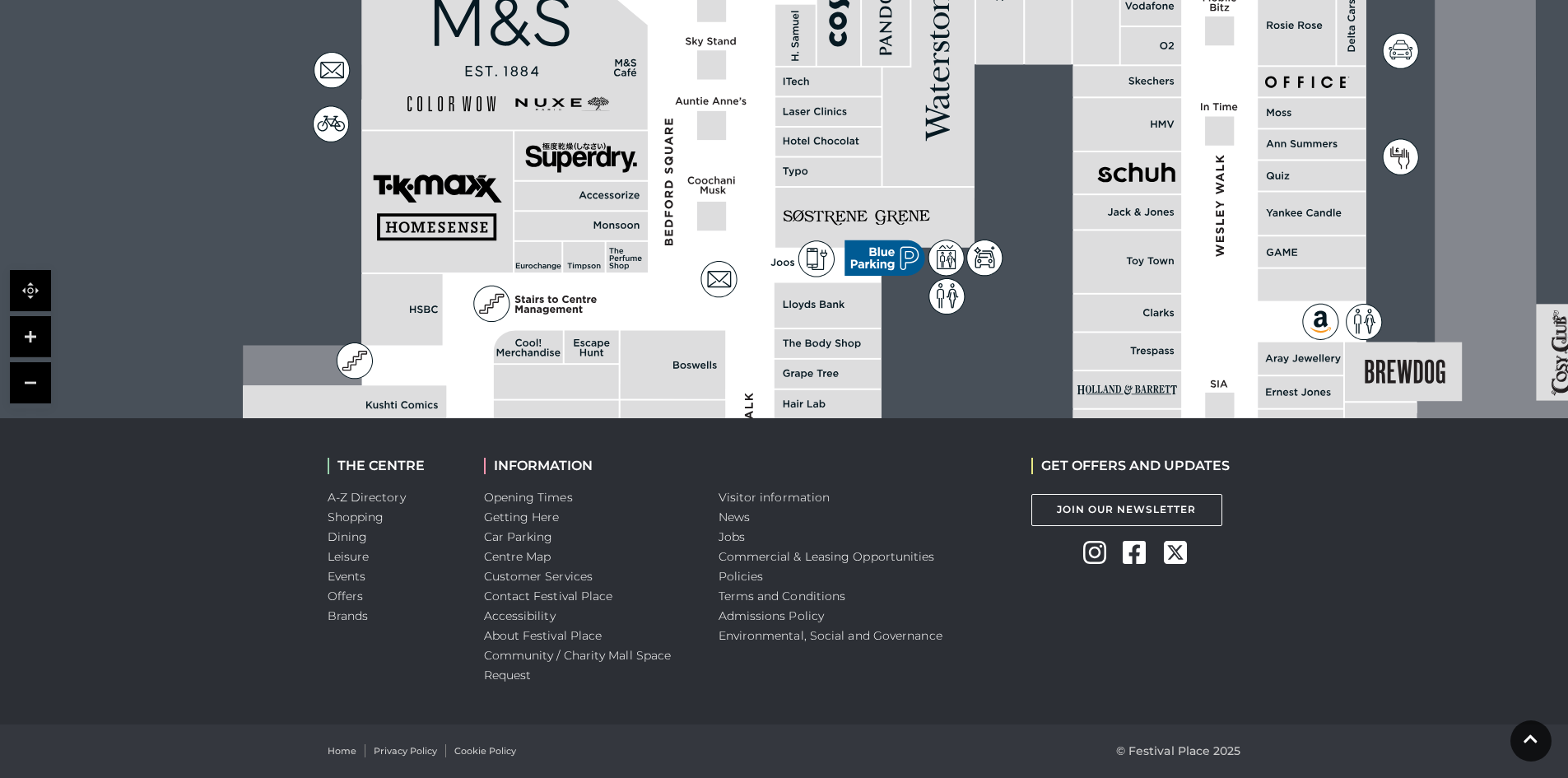
drag, startPoint x: 599, startPoint y: 82, endPoint x: 647, endPoint y: 1, distance: 94.2
click at [647, 1] on polygon at bounding box center [830, 335] width 1173 height 1361
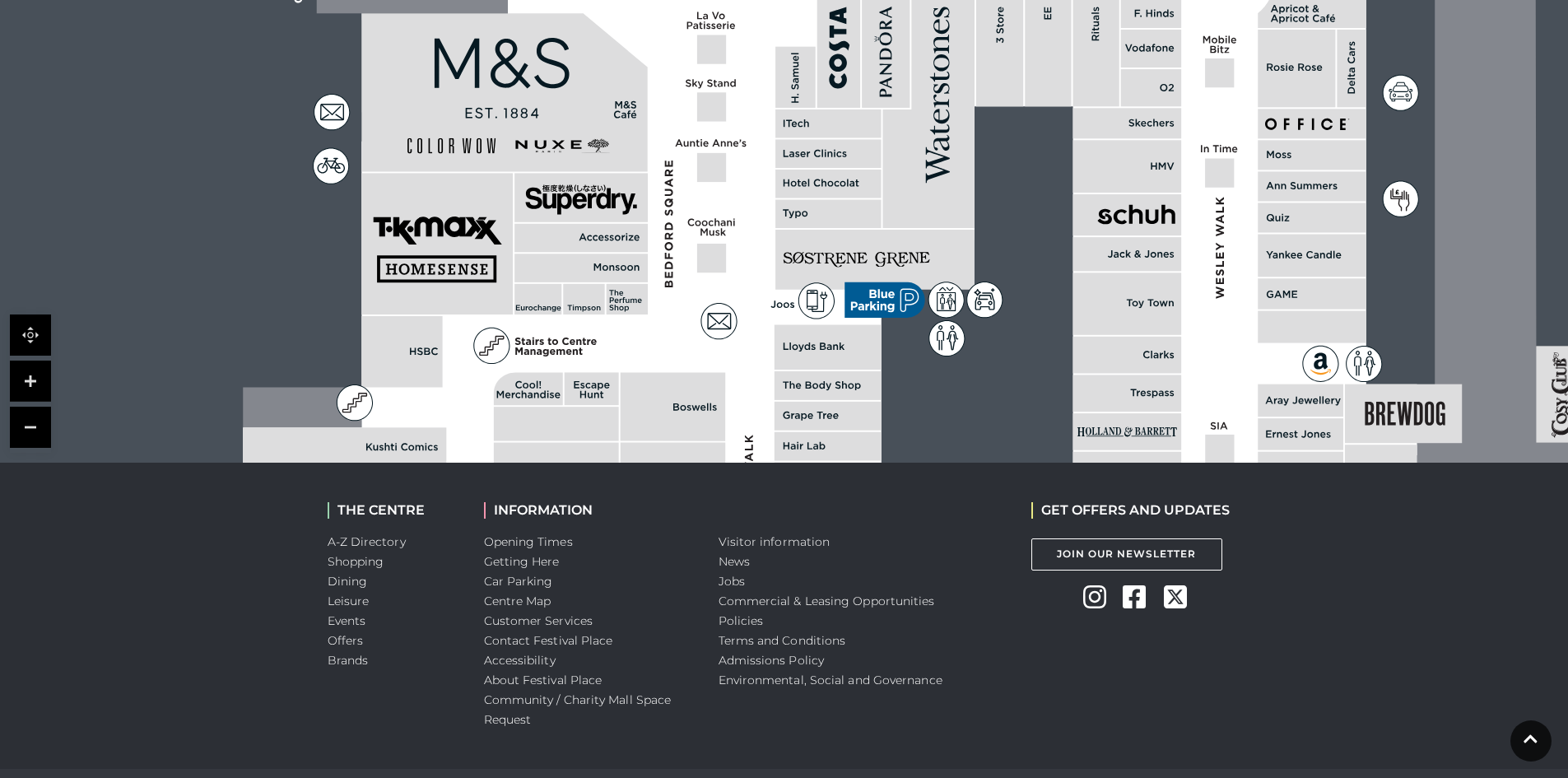
scroll to position [1152, 0]
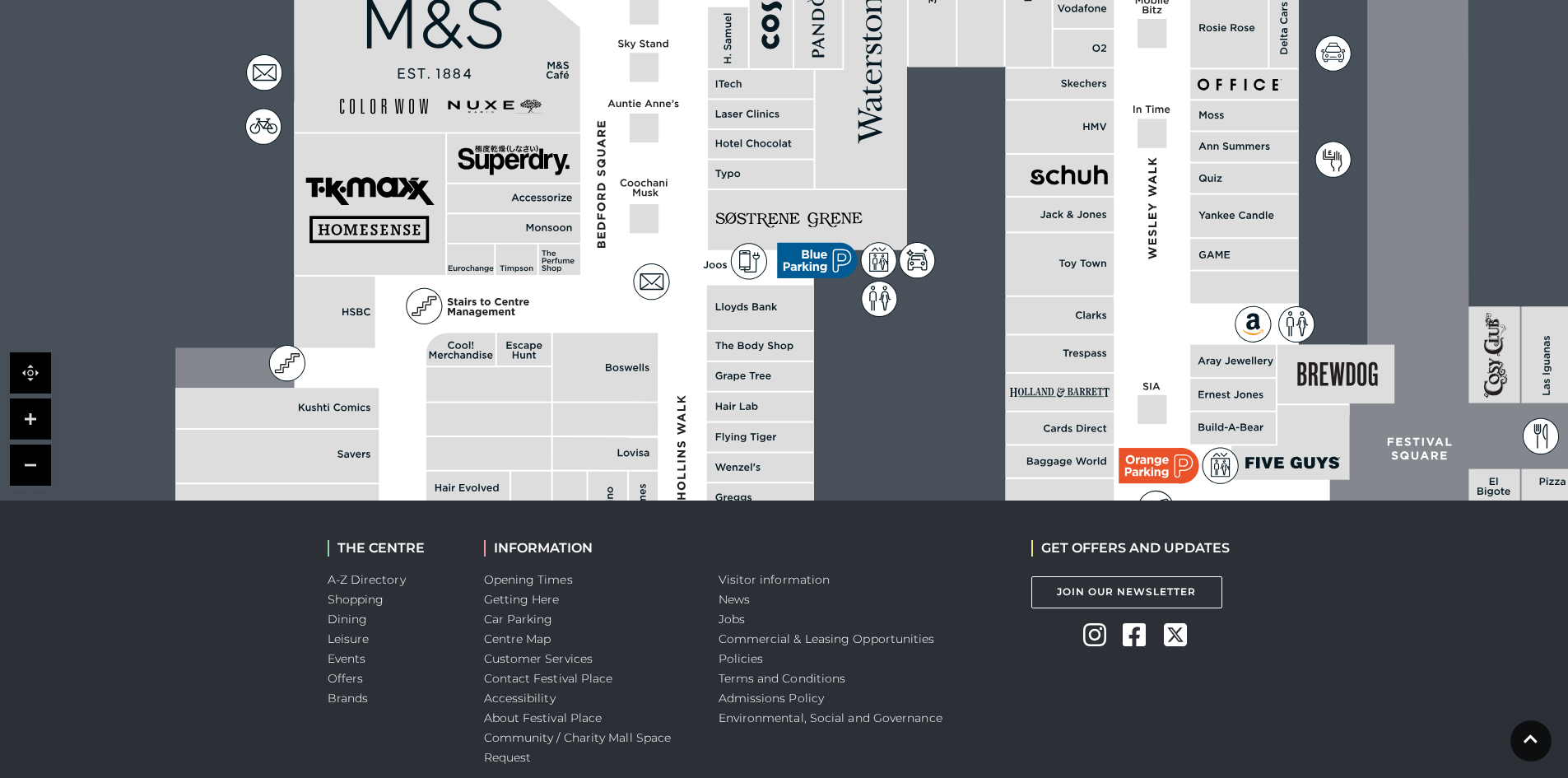
drag, startPoint x: 884, startPoint y: 412, endPoint x: 817, endPoint y: 334, distance: 102.8
click at [817, 334] on rect at bounding box center [1314, 194] width 2751 height 1941
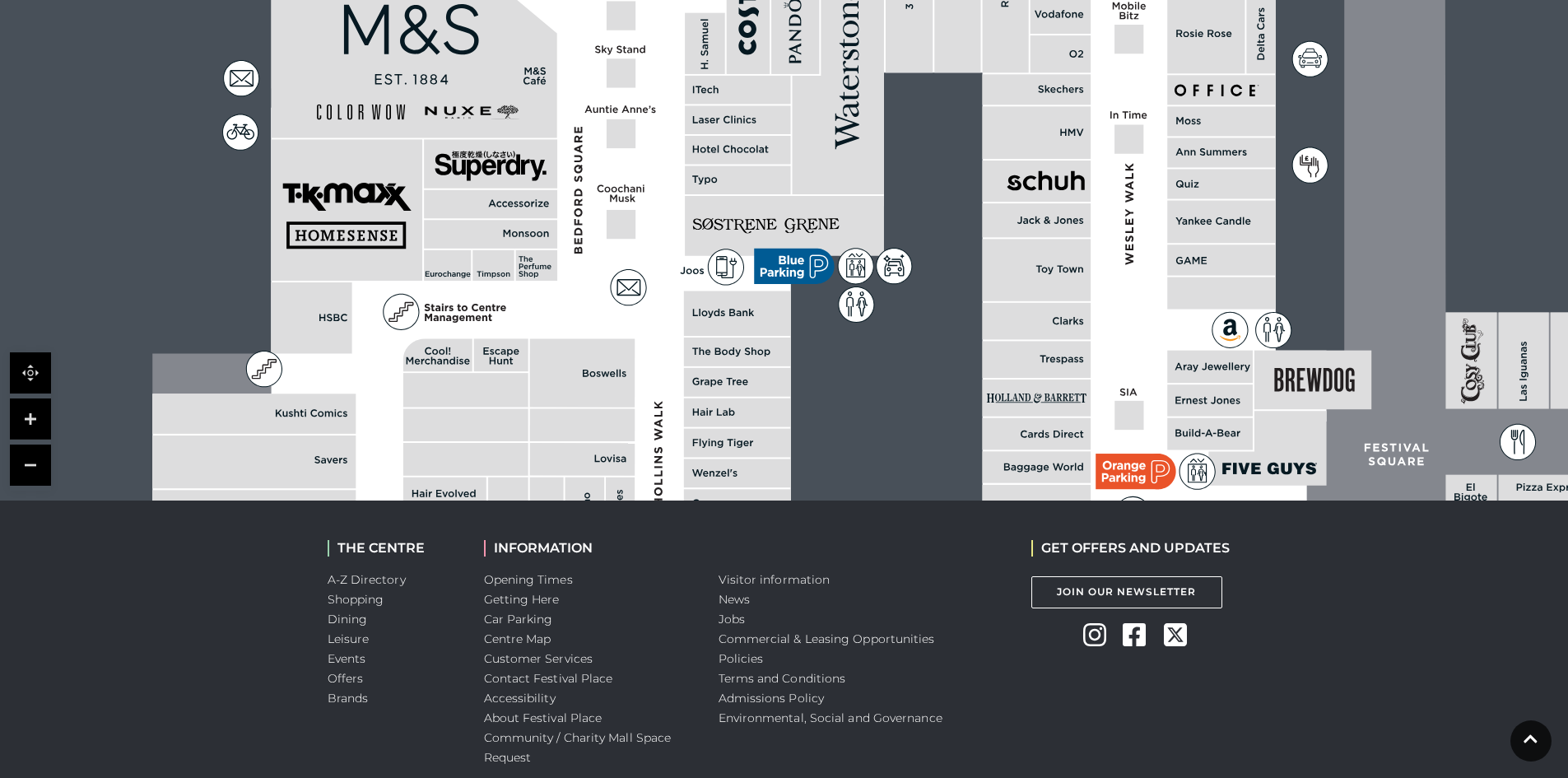
drag, startPoint x: 817, startPoint y: 334, endPoint x: 794, endPoint y: 340, distance: 23.8
click at [794, 340] on rect at bounding box center [1291, 200] width 2751 height 1941
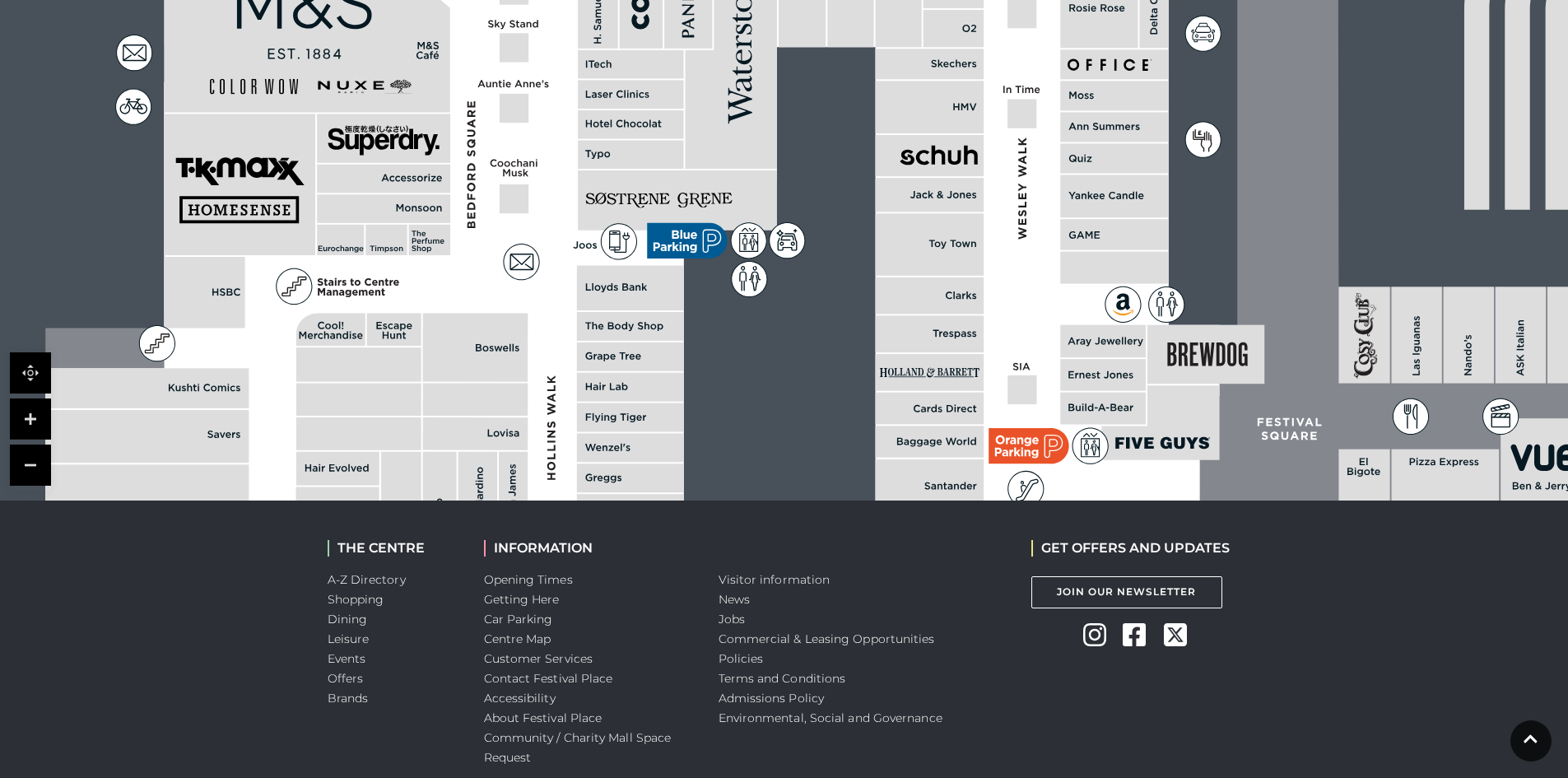
drag, startPoint x: 1004, startPoint y: 358, endPoint x: 719, endPoint y: 176, distance: 338.2
click at [876, 316] on rect at bounding box center [929, 334] width 108 height 37
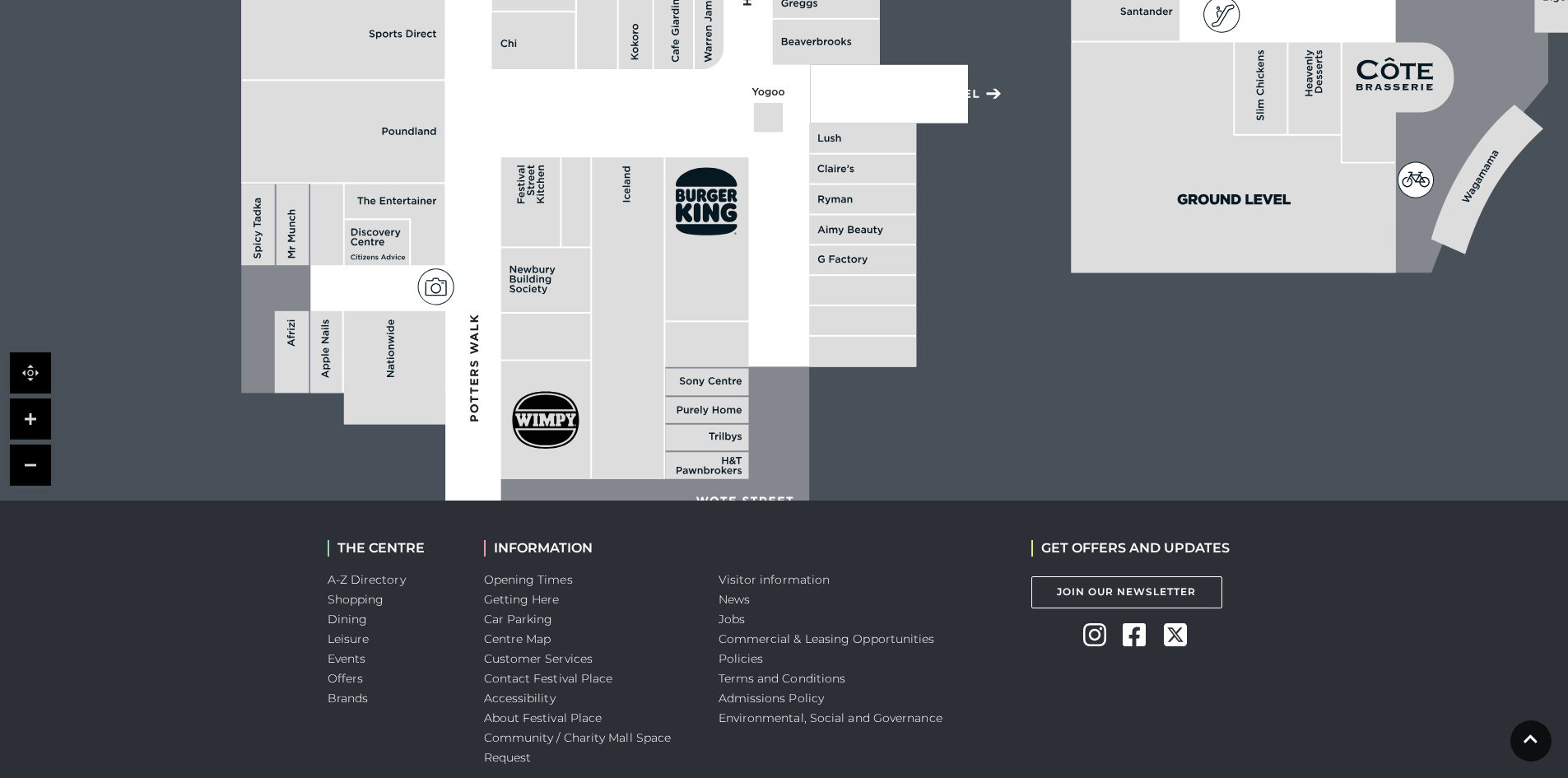
drag, startPoint x: 907, startPoint y: 330, endPoint x: 1321, endPoint y: 172, distance: 443.1
click at [1321, 172] on polygon at bounding box center [1234, 157] width 324 height 231
